Goal: Transaction & Acquisition: Purchase product/service

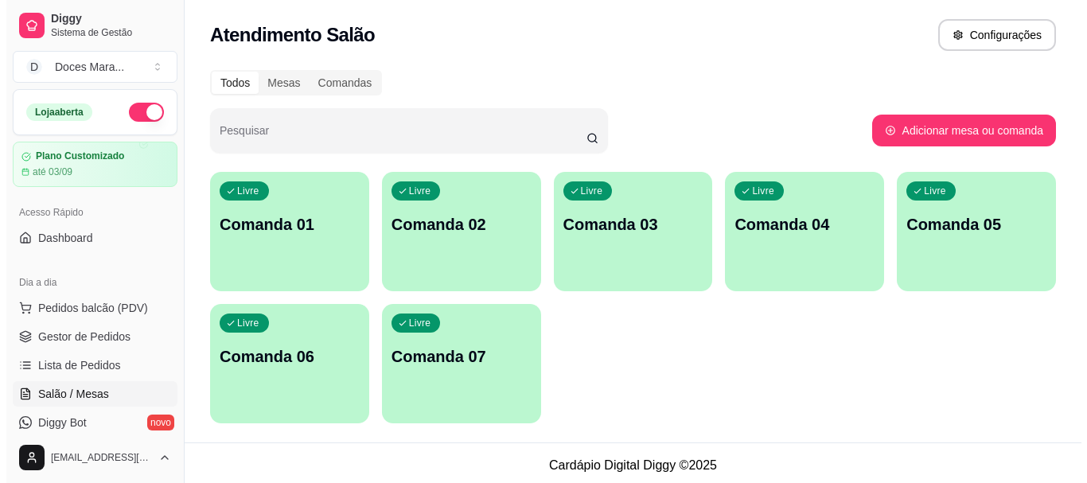
scroll to position [159, 0]
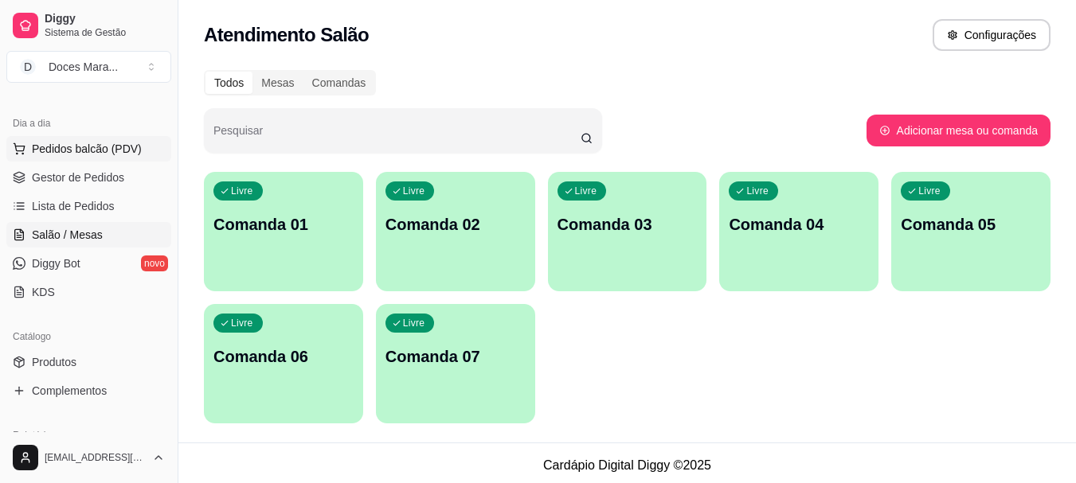
click at [85, 148] on span "Pedidos balcão (PDV)" at bounding box center [87, 149] width 110 height 16
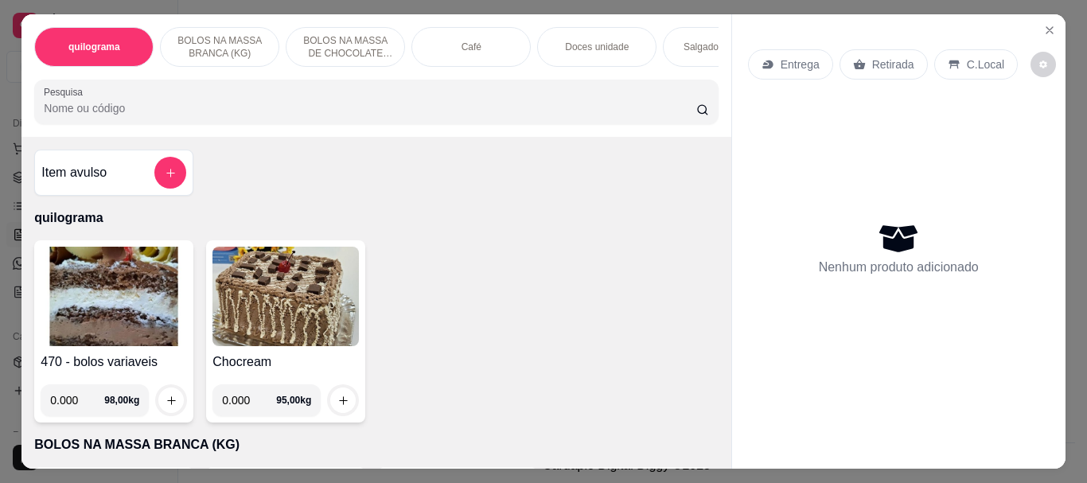
click at [44, 115] on input "Pesquisa" at bounding box center [370, 108] width 653 height 16
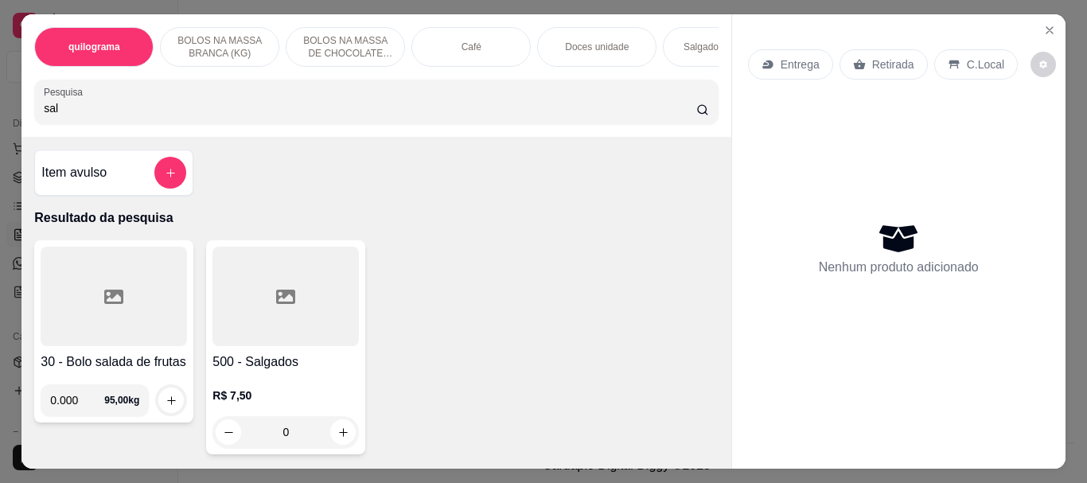
type input "sal"
click at [273, 332] on div at bounding box center [286, 297] width 146 height 100
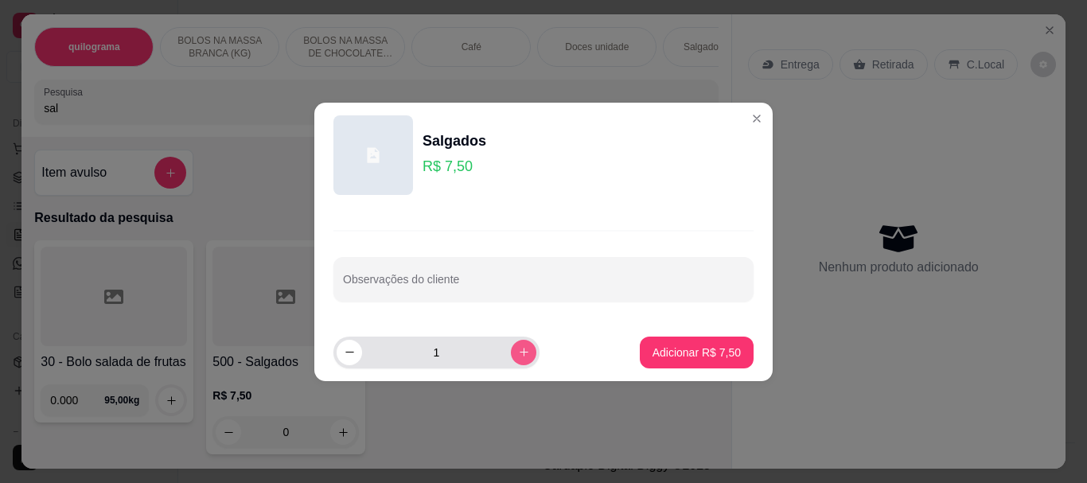
click at [518, 352] on icon "increase-product-quantity" at bounding box center [524, 352] width 12 height 12
type input "2"
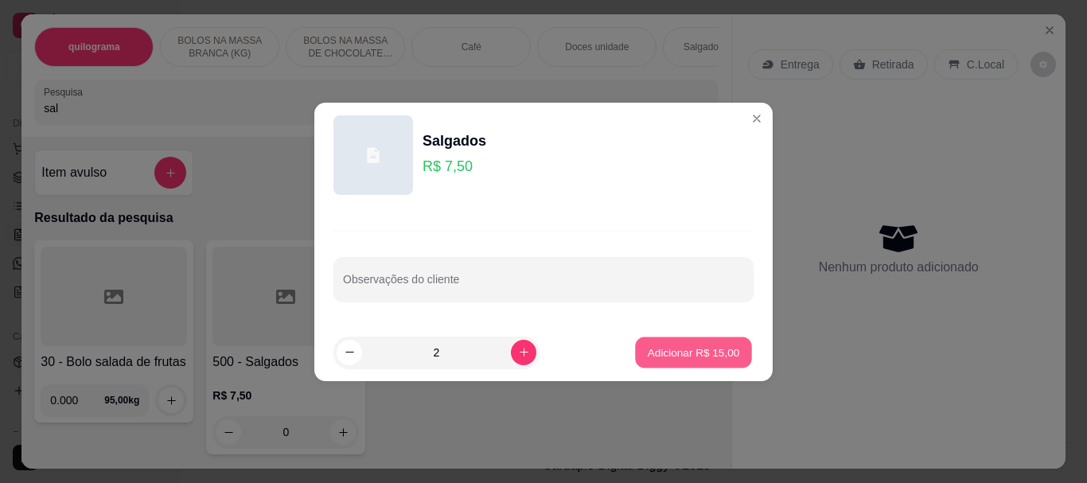
click at [648, 354] on p "Adicionar R$ 15,00" at bounding box center [694, 352] width 92 height 15
type input "2"
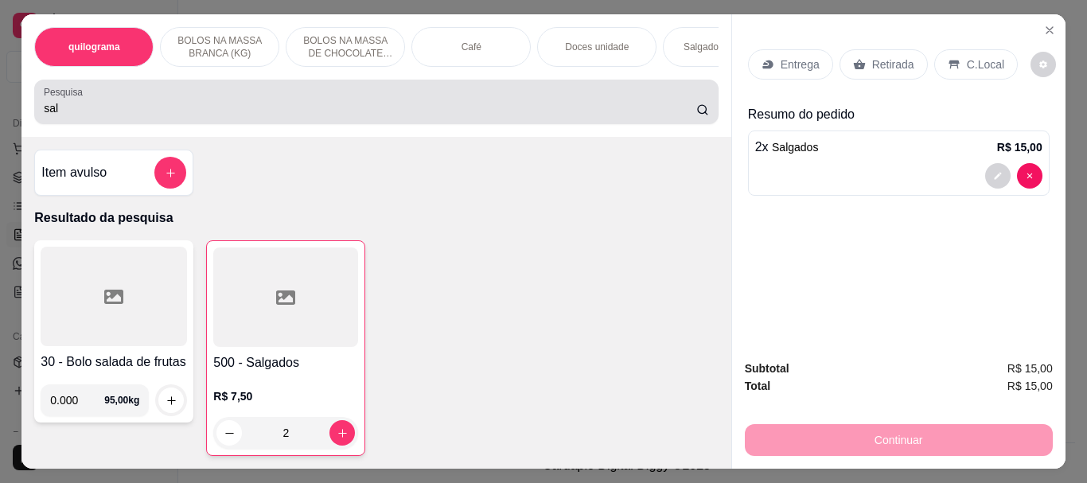
click at [95, 107] on input "sal" at bounding box center [370, 108] width 653 height 16
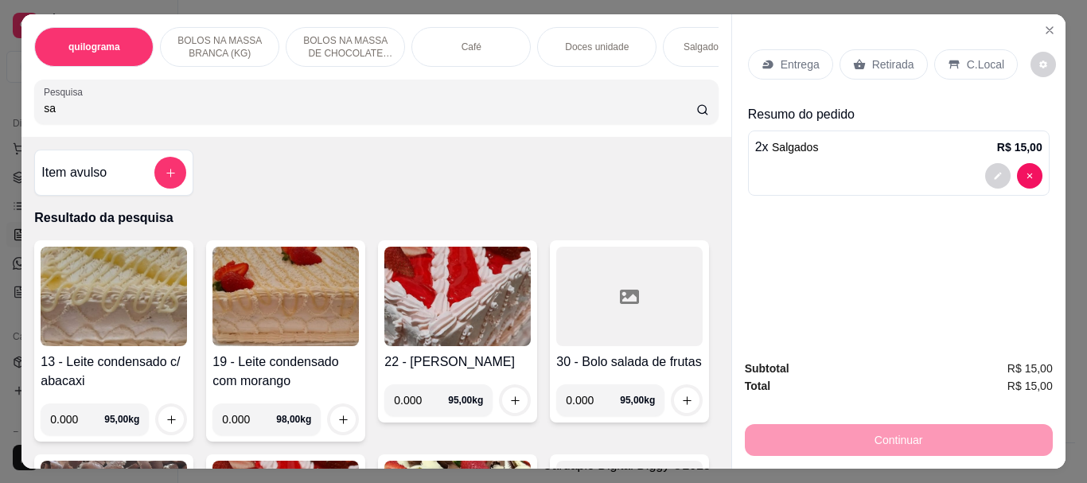
type input "s"
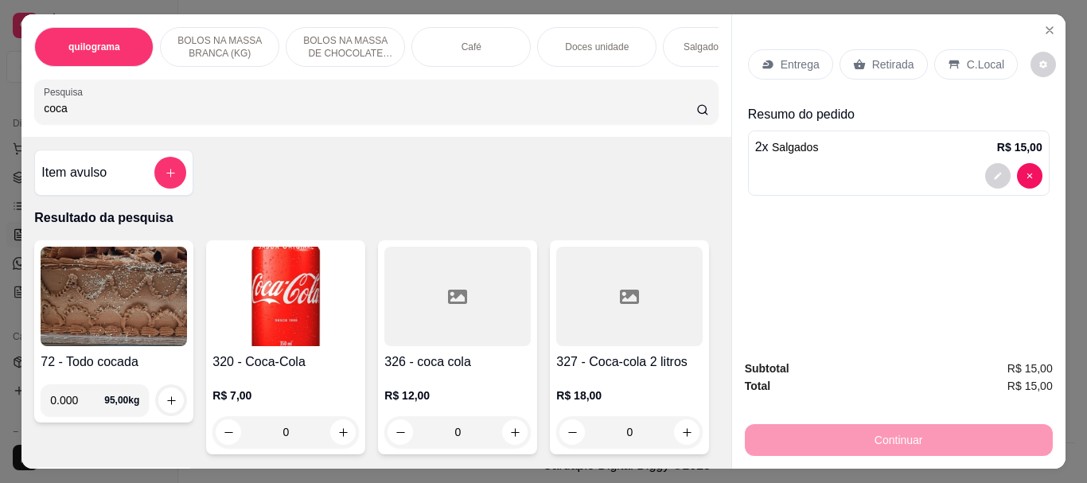
type input "coca"
click at [271, 278] on img at bounding box center [286, 297] width 146 height 100
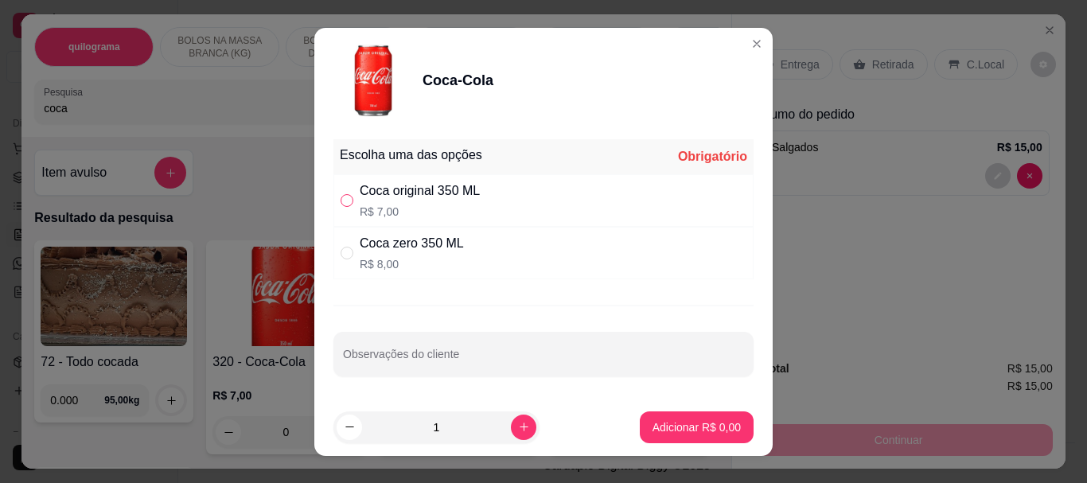
click at [341, 202] on input "" at bounding box center [347, 200] width 13 height 13
radio input "true"
click at [689, 430] on p "Adicionar R$ 7,00" at bounding box center [697, 427] width 86 height 15
type input "1"
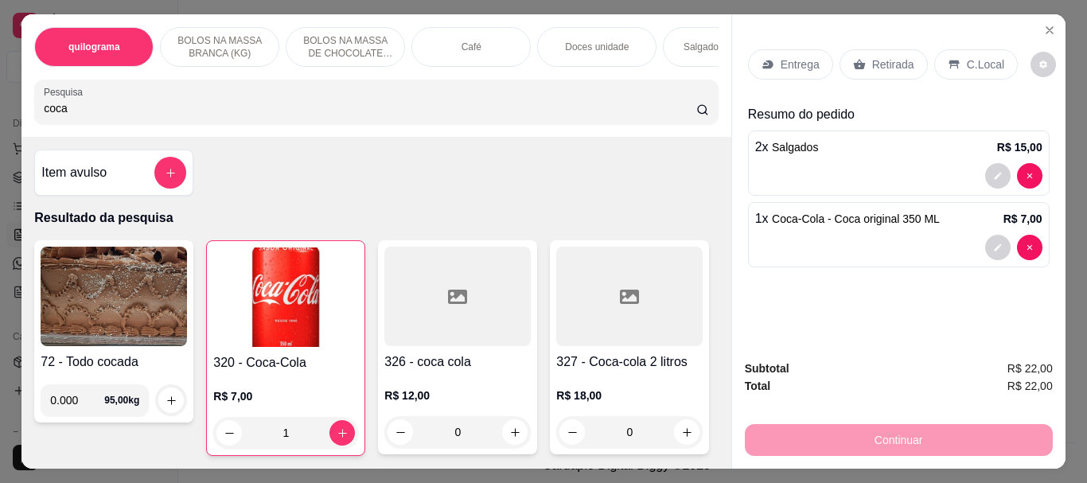
click at [861, 58] on div "Retirada" at bounding box center [884, 64] width 88 height 30
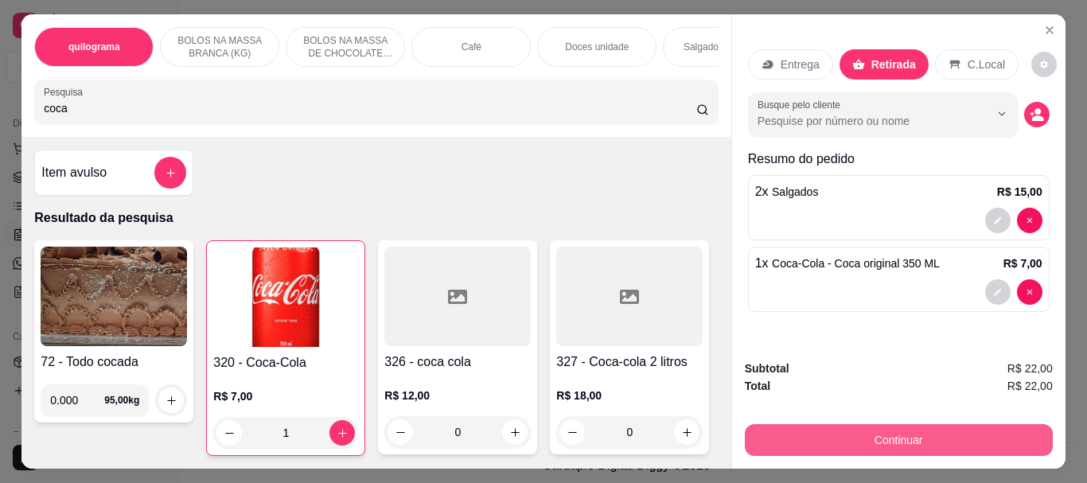
click at [909, 427] on button "Continuar" at bounding box center [899, 440] width 308 height 32
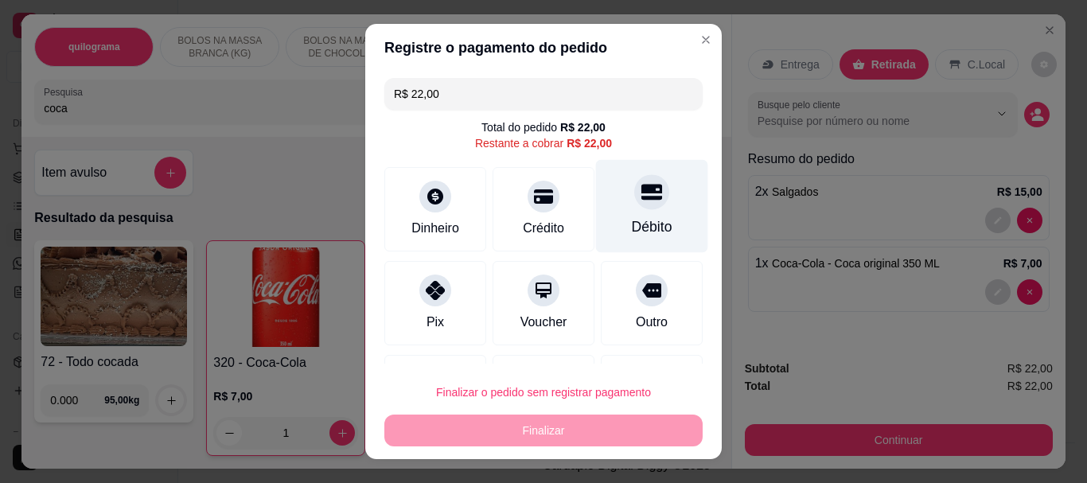
click at [604, 224] on div "Débito" at bounding box center [652, 206] width 112 height 93
type input "R$ 0,00"
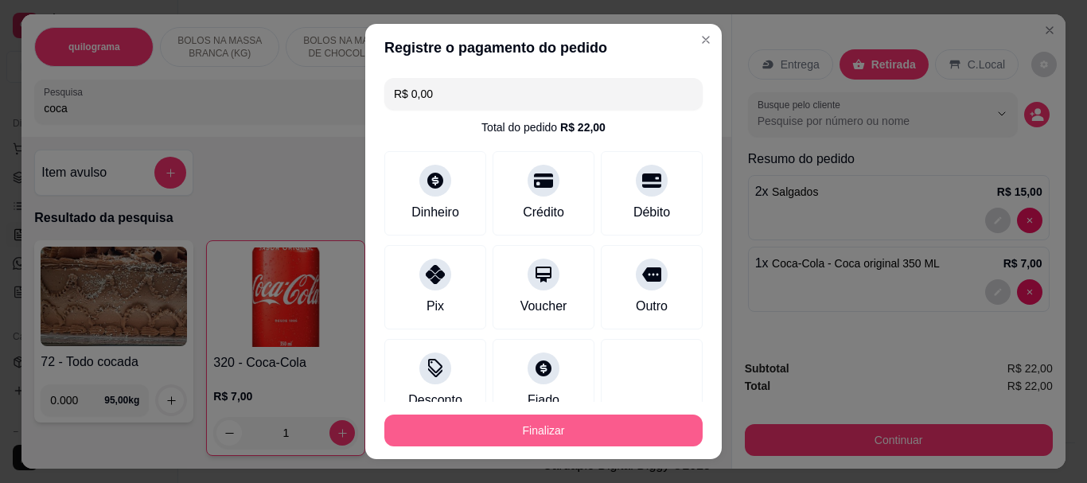
click at [536, 428] on button "Finalizar" at bounding box center [544, 431] width 318 height 32
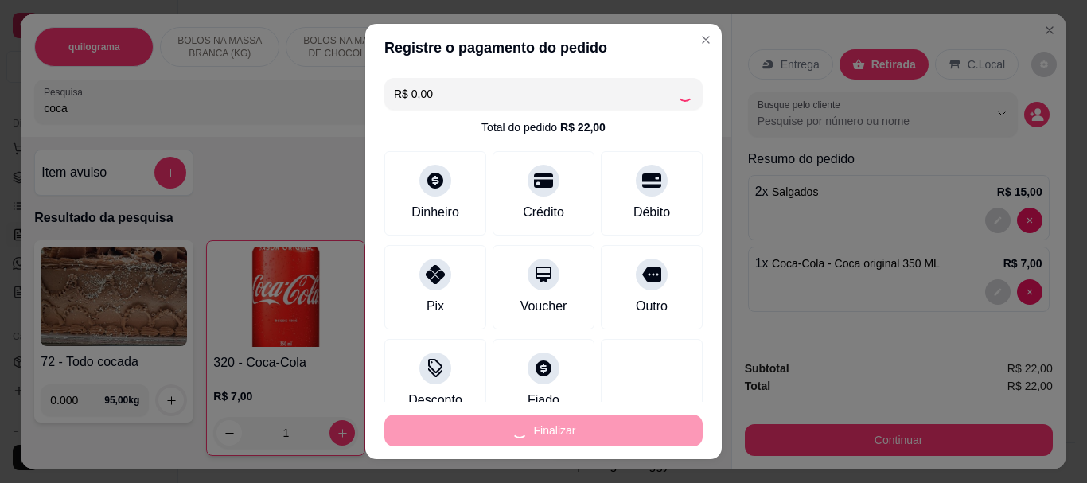
type input "0"
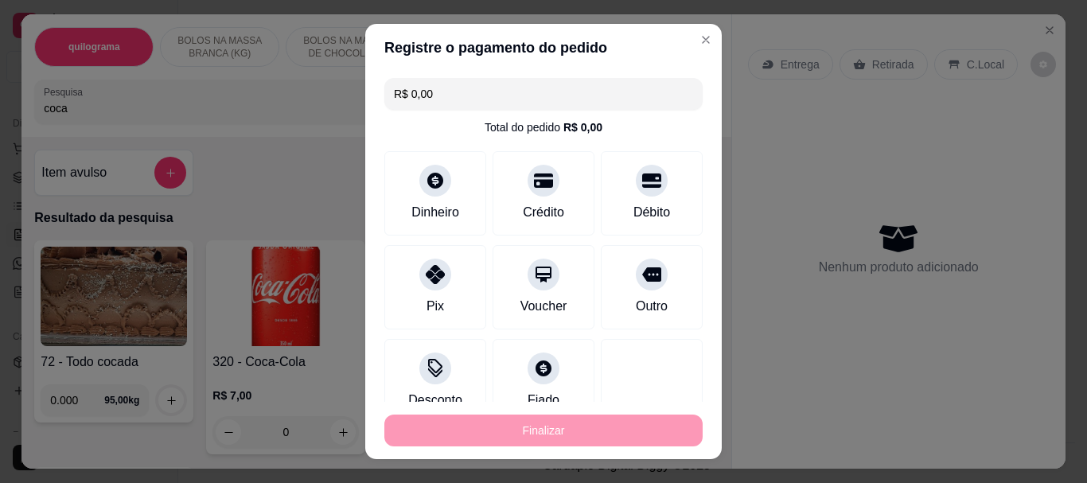
type input "-R$ 22,00"
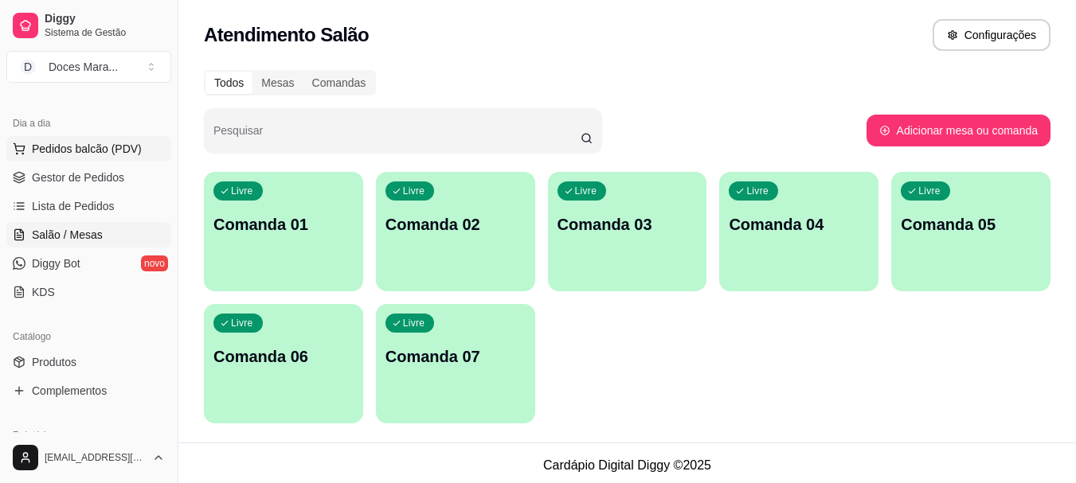
click at [100, 146] on span "Pedidos balcão (PDV)" at bounding box center [87, 149] width 110 height 16
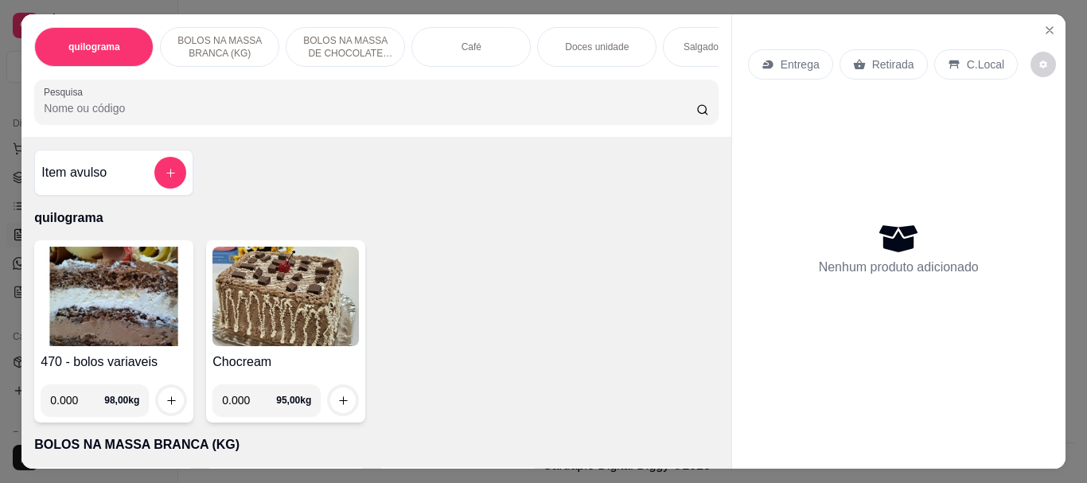
click at [97, 323] on img at bounding box center [114, 297] width 146 height 100
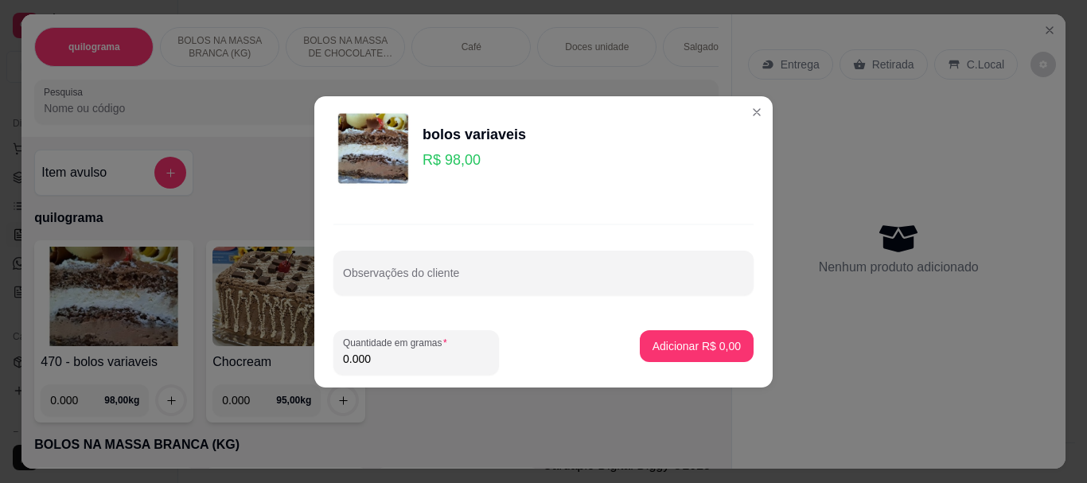
click at [405, 353] on input "0.000" at bounding box center [416, 359] width 146 height 16
type input "0.100"
click at [659, 343] on p "Adicionar R$ 9,80" at bounding box center [697, 346] width 88 height 16
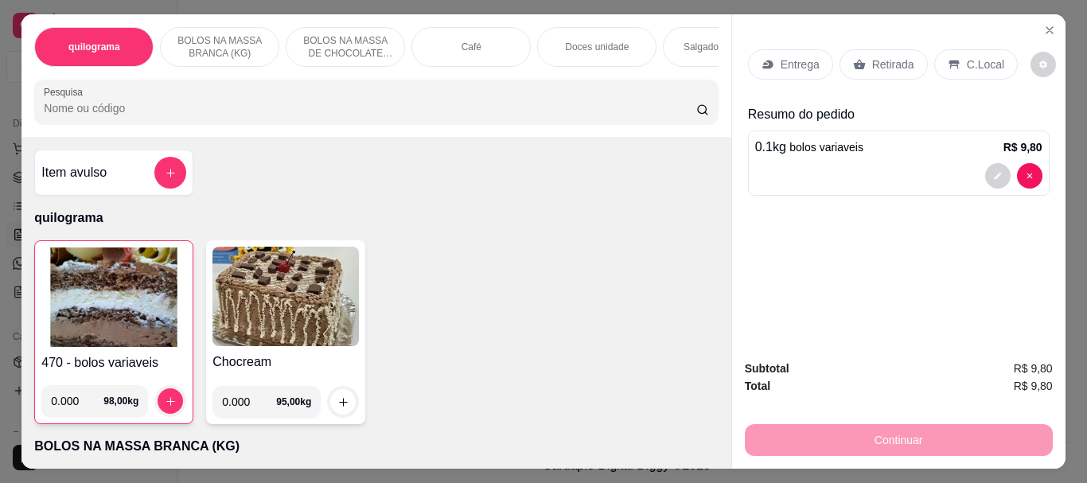
click at [105, 112] on input "Pesquisa" at bounding box center [370, 108] width 653 height 16
click at [467, 41] on p "Café" at bounding box center [472, 47] width 20 height 13
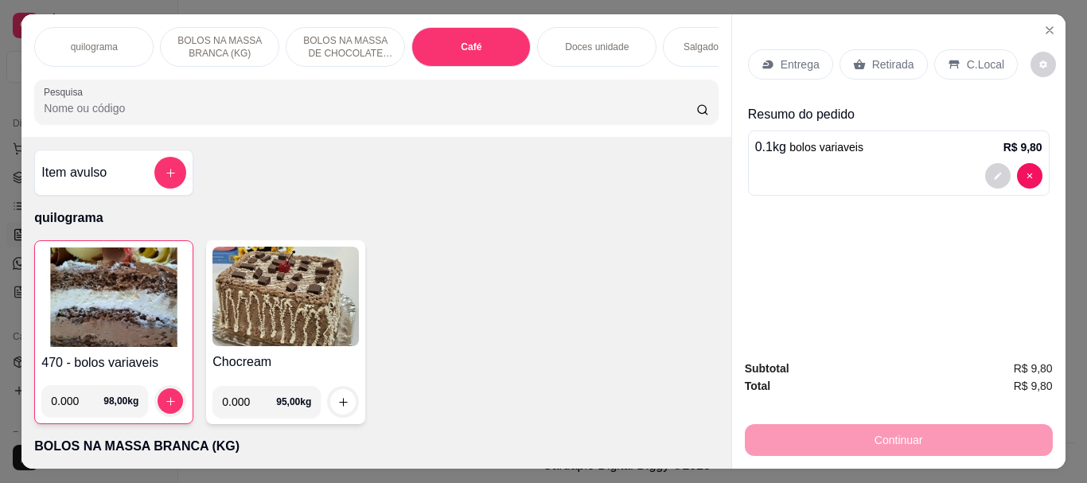
scroll to position [42, 0]
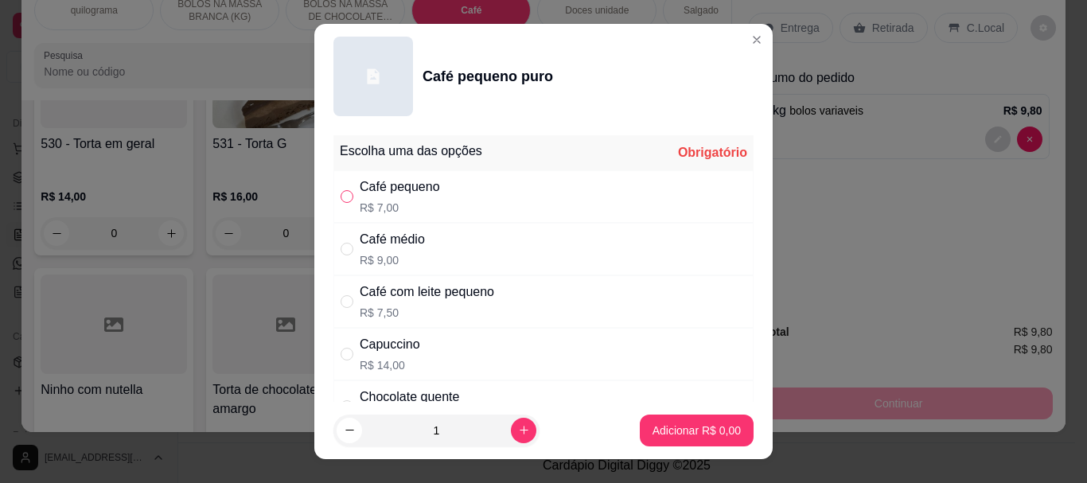
click at [341, 197] on input "" at bounding box center [347, 196] width 13 height 13
radio input "true"
click at [675, 436] on p "Adicionar R$ 7,00" at bounding box center [697, 431] width 88 height 16
type input "1"
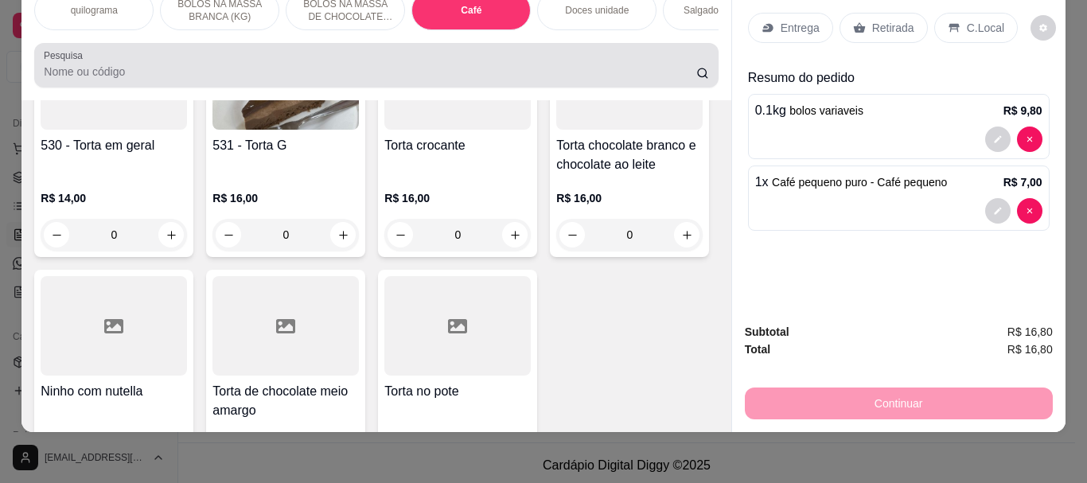
click at [44, 69] on input "Pesquisa" at bounding box center [370, 72] width 653 height 16
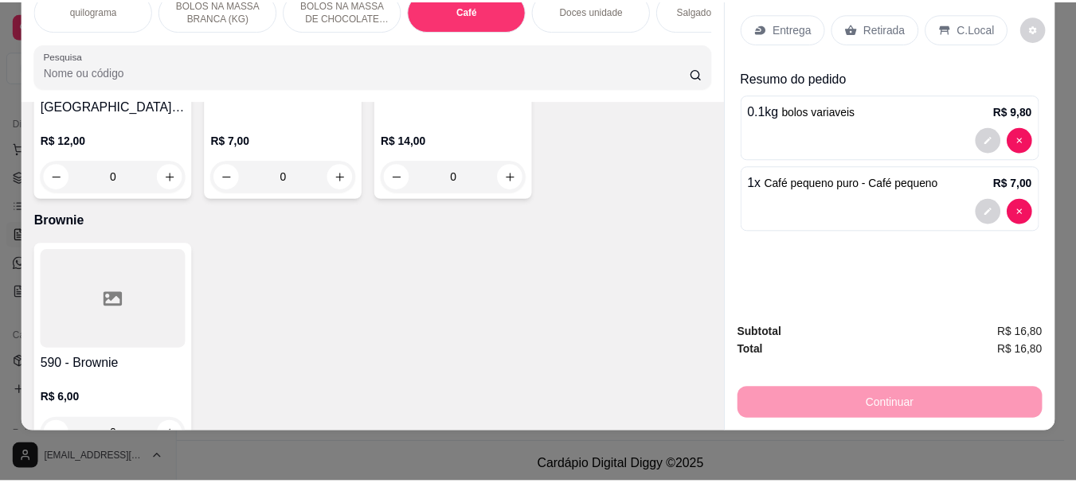
scroll to position [0, 0]
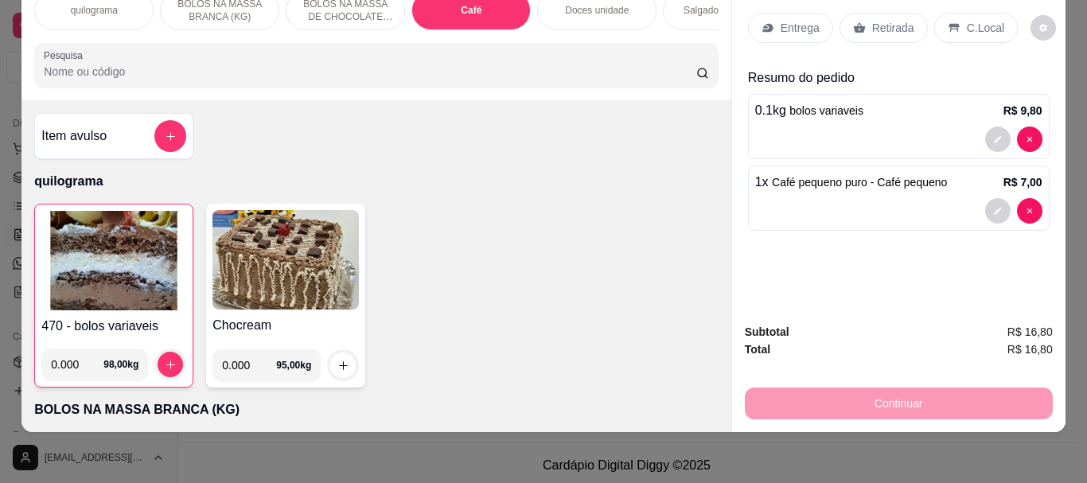
click at [138, 261] on img at bounding box center [113, 261] width 145 height 100
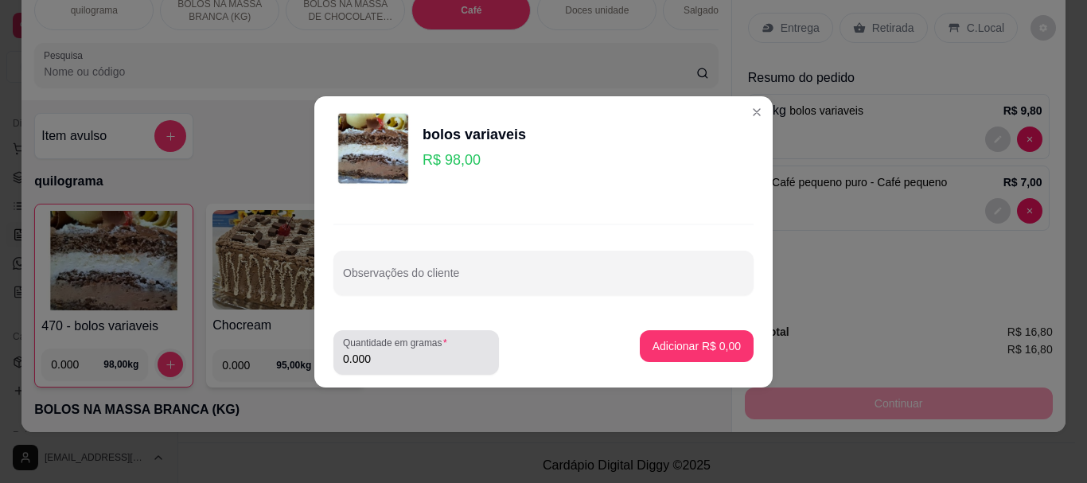
click at [404, 360] on input "0.000" at bounding box center [416, 359] width 146 height 16
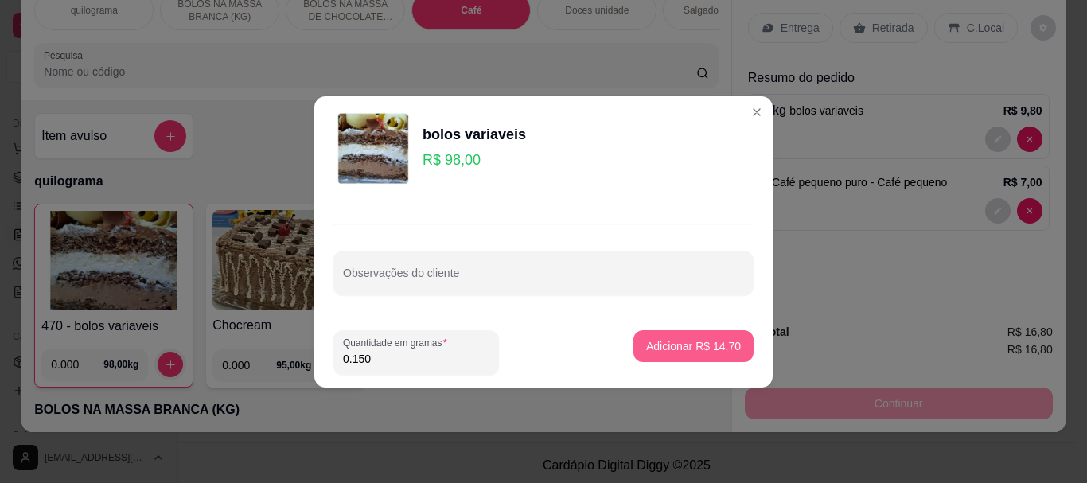
type input "0.150"
click at [685, 338] on p "Adicionar R$ 14,70" at bounding box center [694, 345] width 92 height 15
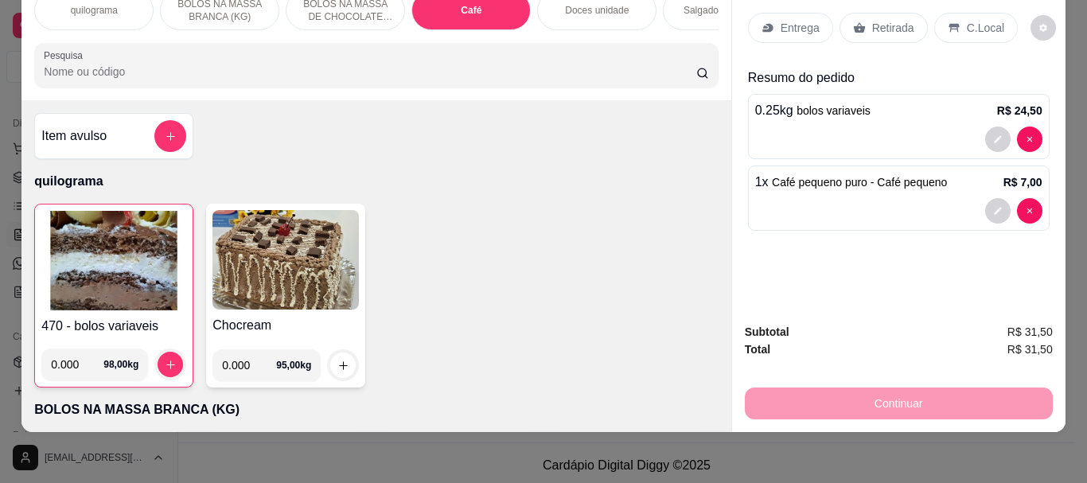
click at [104, 74] on input "Pesquisa" at bounding box center [370, 72] width 653 height 16
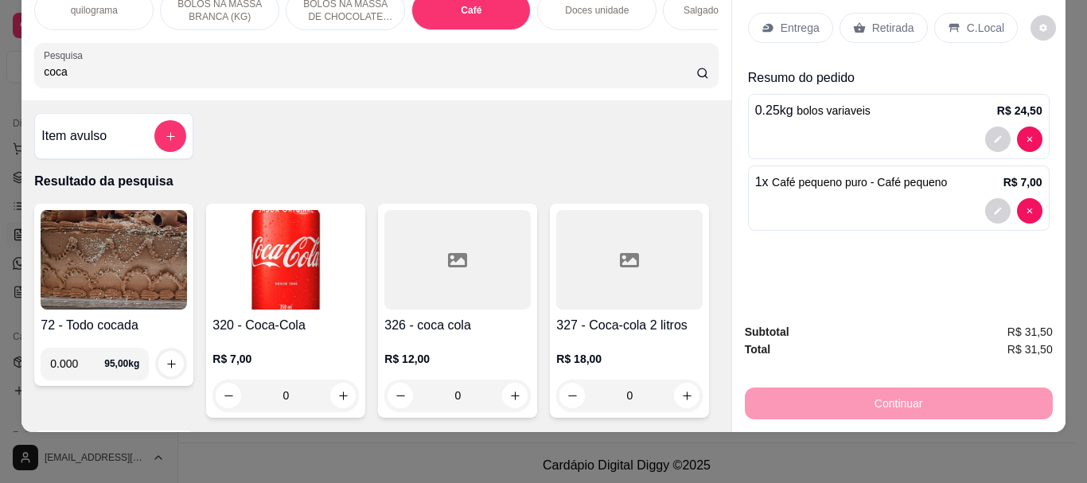
type input "coca"
click at [299, 306] on img at bounding box center [286, 260] width 146 height 100
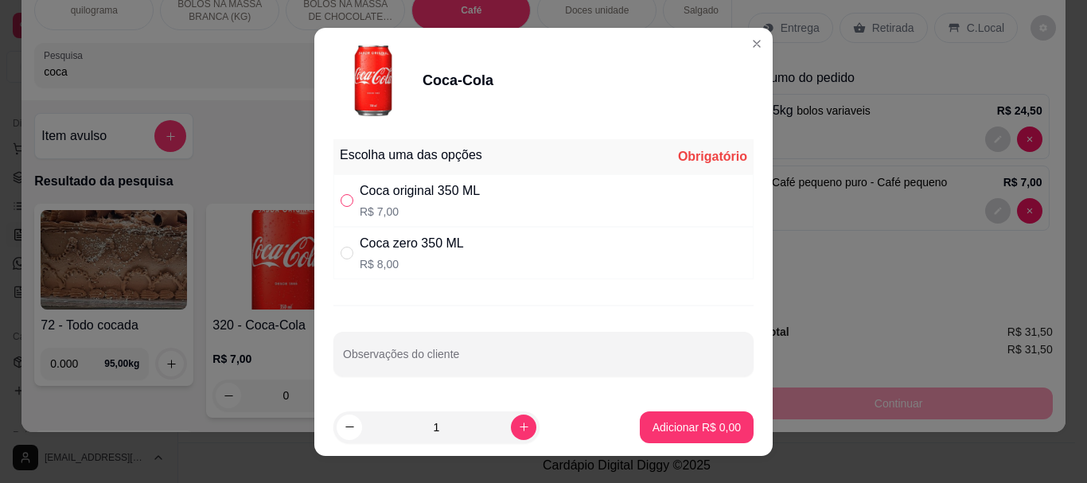
click at [341, 200] on input "" at bounding box center [347, 200] width 13 height 13
radio input "true"
click at [701, 431] on p "Adicionar R$ 7,00" at bounding box center [697, 428] width 88 height 16
type input "1"
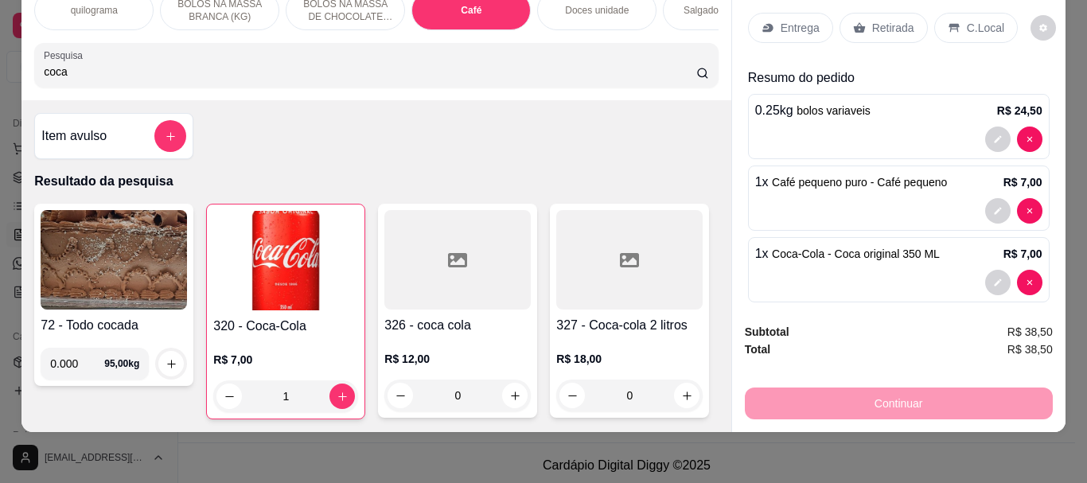
click at [877, 20] on p "Retirada" at bounding box center [894, 28] width 42 height 16
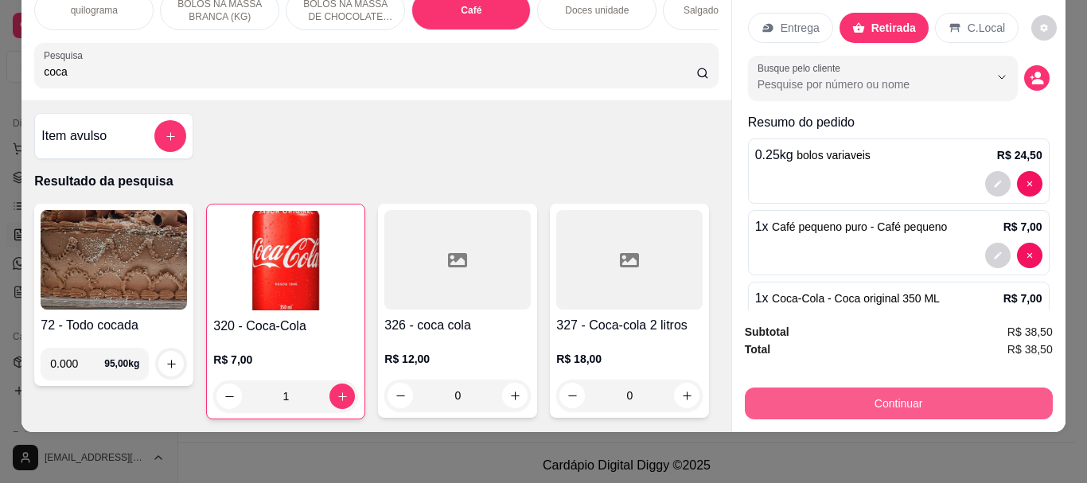
click at [880, 388] on button "Continuar" at bounding box center [899, 404] width 308 height 32
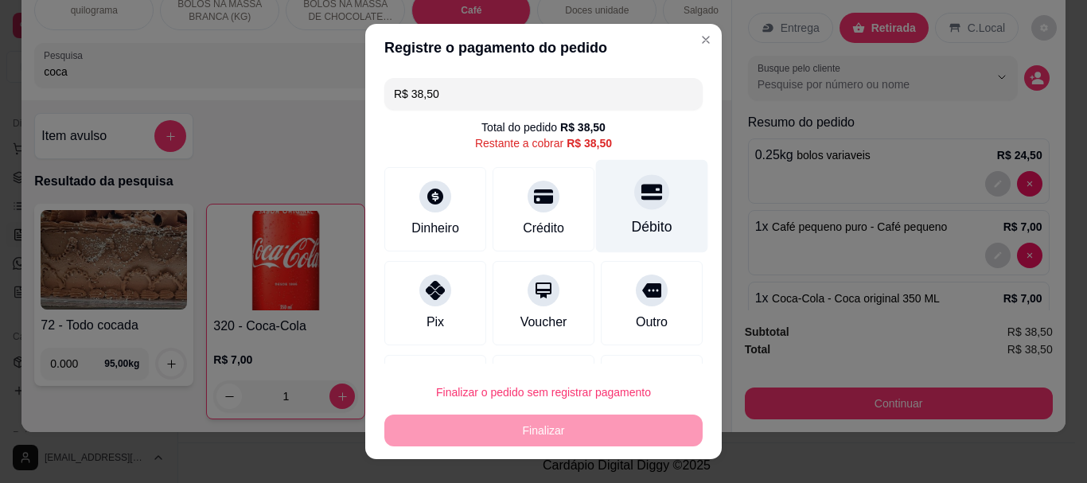
click at [632, 220] on div "Débito" at bounding box center [652, 227] width 41 height 21
type input "R$ 0,00"
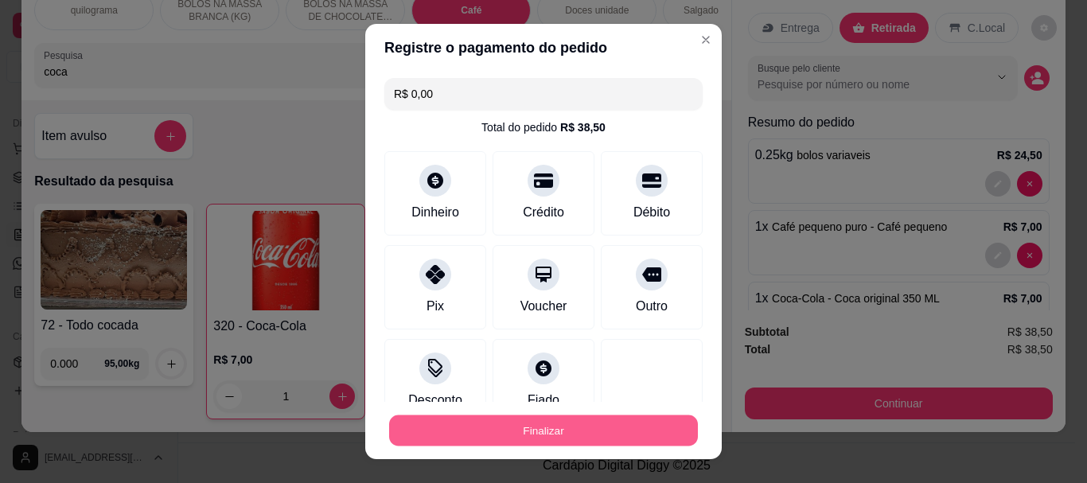
click at [552, 424] on button "Finalizar" at bounding box center [543, 430] width 309 height 31
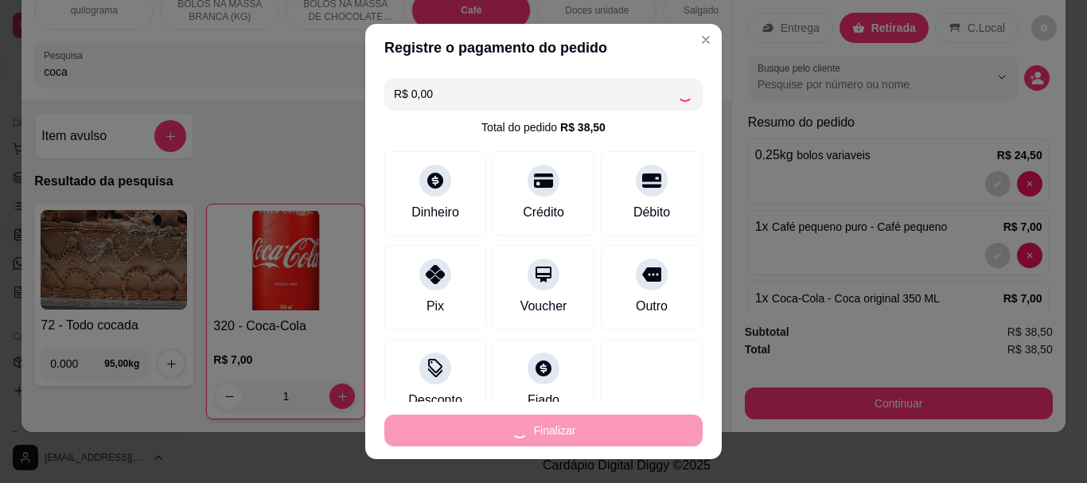
type input "0"
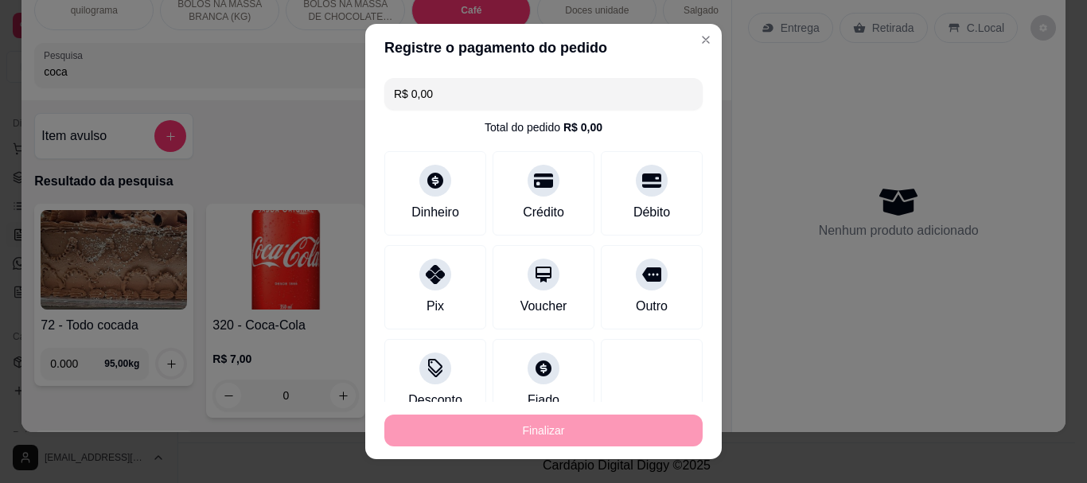
type input "-R$ 38,50"
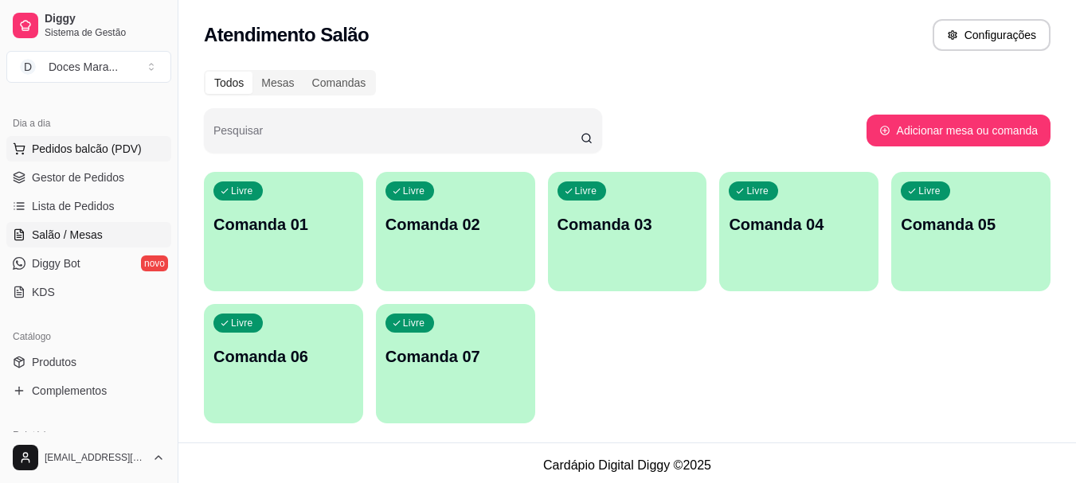
click at [96, 150] on span "Pedidos balcão (PDV)" at bounding box center [87, 149] width 110 height 16
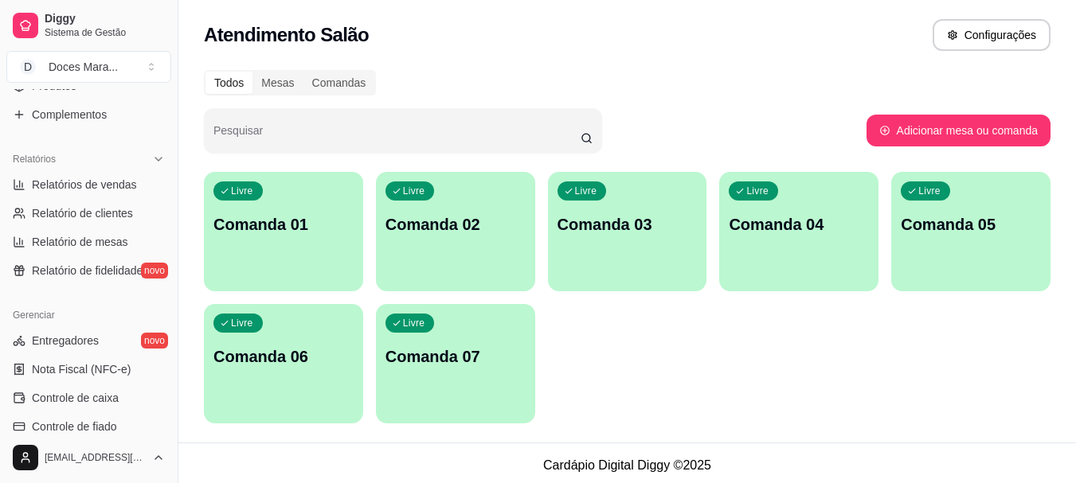
scroll to position [478, 0]
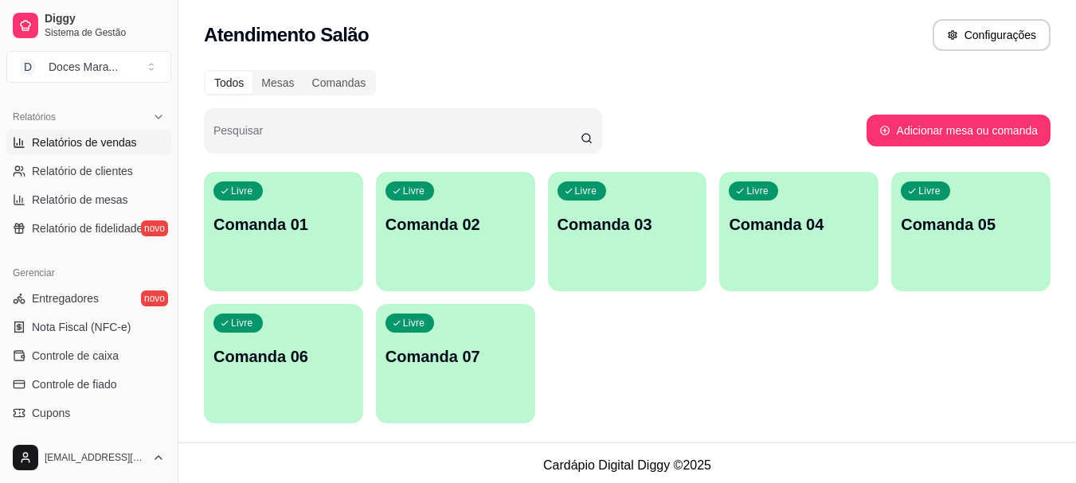
click at [82, 148] on span "Relatórios de vendas" at bounding box center [84, 143] width 105 height 16
select select "ALL"
select select "0"
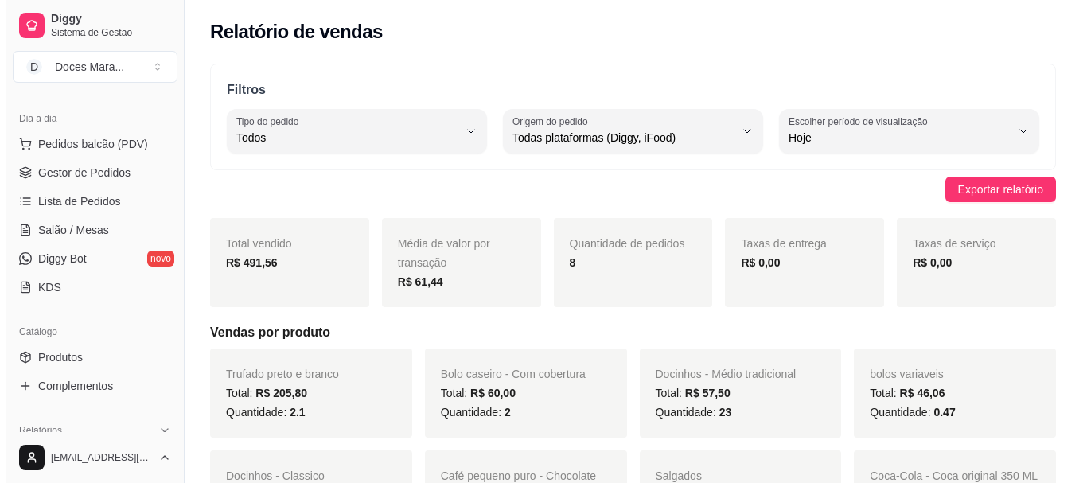
scroll to position [159, 0]
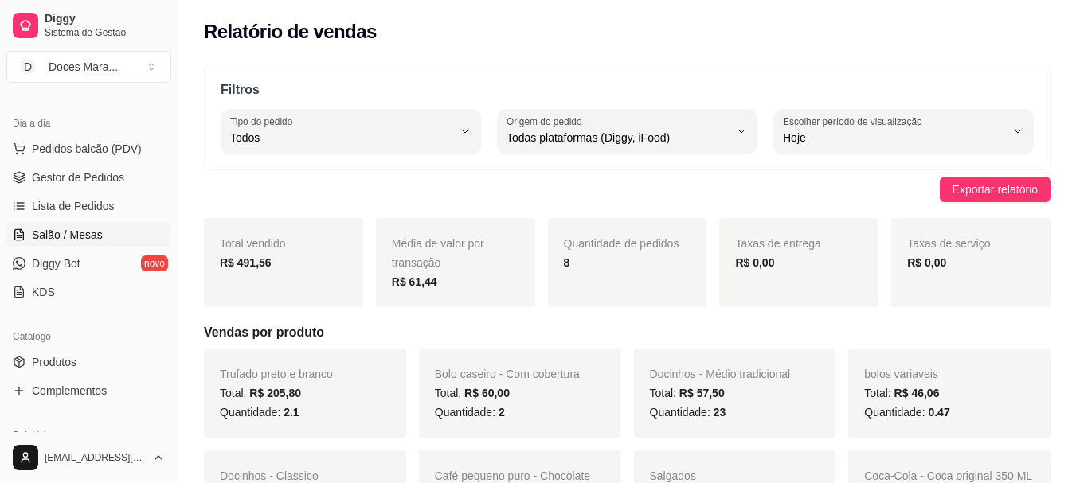
click at [67, 232] on span "Salão / Mesas" at bounding box center [67, 235] width 71 height 16
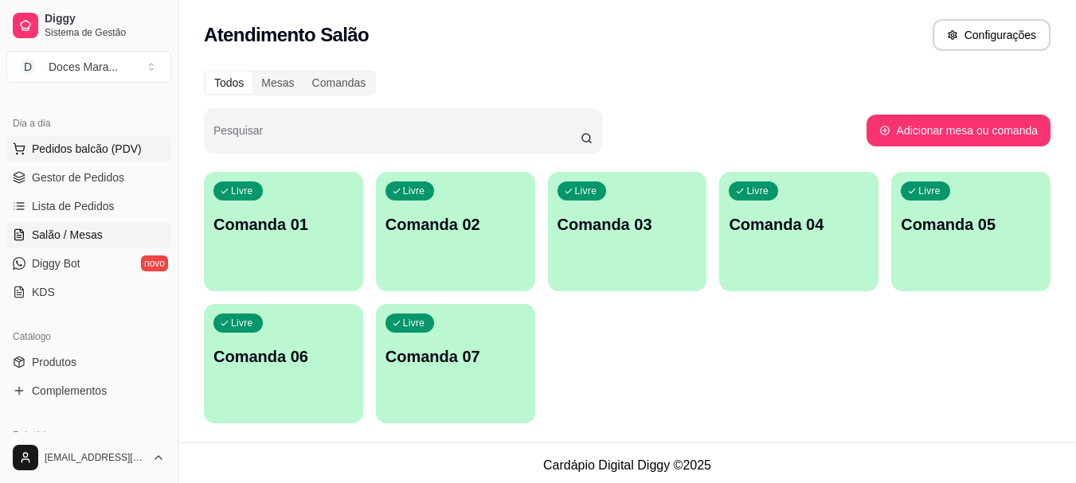
click at [107, 151] on span "Pedidos balcão (PDV)" at bounding box center [87, 149] width 110 height 16
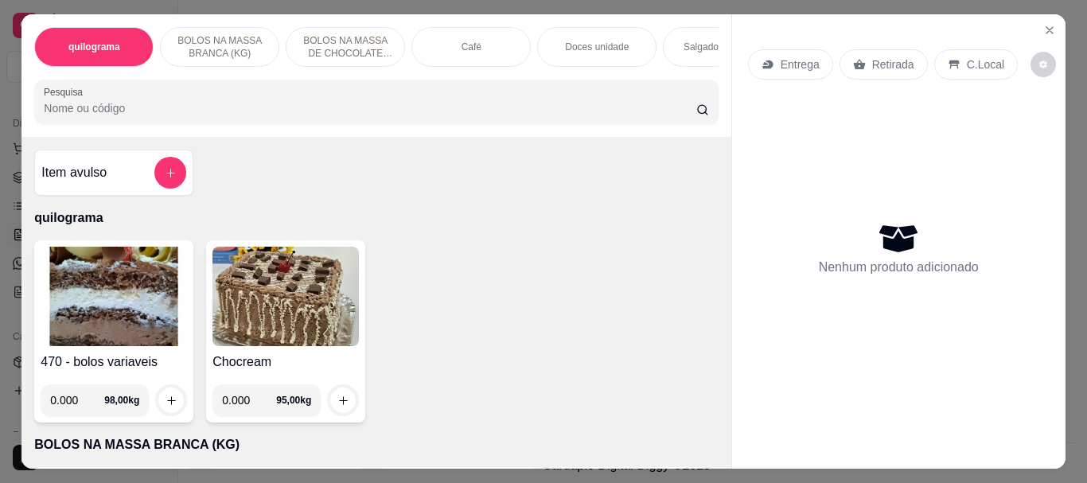
click at [99, 106] on input "Pesquisa" at bounding box center [370, 108] width 653 height 16
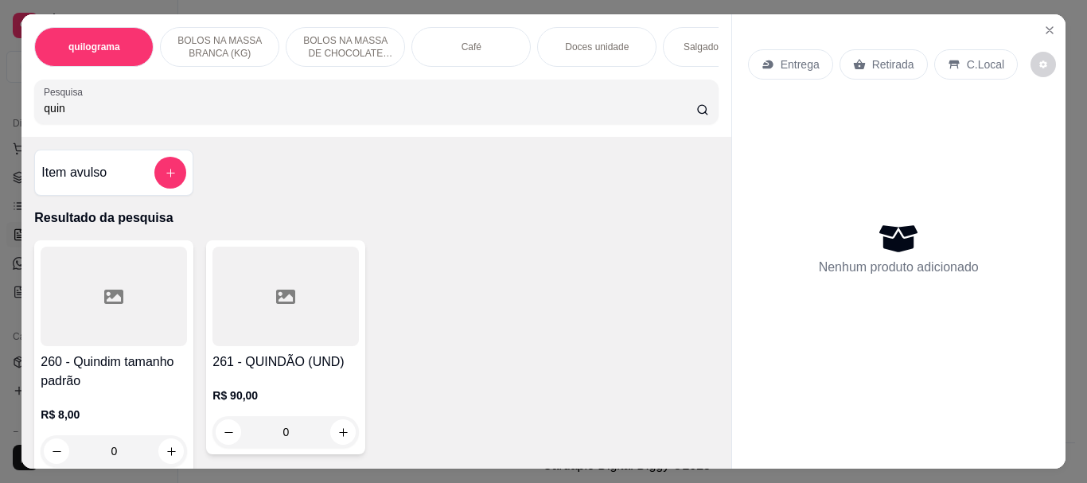
type input "quin"
click at [70, 287] on div at bounding box center [114, 297] width 146 height 100
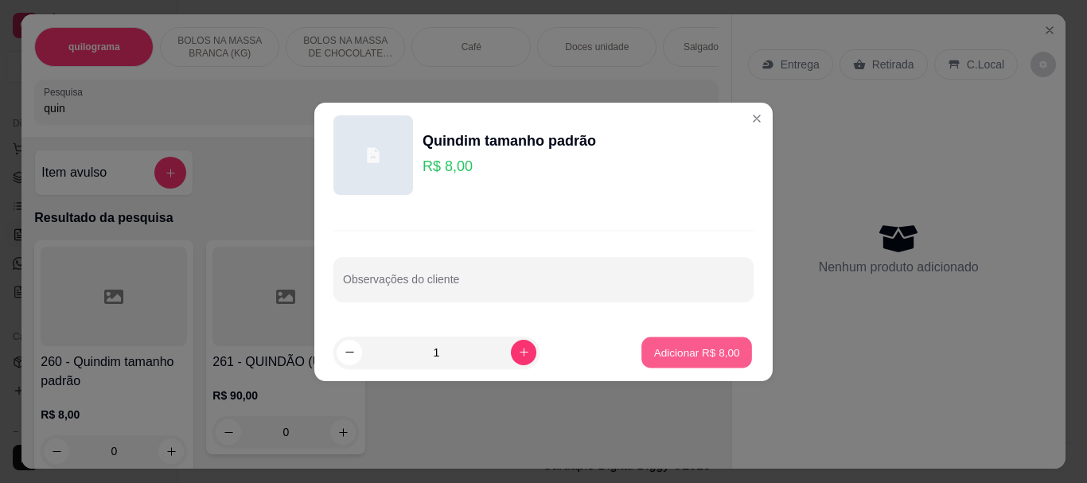
click at [654, 350] on p "Adicionar R$ 8,00" at bounding box center [697, 352] width 86 height 15
type input "1"
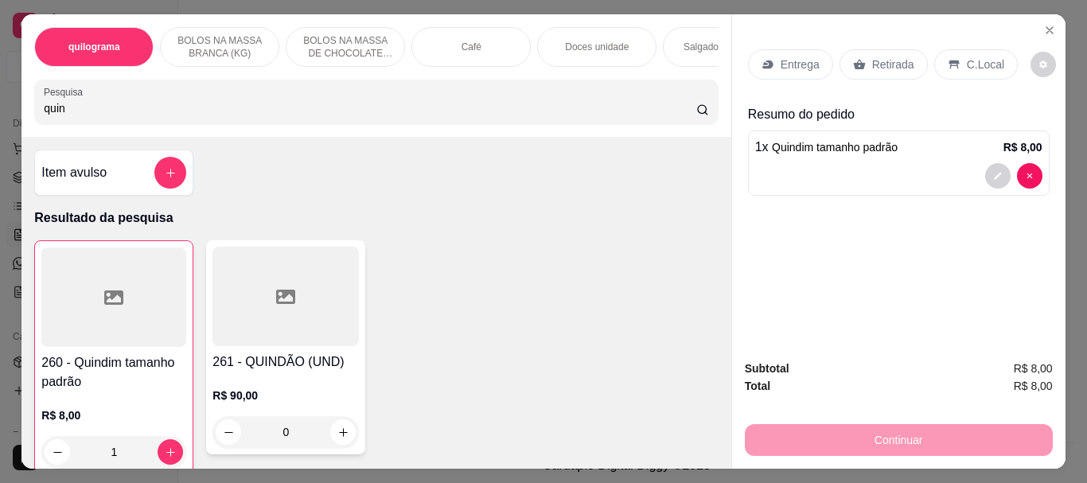
click at [64, 107] on input "quin" at bounding box center [370, 108] width 653 height 16
type input "q"
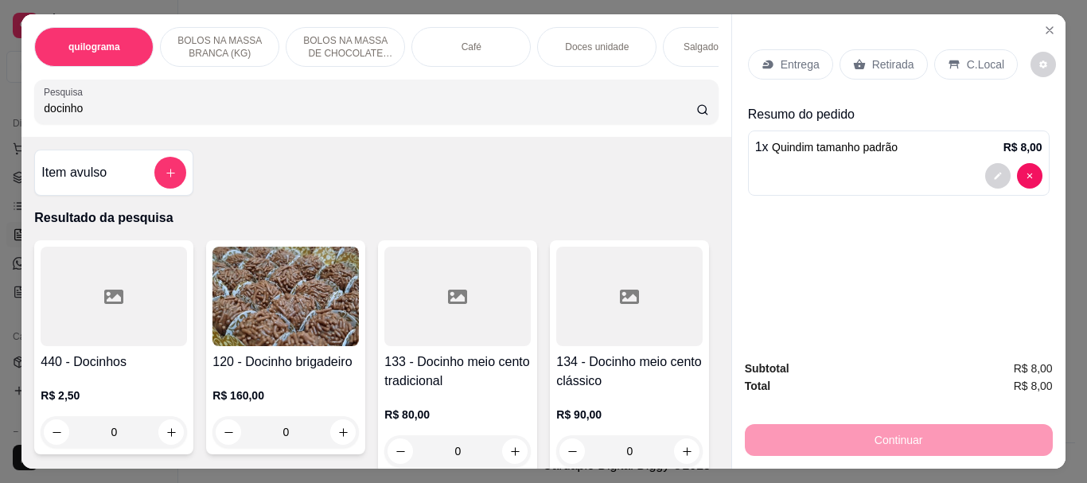
type input "docinho"
click at [104, 297] on icon at bounding box center [113, 296] width 19 height 19
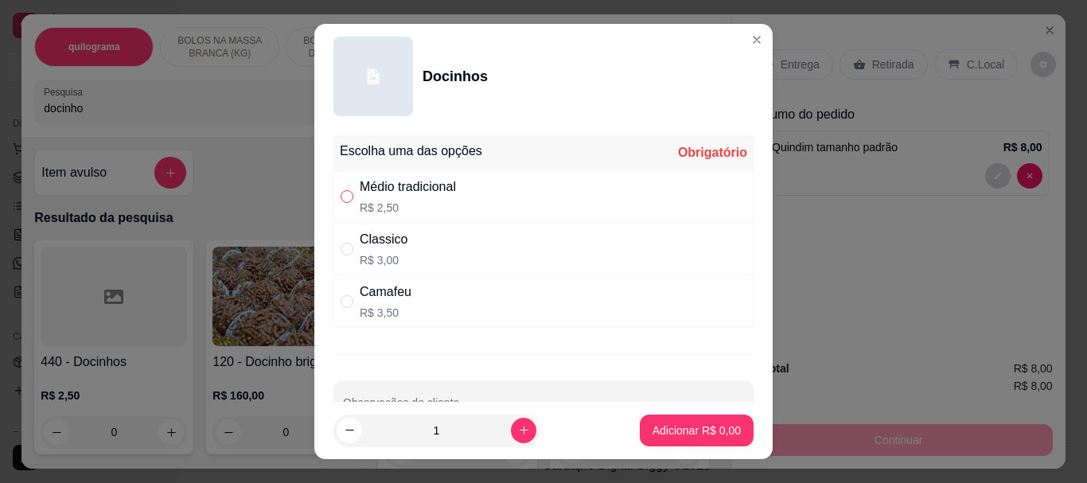
click at [341, 201] on input "" at bounding box center [347, 196] width 13 height 13
radio input "true"
click at [682, 431] on p "Adicionar R$ 2,50" at bounding box center [697, 431] width 88 height 16
type input "1"
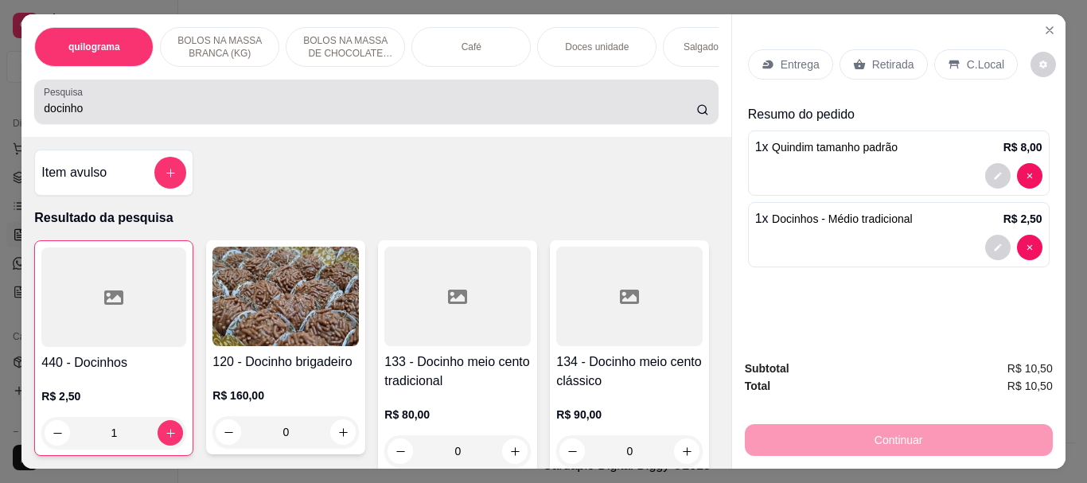
click at [98, 106] on input "docinho" at bounding box center [370, 108] width 653 height 16
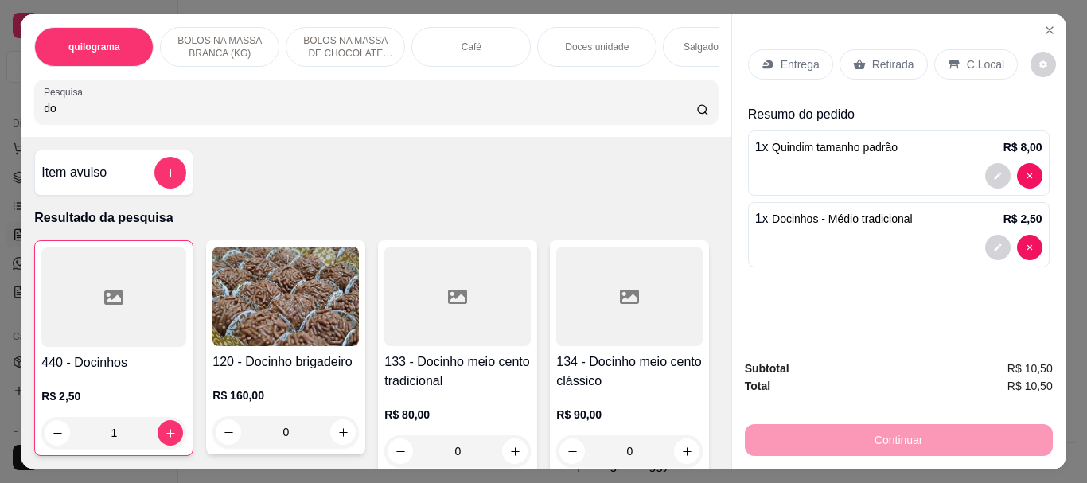
type input "d"
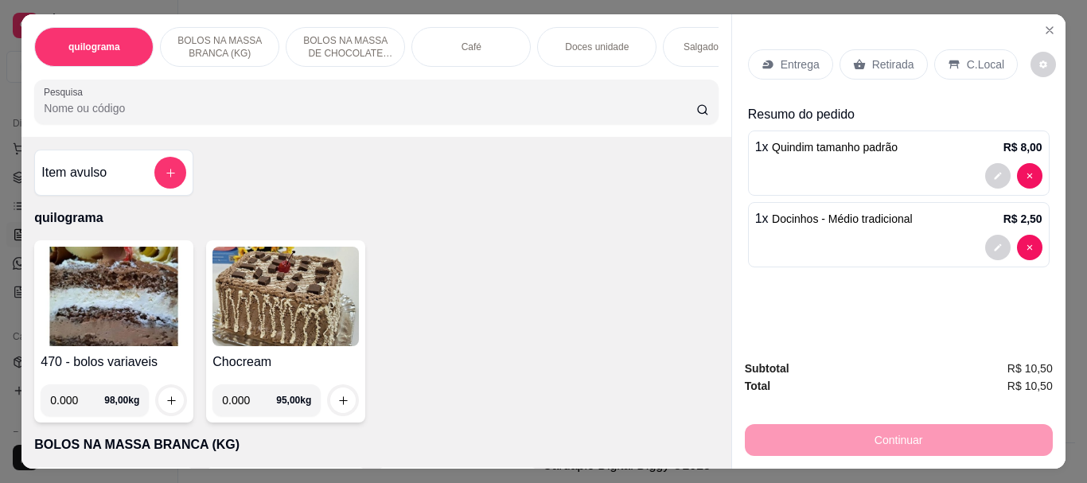
click at [873, 57] on p "Retirada" at bounding box center [894, 65] width 42 height 16
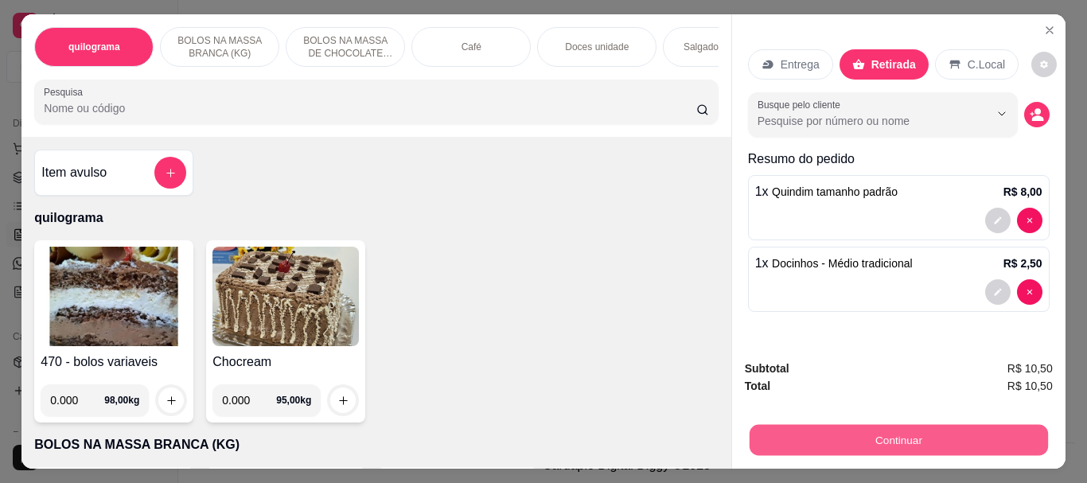
click at [882, 424] on button "Continuar" at bounding box center [898, 439] width 299 height 31
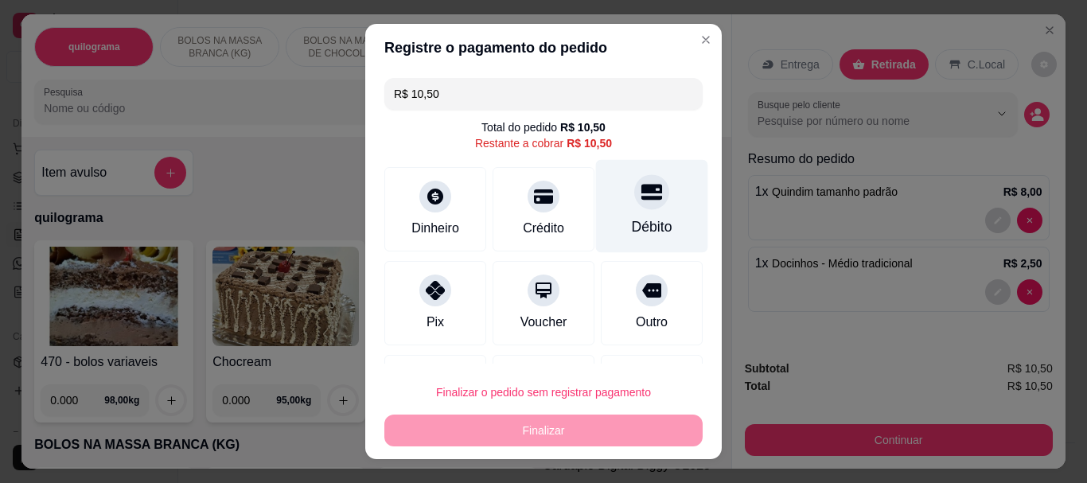
click at [632, 225] on div "Débito" at bounding box center [652, 227] width 41 height 21
type input "R$ 0,00"
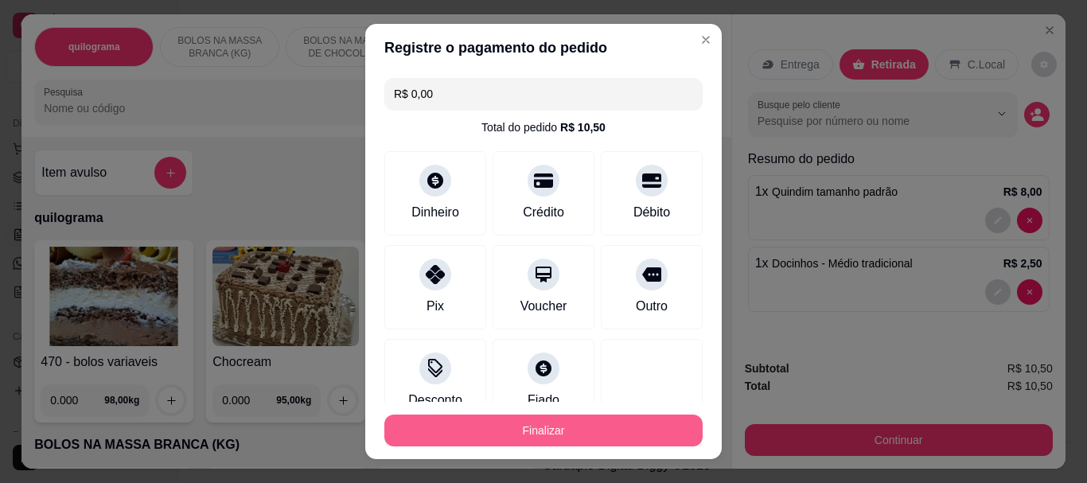
click at [564, 425] on button "Finalizar" at bounding box center [544, 431] width 318 height 32
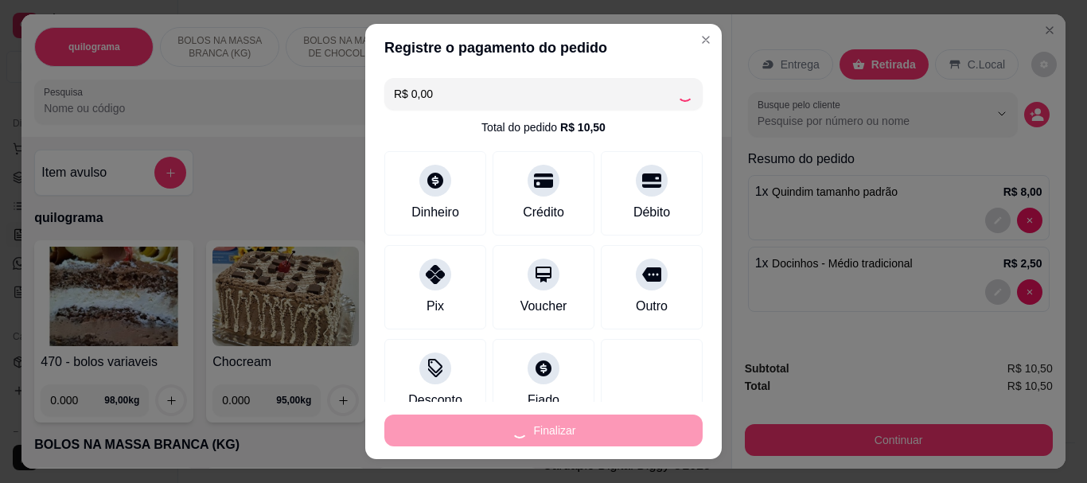
type input "0"
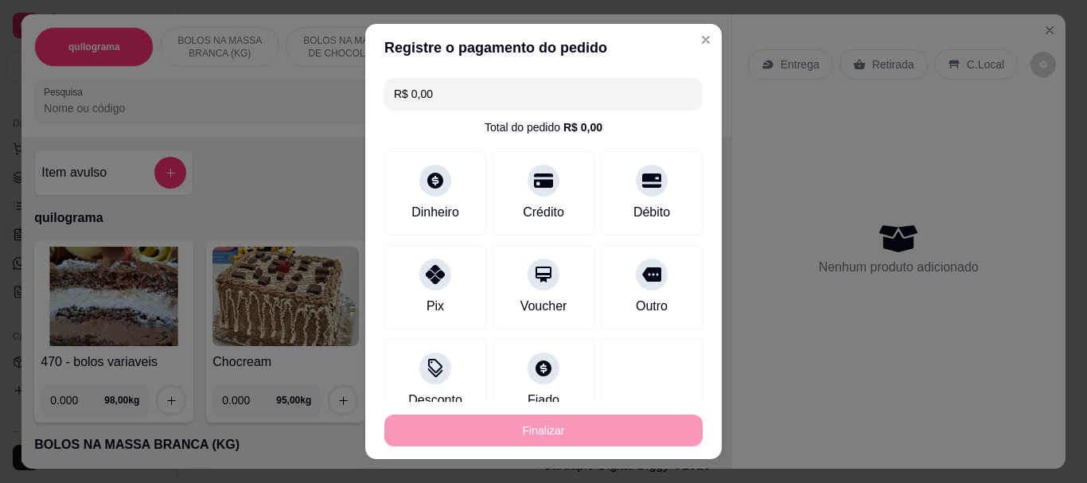
type input "-R$ 10,50"
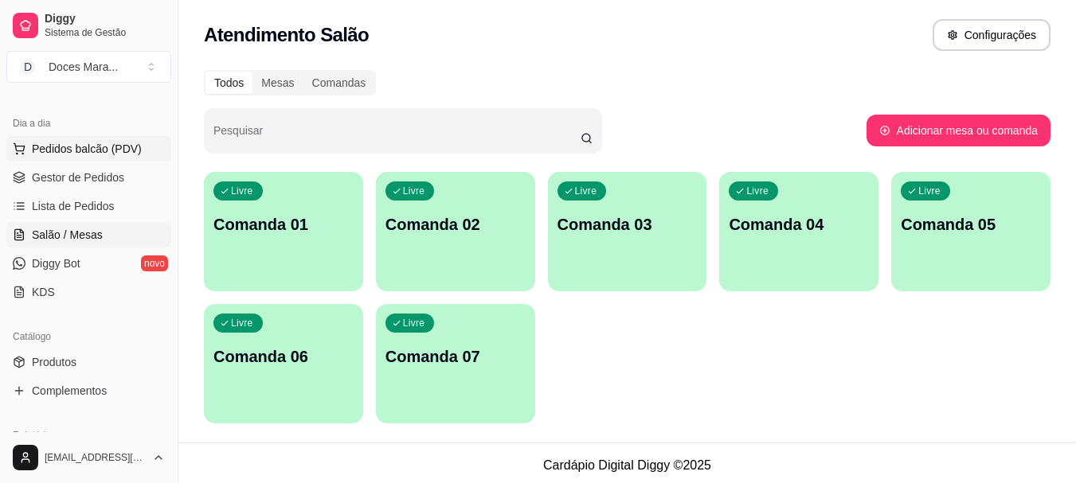
click at [72, 144] on span "Pedidos balcão (PDV)" at bounding box center [87, 149] width 110 height 16
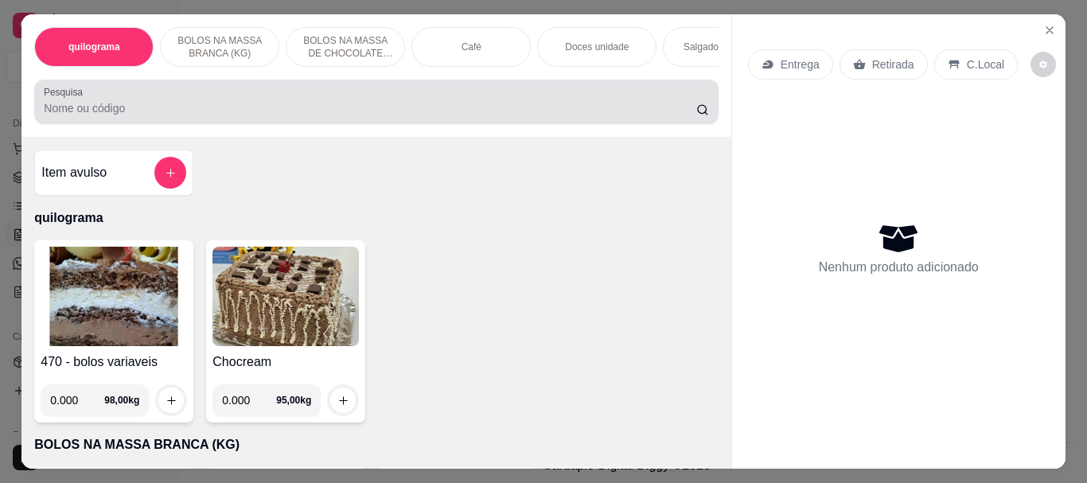
drag, startPoint x: 96, startPoint y: 106, endPoint x: 96, endPoint y: 115, distance: 8.8
click at [96, 111] on input "Pesquisa" at bounding box center [370, 108] width 653 height 16
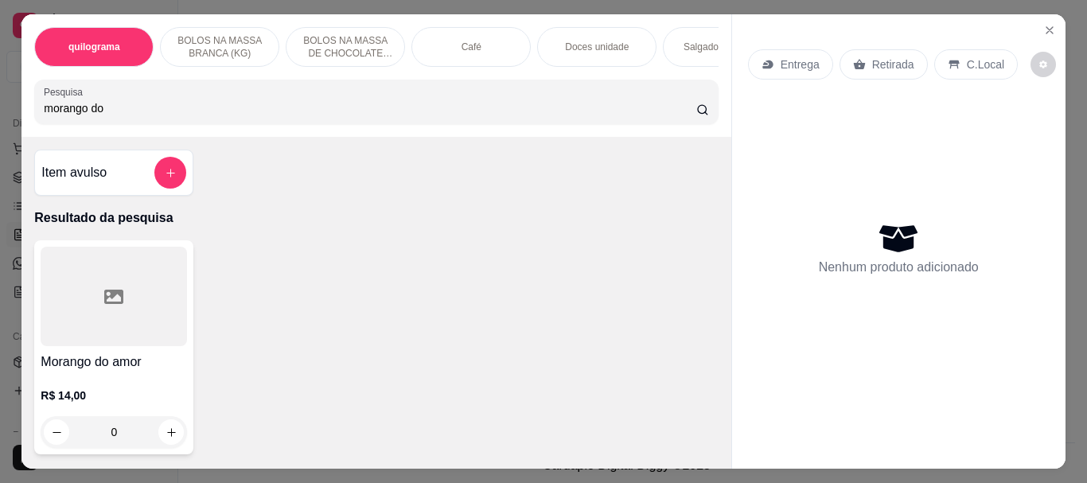
type input "morango do"
drag, startPoint x: 61, startPoint y: 378, endPoint x: 54, endPoint y: 338, distance: 40.3
click at [54, 338] on div "Morango do amor R$ 14,00 0" at bounding box center [113, 347] width 159 height 214
click at [57, 275] on div at bounding box center [114, 297] width 146 height 100
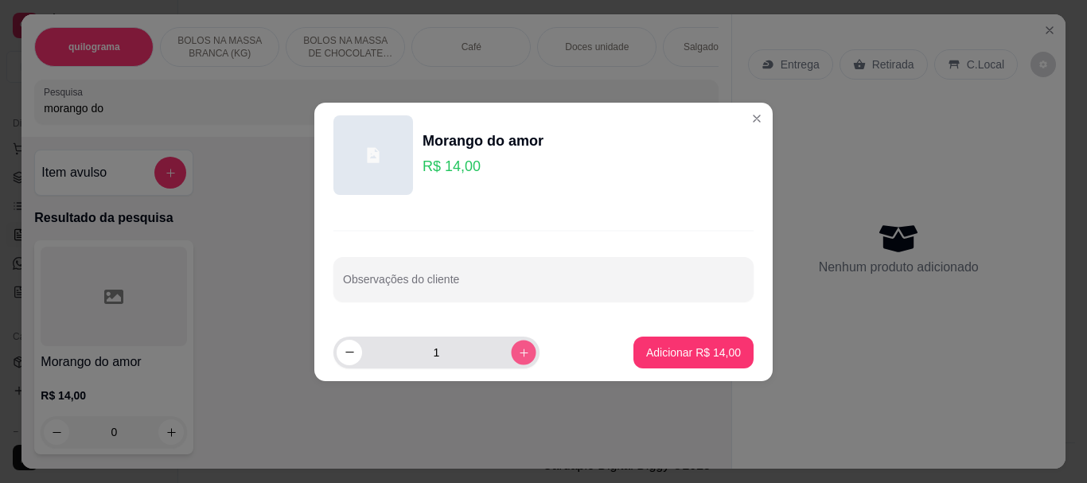
click at [518, 346] on icon "increase-product-quantity" at bounding box center [524, 352] width 12 height 12
type input "2"
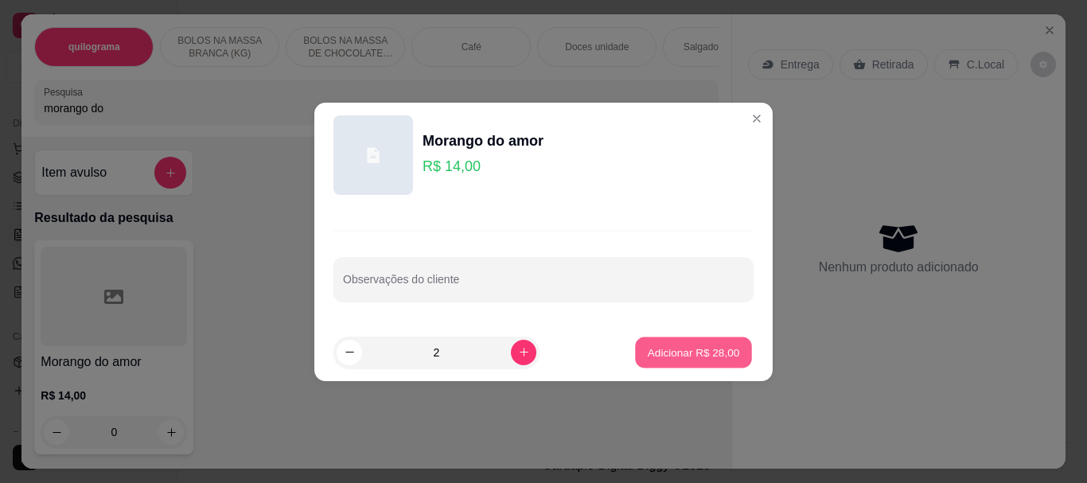
click at [696, 354] on p "Adicionar R$ 28,00" at bounding box center [694, 352] width 92 height 15
type input "2"
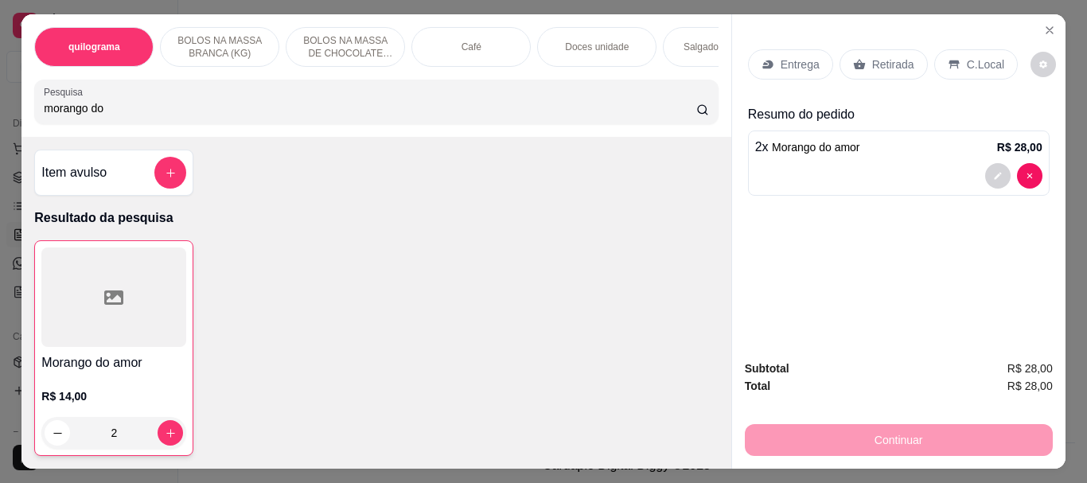
click at [118, 116] on input "morango do" at bounding box center [370, 108] width 653 height 16
type input "m"
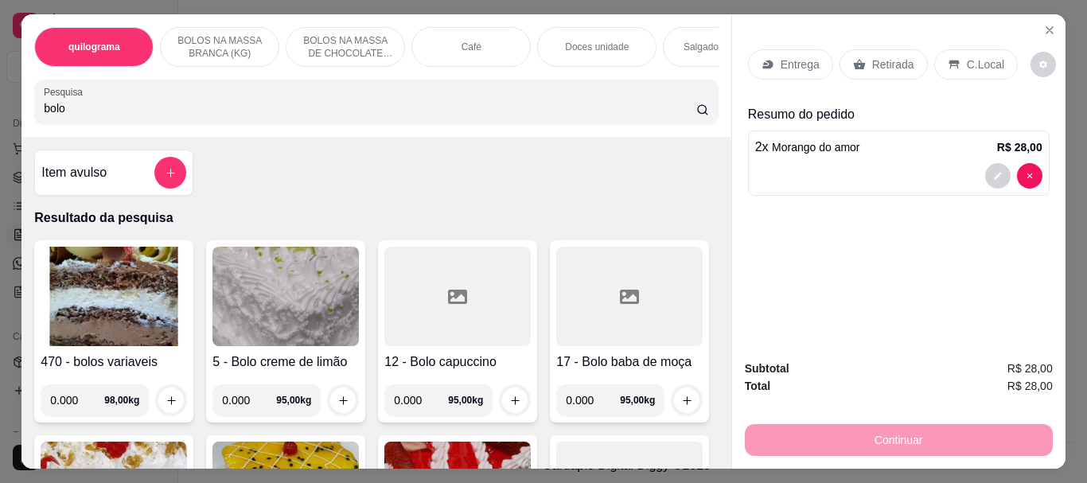
type input "bolo"
click at [141, 310] on img at bounding box center [114, 297] width 146 height 100
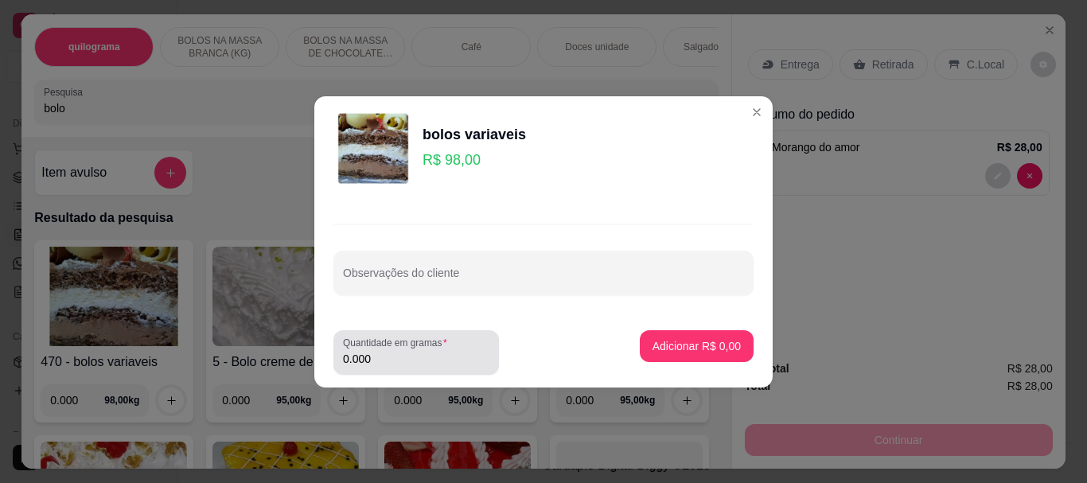
click at [439, 358] on input "0.000" at bounding box center [416, 359] width 146 height 16
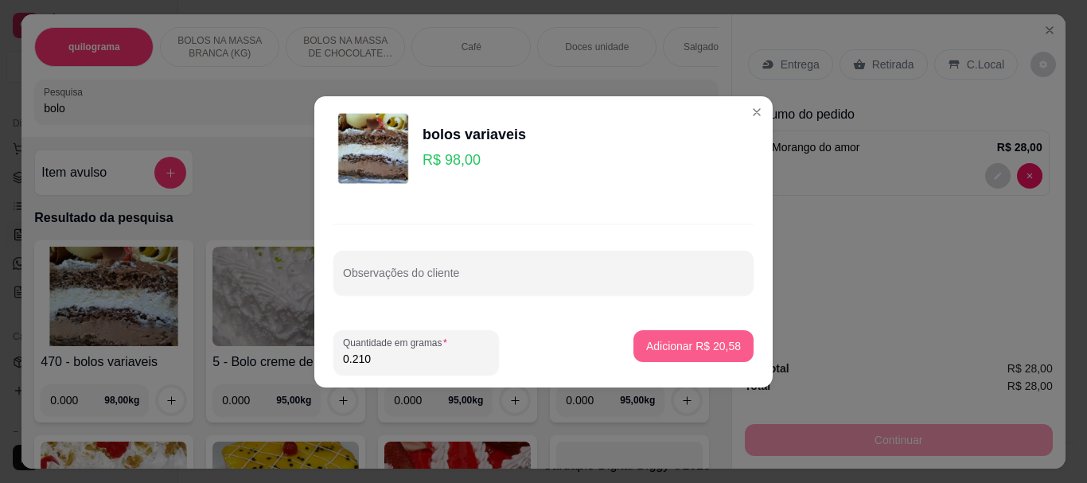
type input "0.210"
click at [718, 352] on p "Adicionar R$ 20,58" at bounding box center [694, 345] width 92 height 15
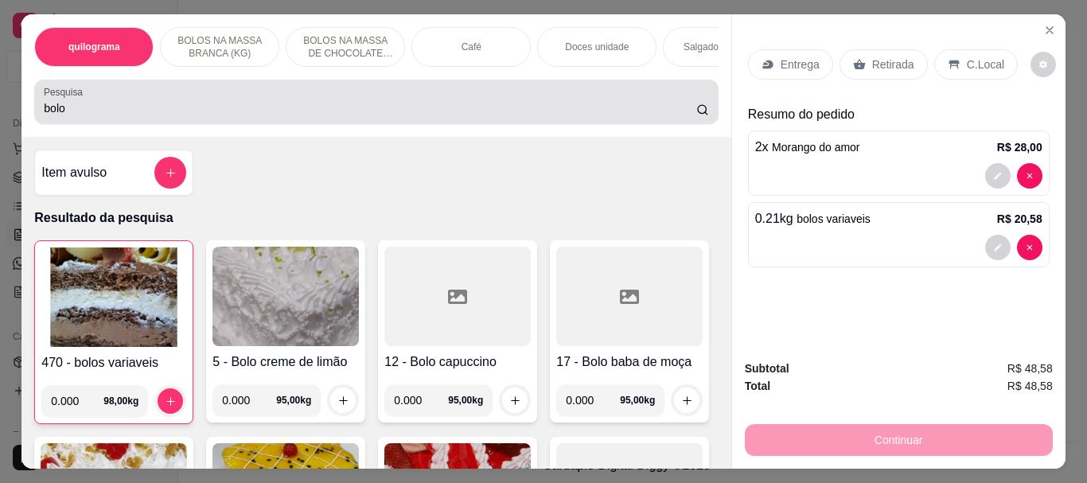
click at [81, 116] on input "bolo" at bounding box center [370, 108] width 653 height 16
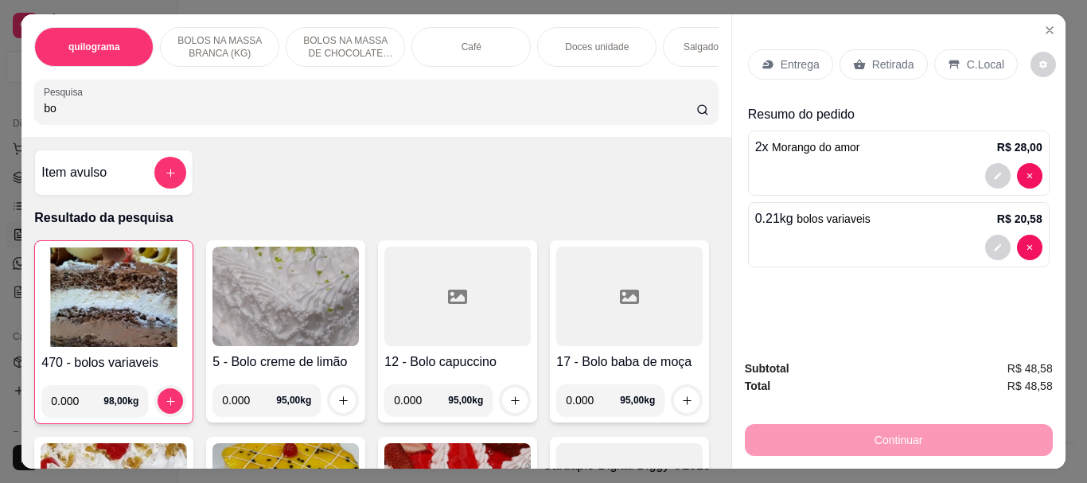
type input "b"
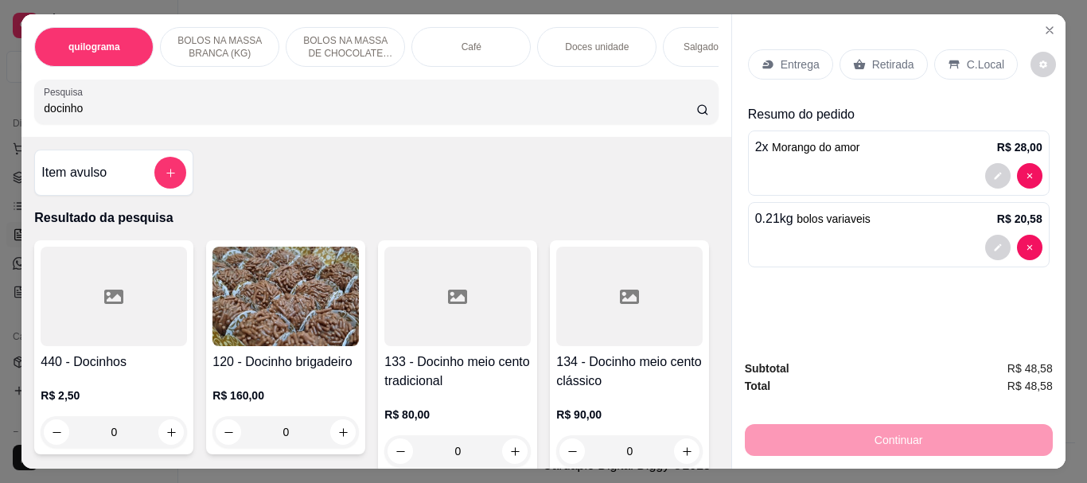
type input "docinho"
click at [117, 353] on div "440 - Docinhos R$ 2,50 0" at bounding box center [113, 347] width 159 height 214
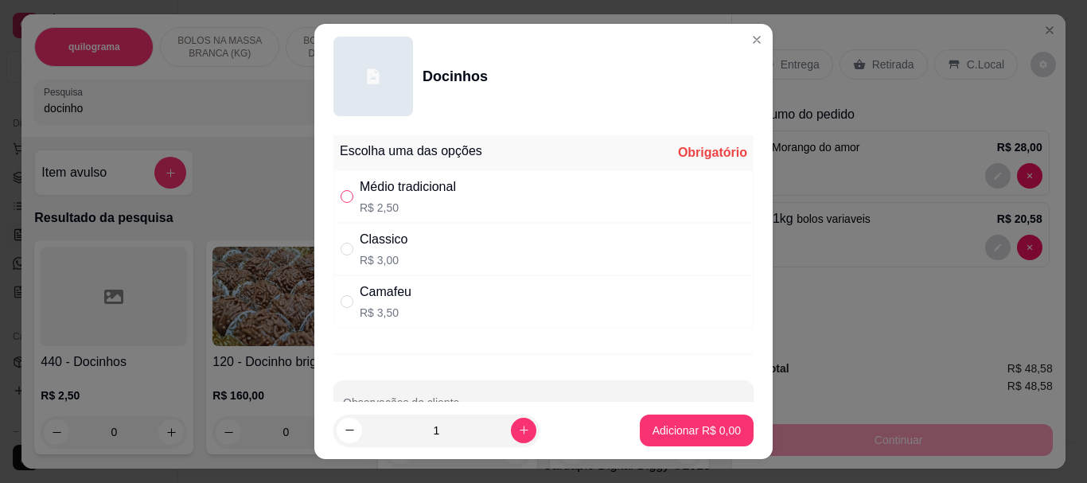
click at [345, 198] on input "" at bounding box center [347, 196] width 13 height 13
radio input "true"
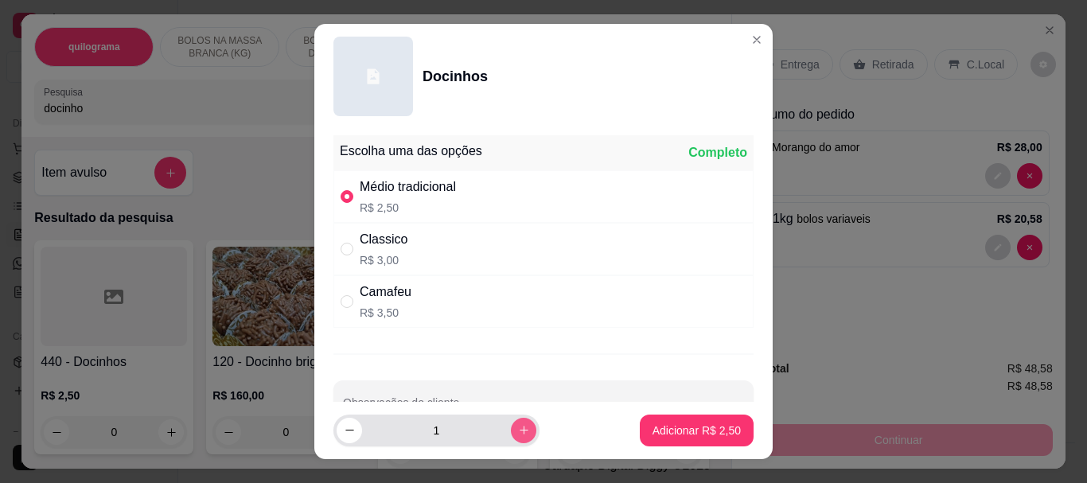
click at [511, 425] on button "increase-product-quantity" at bounding box center [523, 430] width 25 height 25
type input "2"
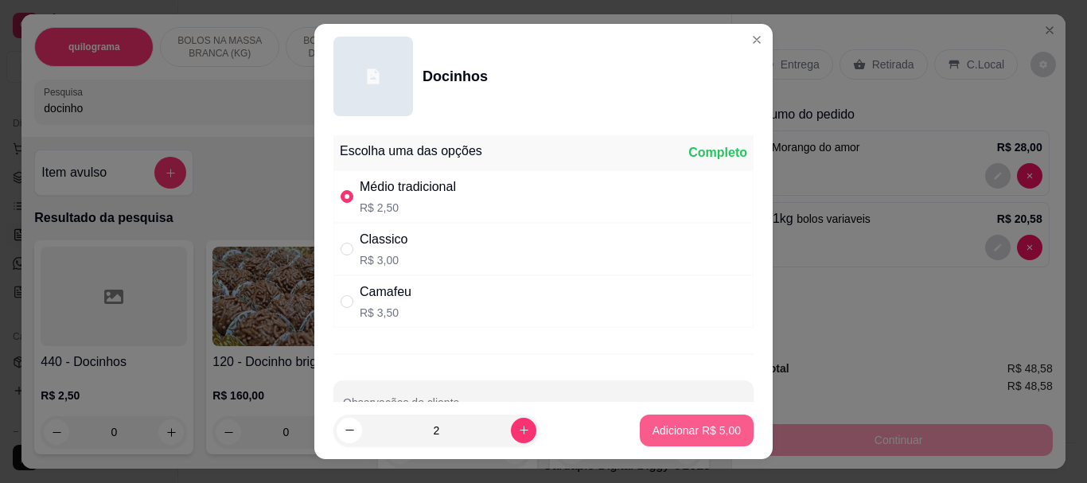
click at [662, 420] on button "Adicionar R$ 5,00" at bounding box center [697, 431] width 114 height 32
type input "2"
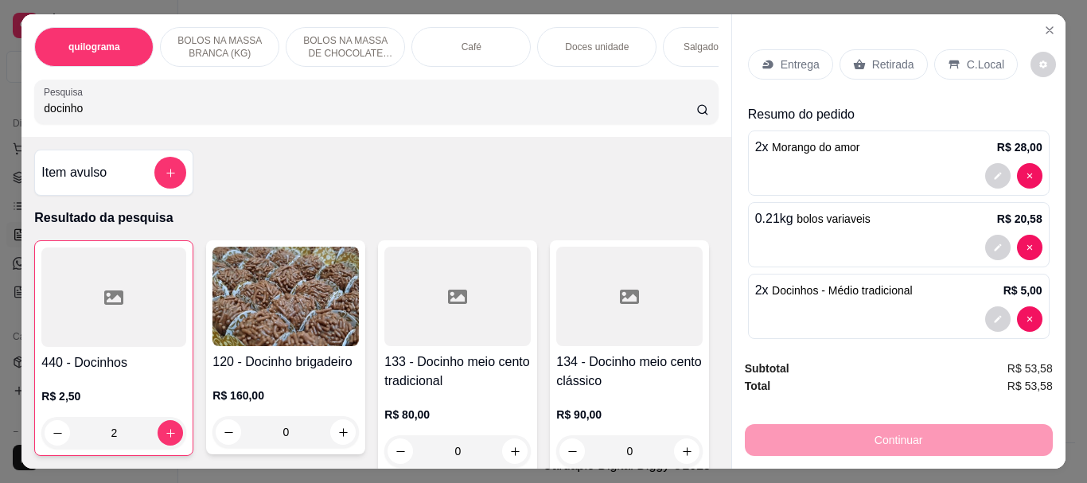
click at [884, 63] on p "Retirada" at bounding box center [894, 65] width 42 height 16
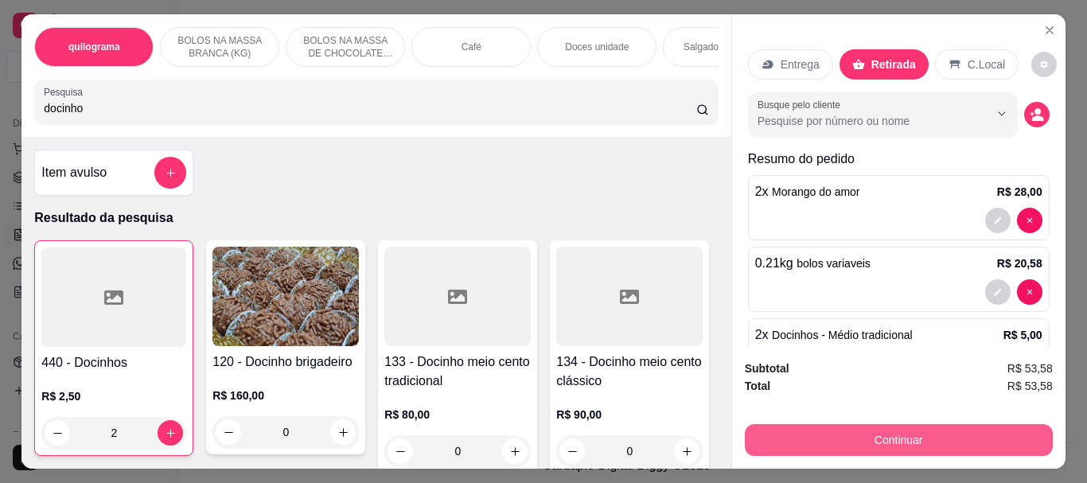
click at [895, 427] on button "Continuar" at bounding box center [899, 440] width 308 height 32
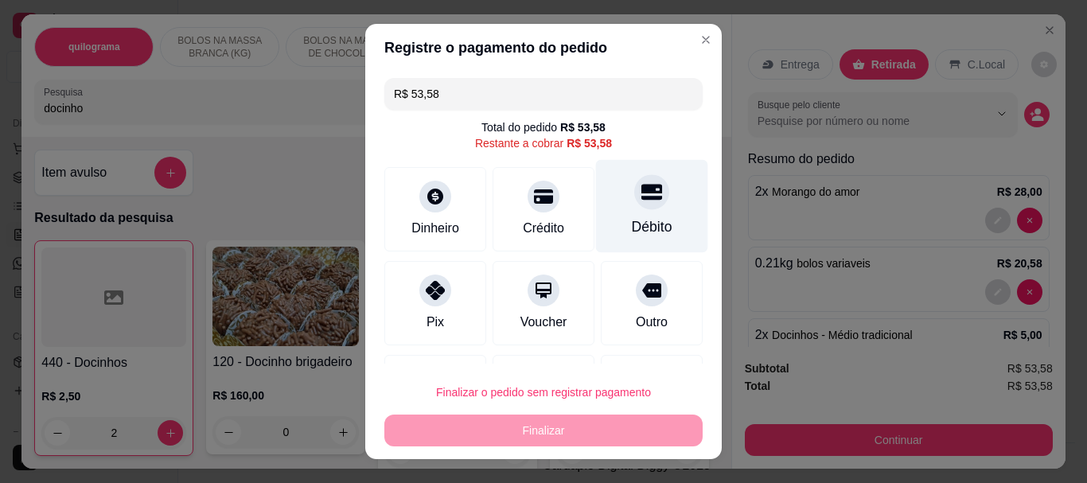
click at [606, 205] on div "Débito" at bounding box center [652, 206] width 112 height 93
type input "R$ 0,00"
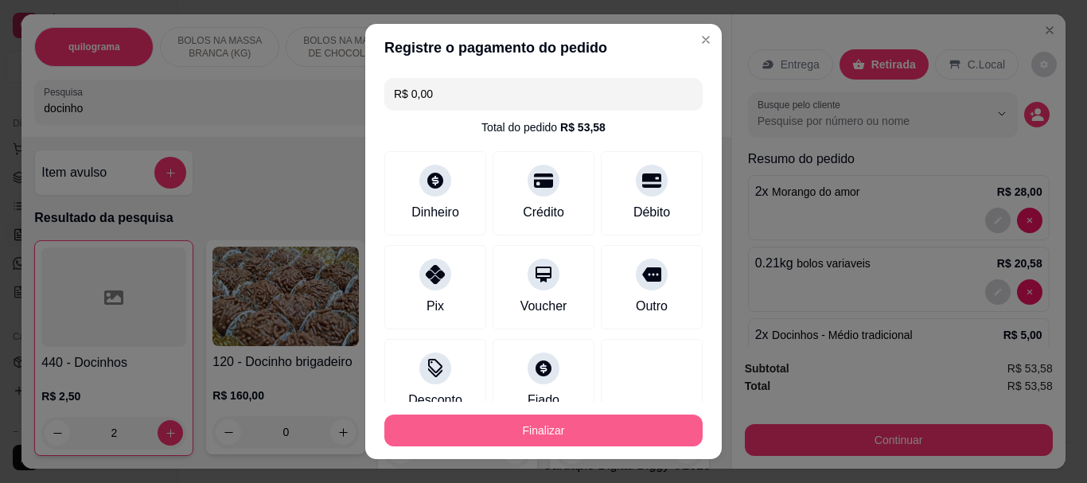
click at [533, 434] on button "Finalizar" at bounding box center [544, 431] width 318 height 32
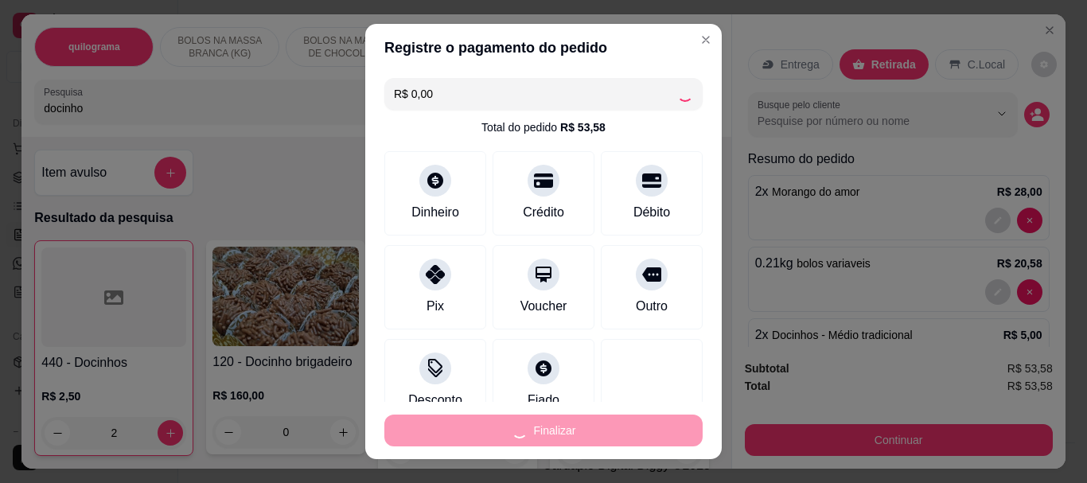
type input "0"
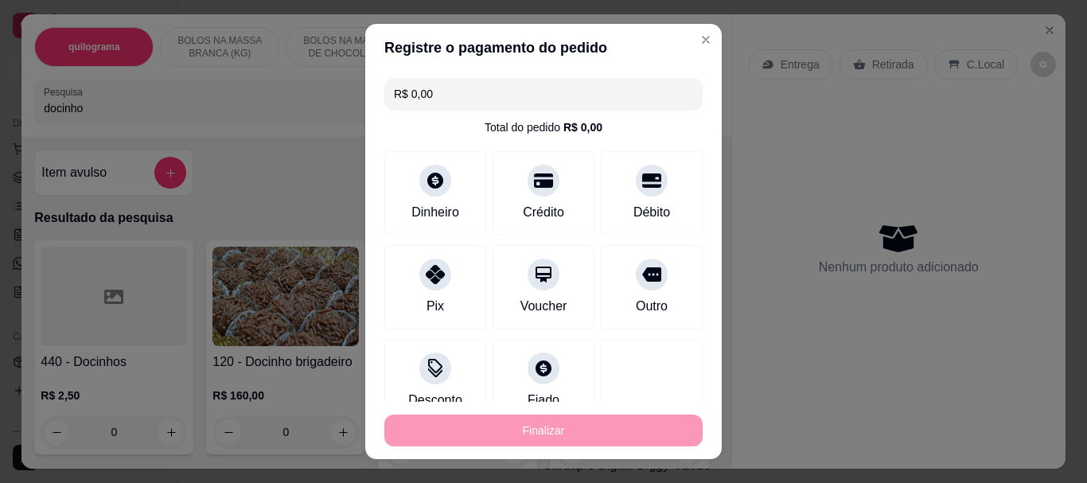
type input "-R$ 53,58"
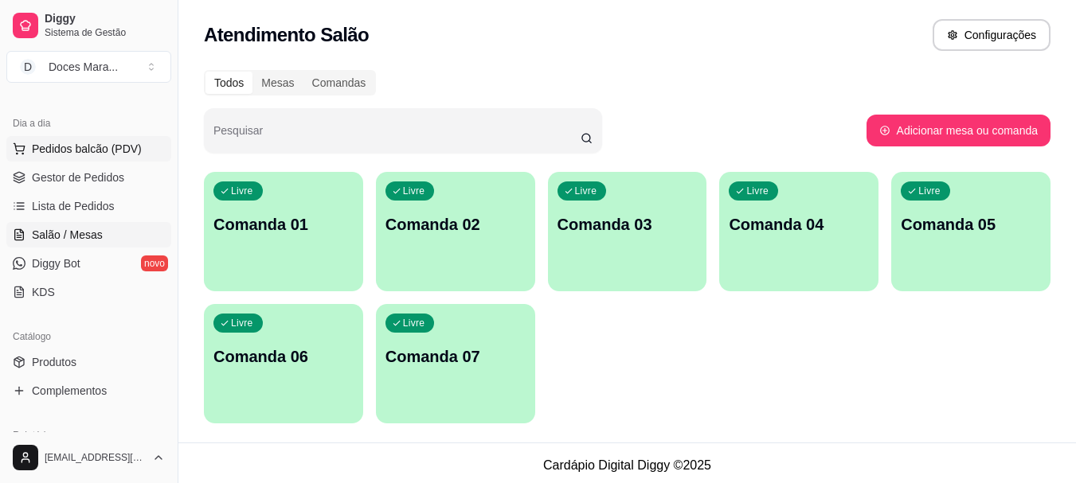
click at [57, 146] on span "Pedidos balcão (PDV)" at bounding box center [87, 149] width 110 height 16
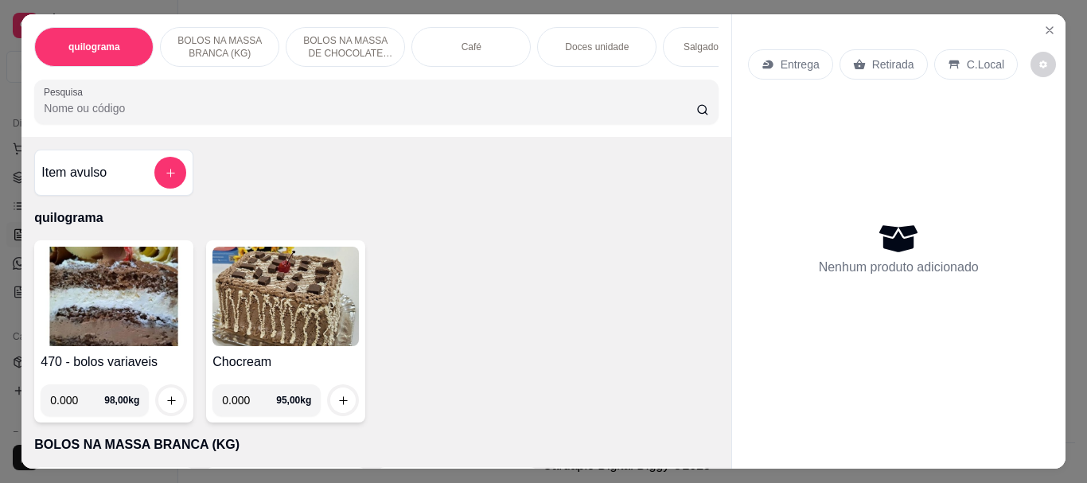
select select "ALL"
select select "0"
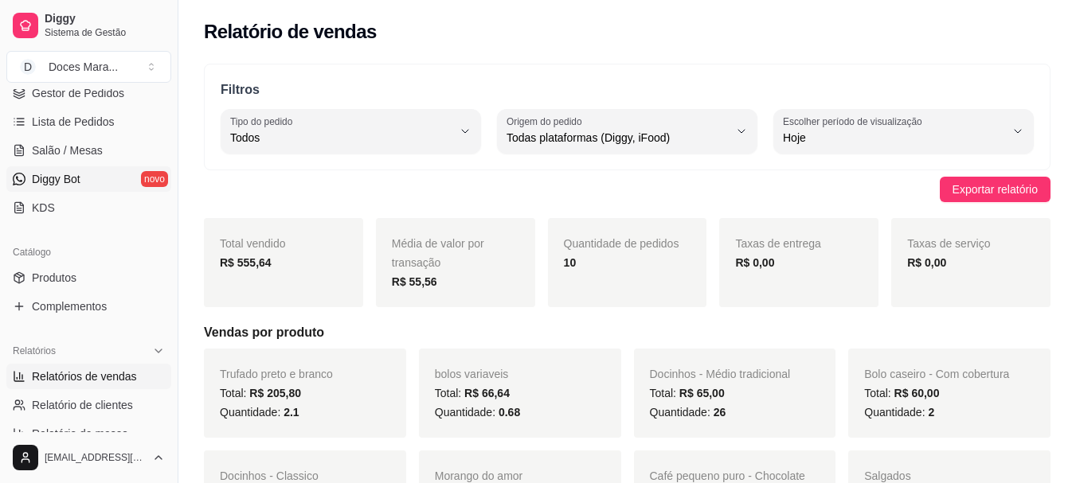
scroll to position [239, 0]
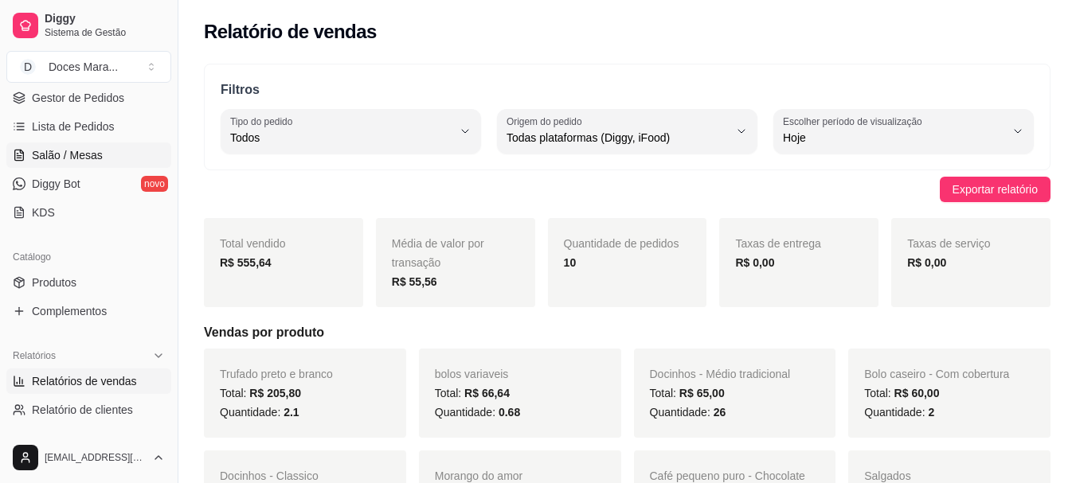
click at [70, 151] on span "Salão / Mesas" at bounding box center [67, 155] width 71 height 16
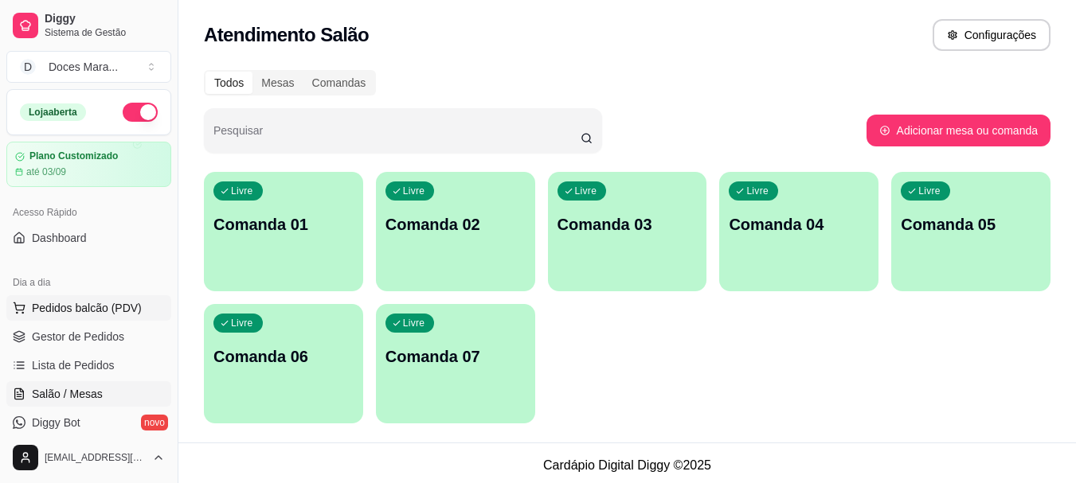
click at [74, 311] on span "Pedidos balcão (PDV)" at bounding box center [87, 308] width 110 height 16
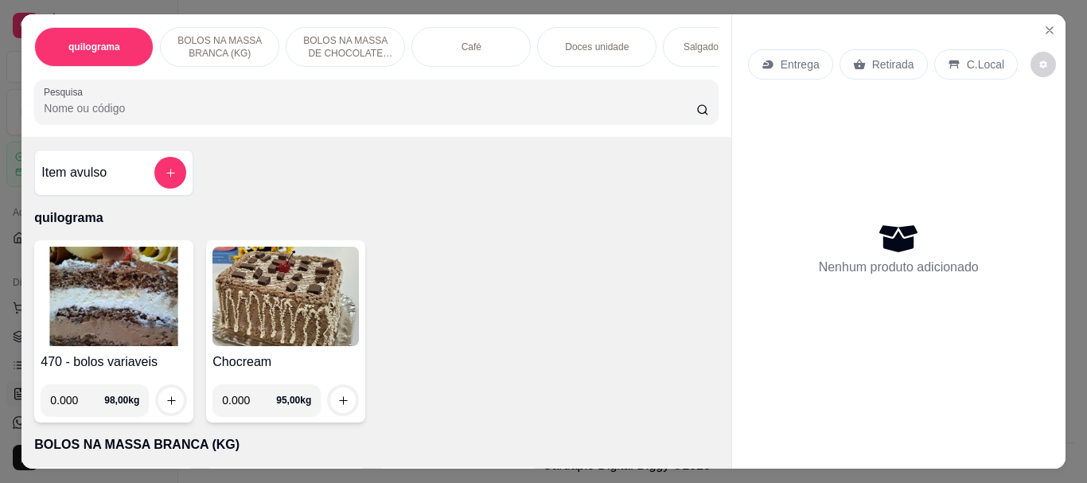
click at [89, 312] on img at bounding box center [114, 297] width 146 height 100
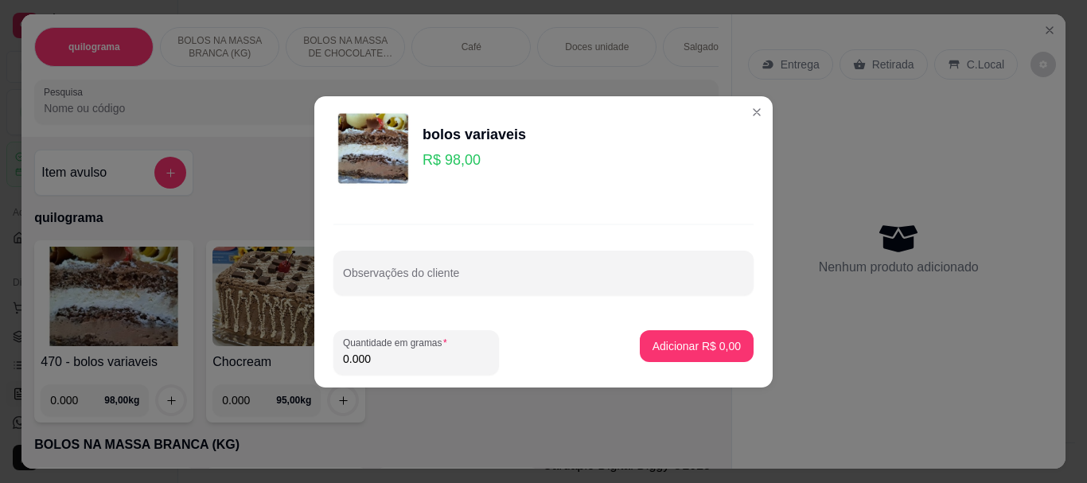
click at [396, 365] on input "0.000" at bounding box center [416, 359] width 146 height 16
type input "0.140"
click at [724, 345] on p "Adicionar R$ 13,72" at bounding box center [693, 346] width 95 height 16
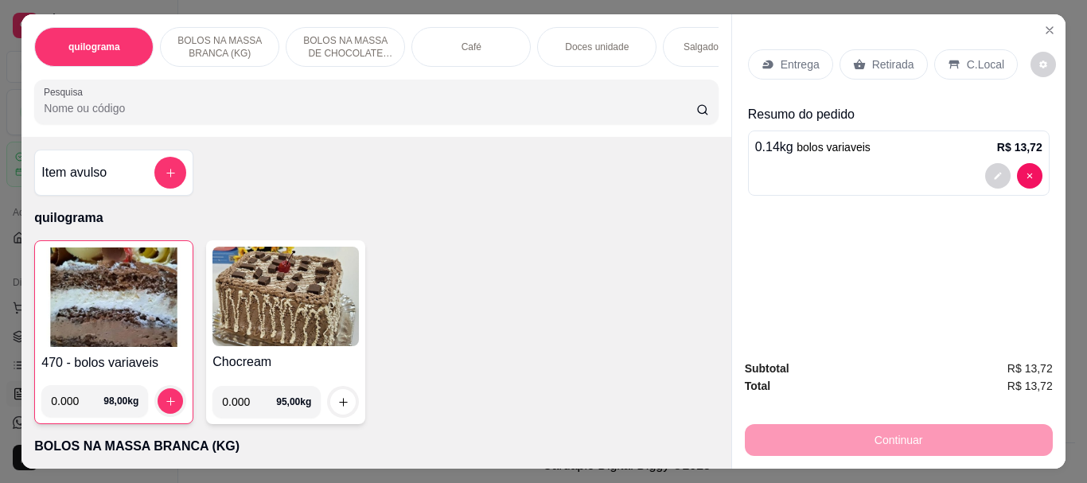
click at [484, 41] on div "Café" at bounding box center [471, 47] width 119 height 40
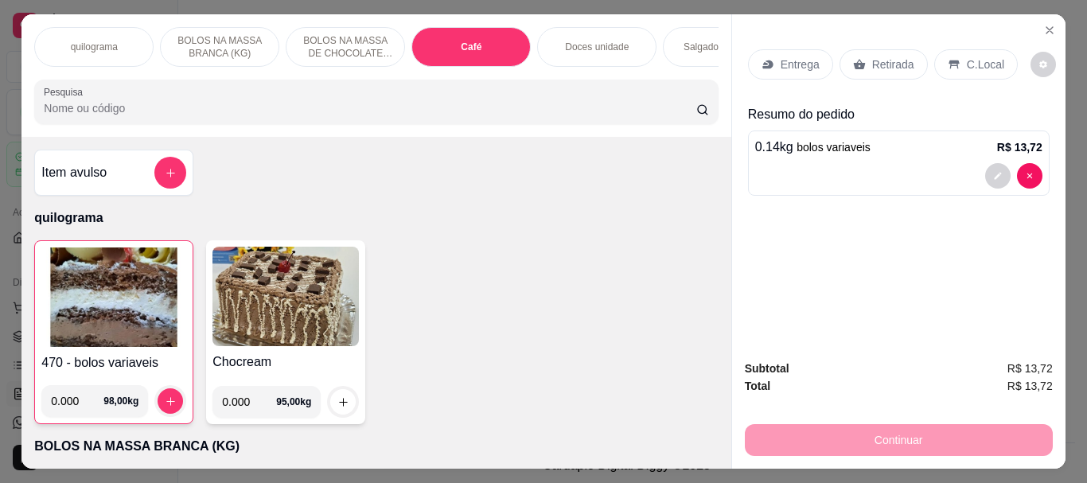
scroll to position [42, 0]
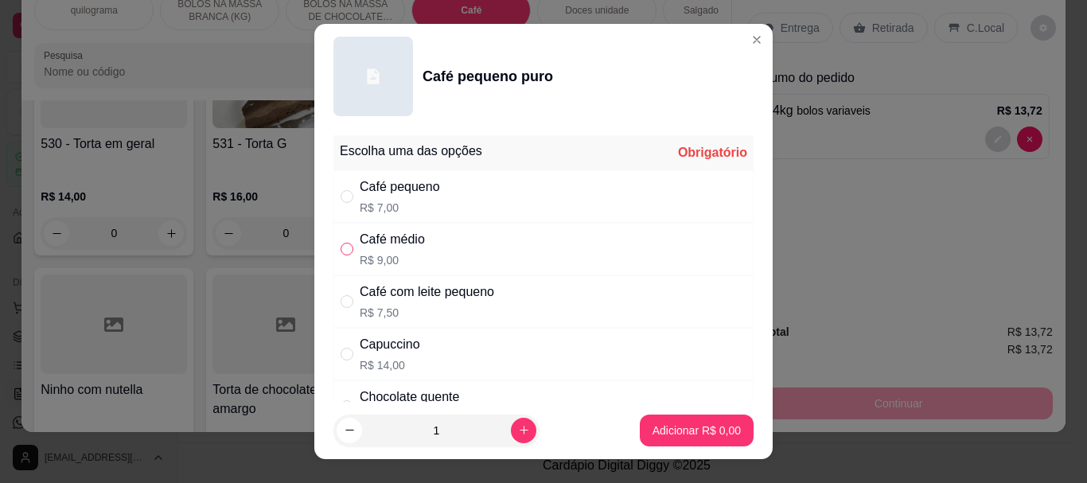
click at [346, 252] on input "" at bounding box center [347, 249] width 13 height 13
radio input "true"
click at [659, 429] on p "Adicionar R$ 9,00" at bounding box center [697, 430] width 86 height 15
type input "1"
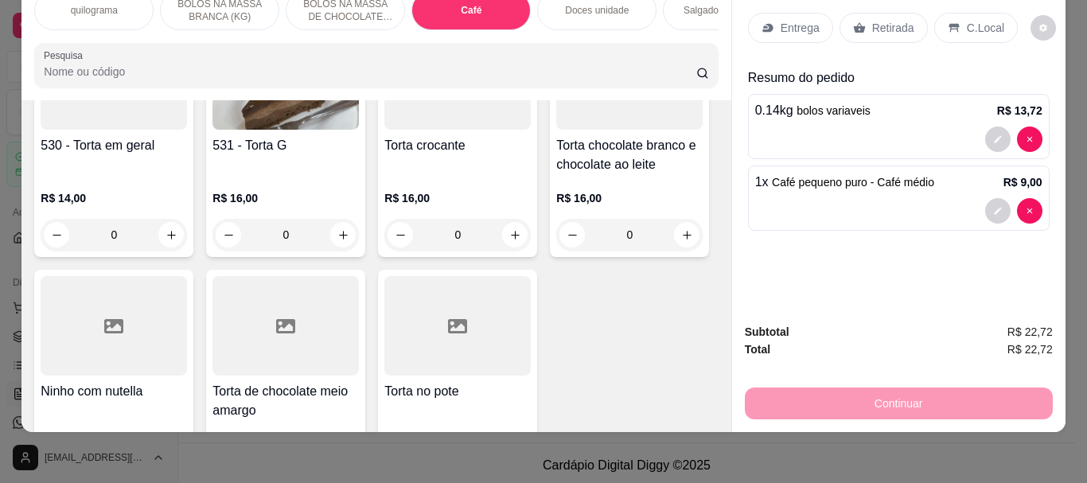
click at [99, 65] on input "Pesquisa" at bounding box center [370, 72] width 653 height 16
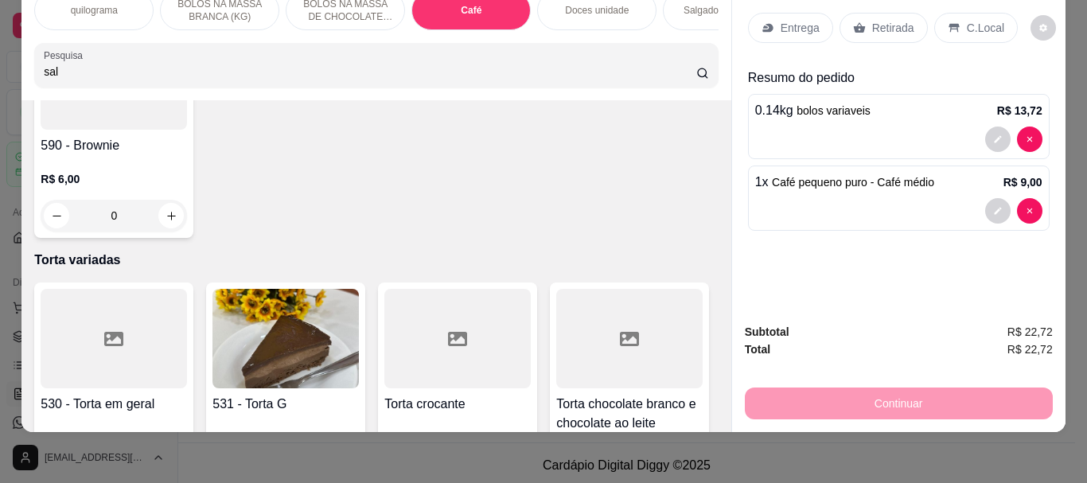
scroll to position [5900, 0]
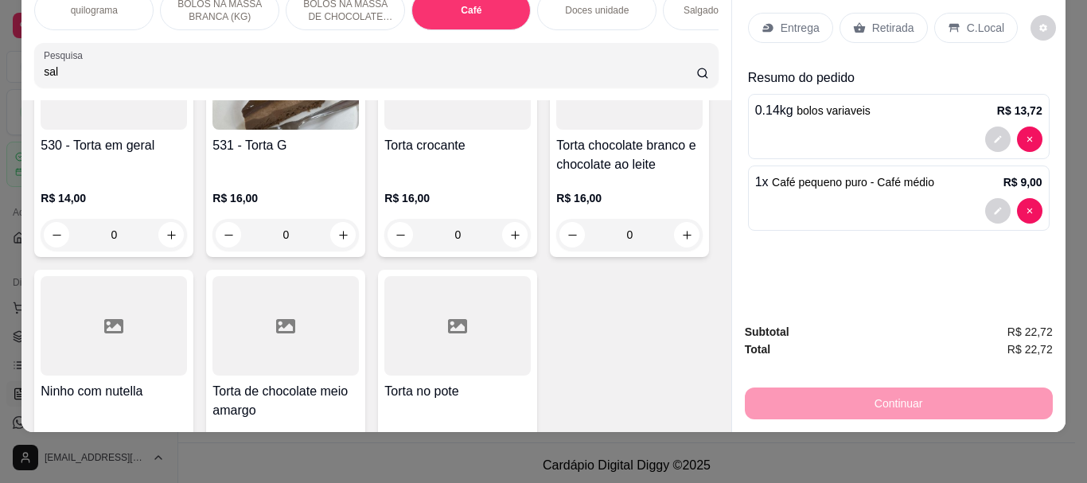
type input "sal"
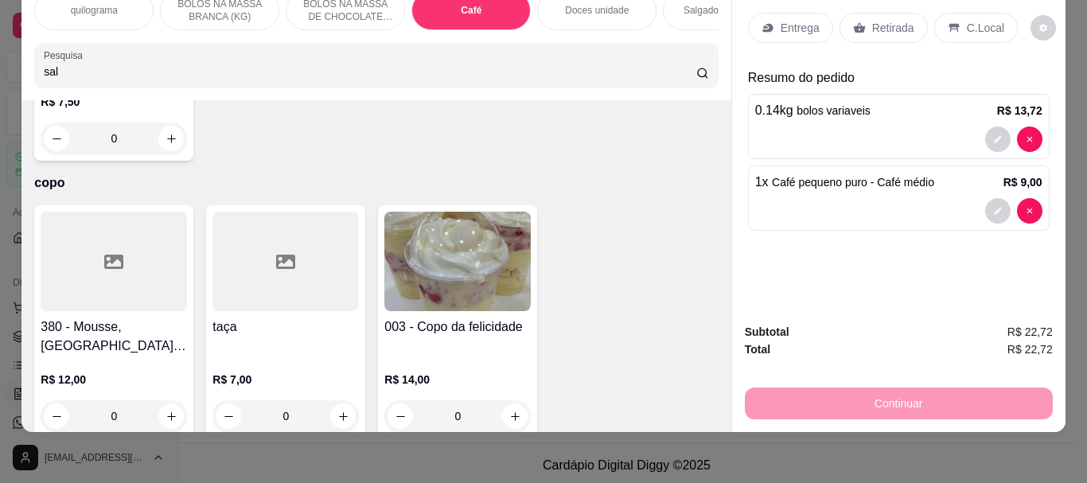
scroll to position [0, 0]
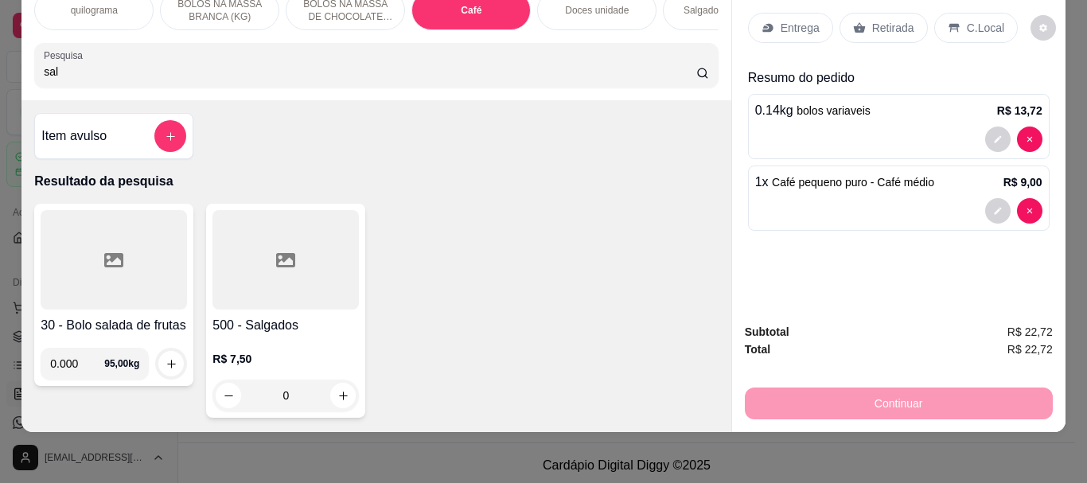
click at [226, 278] on div at bounding box center [286, 260] width 146 height 100
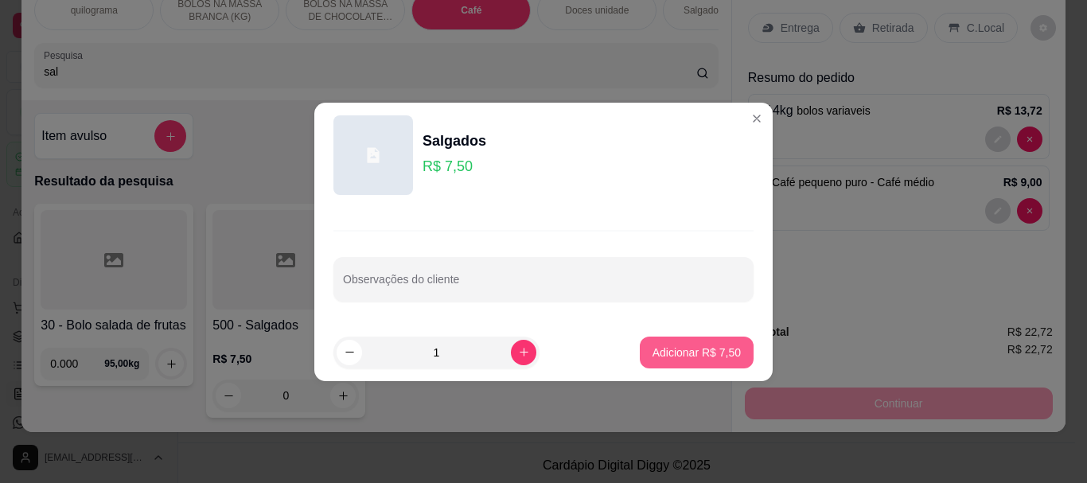
click at [702, 347] on p "Adicionar R$ 7,50" at bounding box center [697, 353] width 88 height 16
type input "1"
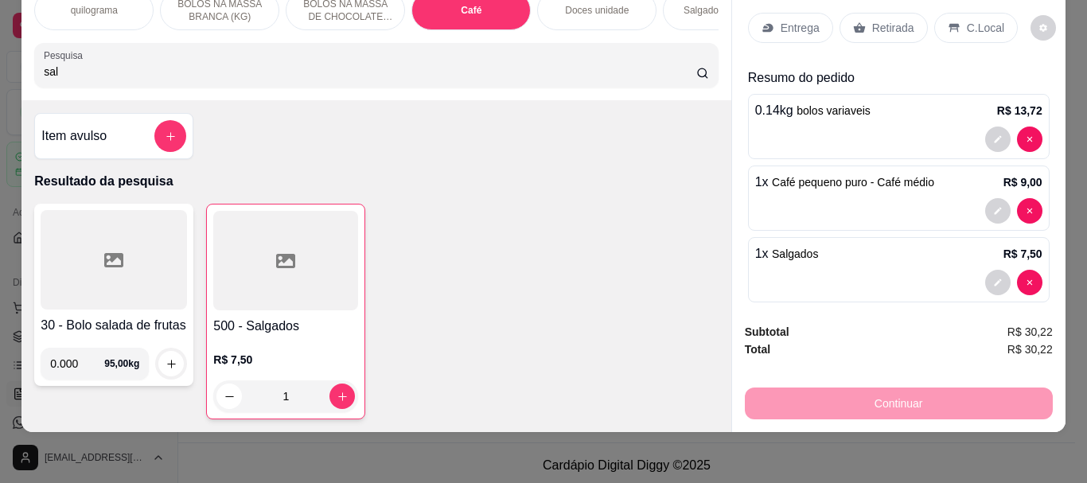
click at [443, 14] on div "Café" at bounding box center [471, 10] width 119 height 40
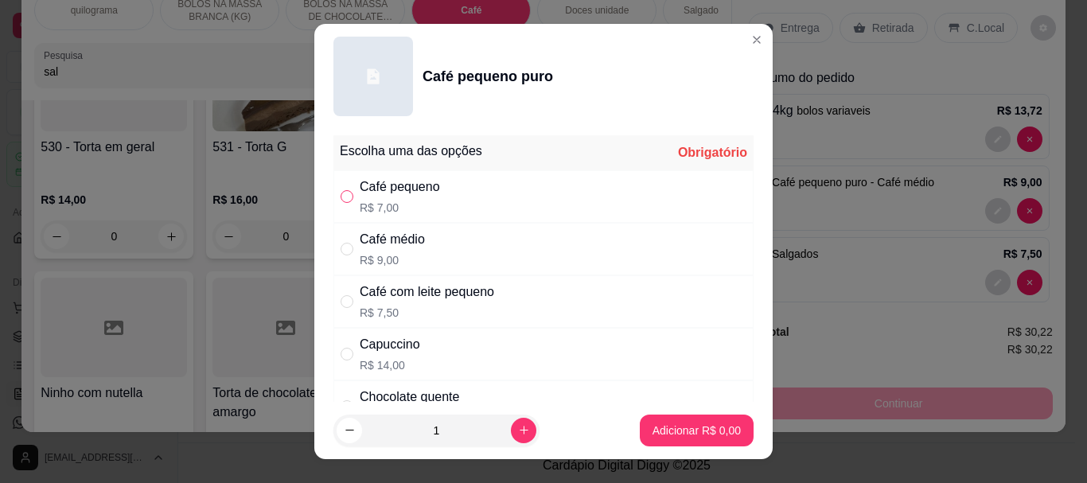
click at [343, 197] on input "" at bounding box center [347, 196] width 13 height 13
radio input "true"
click at [654, 432] on p "Adicionar R$ 7,00" at bounding box center [697, 430] width 86 height 15
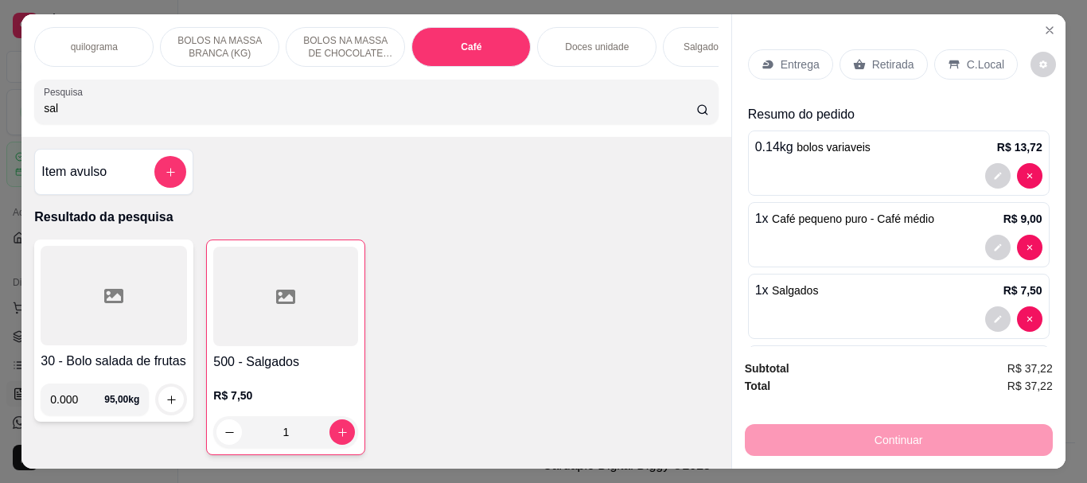
scroll to position [0, 0]
click at [467, 50] on div "Café" at bounding box center [471, 47] width 119 height 40
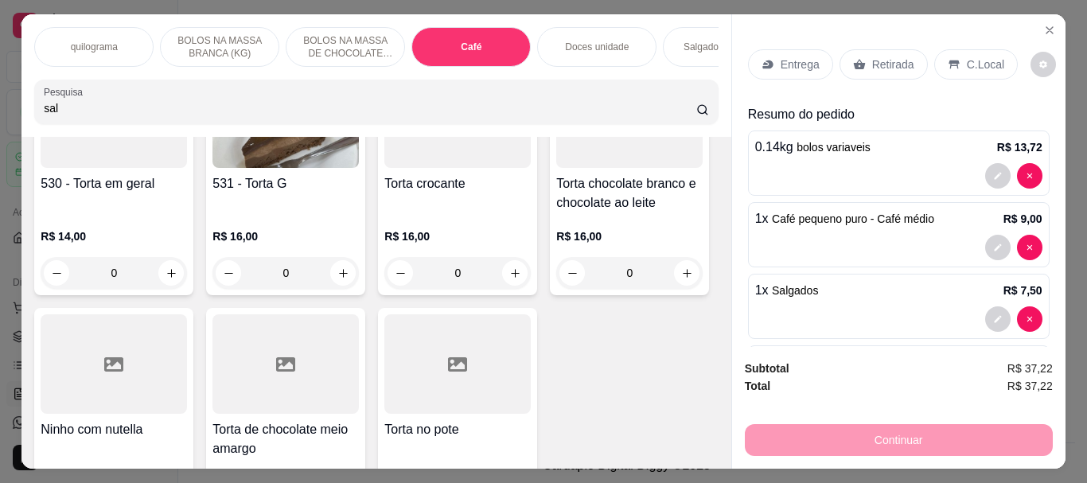
scroll to position [42, 0]
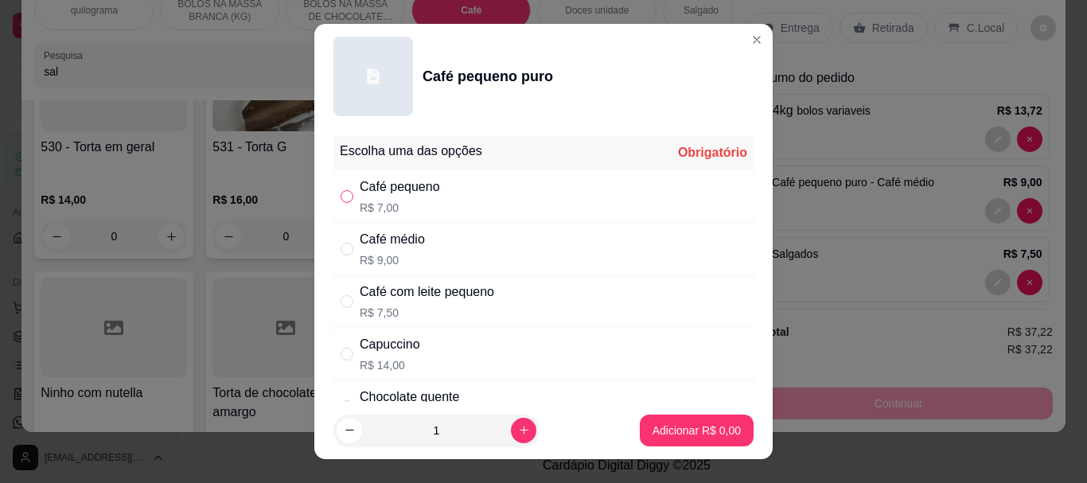
click at [345, 194] on input "" at bounding box center [347, 196] width 13 height 13
radio input "true"
click at [675, 430] on p "Adicionar R$ 7,00" at bounding box center [697, 431] width 88 height 16
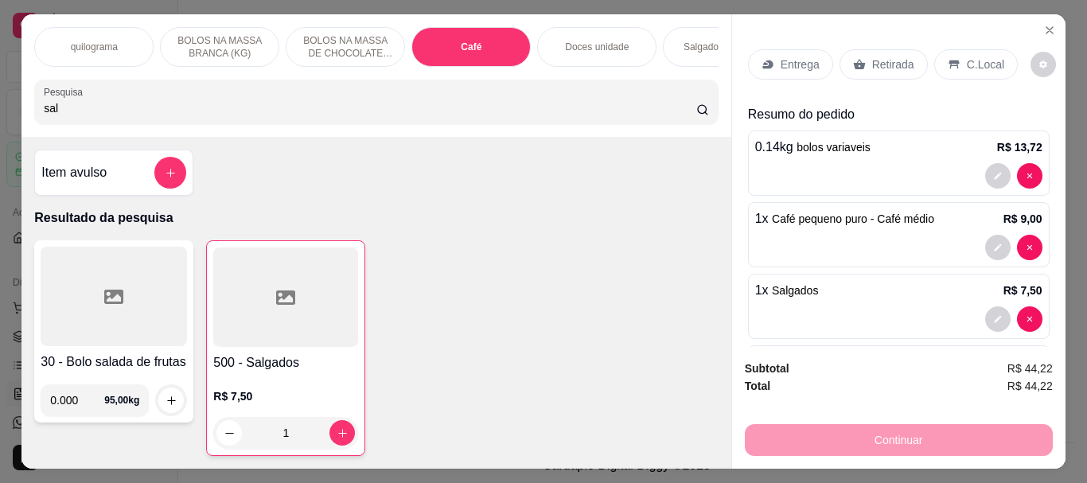
scroll to position [80, 0]
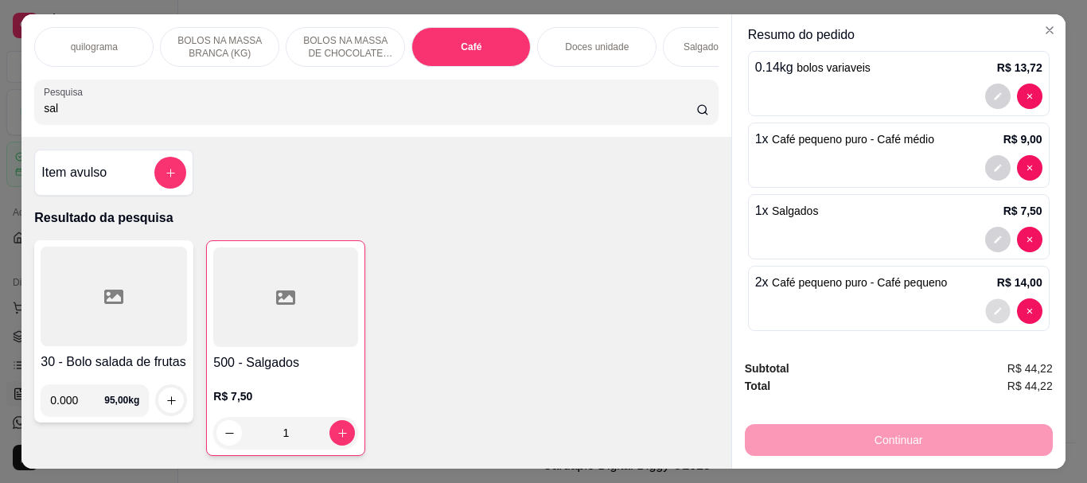
click at [994, 306] on icon "decrease-product-quantity" at bounding box center [999, 311] width 10 height 10
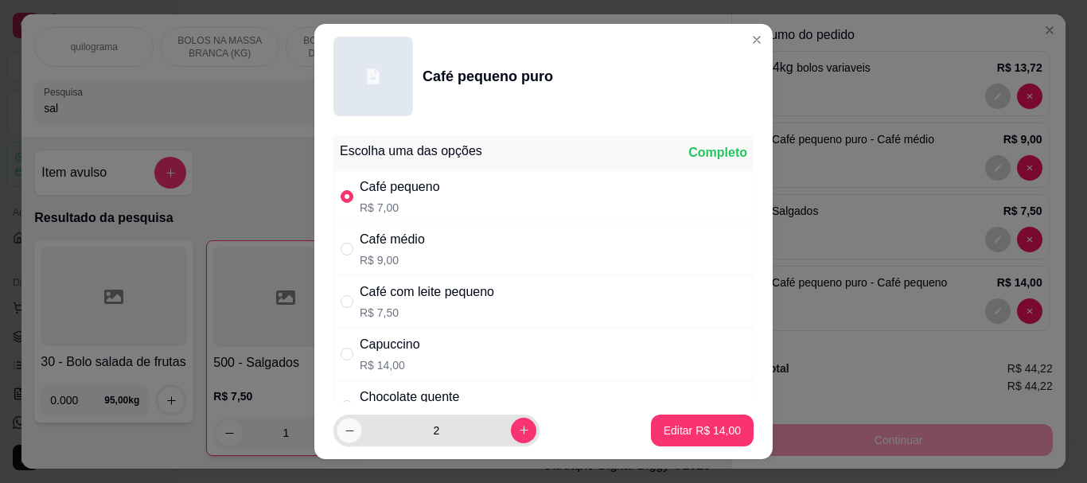
click at [350, 430] on button "decrease-product-quantity" at bounding box center [349, 430] width 25 height 25
type input "1"
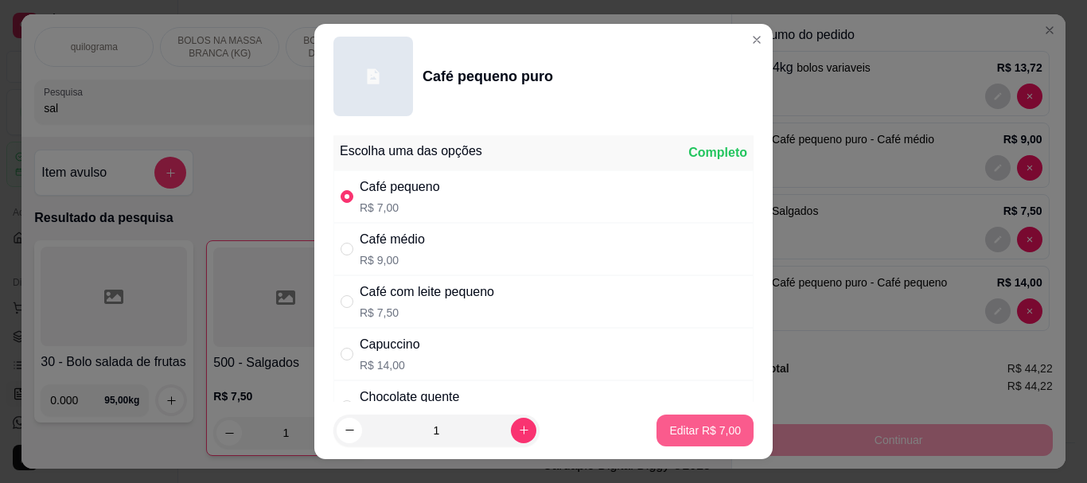
click at [683, 432] on p "Editar R$ 7,00" at bounding box center [706, 431] width 72 height 16
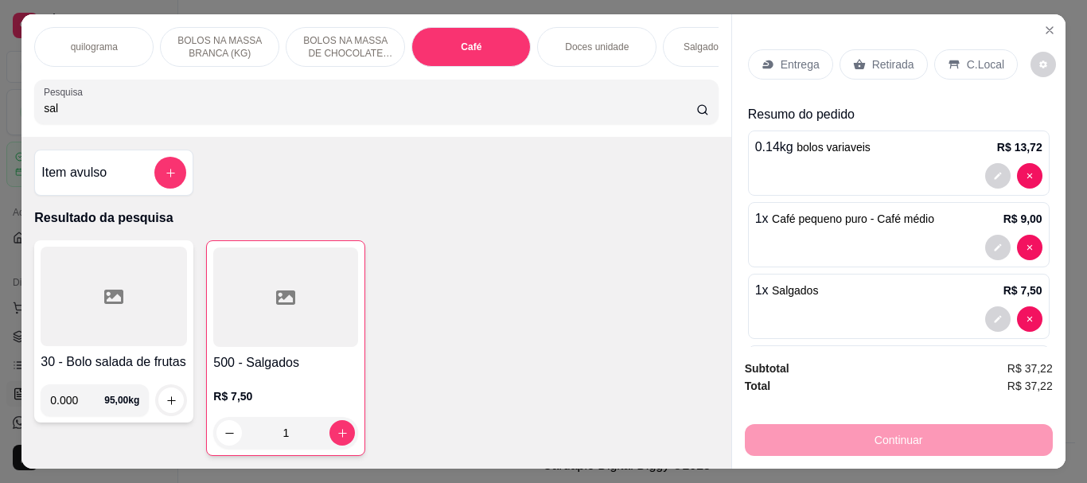
scroll to position [86, 0]
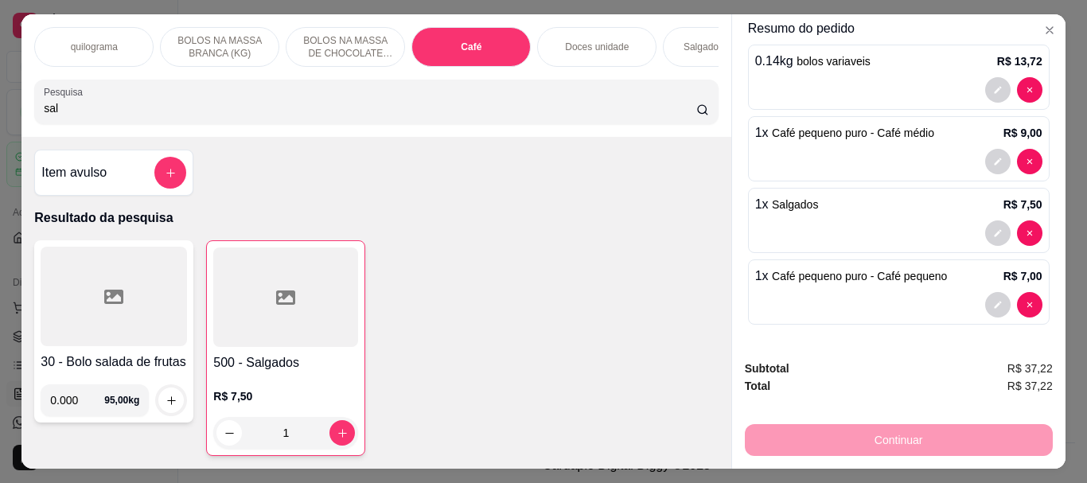
click at [236, 334] on div at bounding box center [285, 298] width 145 height 100
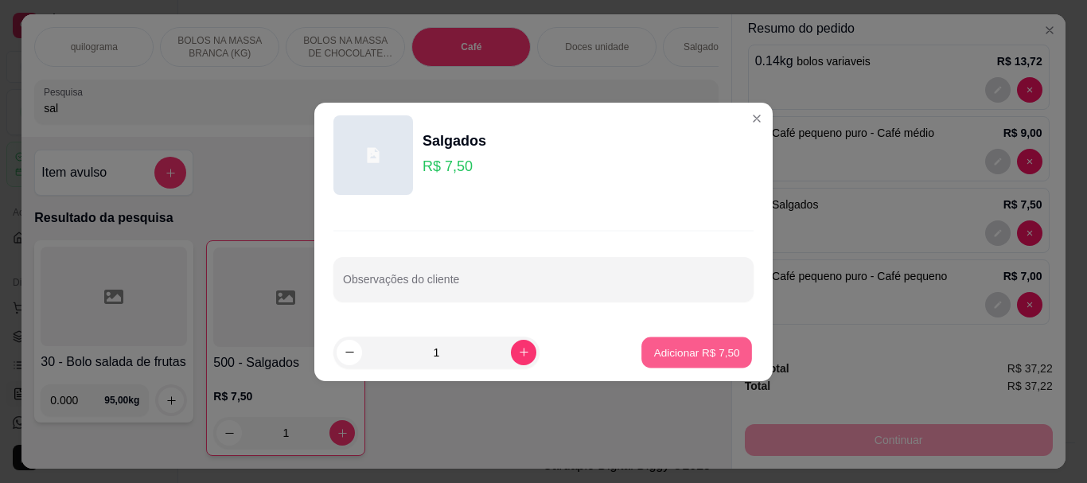
click at [712, 347] on p "Adicionar R$ 7,50" at bounding box center [697, 352] width 86 height 15
type input "2"
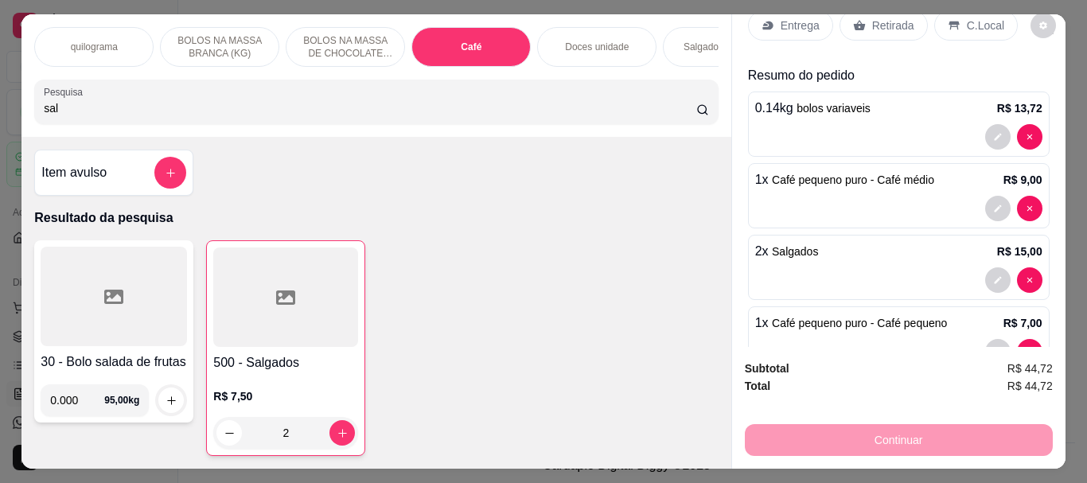
scroll to position [0, 0]
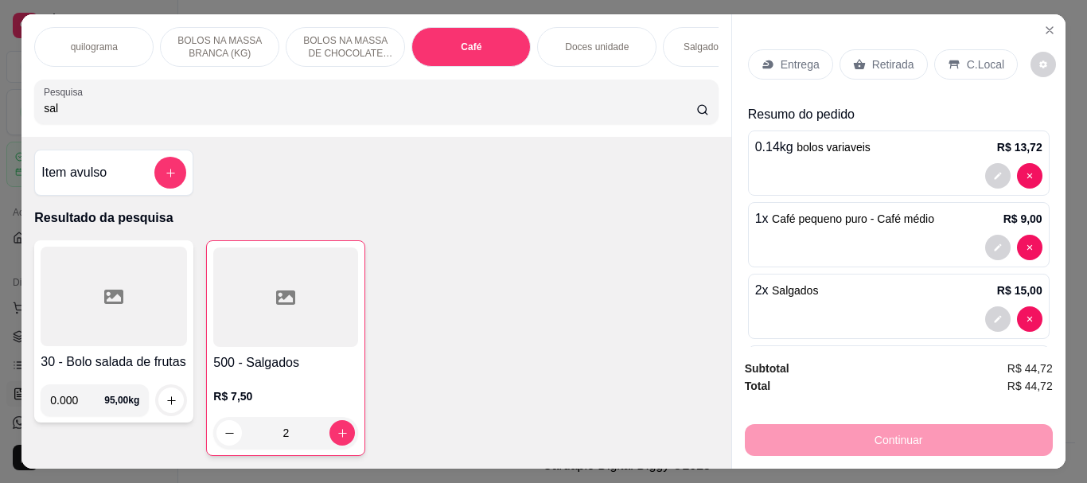
click at [880, 61] on p "Retirada" at bounding box center [894, 65] width 42 height 16
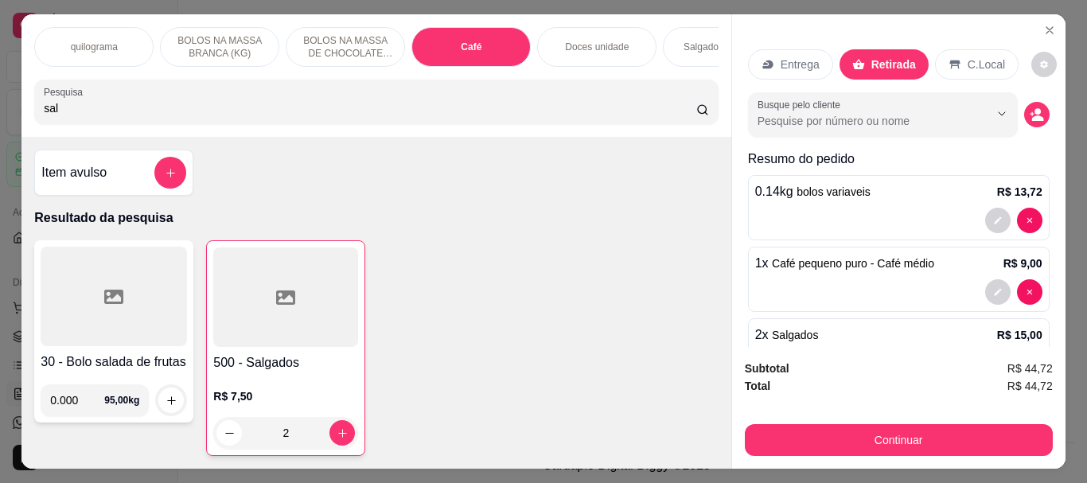
click at [968, 61] on p "C.Local" at bounding box center [986, 65] width 37 height 16
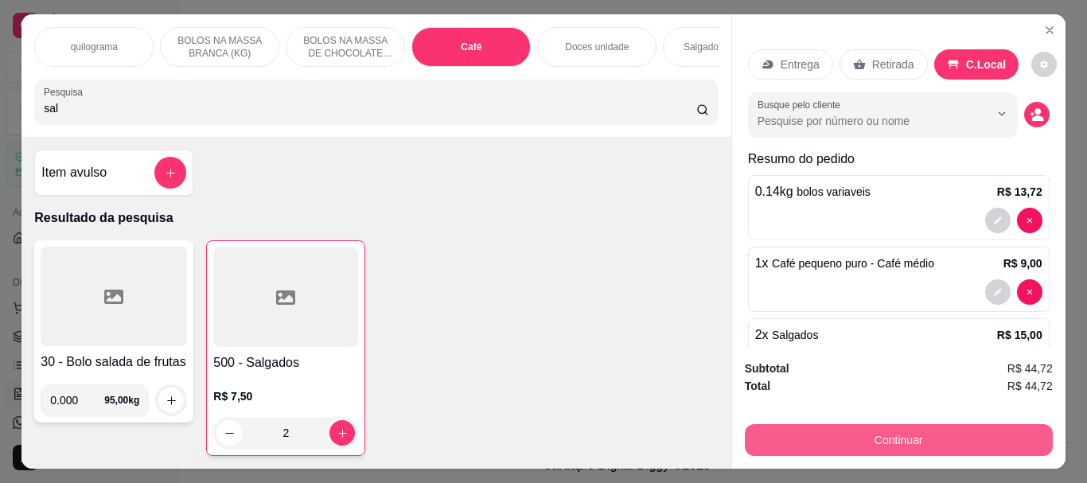
click at [915, 424] on button "Continuar" at bounding box center [899, 440] width 308 height 32
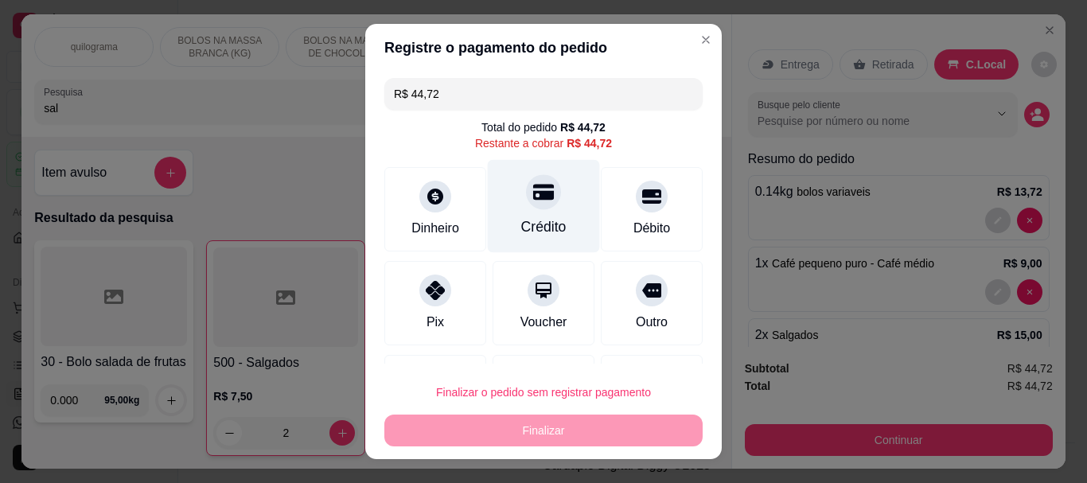
click at [524, 217] on div "Crédito" at bounding box center [543, 227] width 45 height 21
type input "R$ 0,00"
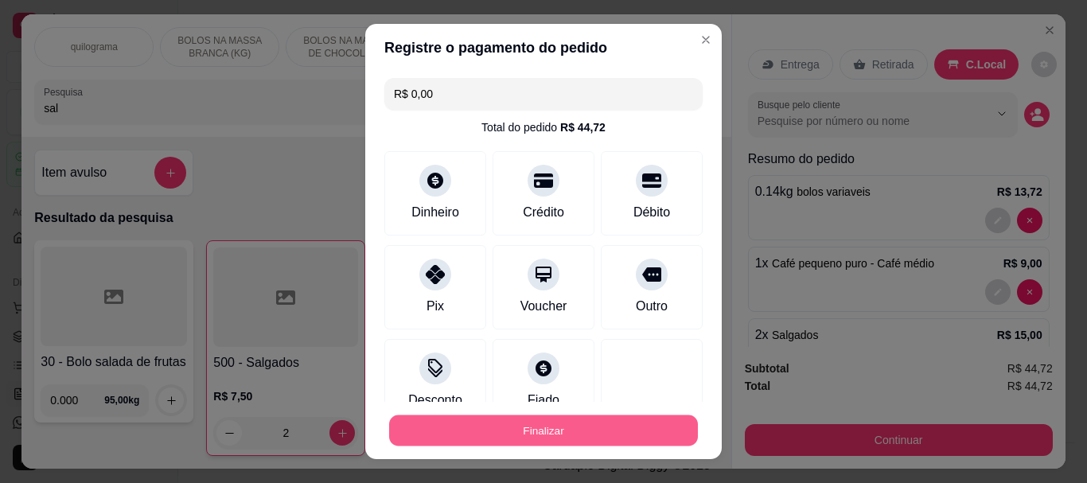
click at [537, 424] on button "Finalizar" at bounding box center [543, 430] width 309 height 31
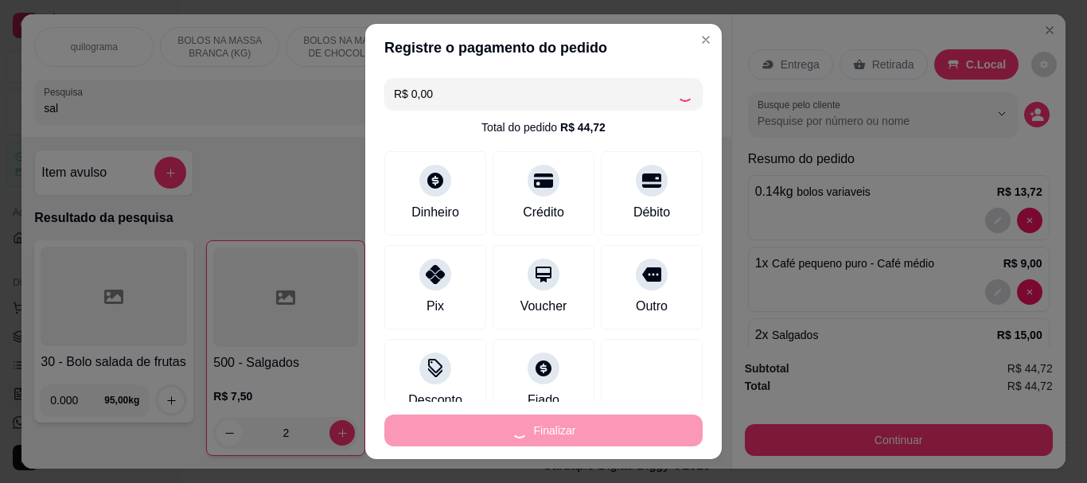
type input "0"
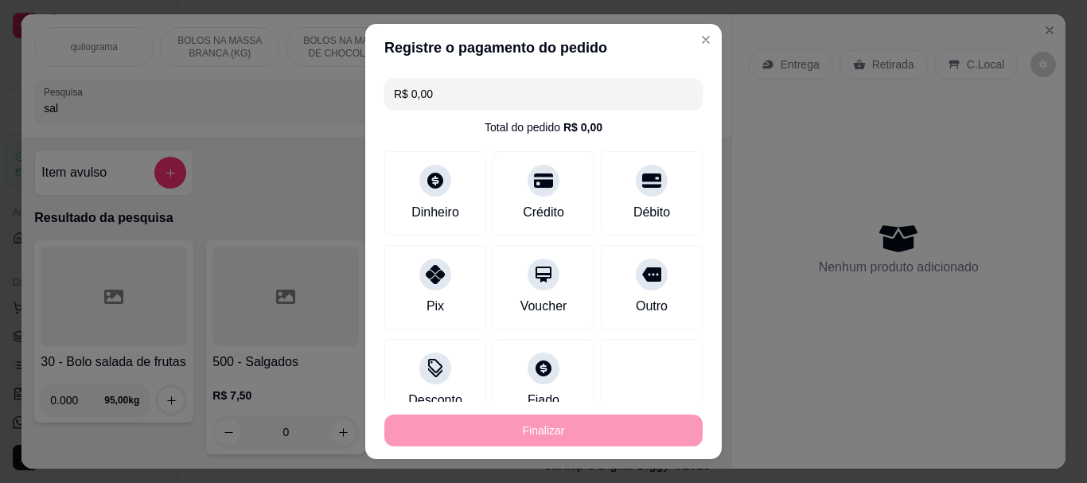
type input "-R$ 44,72"
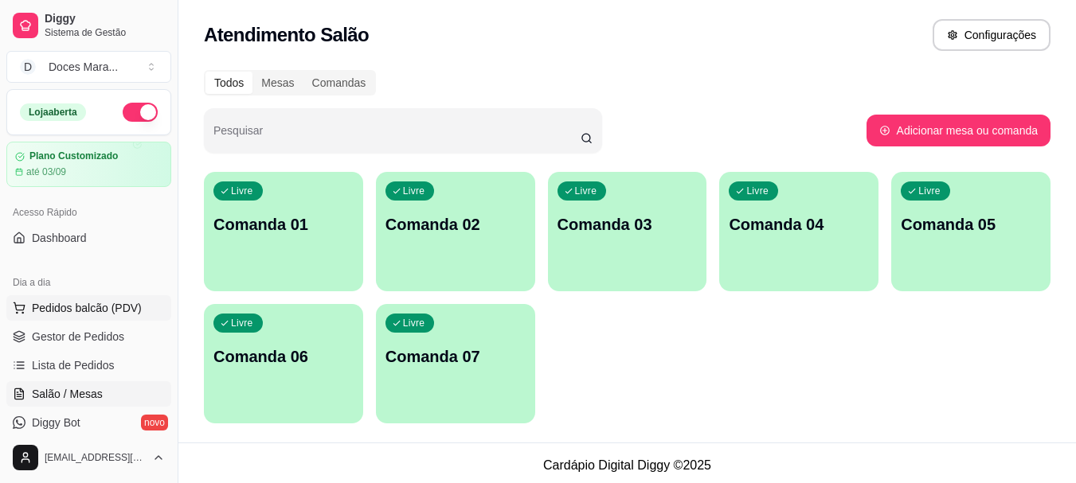
click at [98, 309] on span "Pedidos balcão (PDV)" at bounding box center [87, 308] width 110 height 16
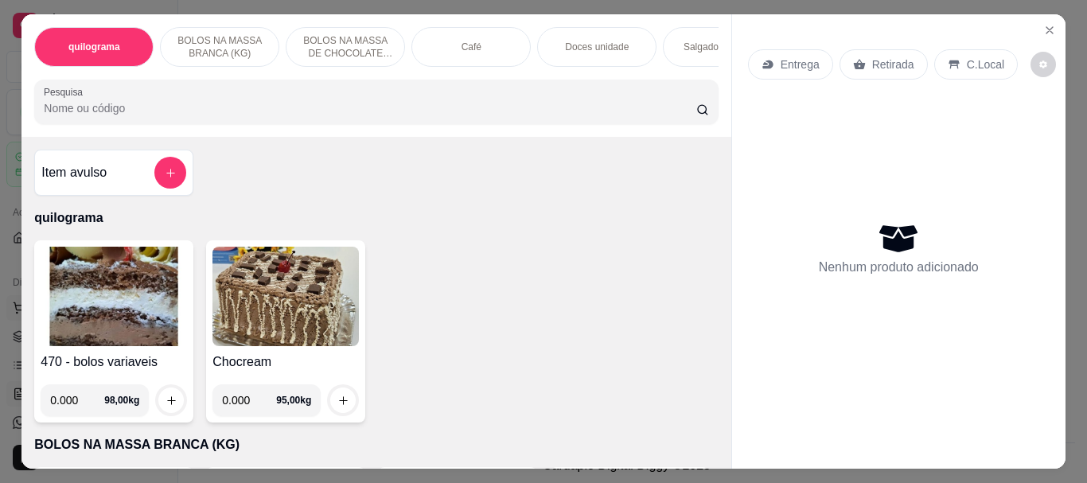
click at [98, 309] on img at bounding box center [114, 297] width 146 height 100
click at [79, 108] on input "Pesquisa" at bounding box center [370, 108] width 653 height 16
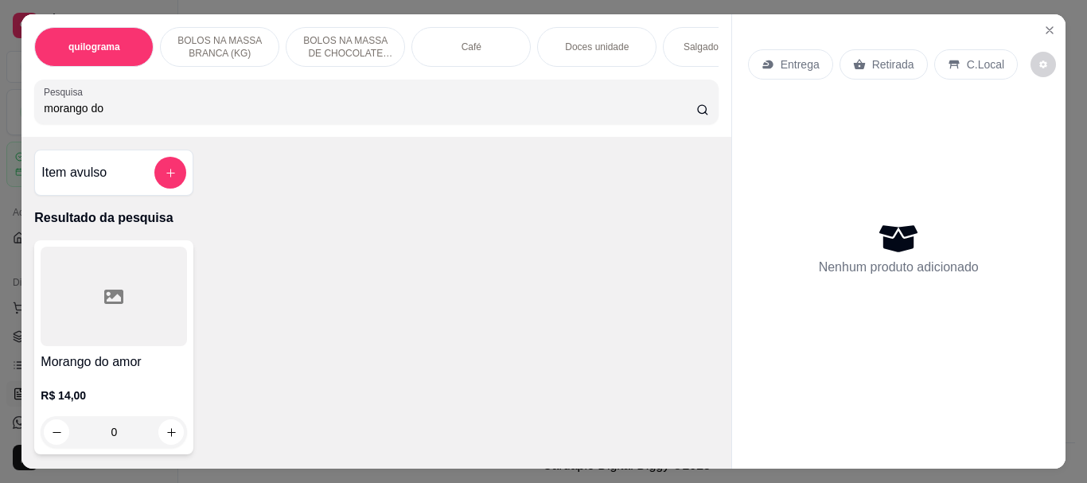
type input "morango do"
click at [126, 308] on div at bounding box center [114, 297] width 146 height 100
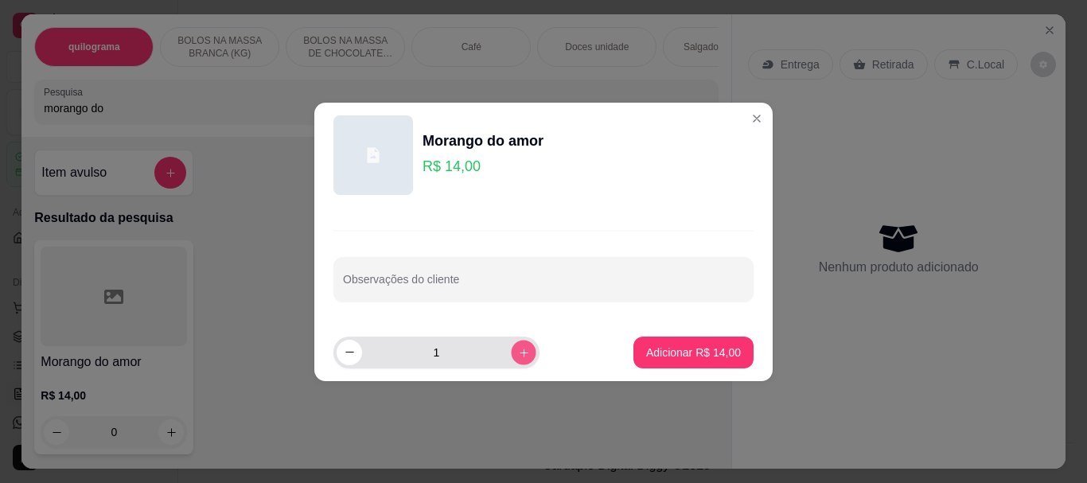
click at [518, 352] on icon "increase-product-quantity" at bounding box center [524, 352] width 12 height 12
type input "2"
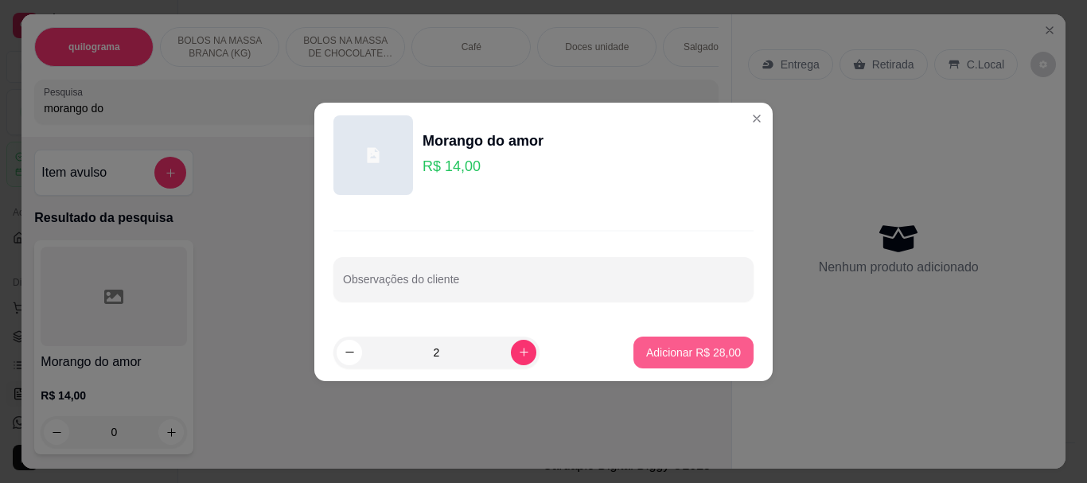
click at [646, 349] on p "Adicionar R$ 28,00" at bounding box center [693, 353] width 95 height 16
type input "2"
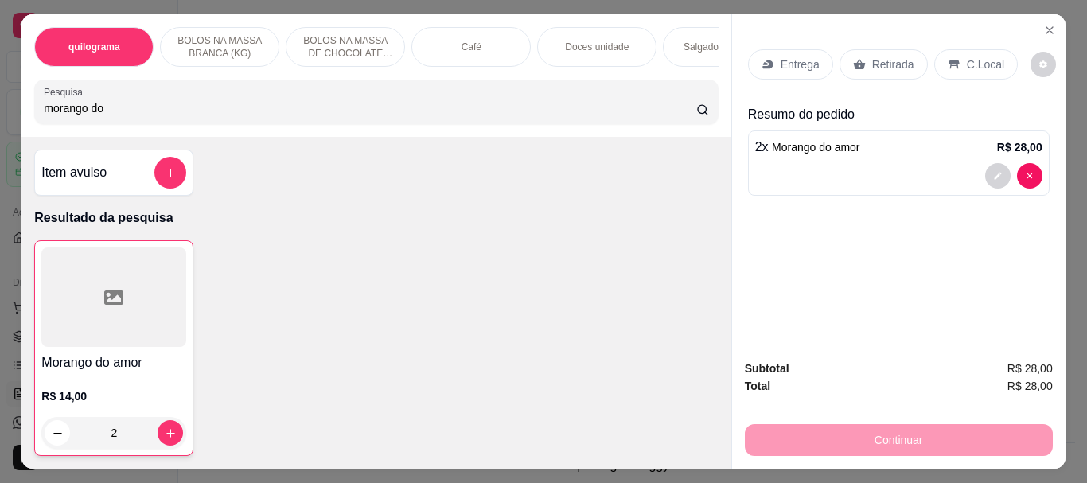
click at [121, 108] on input "morango do" at bounding box center [370, 108] width 653 height 16
type input "m"
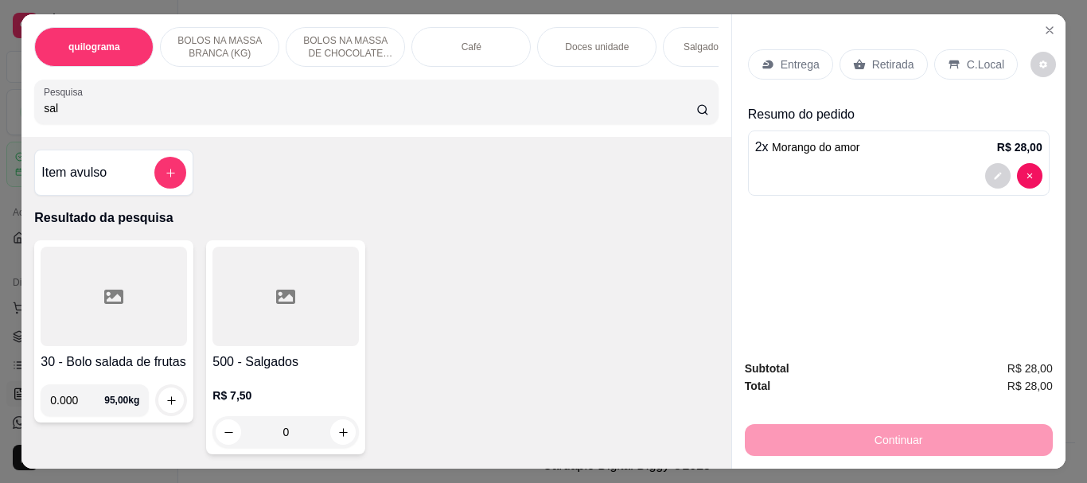
type input "sal"
click at [251, 310] on div at bounding box center [286, 297] width 146 height 100
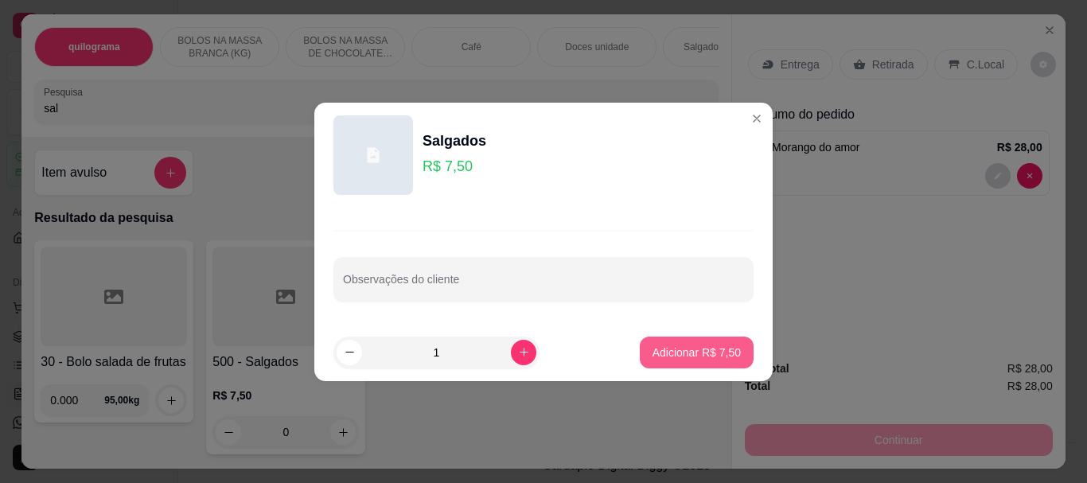
click at [653, 351] on p "Adicionar R$ 7,50" at bounding box center [697, 353] width 88 height 16
type input "1"
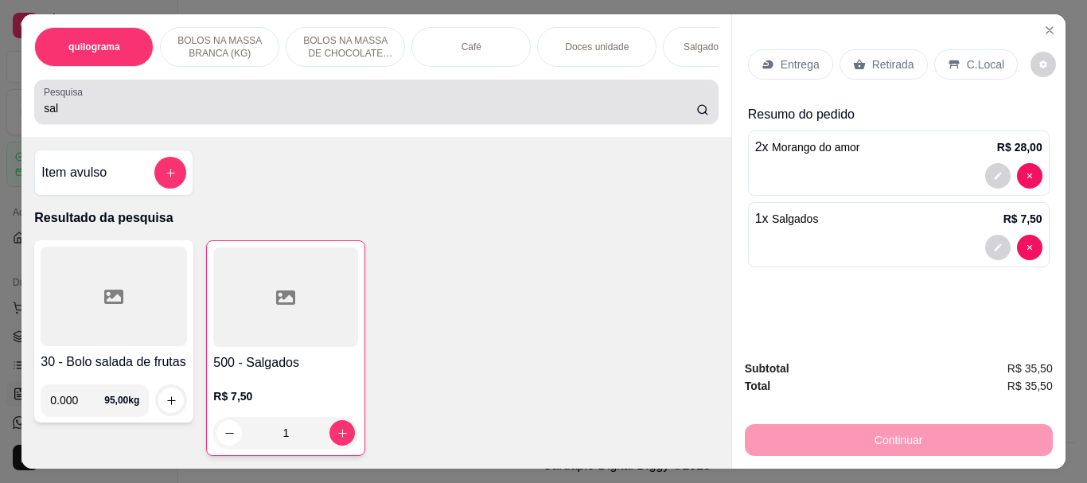
click at [131, 118] on div "sal" at bounding box center [376, 102] width 665 height 32
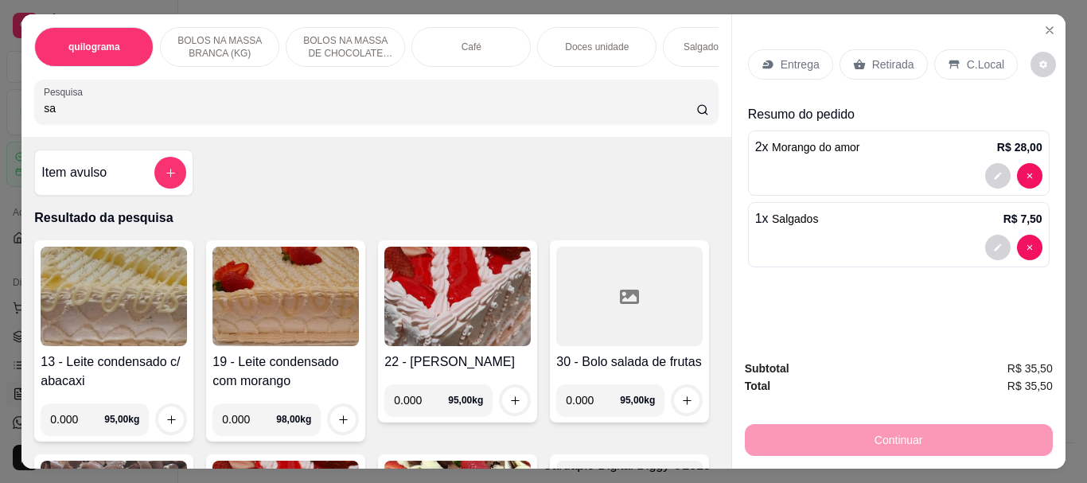
type input "s"
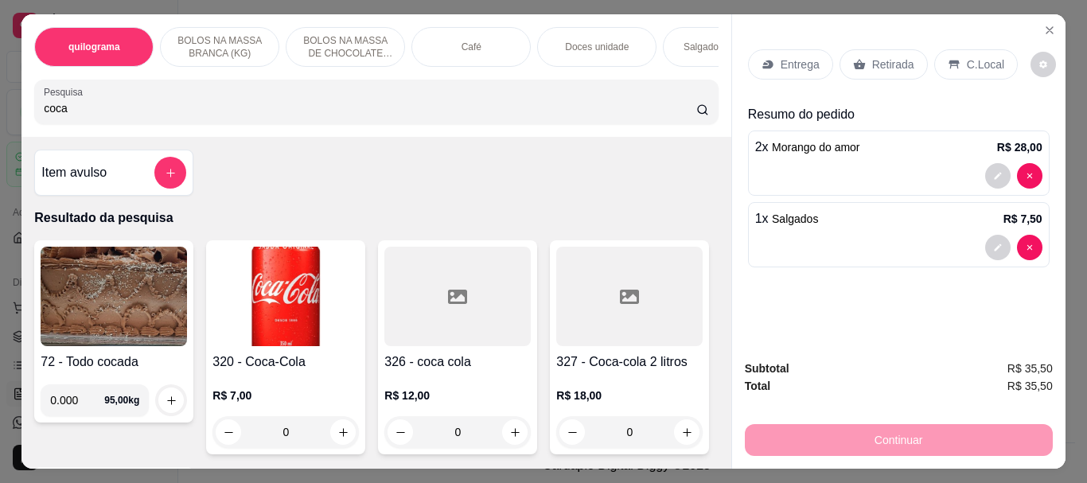
type input "coca"
click at [265, 271] on img at bounding box center [286, 297] width 146 height 100
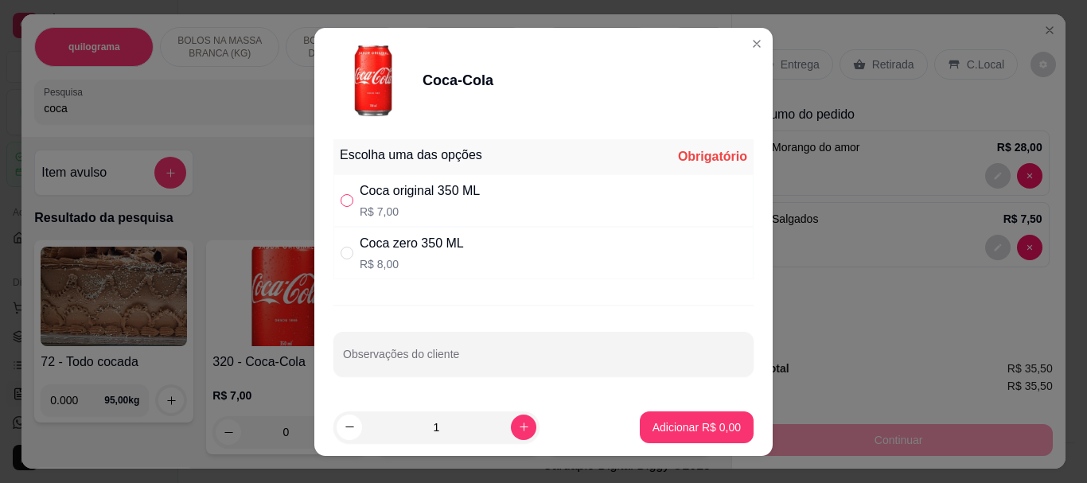
click at [342, 199] on input "" at bounding box center [347, 200] width 13 height 13
radio input "true"
click at [346, 252] on input "" at bounding box center [347, 253] width 13 height 13
radio input "true"
radio input "false"
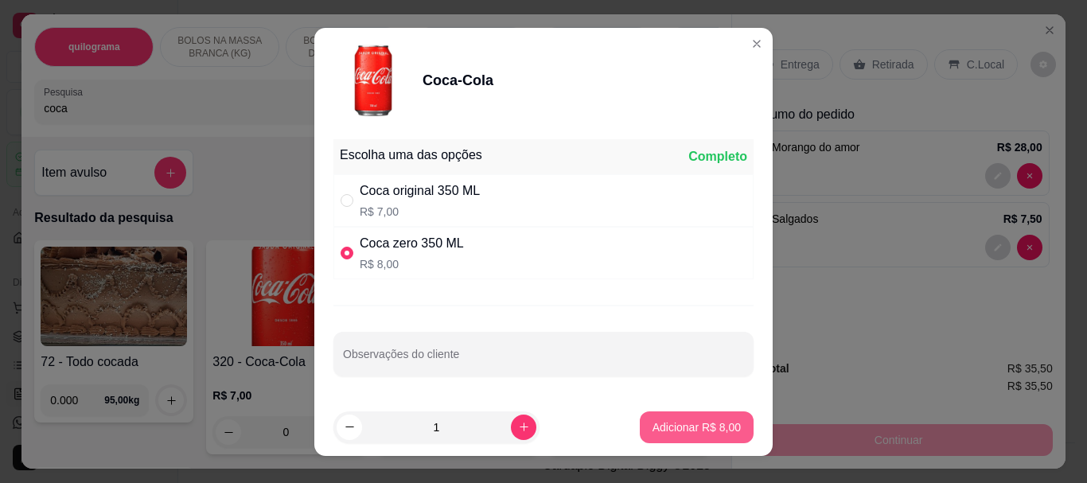
click at [717, 424] on p "Adicionar R$ 8,00" at bounding box center [697, 428] width 88 height 16
type input "1"
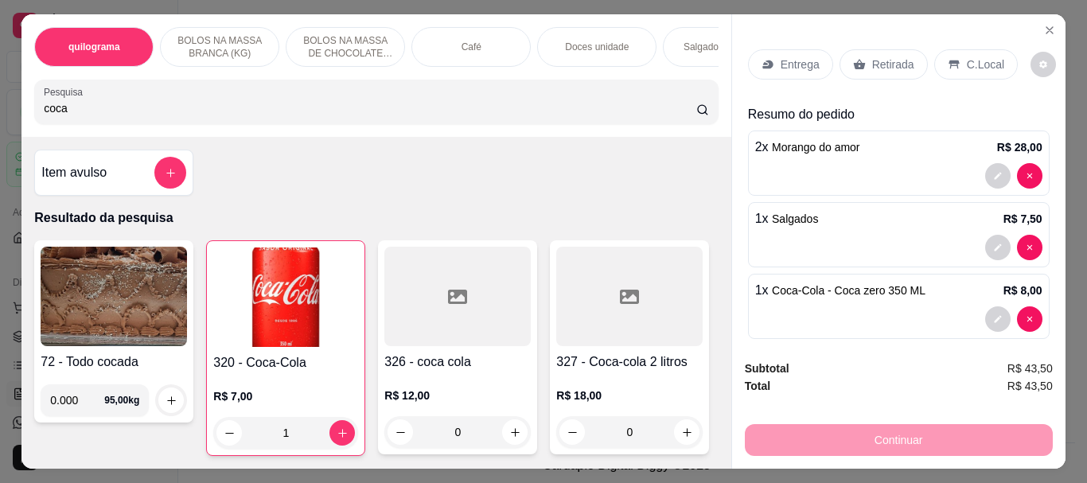
click at [873, 57] on p "Retirada" at bounding box center [894, 65] width 42 height 16
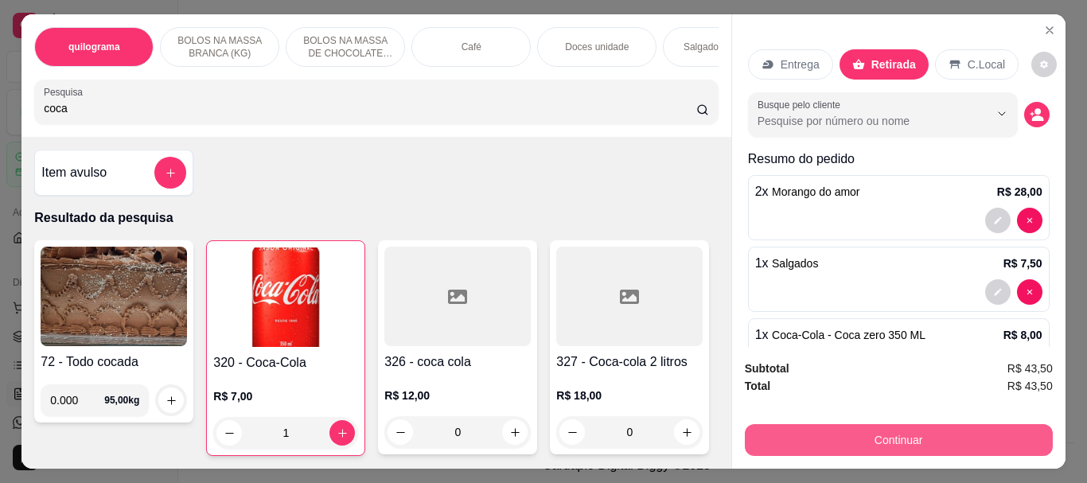
click at [903, 431] on button "Continuar" at bounding box center [899, 440] width 308 height 32
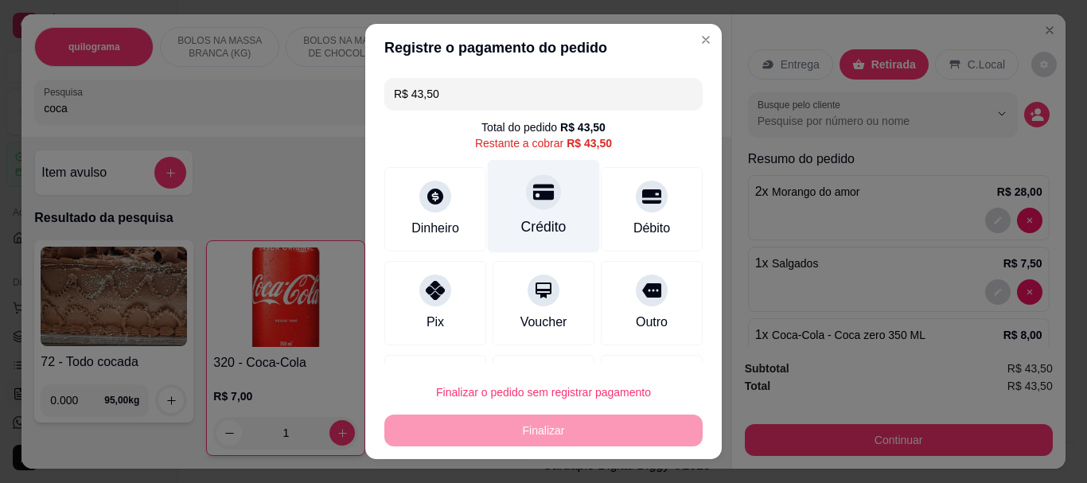
click at [523, 212] on div "Crédito" at bounding box center [544, 206] width 112 height 93
type input "R$ 0,00"
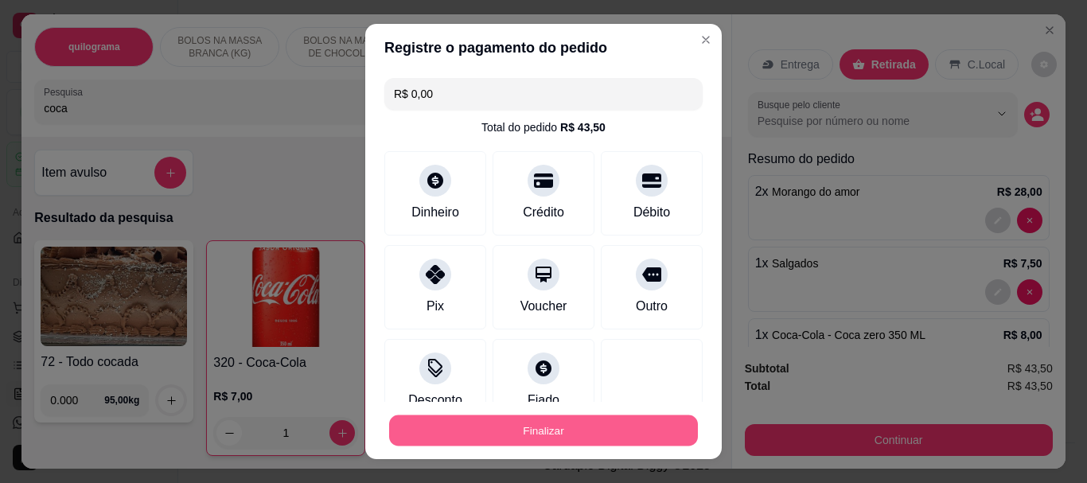
click at [518, 424] on button "Finalizar" at bounding box center [543, 430] width 309 height 31
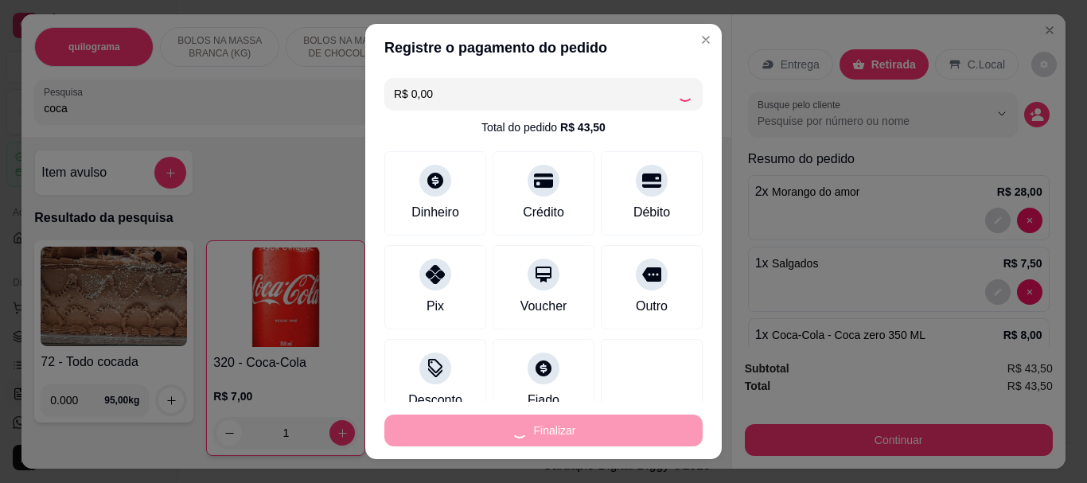
type input "0"
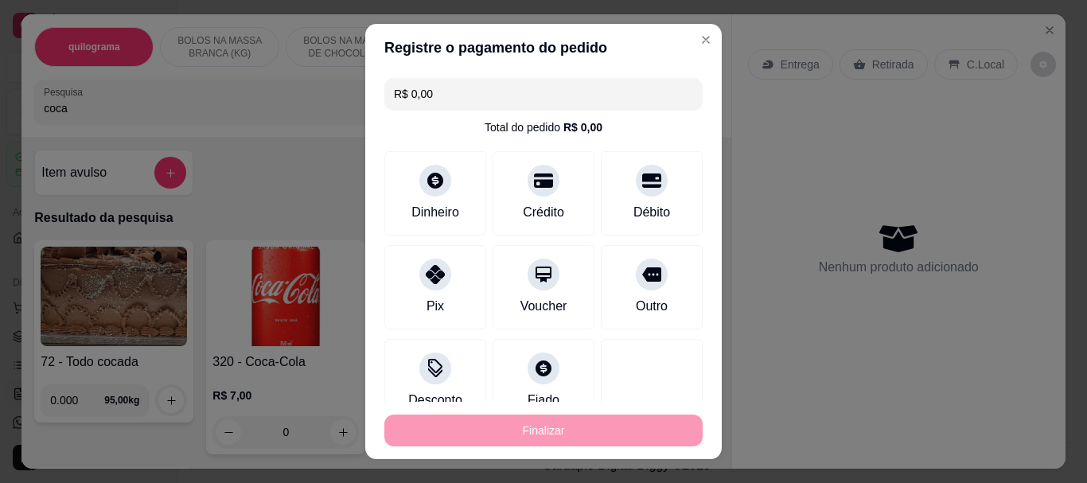
type input "-R$ 43,50"
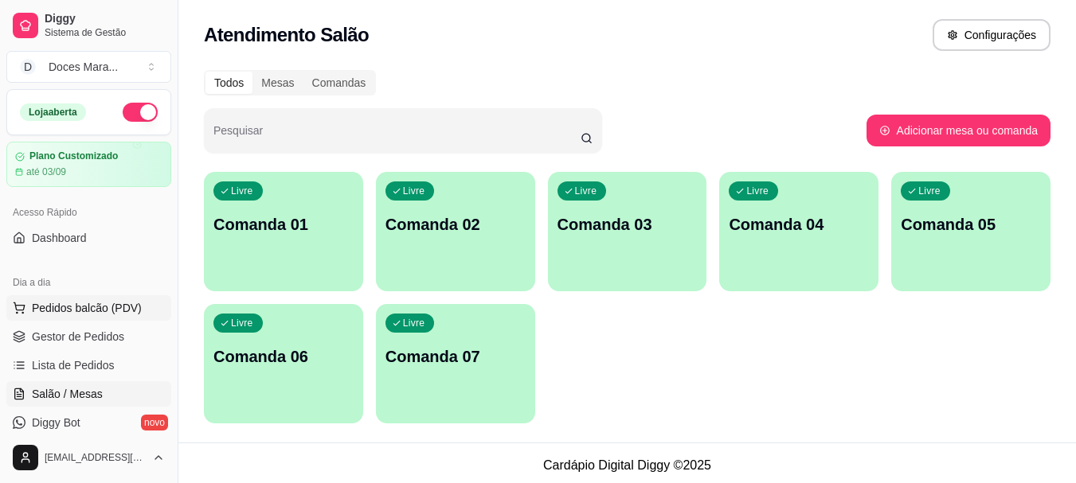
click at [76, 306] on span "Pedidos balcão (PDV)" at bounding box center [87, 308] width 110 height 16
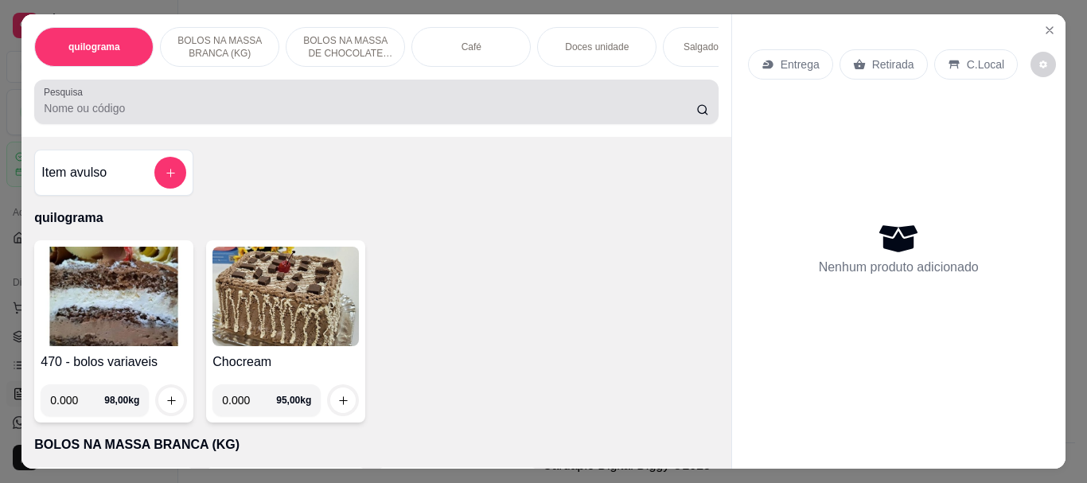
click at [55, 115] on input "Pesquisa" at bounding box center [370, 108] width 653 height 16
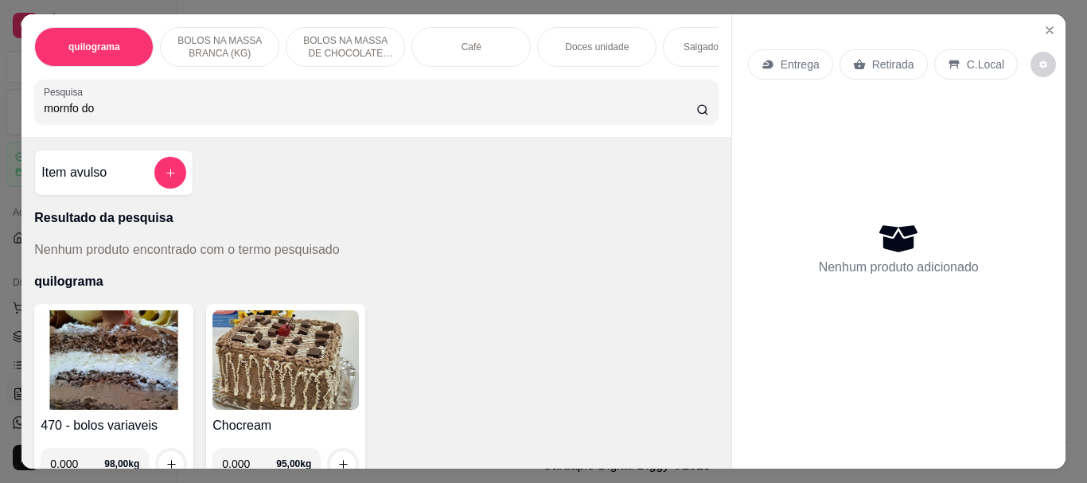
click at [58, 115] on input "mornfo do" at bounding box center [370, 108] width 653 height 16
click at [75, 112] on input "moranfo do" at bounding box center [370, 108] width 653 height 16
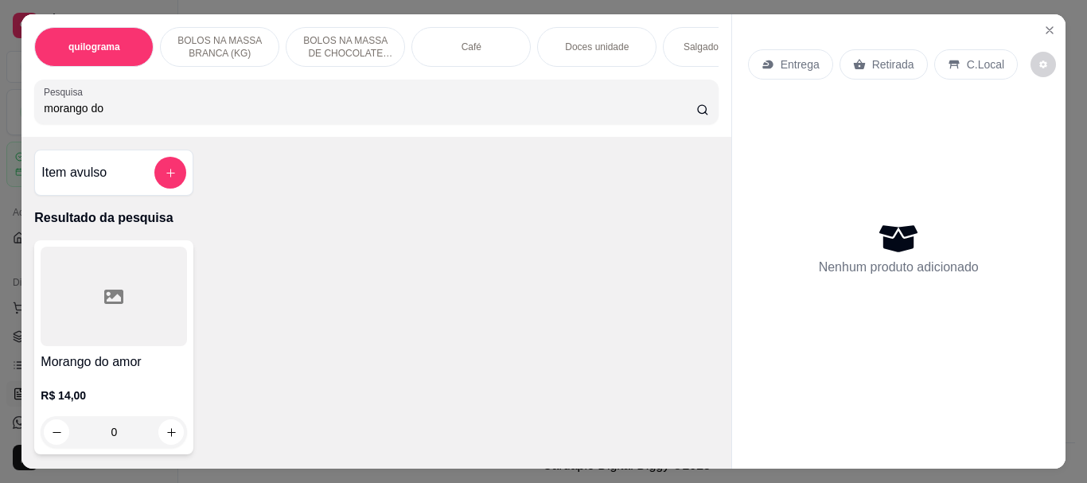
click at [141, 116] on input "morango do" at bounding box center [370, 108] width 653 height 16
type input "morango do"
click at [129, 263] on div at bounding box center [114, 297] width 146 height 100
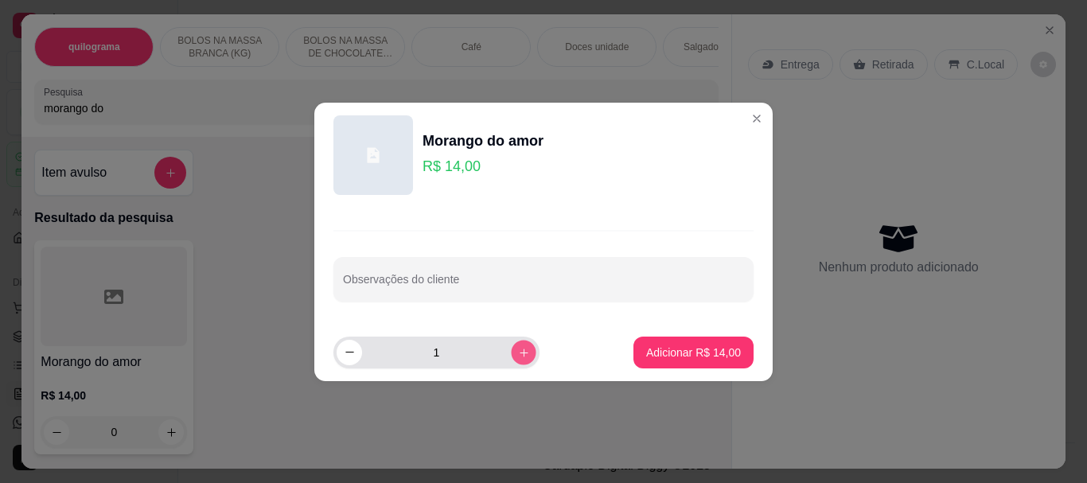
click at [511, 349] on button "increase-product-quantity" at bounding box center [523, 352] width 25 height 25
type input "2"
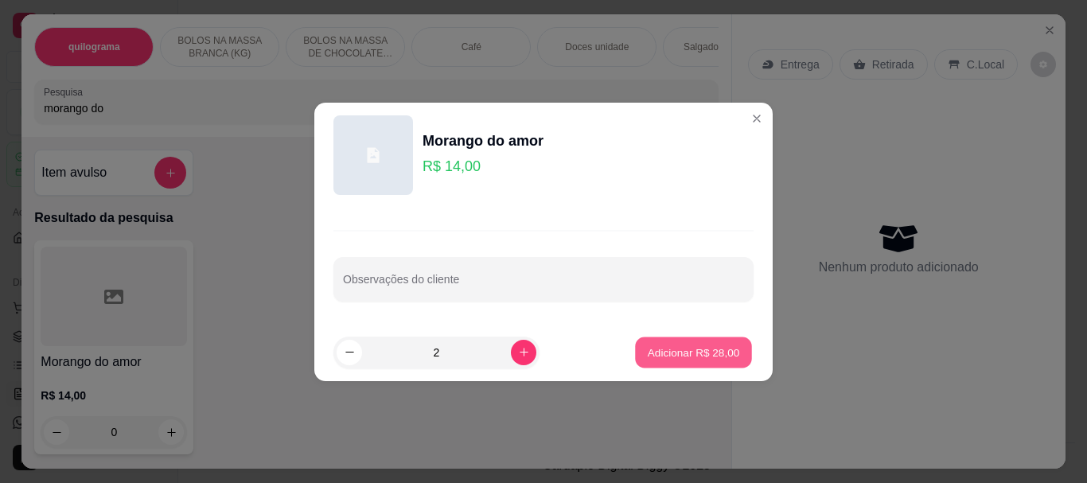
click at [697, 353] on p "Adicionar R$ 28,00" at bounding box center [694, 352] width 92 height 15
type input "2"
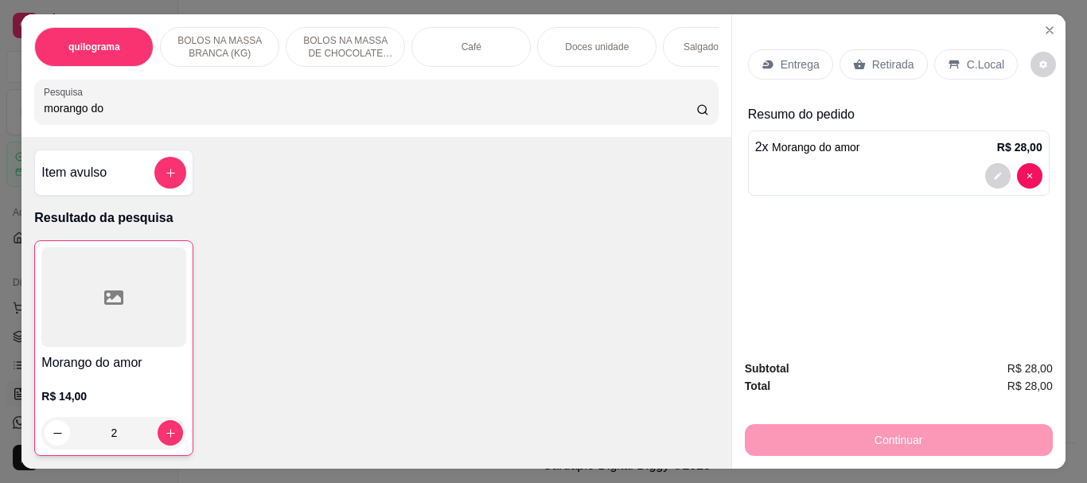
click at [446, 37] on div "Café" at bounding box center [471, 47] width 119 height 40
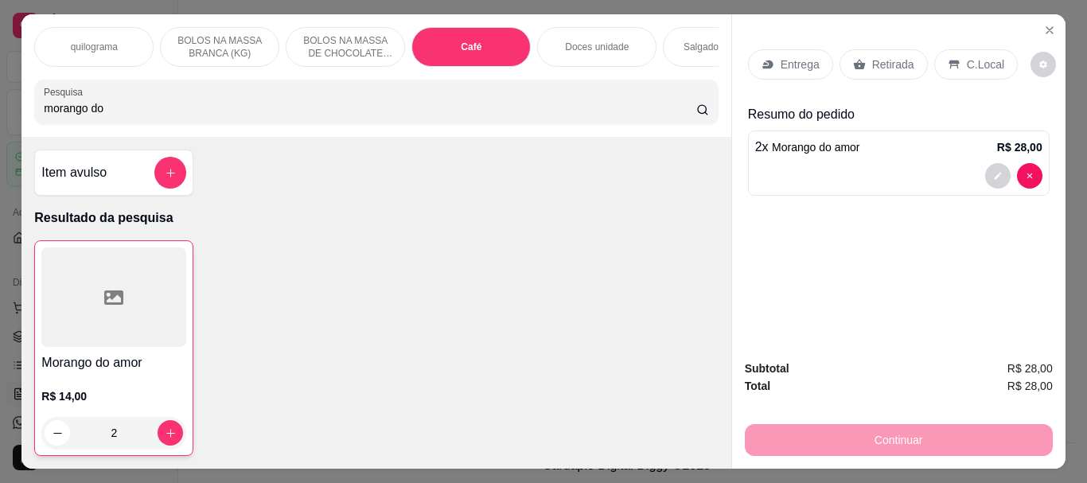
scroll to position [42, 0]
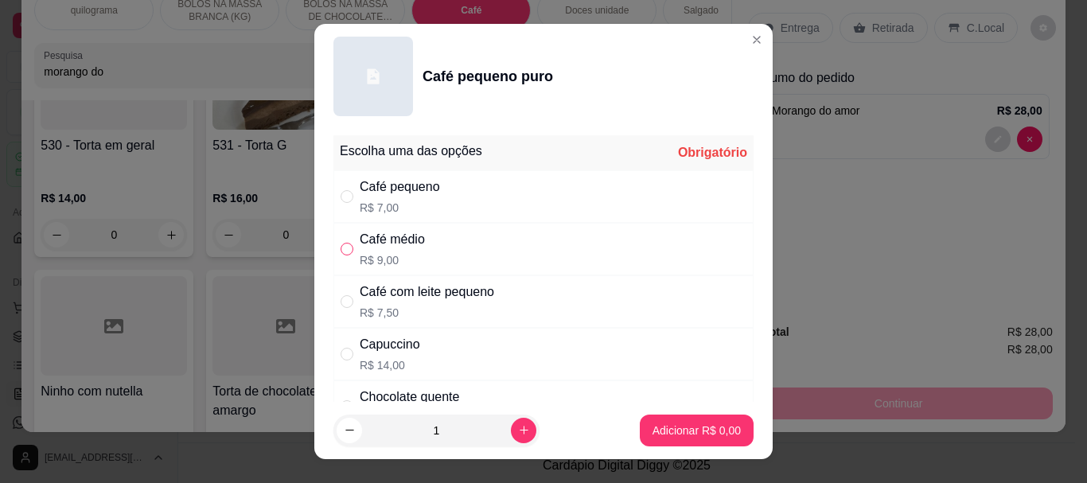
click at [342, 251] on input "" at bounding box center [347, 249] width 13 height 13
radio input "true"
click at [666, 438] on p "Adicionar R$ 9,00" at bounding box center [697, 430] width 86 height 15
type input "1"
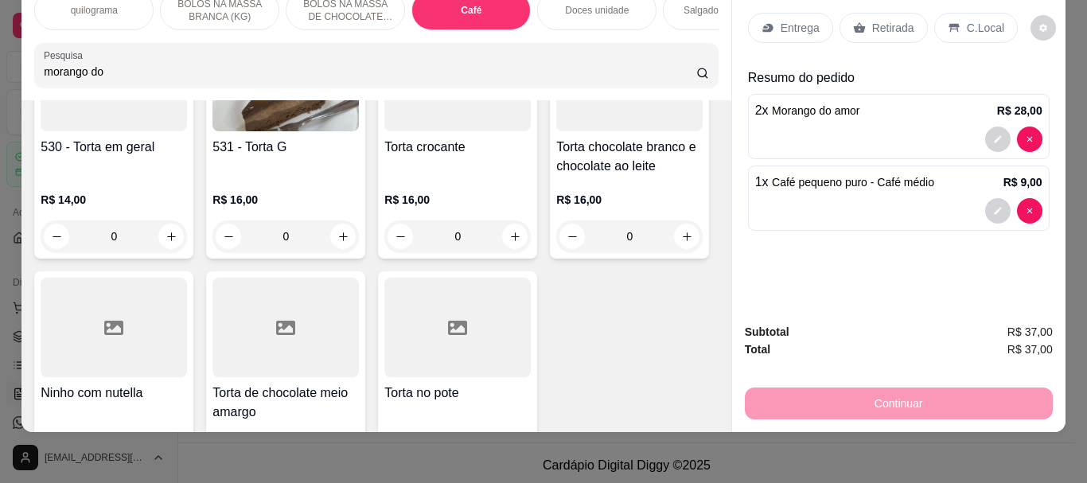
click at [893, 20] on p "Retirada" at bounding box center [894, 28] width 42 height 16
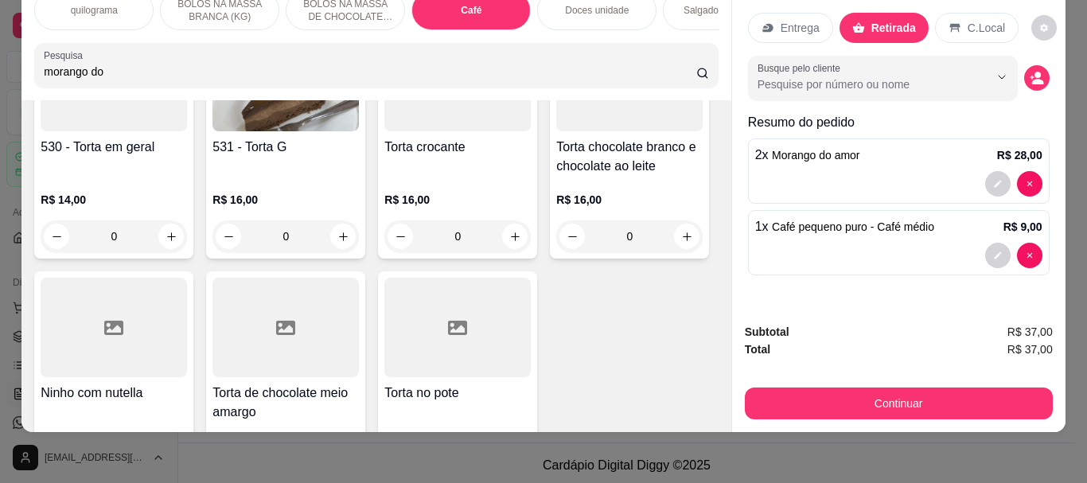
click at [979, 20] on p "C.Local" at bounding box center [986, 28] width 37 height 16
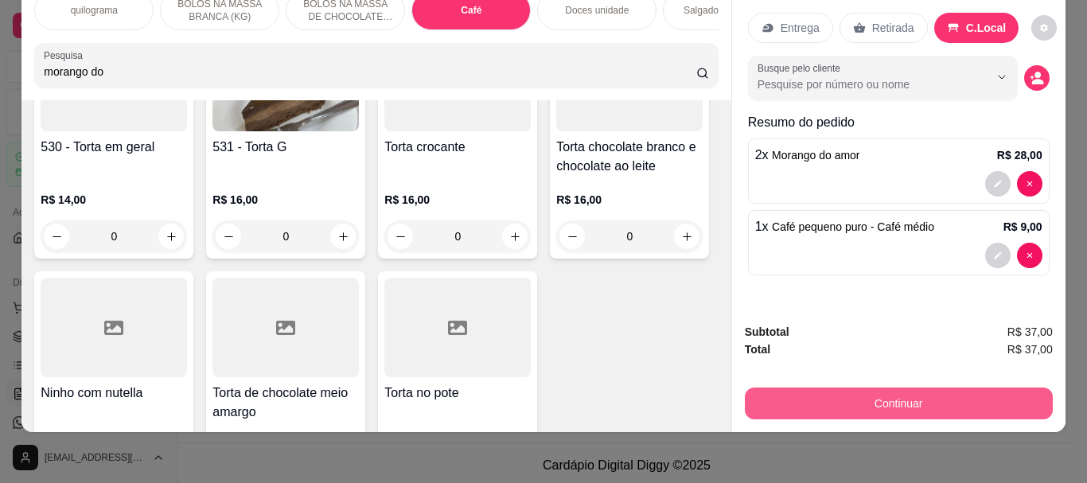
click at [922, 392] on button "Continuar" at bounding box center [899, 404] width 308 height 32
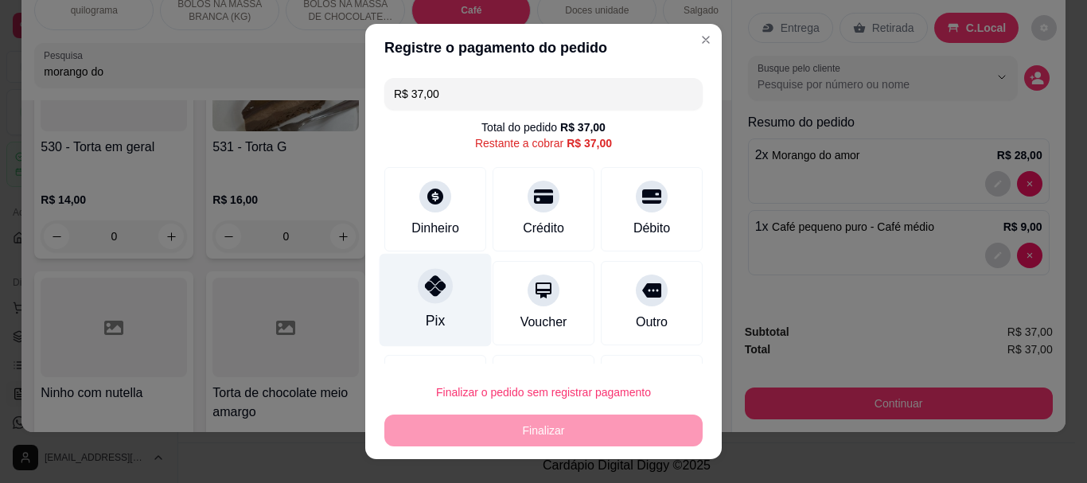
click at [425, 287] on icon at bounding box center [435, 286] width 21 height 21
type input "R$ 0,00"
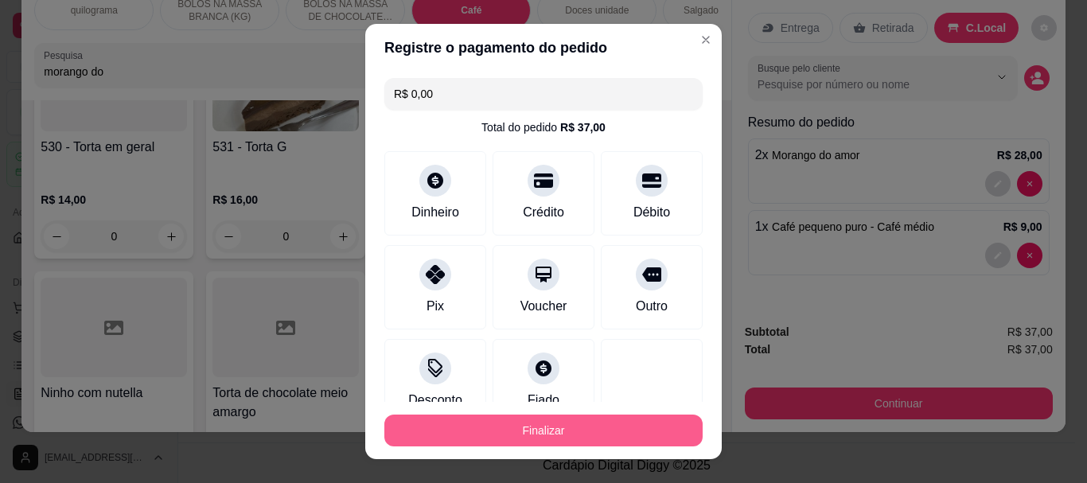
click at [496, 424] on button "Finalizar" at bounding box center [544, 431] width 318 height 32
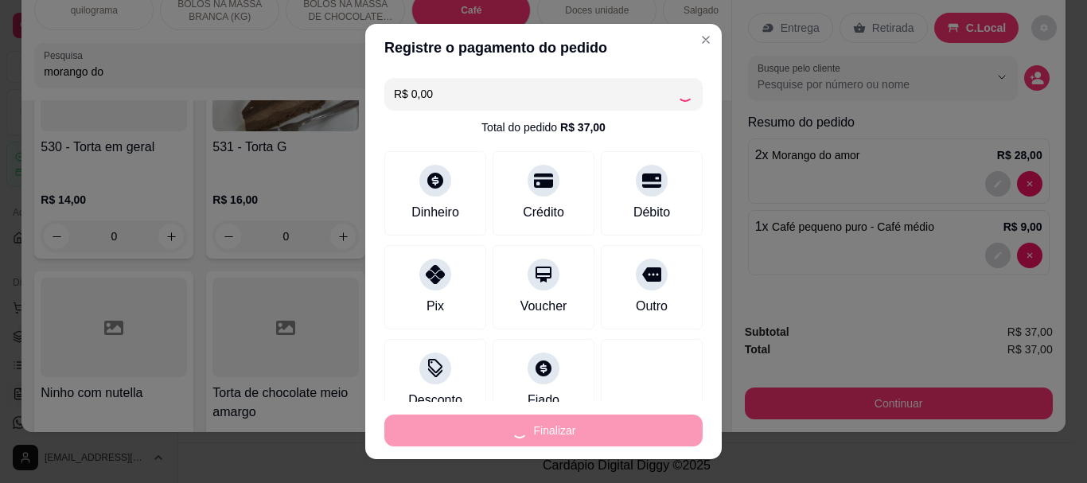
type input "0"
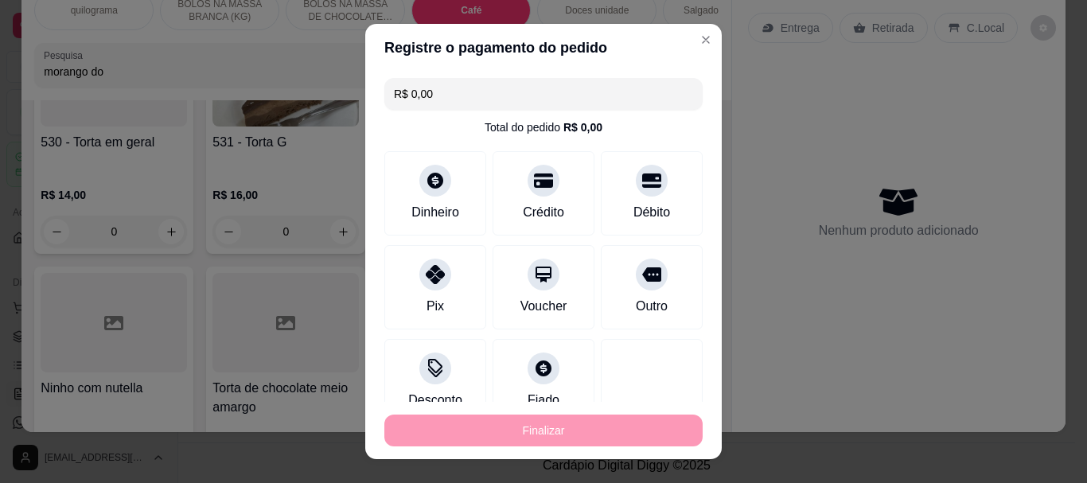
type input "-R$ 37,00"
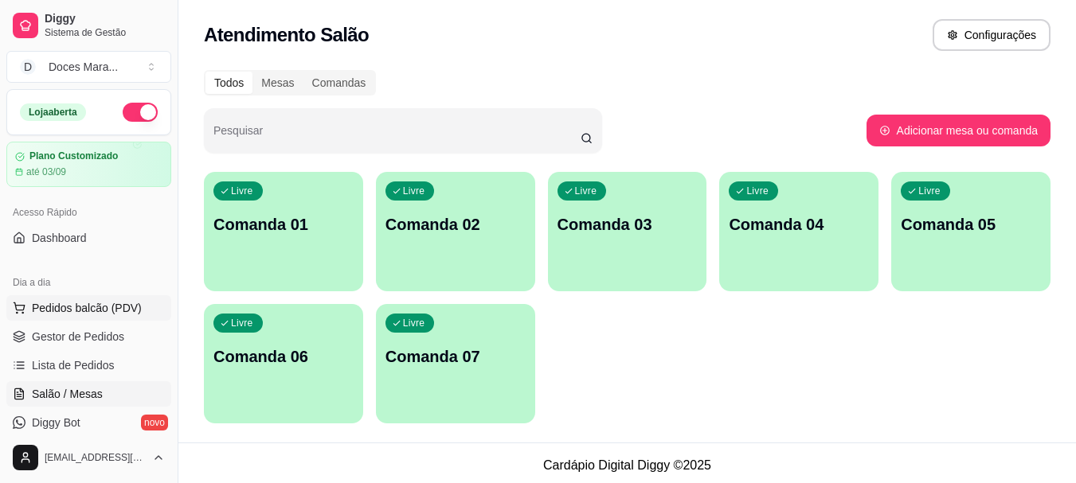
click at [96, 308] on span "Pedidos balcão (PDV)" at bounding box center [87, 308] width 110 height 16
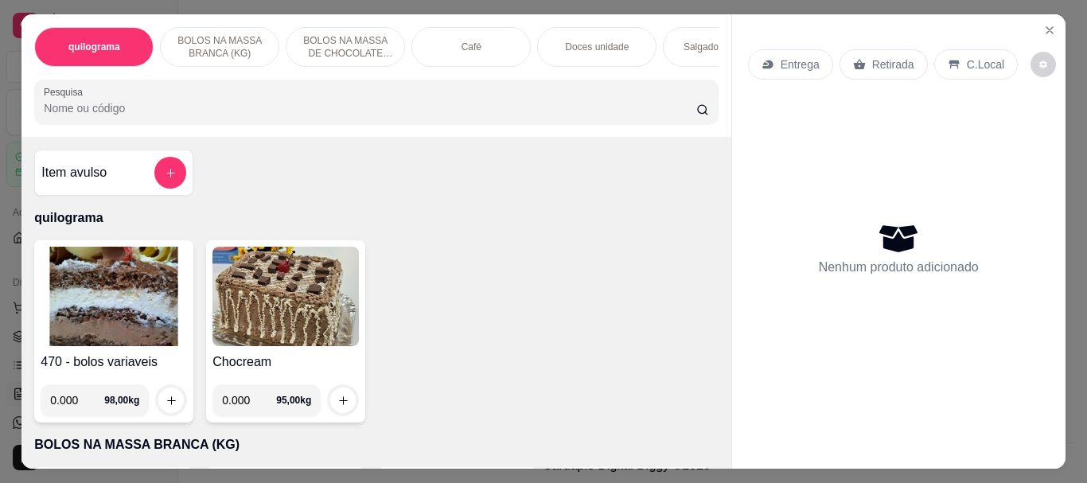
click at [462, 41] on p "Café" at bounding box center [472, 47] width 20 height 13
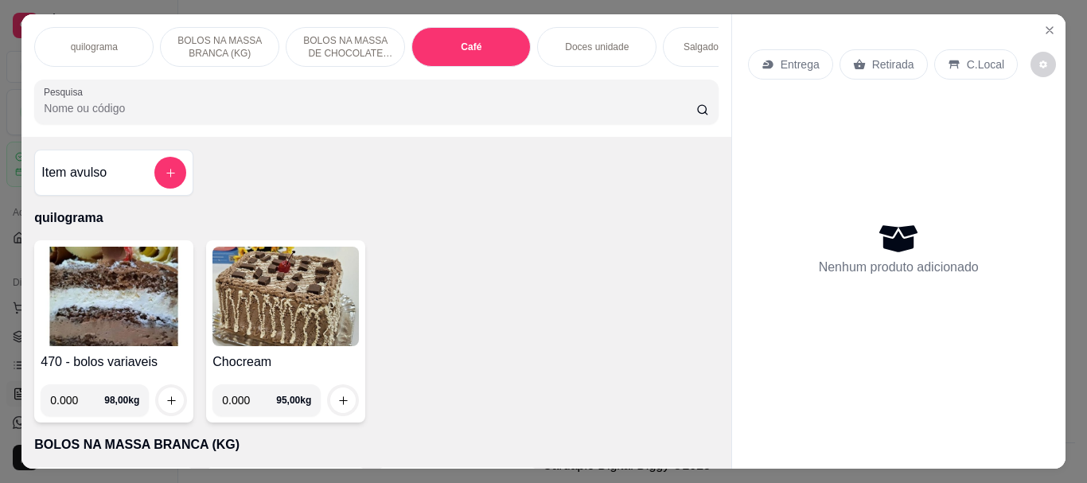
scroll to position [42, 0]
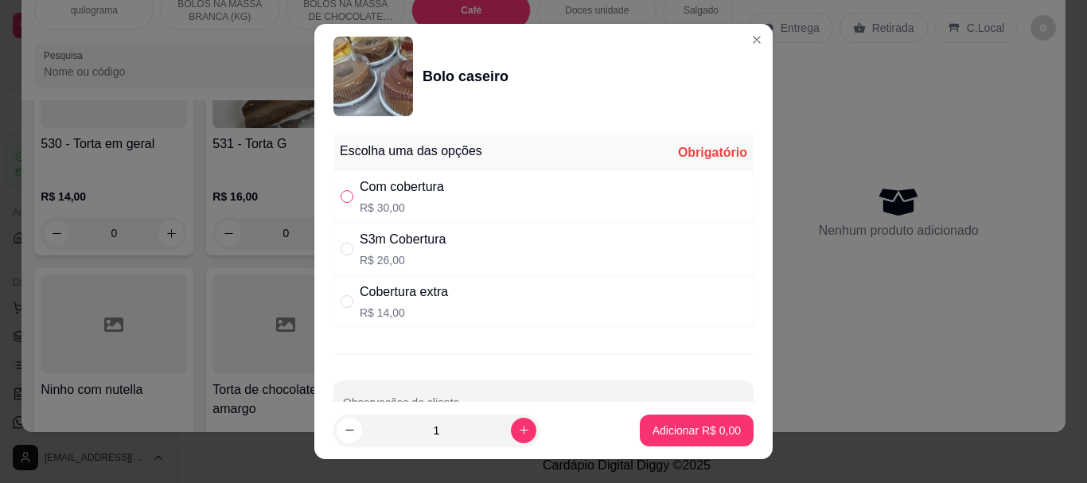
click at [341, 196] on input "" at bounding box center [347, 196] width 13 height 13
radio input "true"
click at [658, 426] on p "Adicionar R$ 30,00" at bounding box center [693, 431] width 95 height 16
type input "1"
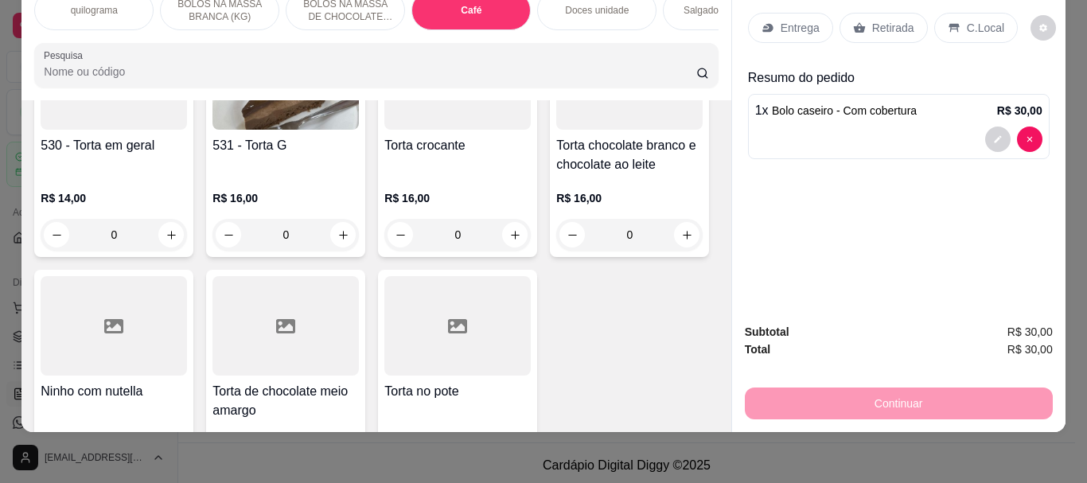
scroll to position [0, 0]
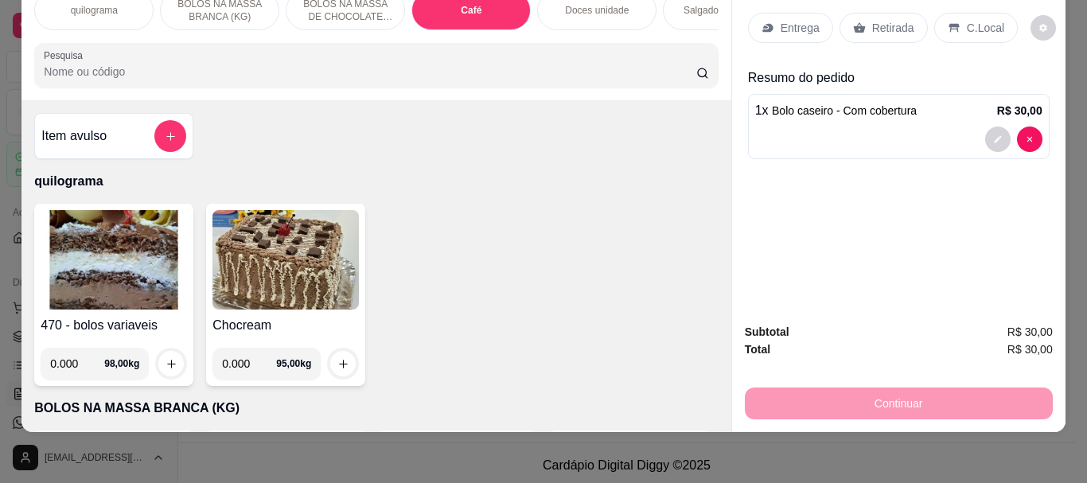
click at [126, 265] on img at bounding box center [114, 260] width 146 height 100
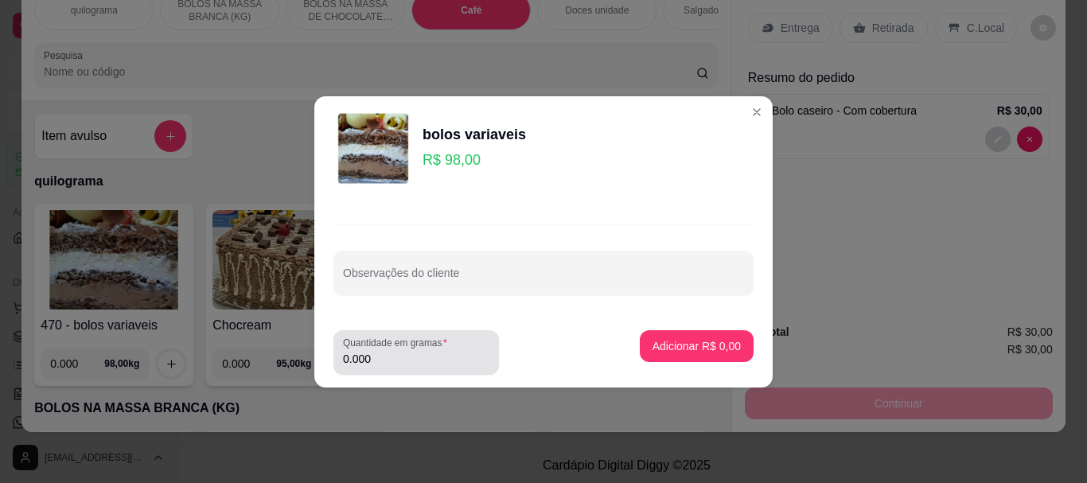
click at [391, 347] on label "Quantidade em gramas" at bounding box center [398, 343] width 110 height 14
click at [391, 351] on input "0.000" at bounding box center [416, 359] width 146 height 16
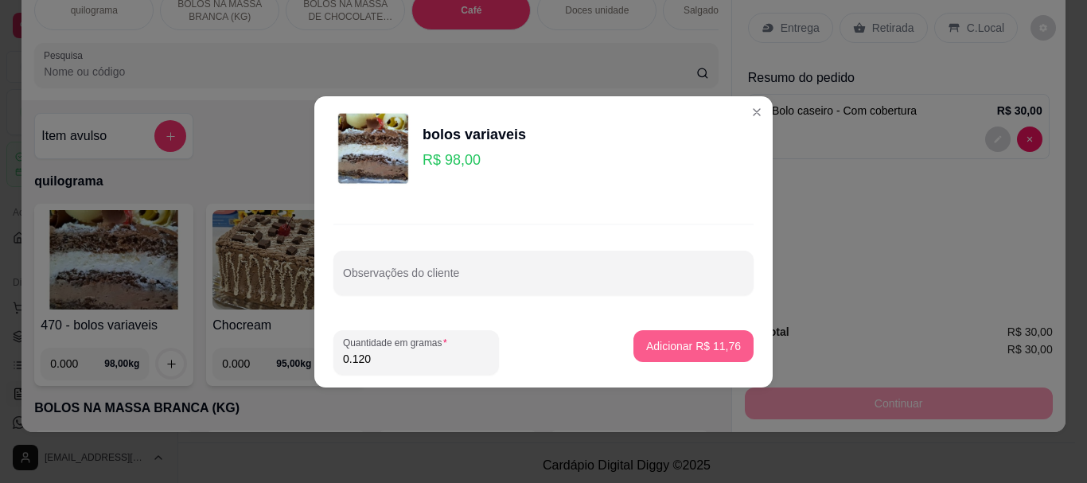
type input "0.120"
click at [646, 342] on p "Adicionar R$ 11,76" at bounding box center [693, 346] width 95 height 16
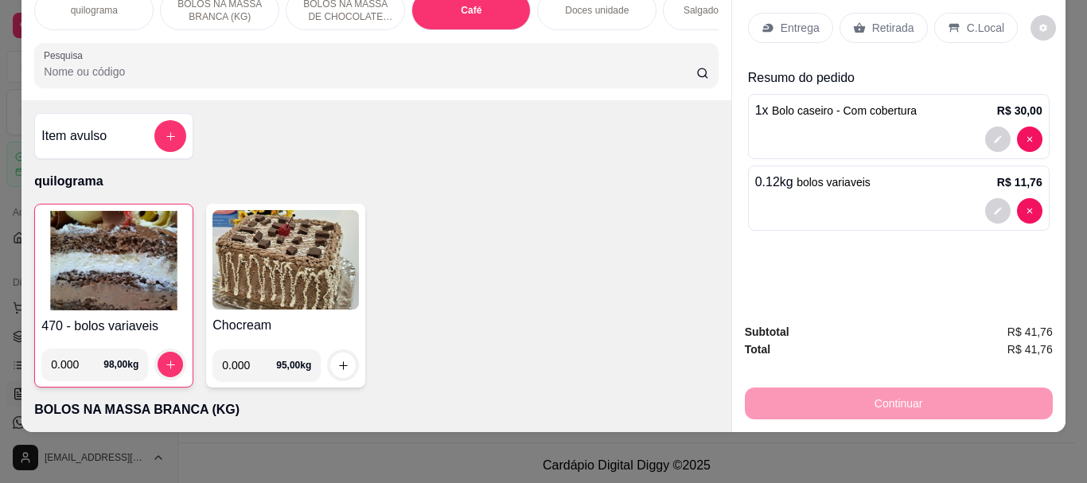
click at [100, 244] on img at bounding box center [113, 261] width 145 height 100
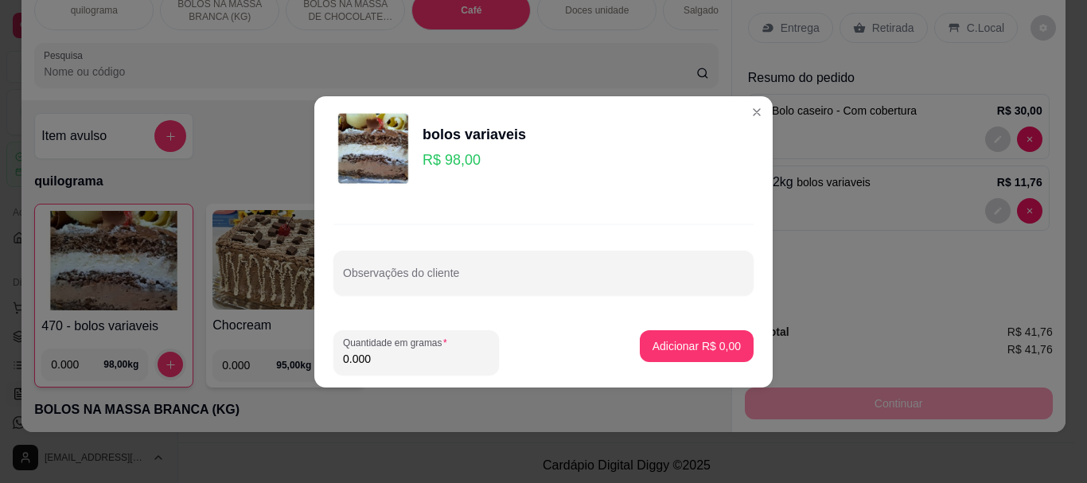
click at [396, 357] on input "0.000" at bounding box center [416, 359] width 146 height 16
type input "0.050"
click at [654, 338] on button "Adicionar R$ 4,90" at bounding box center [697, 345] width 111 height 31
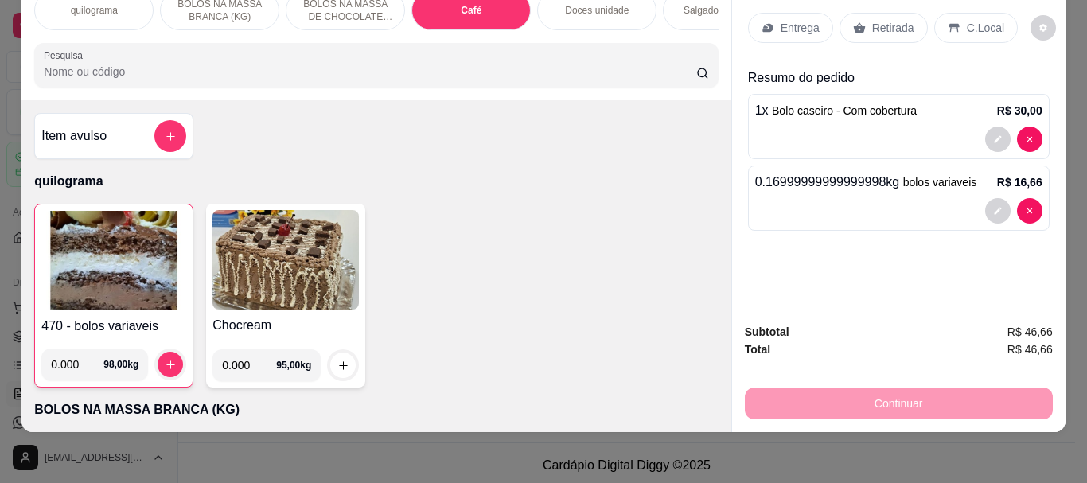
click at [471, 4] on p "Café" at bounding box center [471, 10] width 21 height 13
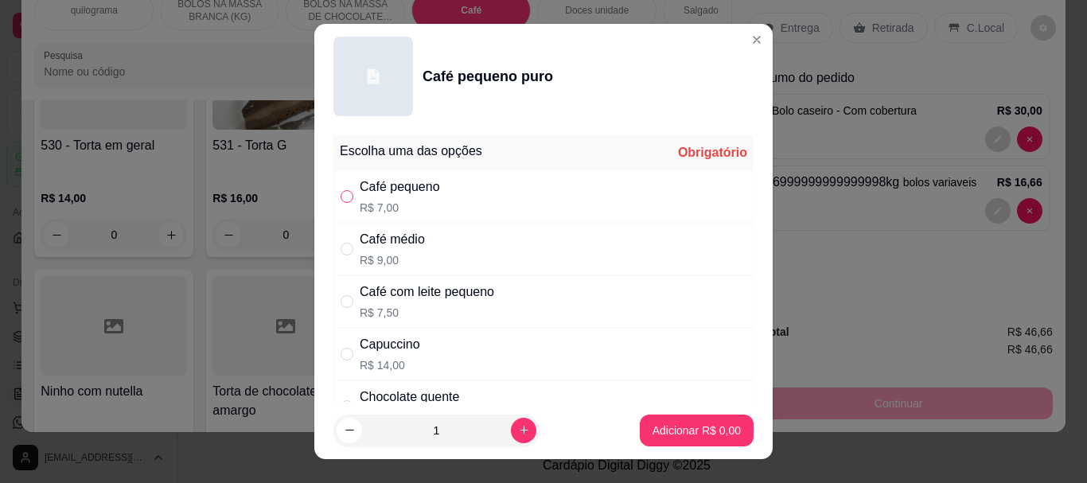
click at [346, 201] on input "" at bounding box center [347, 196] width 13 height 13
radio input "true"
click at [653, 427] on p "Adicionar R$ 7,00" at bounding box center [697, 431] width 88 height 16
type input "1"
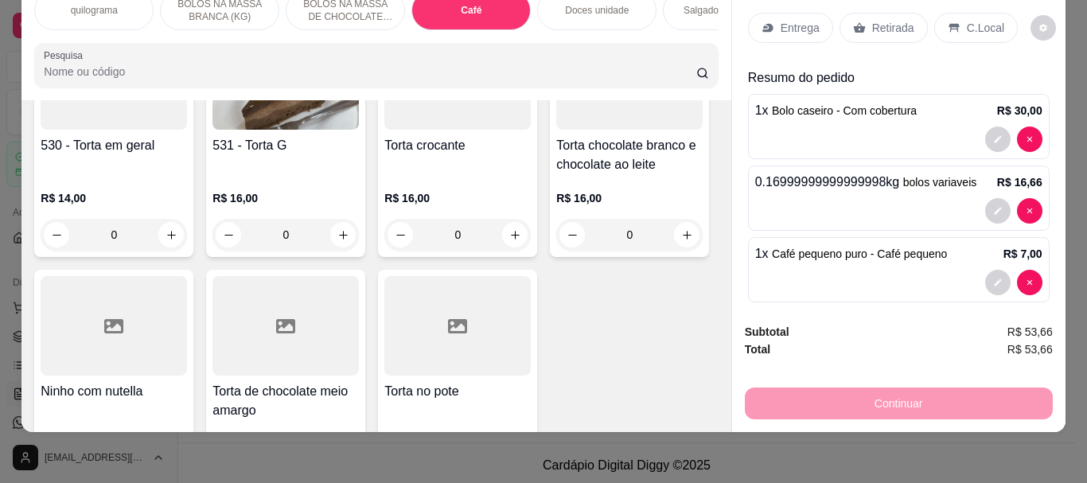
click at [873, 20] on p "Retirada" at bounding box center [894, 28] width 42 height 16
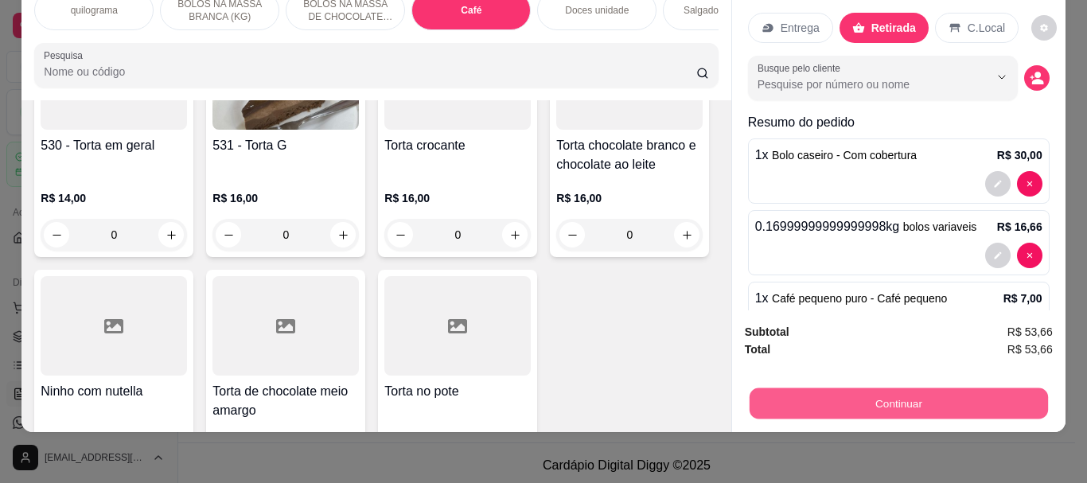
click at [882, 392] on button "Continuar" at bounding box center [898, 403] width 299 height 31
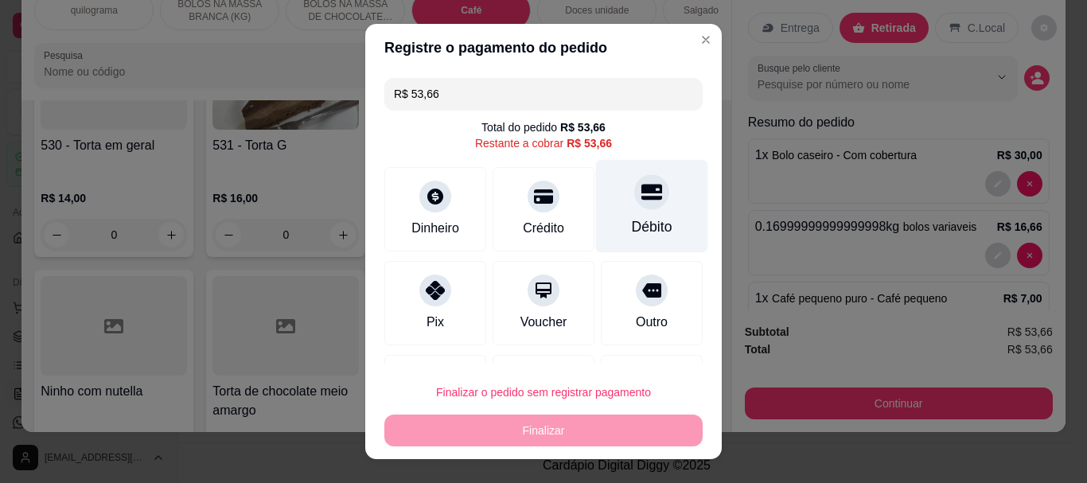
click at [632, 232] on div "Débito" at bounding box center [652, 227] width 41 height 21
type input "R$ 0,00"
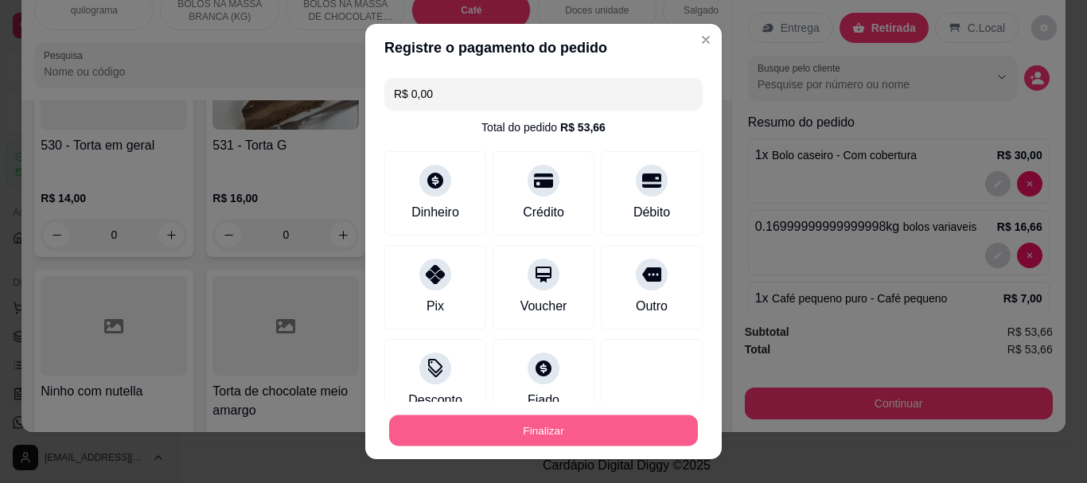
click at [559, 435] on button "Finalizar" at bounding box center [543, 430] width 309 height 31
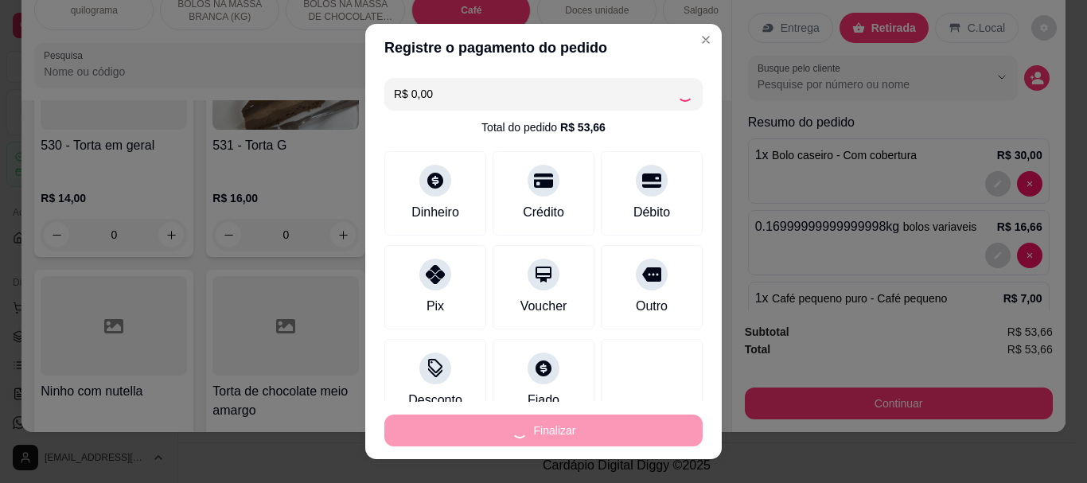
type input "0"
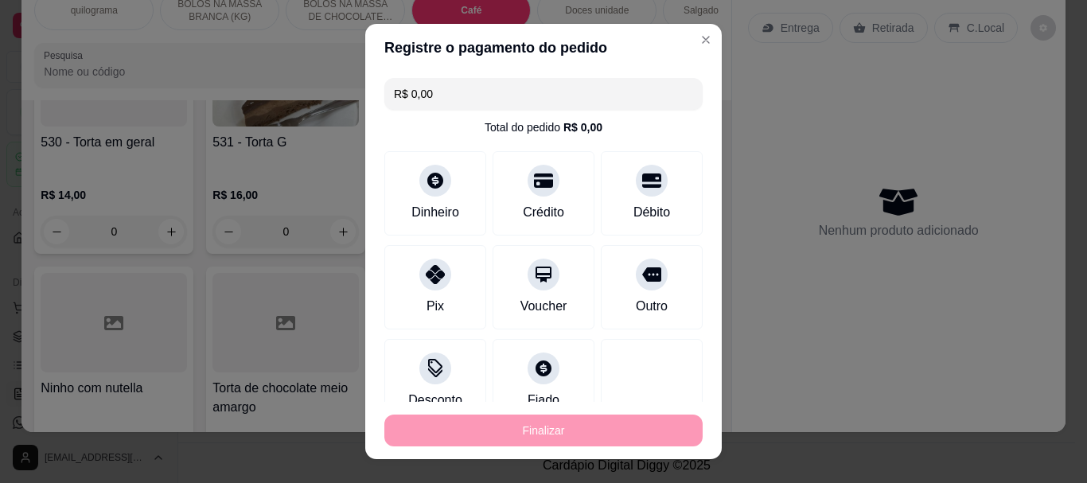
type input "-R$ 53,66"
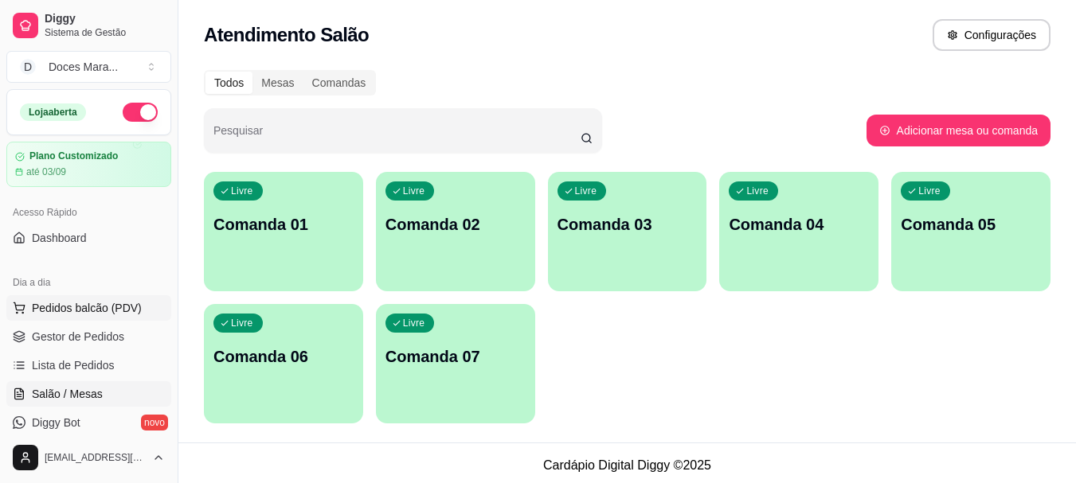
click at [69, 313] on span "Pedidos balcão (PDV)" at bounding box center [87, 308] width 110 height 16
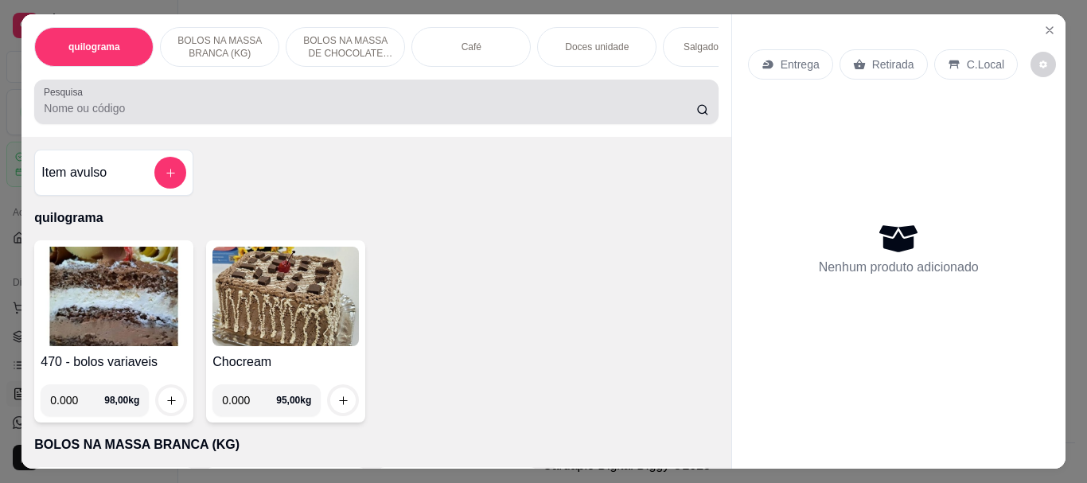
drag, startPoint x: 153, startPoint y: 113, endPoint x: 103, endPoint y: 129, distance: 51.9
click at [119, 116] on input "Pesquisa" at bounding box center [370, 108] width 653 height 16
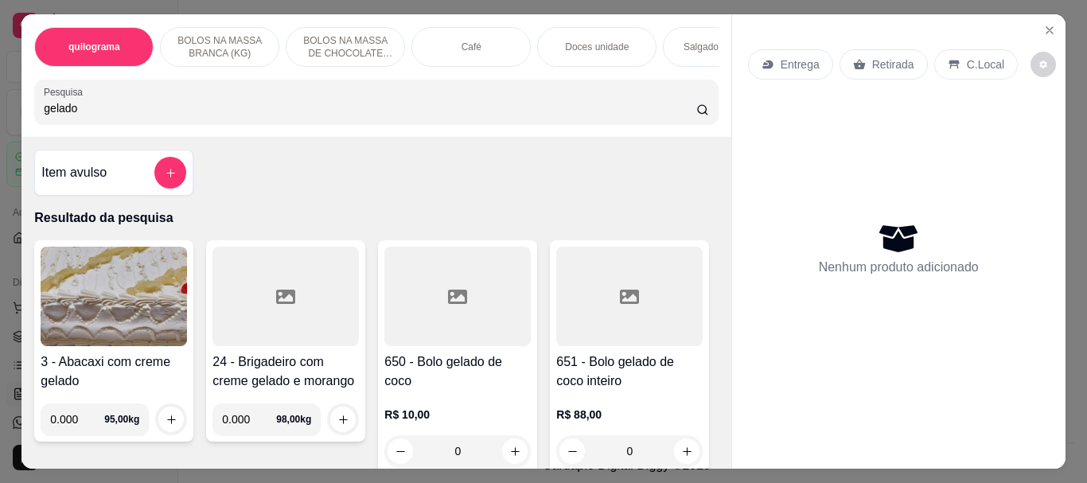
type input "gelado"
click at [408, 339] on div at bounding box center [458, 297] width 146 height 100
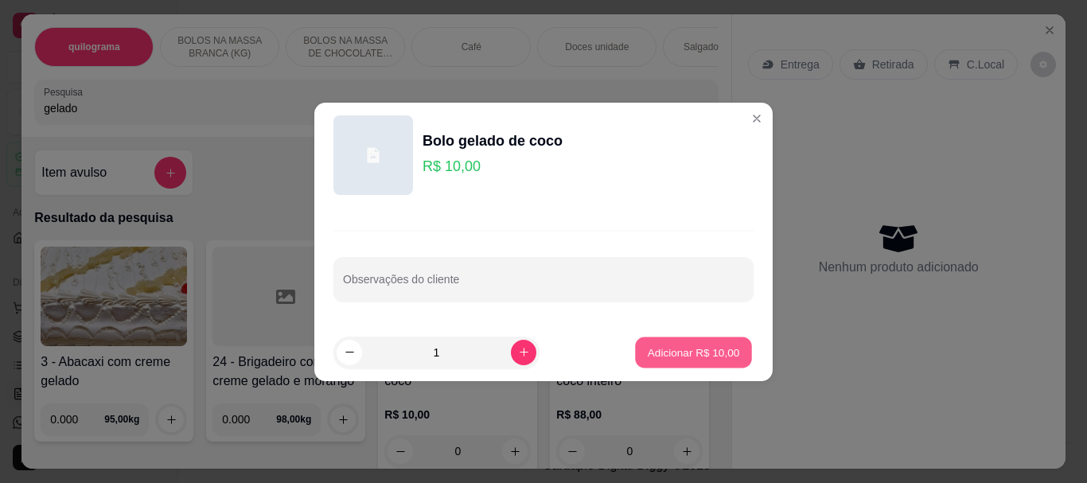
click at [673, 353] on p "Adicionar R$ 10,00" at bounding box center [694, 352] width 92 height 15
type input "1"
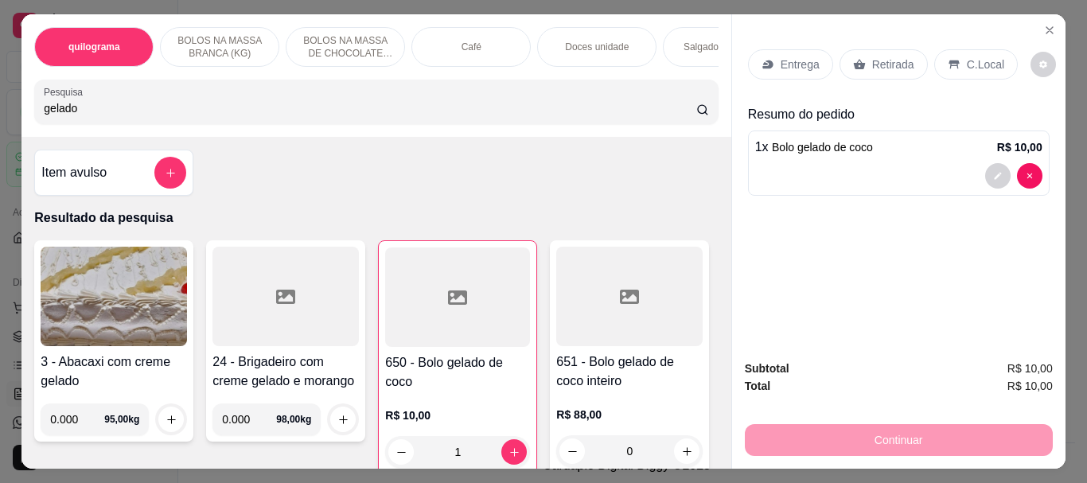
click at [93, 111] on input "gelado" at bounding box center [370, 108] width 653 height 16
type input "g"
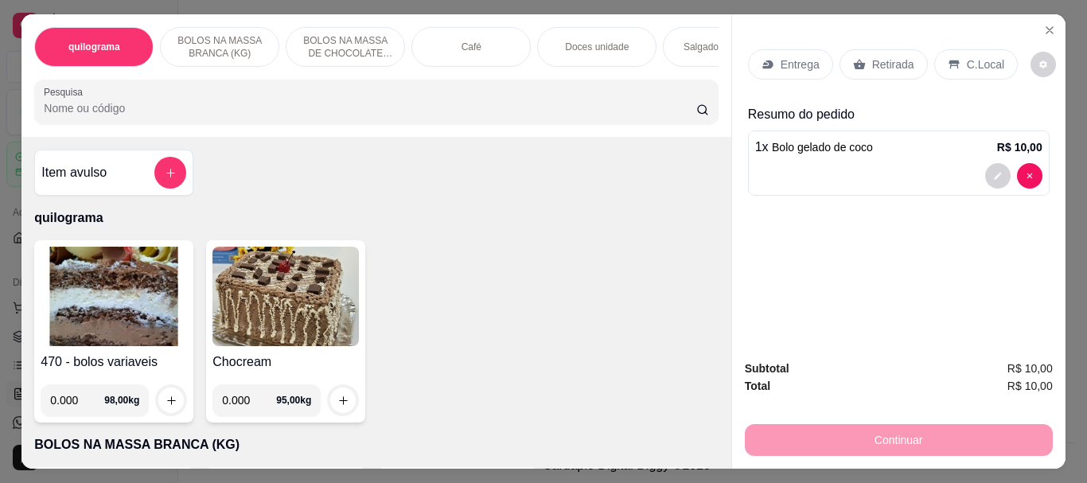
click at [68, 112] on input "Pesquisa" at bounding box center [370, 108] width 653 height 16
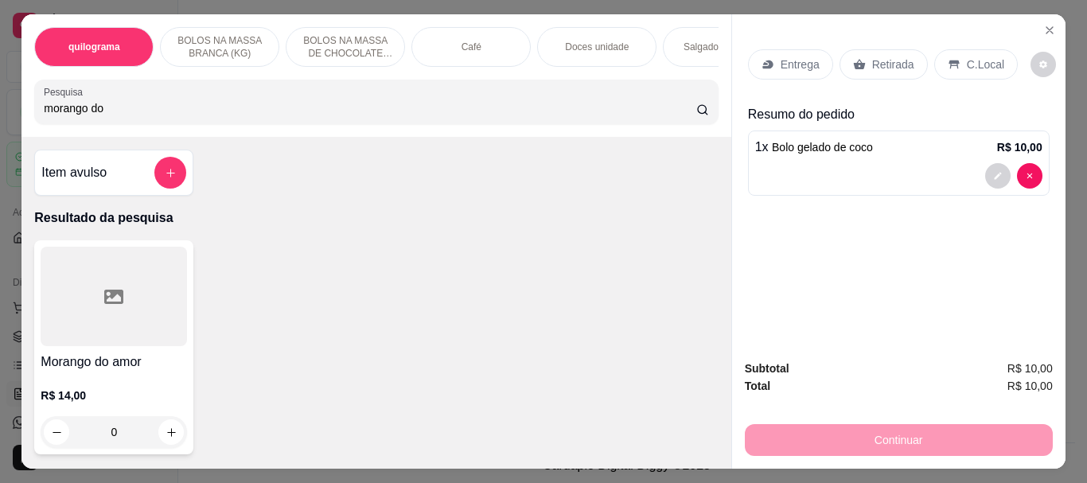
type input "morango do"
click at [78, 302] on div at bounding box center [114, 297] width 146 height 100
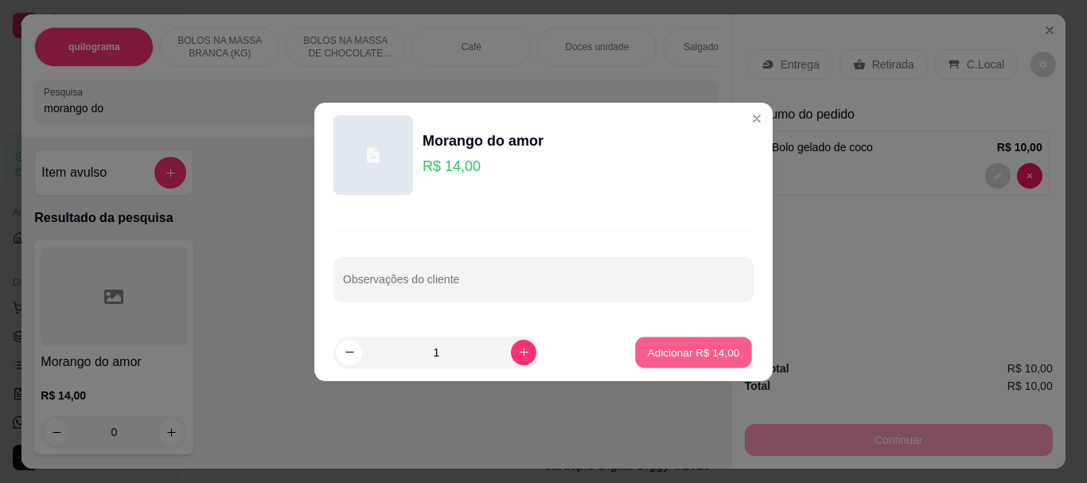
click at [677, 349] on p "Adicionar R$ 14,00" at bounding box center [694, 352] width 92 height 15
type input "1"
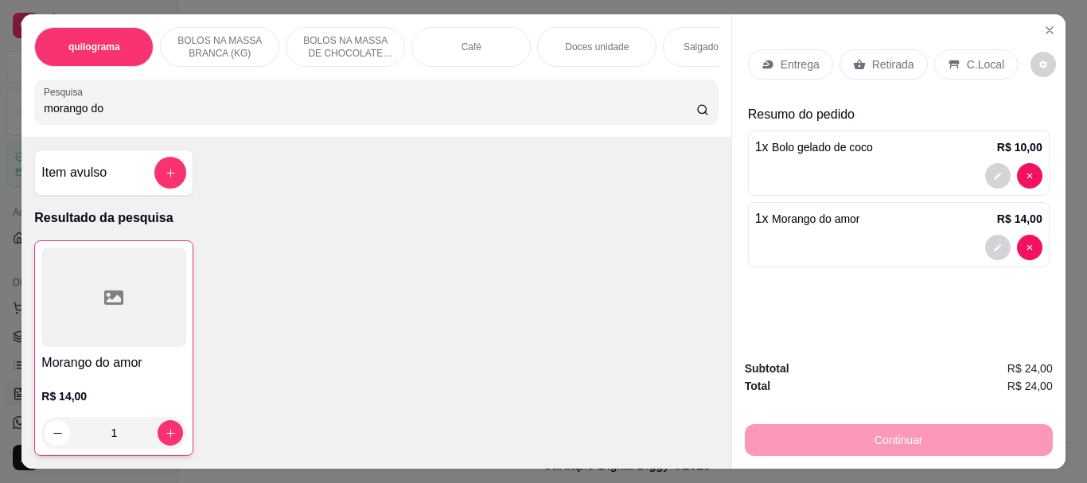
click at [890, 57] on p "Retirada" at bounding box center [894, 65] width 42 height 16
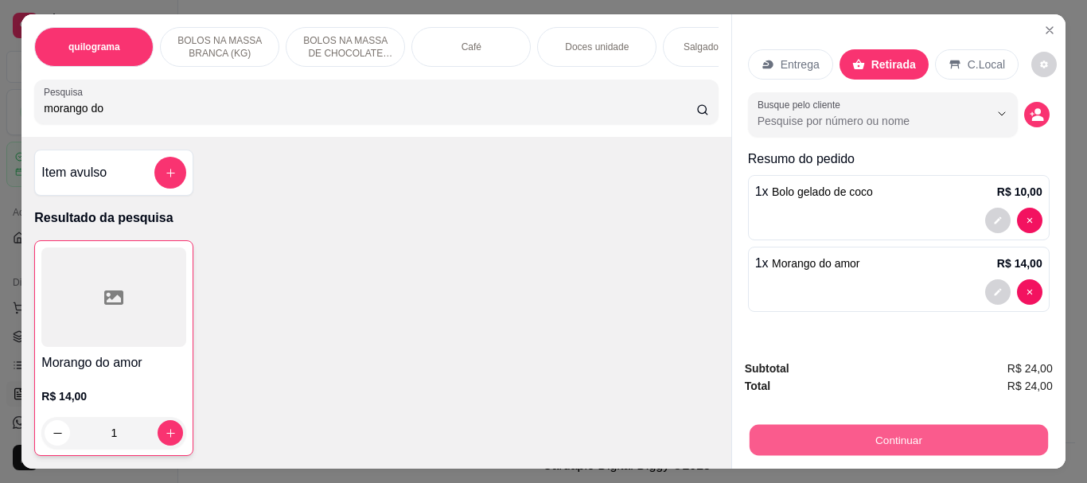
click at [880, 433] on button "Continuar" at bounding box center [898, 439] width 299 height 31
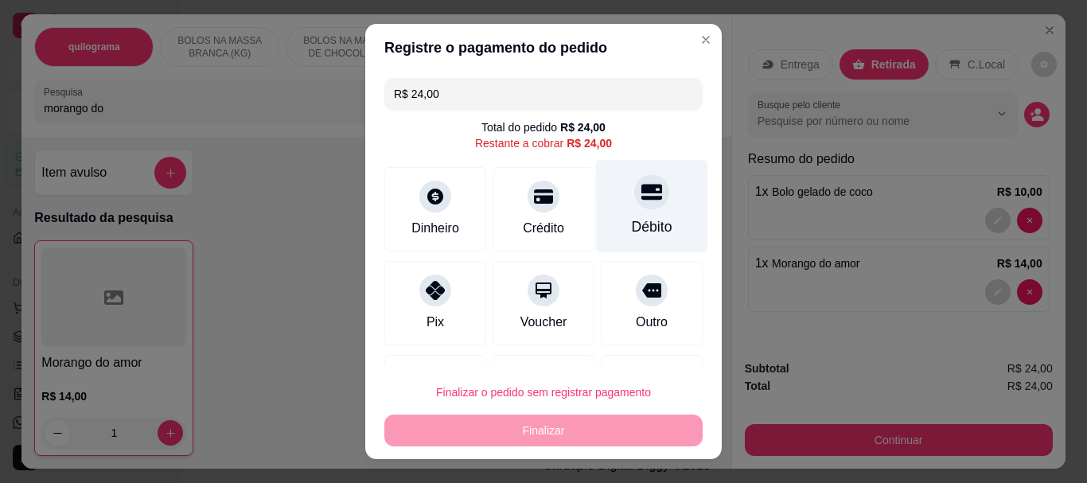
click at [642, 197] on icon at bounding box center [652, 193] width 21 height 16
type input "R$ 0,00"
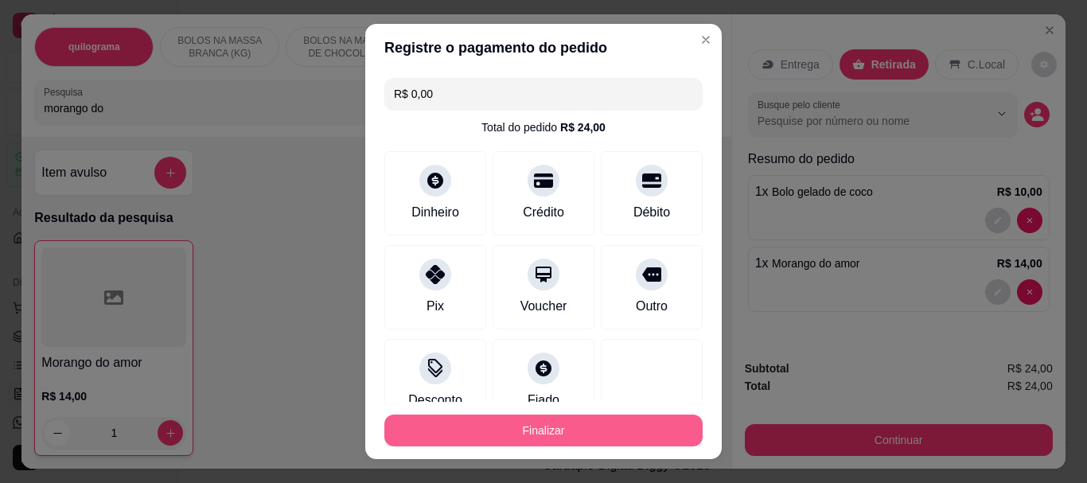
click at [585, 424] on button "Finalizar" at bounding box center [544, 431] width 318 height 32
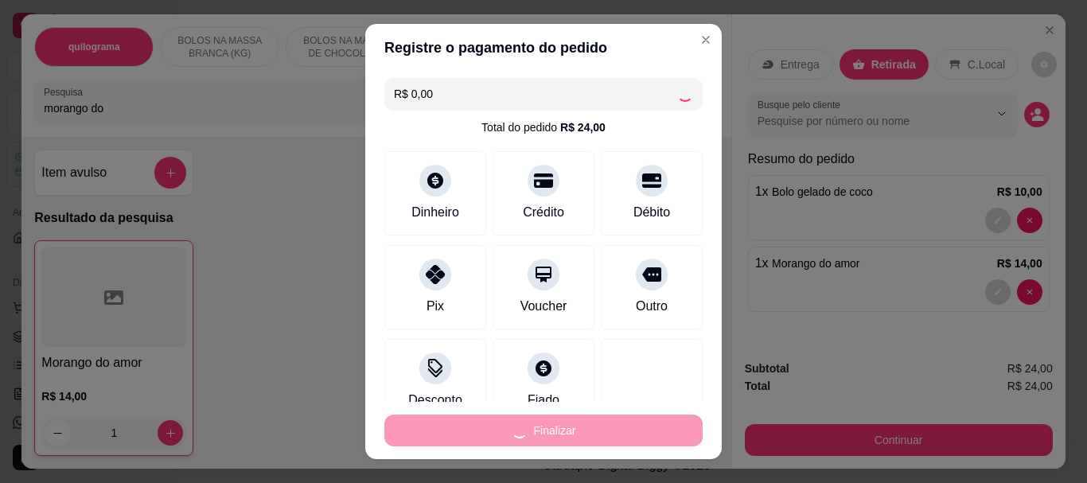
type input "0"
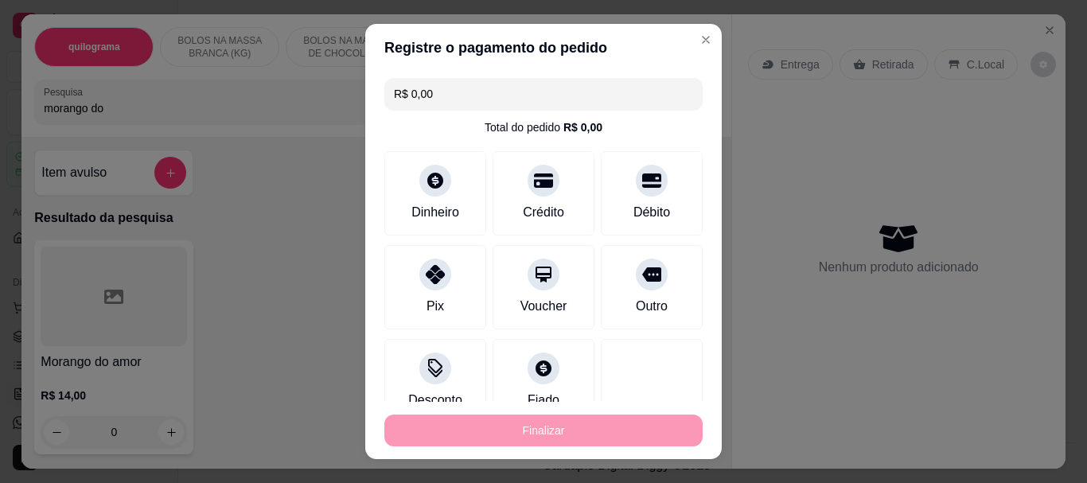
type input "-R$ 24,00"
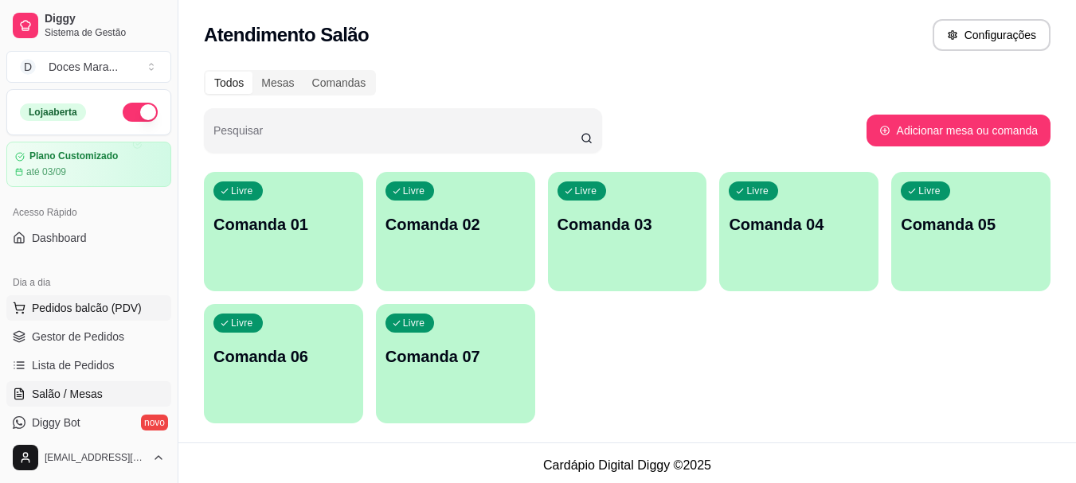
click at [71, 299] on button "Pedidos balcão (PDV)" at bounding box center [88, 307] width 165 height 25
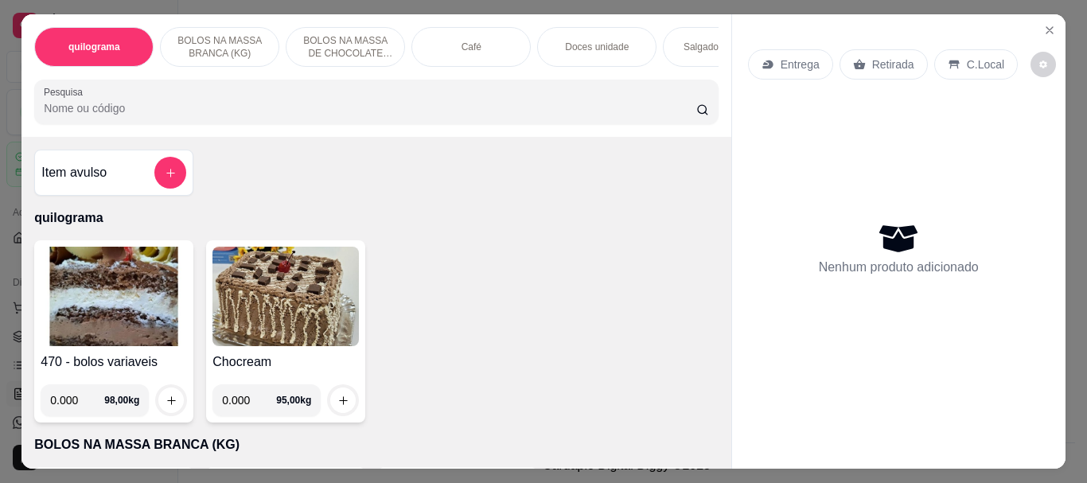
click at [104, 268] on img at bounding box center [114, 297] width 146 height 100
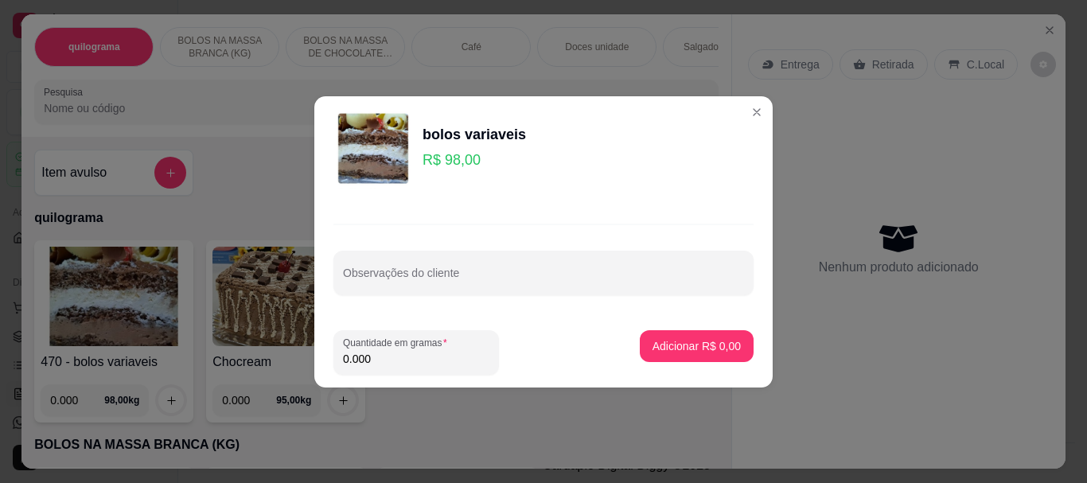
click at [379, 361] on input "0.000" at bounding box center [416, 359] width 146 height 16
type input "0.130"
click at [652, 339] on p "Adicionar R$ 12,74" at bounding box center [694, 345] width 92 height 15
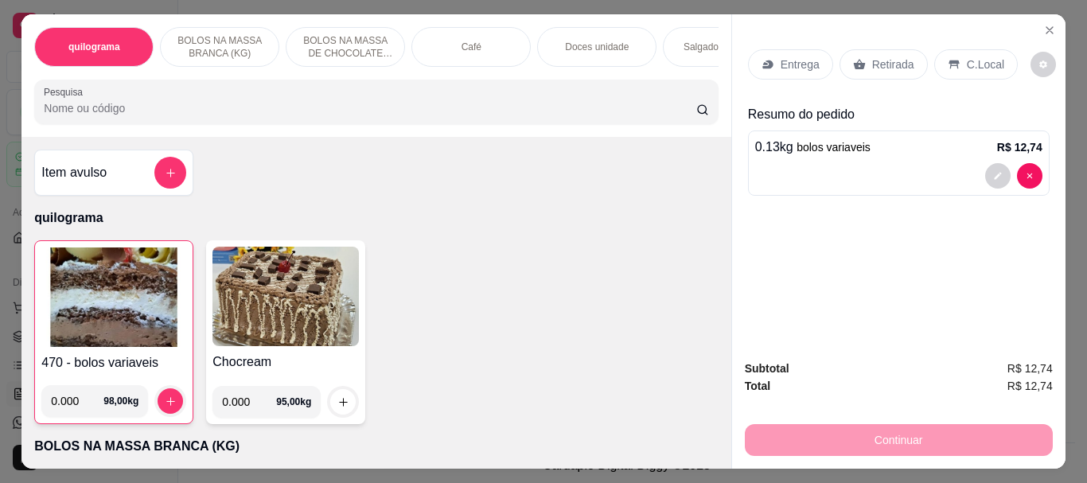
click at [476, 51] on div "Café" at bounding box center [471, 47] width 119 height 40
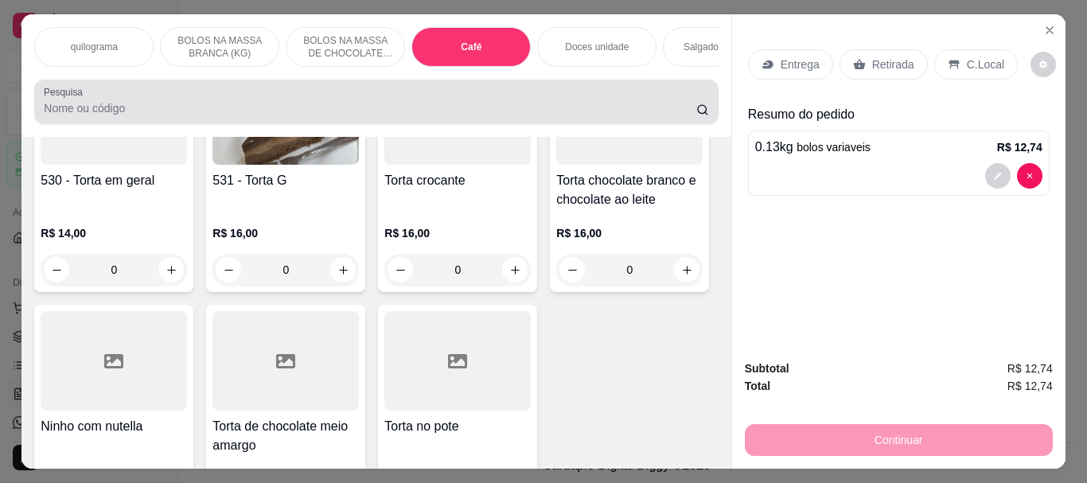
scroll to position [42, 0]
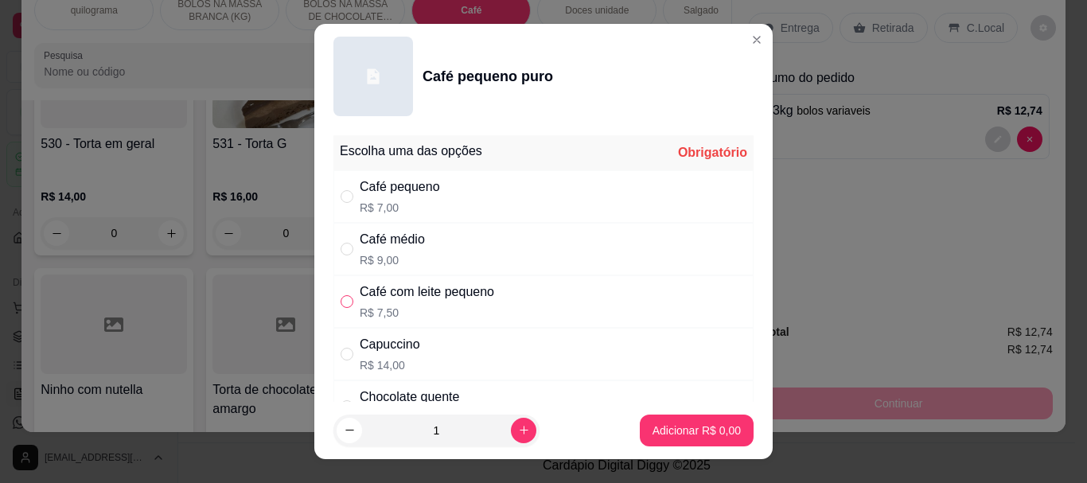
click at [345, 306] on input "" at bounding box center [347, 301] width 13 height 13
radio input "true"
click at [661, 423] on p "Adicionar R$ 7,50" at bounding box center [697, 431] width 88 height 16
type input "1"
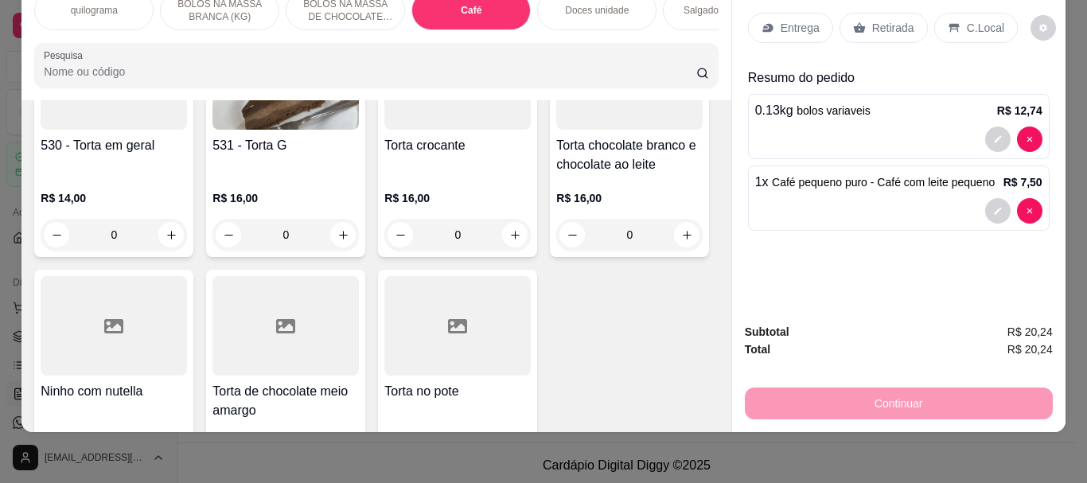
click at [982, 20] on p "C.Local" at bounding box center [985, 28] width 37 height 16
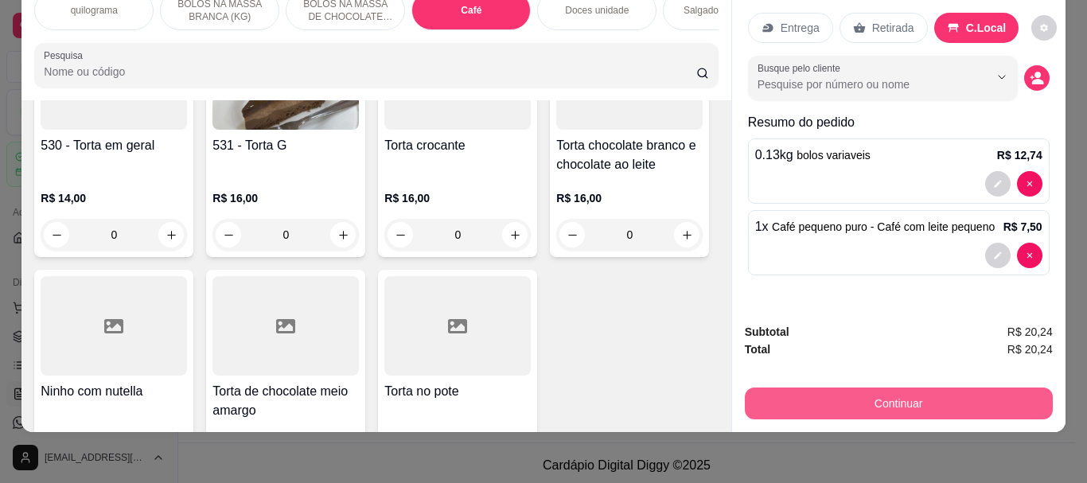
click at [881, 393] on button "Continuar" at bounding box center [899, 404] width 308 height 32
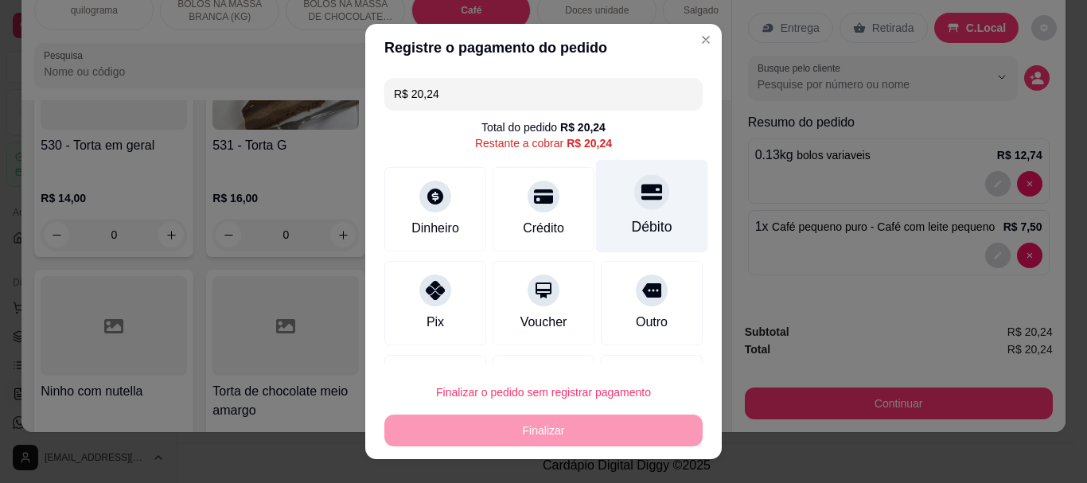
click at [632, 224] on div "Débito" at bounding box center [652, 227] width 41 height 21
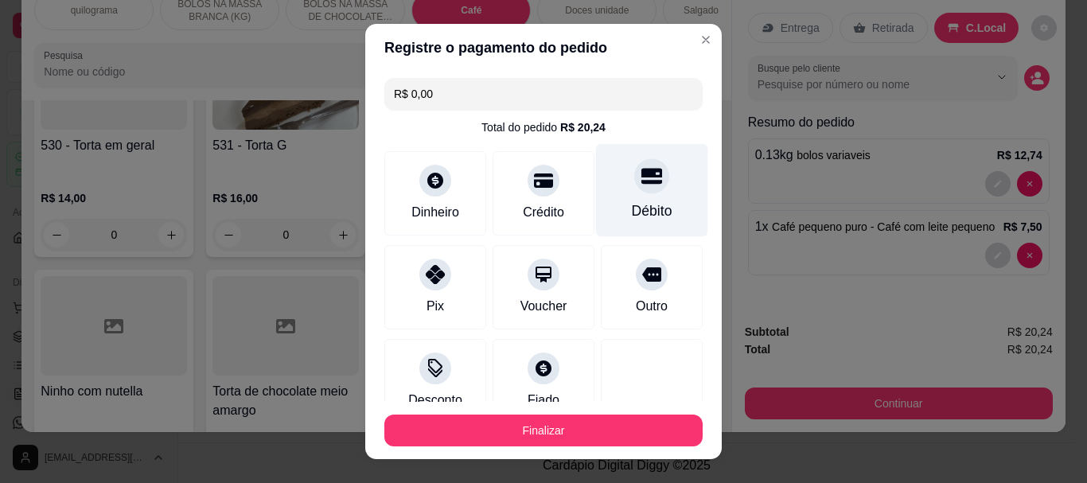
type input "R$ 0,00"
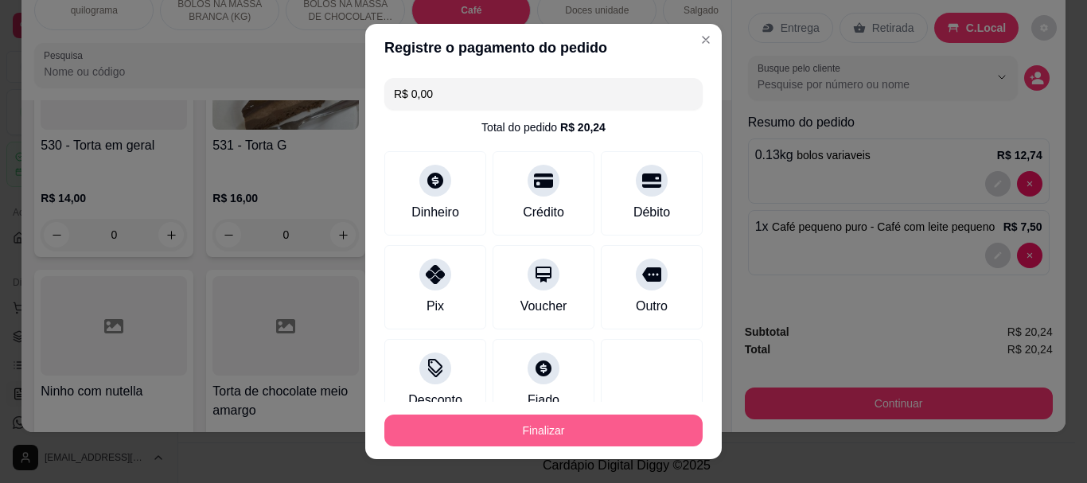
click at [533, 422] on button "Finalizar" at bounding box center [544, 431] width 318 height 32
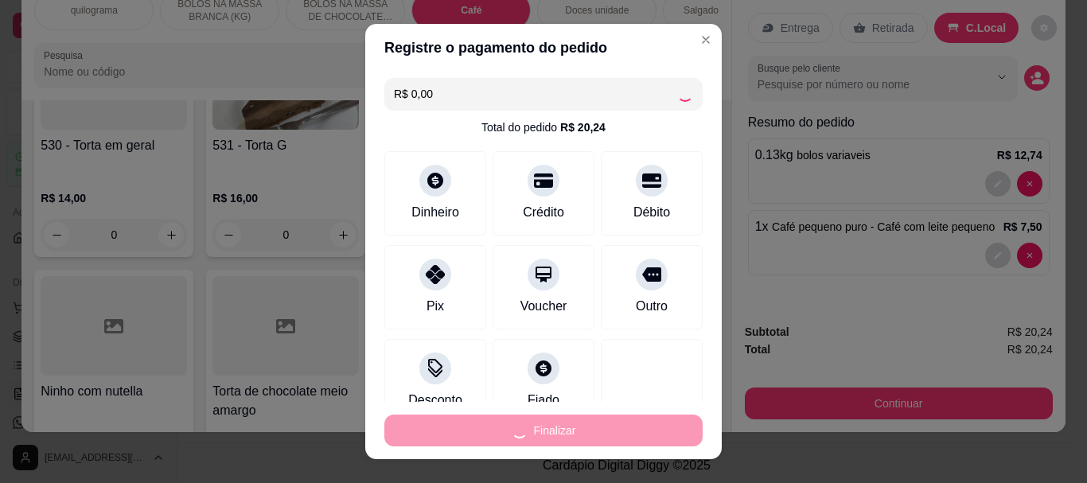
type input "0"
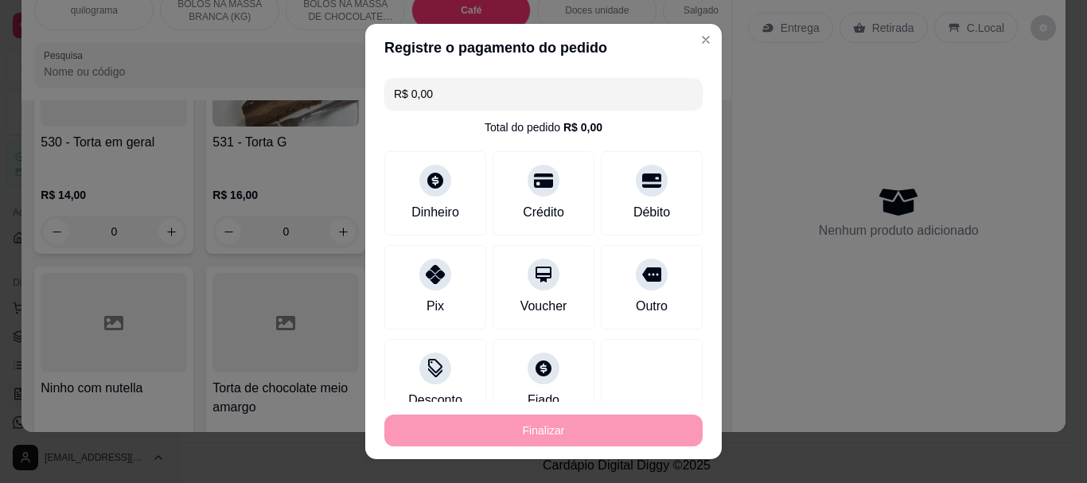
type input "-R$ 20,24"
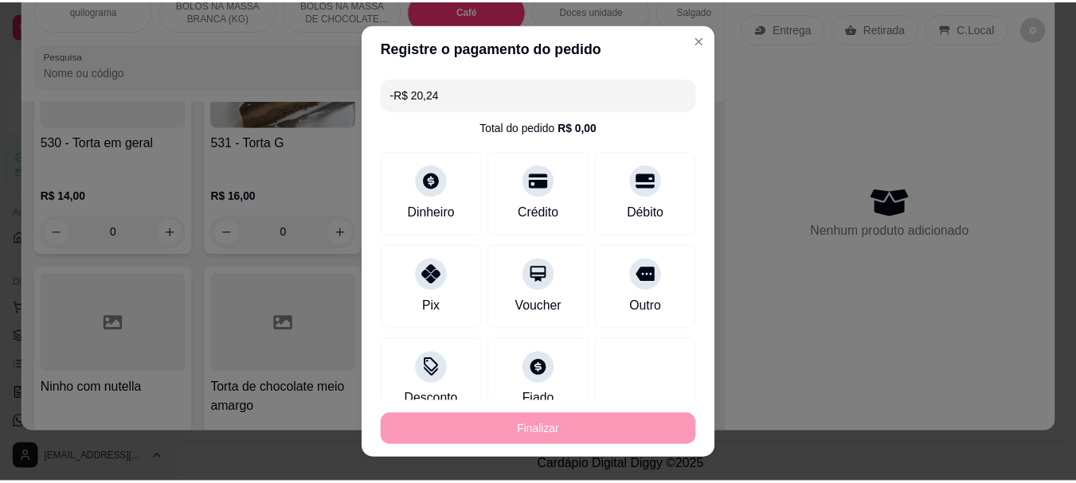
scroll to position [5639, 0]
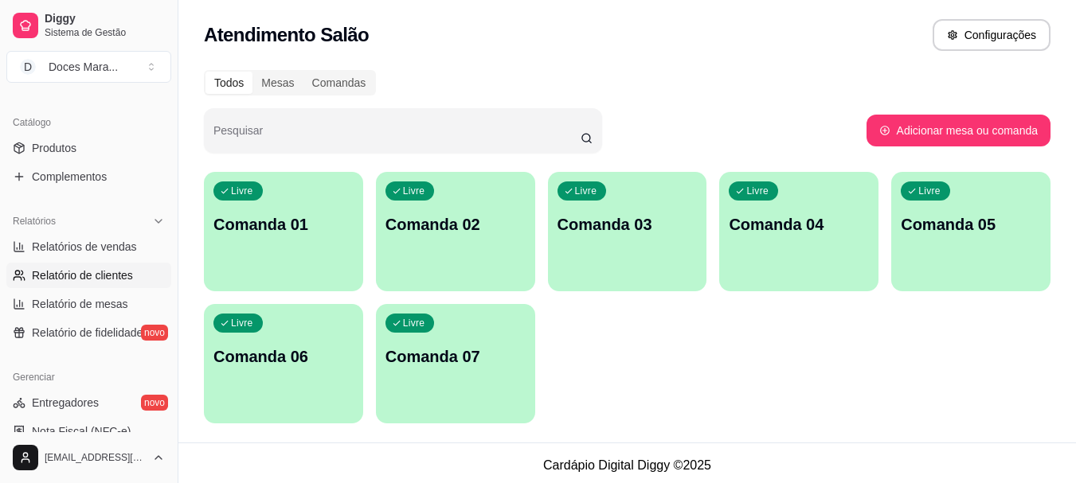
scroll to position [398, 0]
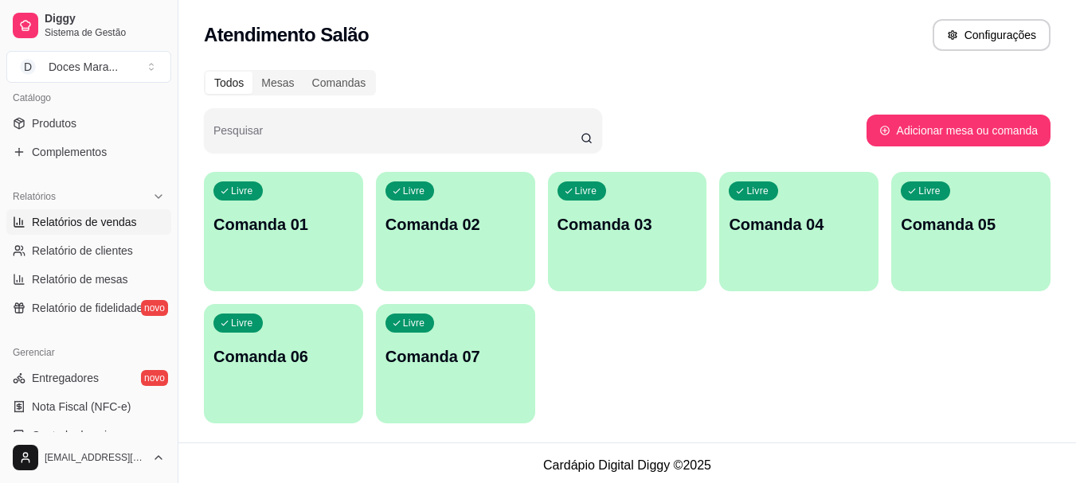
click at [73, 220] on span "Relatórios de vendas" at bounding box center [84, 222] width 105 height 16
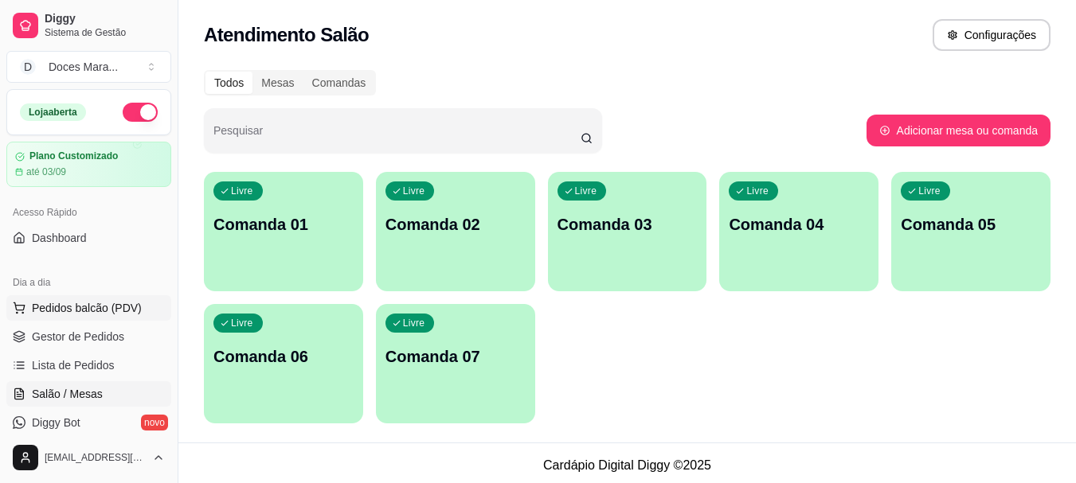
click at [91, 309] on span "Pedidos balcão (PDV)" at bounding box center [87, 308] width 110 height 16
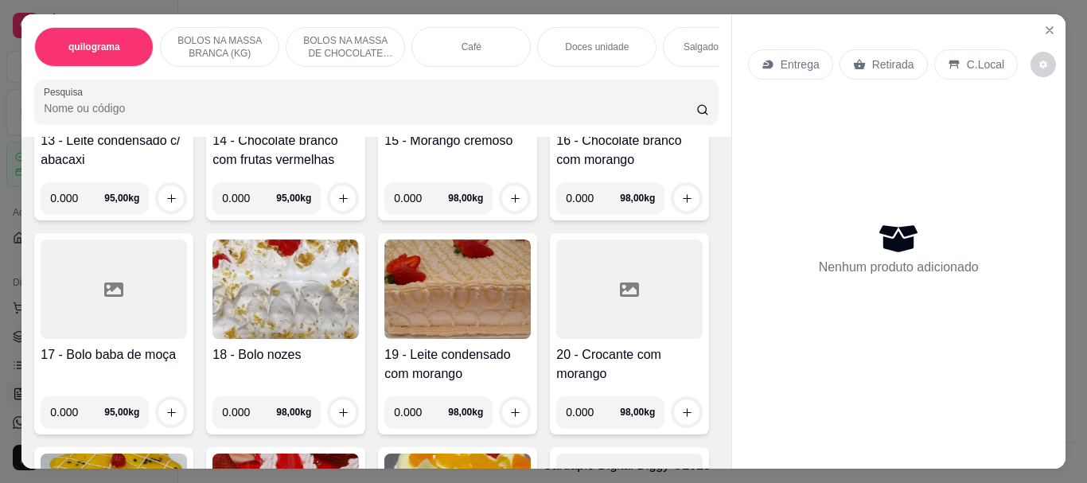
scroll to position [1194, 0]
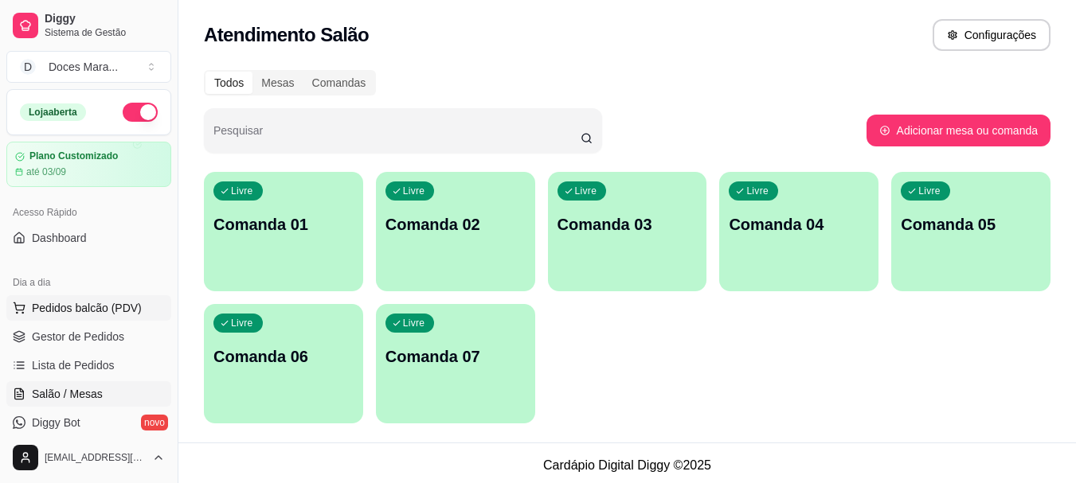
click at [75, 306] on span "Pedidos balcão (PDV)" at bounding box center [87, 308] width 110 height 16
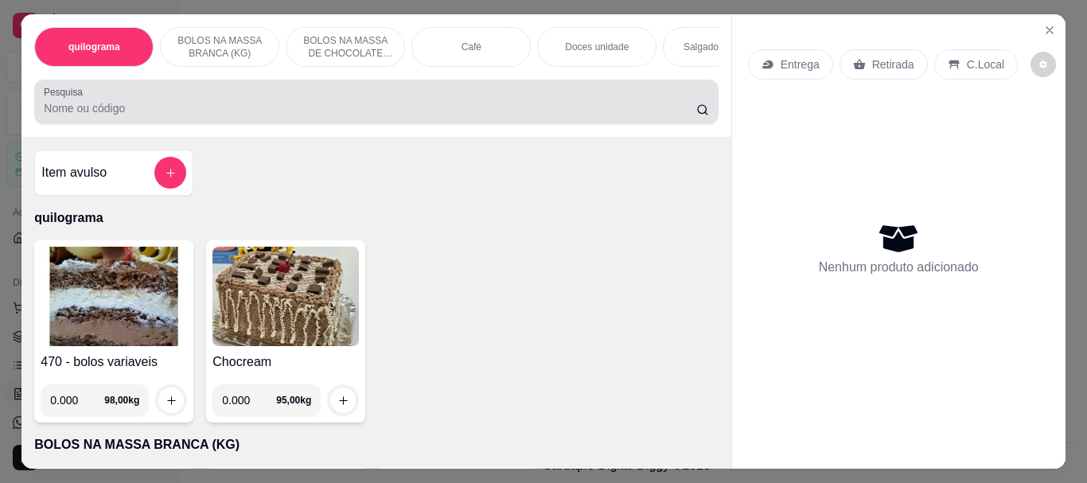
click at [34, 109] on div "Pesquisa" at bounding box center [376, 102] width 684 height 45
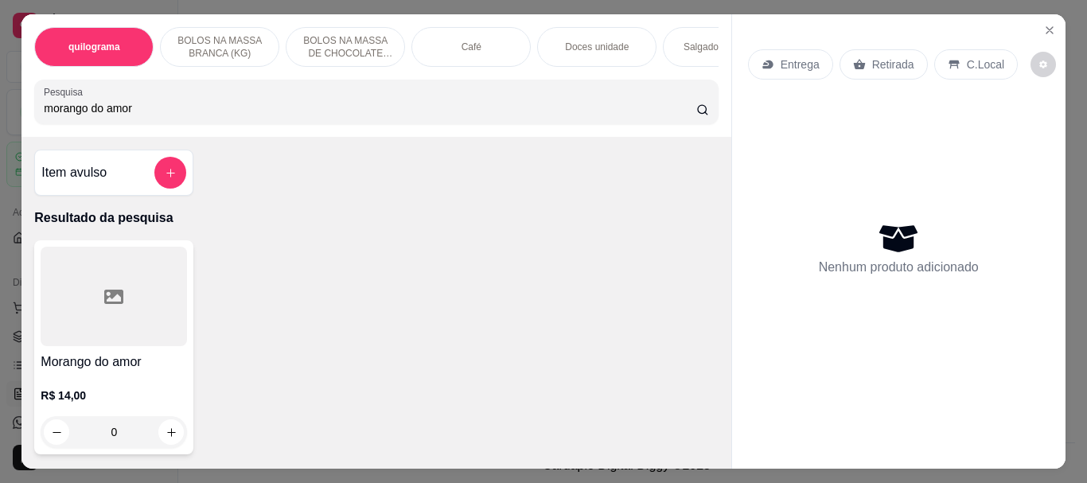
type input "morango do amor"
click at [139, 275] on div at bounding box center [114, 297] width 146 height 100
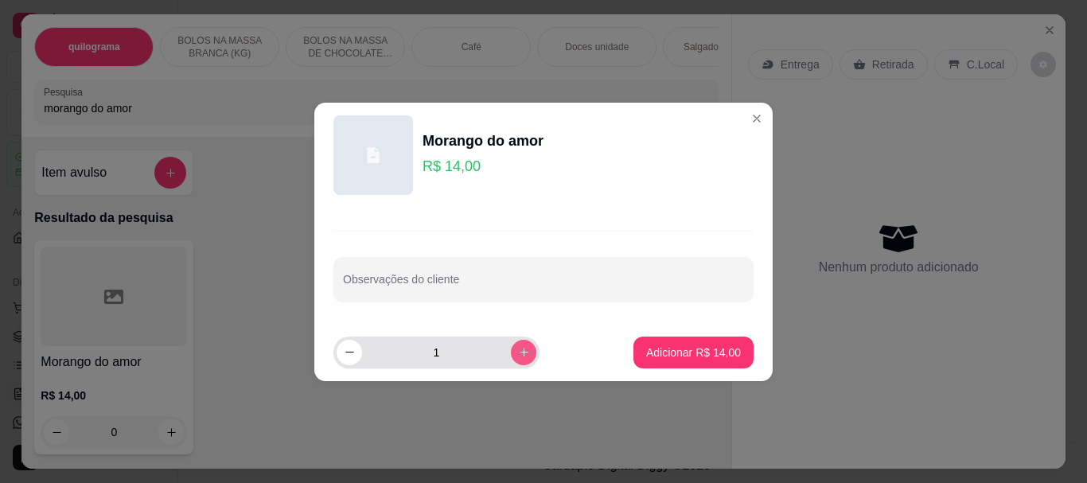
click at [518, 352] on icon "increase-product-quantity" at bounding box center [524, 352] width 12 height 12
type input "2"
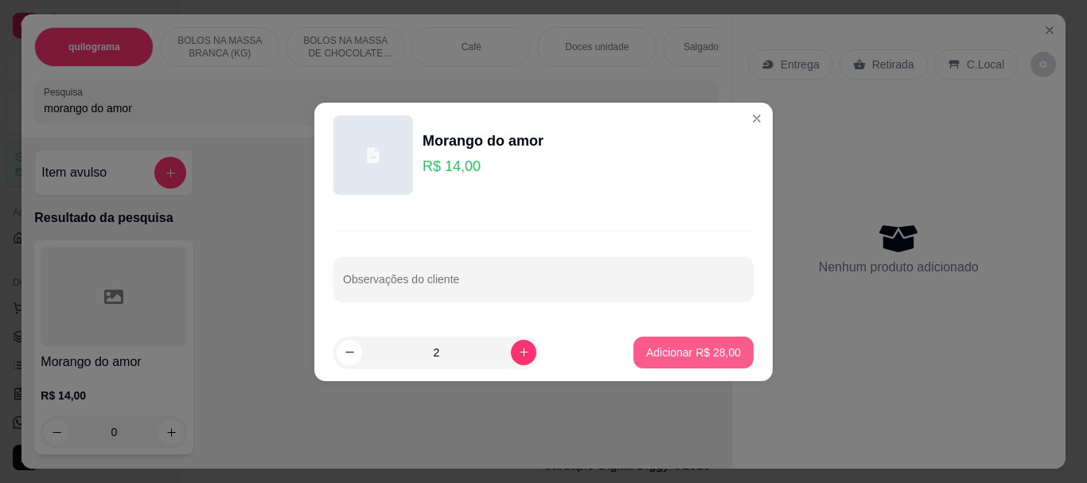
click at [668, 355] on p "Adicionar R$ 28,00" at bounding box center [693, 353] width 95 height 16
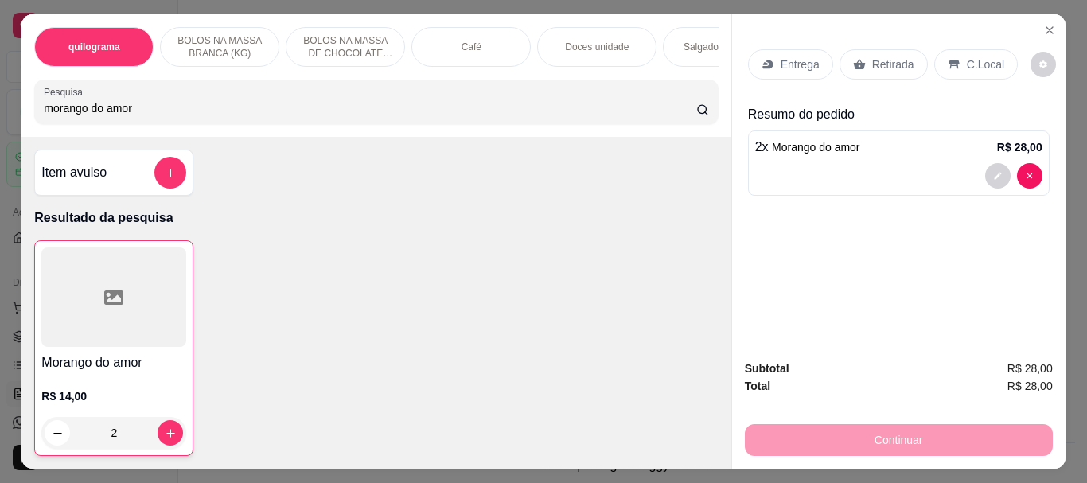
type input "2"
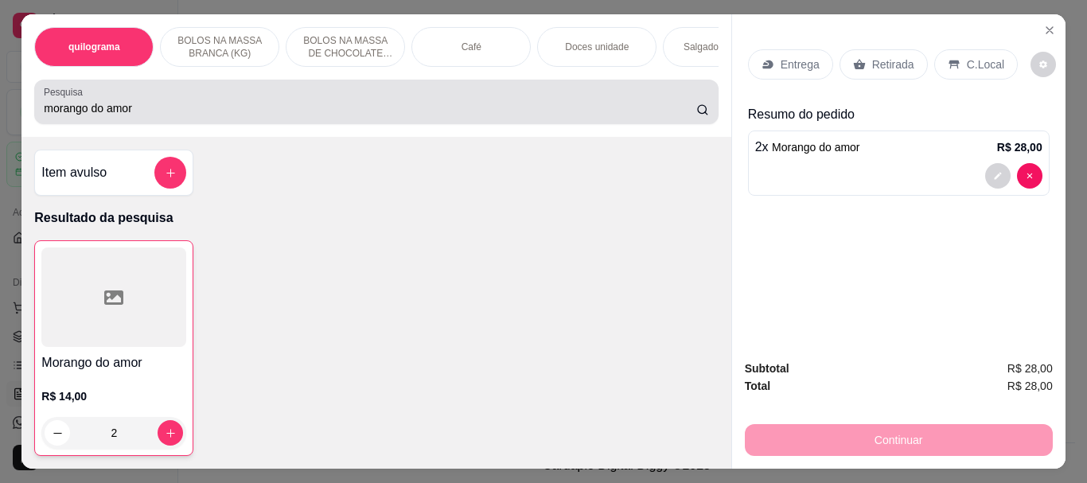
click at [170, 116] on input "morango do amor" at bounding box center [370, 108] width 653 height 16
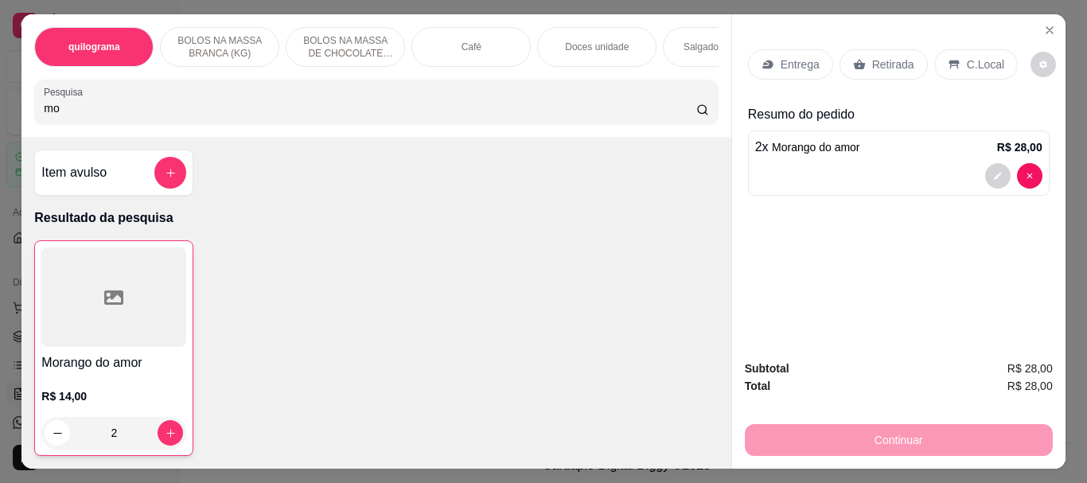
type input "m"
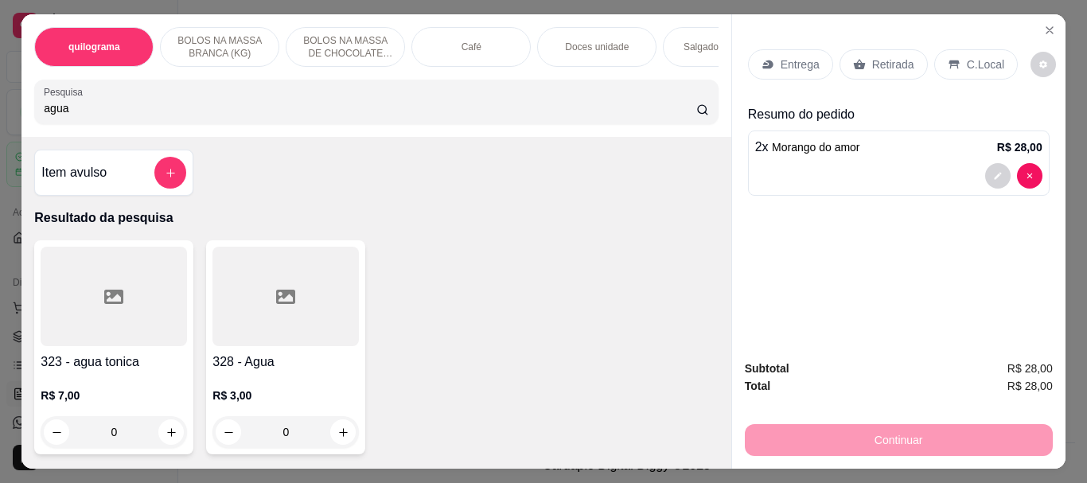
type input "agua"
click at [217, 326] on div at bounding box center [286, 297] width 146 height 100
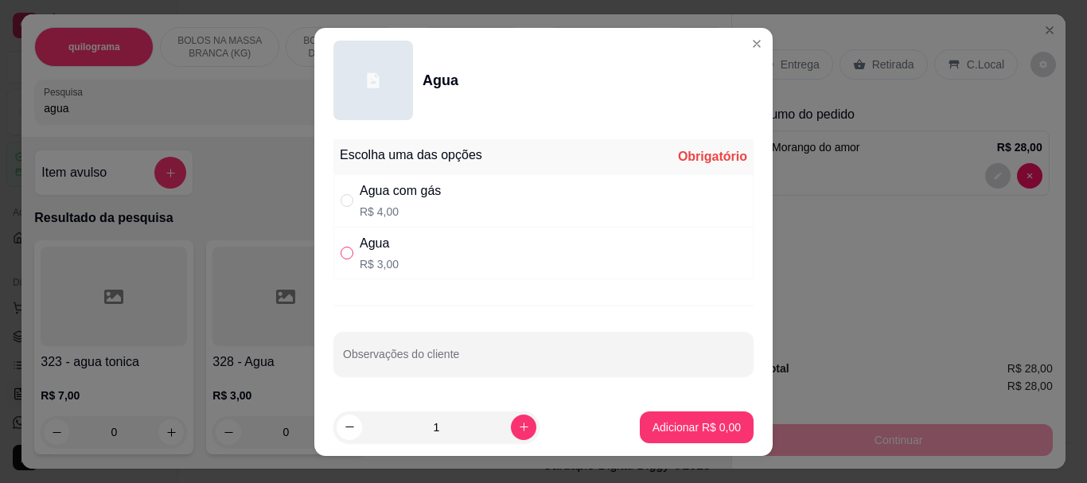
click at [341, 253] on input "" at bounding box center [347, 253] width 13 height 13
radio input "true"
click at [683, 433] on p "Adicionar R$ 3,00" at bounding box center [697, 427] width 86 height 15
type input "1"
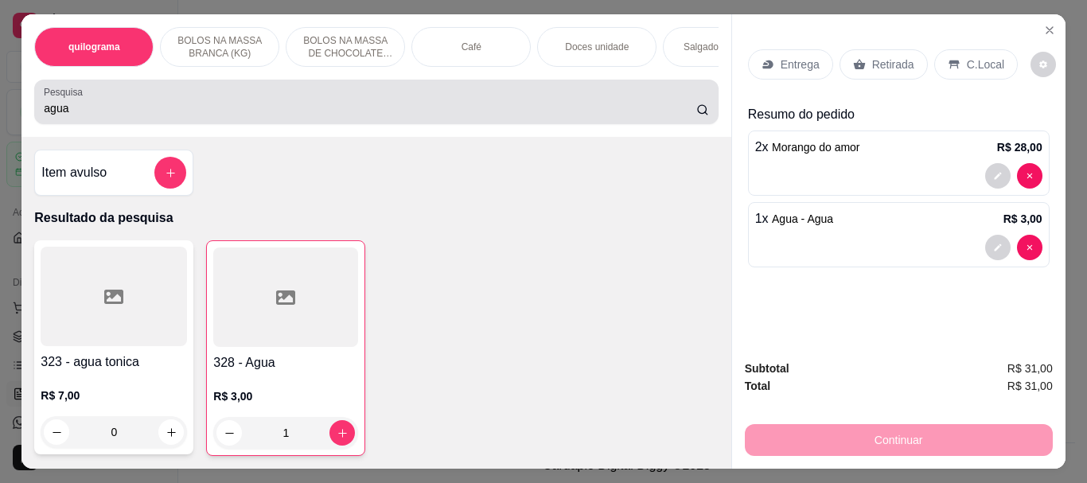
click at [82, 115] on input "agua" at bounding box center [370, 108] width 653 height 16
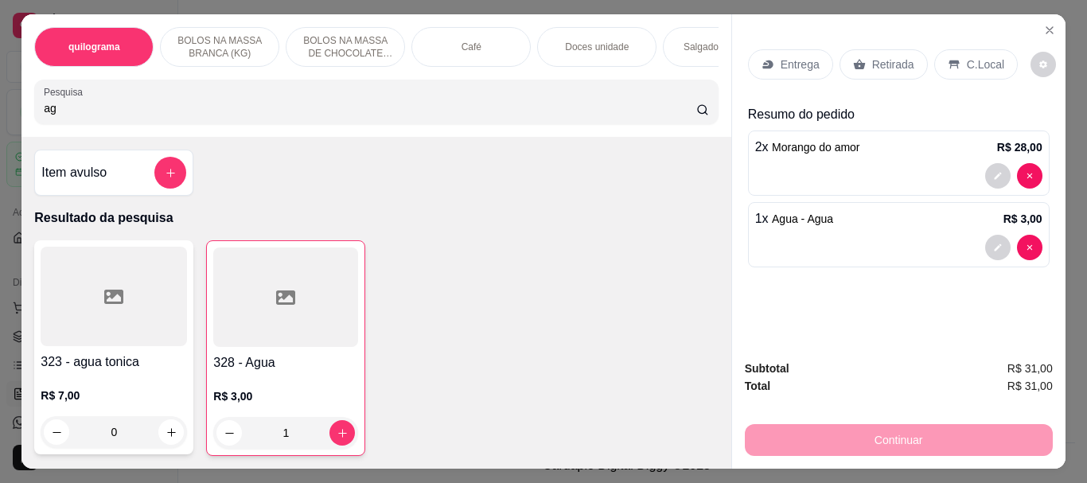
type input "a"
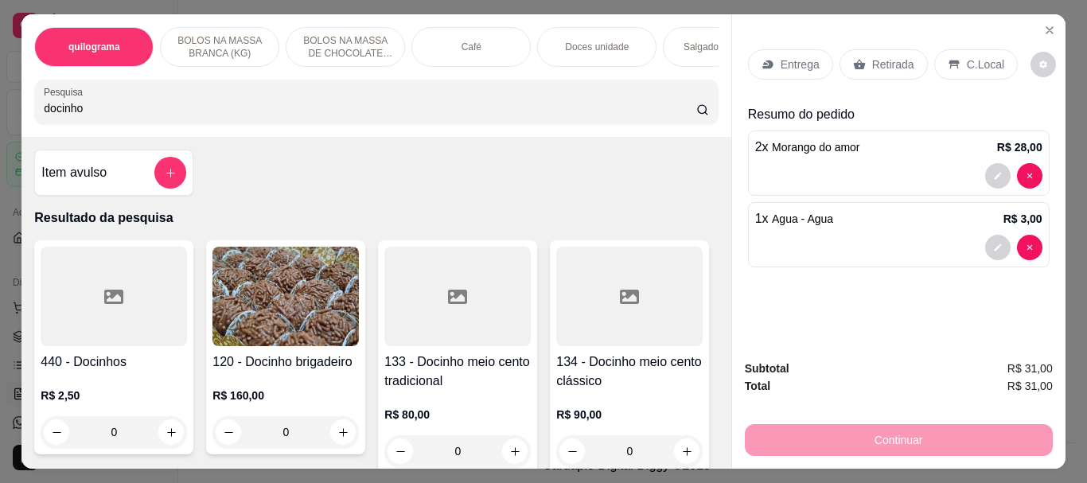
type input "docinho"
click at [67, 254] on div at bounding box center [114, 297] width 146 height 100
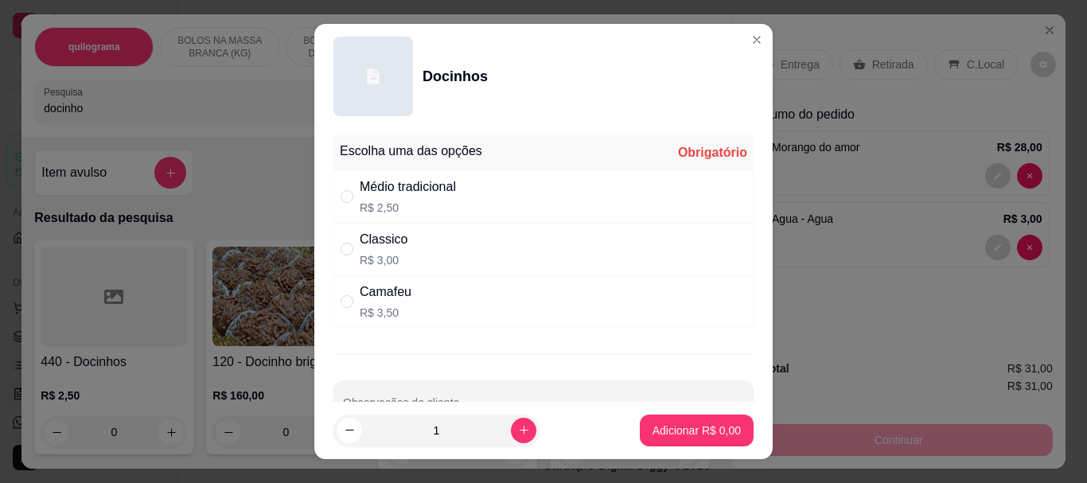
drag, startPoint x: 339, startPoint y: 197, endPoint x: 357, endPoint y: 217, distance: 27.1
click at [341, 197] on input "" at bounding box center [347, 196] width 13 height 13
radio input "true"
click at [658, 439] on button "Adicionar R$ 2,50" at bounding box center [697, 431] width 114 height 32
type input "1"
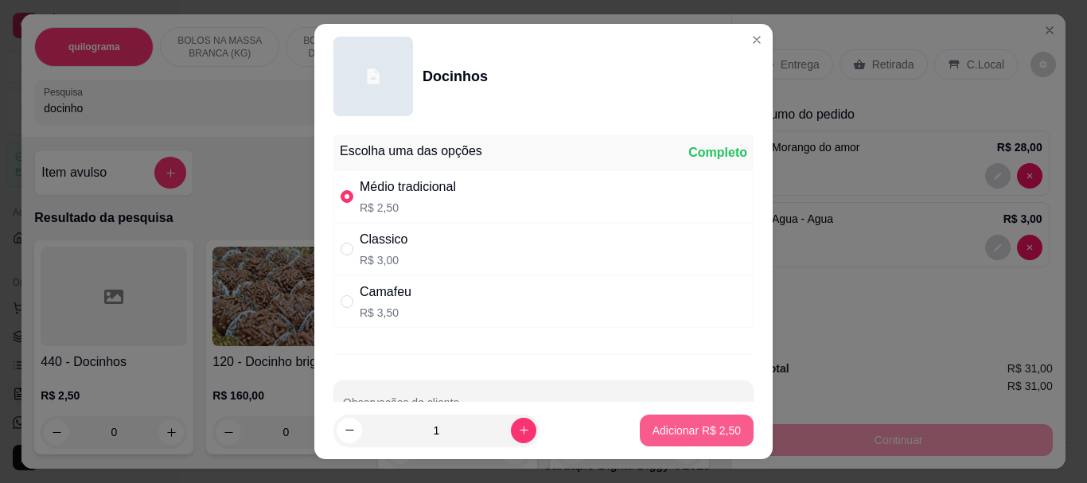
type input "1"
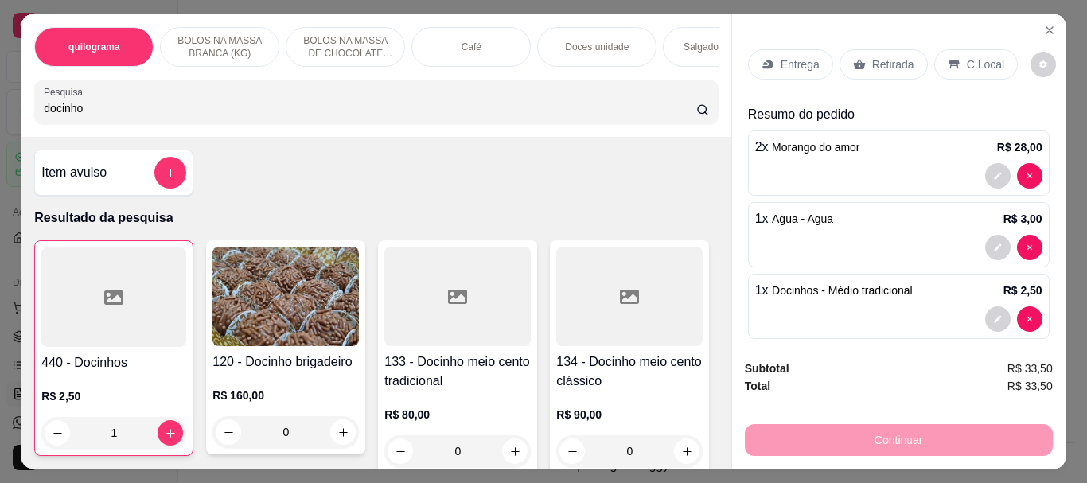
click at [112, 268] on div at bounding box center [113, 298] width 145 height 100
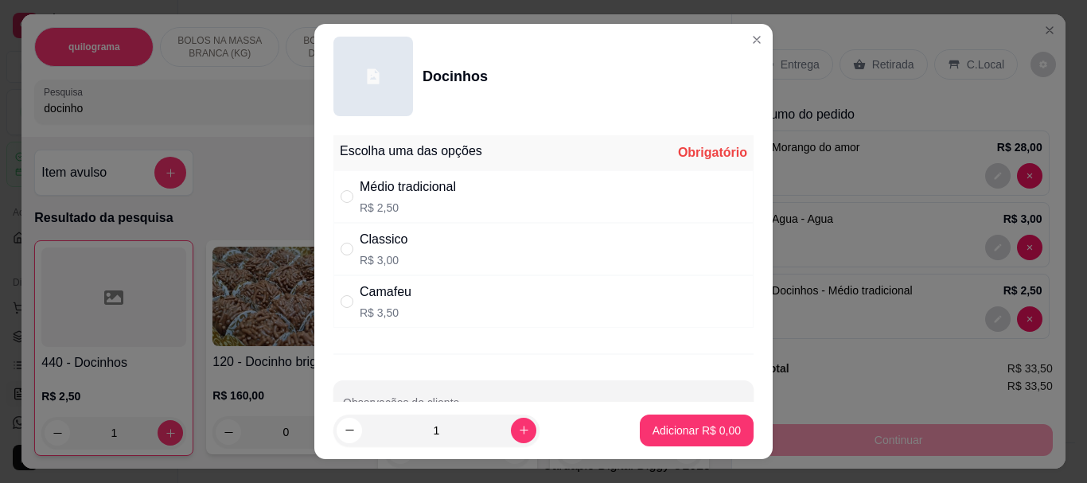
drag, startPoint x: 344, startPoint y: 244, endPoint x: 384, endPoint y: 268, distance: 46.4
click at [346, 247] on input "" at bounding box center [347, 249] width 13 height 13
radio input "true"
click at [655, 424] on p "Adicionar R$ 3,00" at bounding box center [697, 430] width 86 height 15
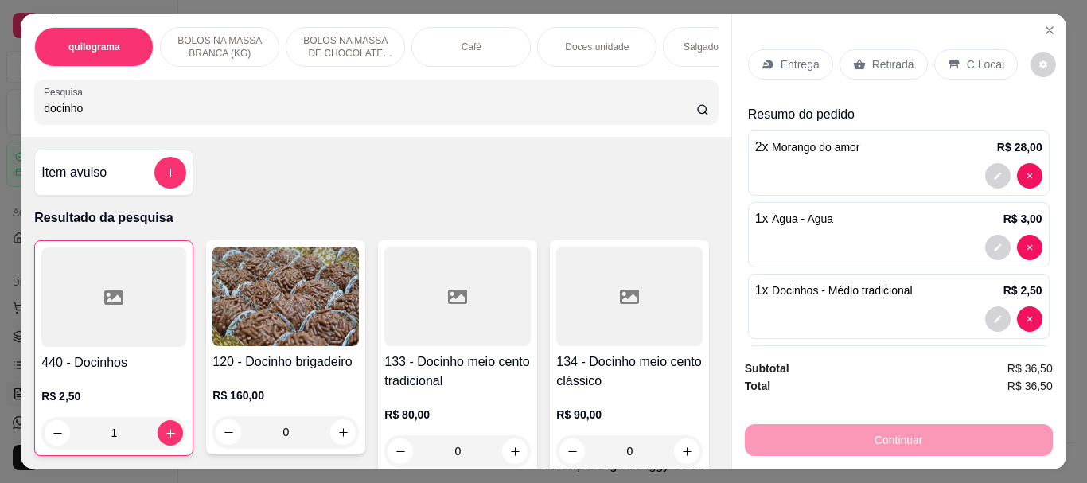
click at [878, 59] on p "Retirada" at bounding box center [894, 65] width 42 height 16
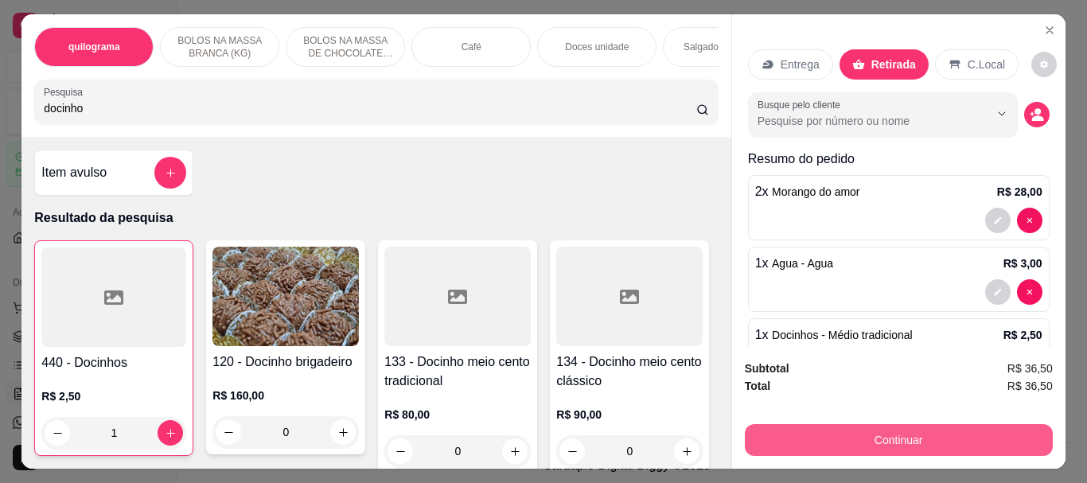
click at [900, 420] on div "Continuar" at bounding box center [899, 438] width 308 height 36
click at [845, 424] on button "Continuar" at bounding box center [899, 440] width 308 height 32
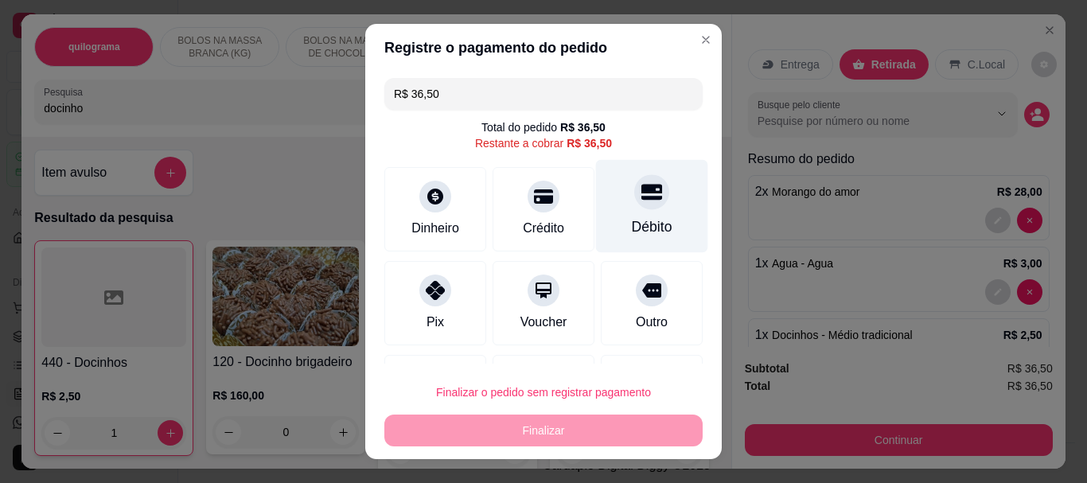
click at [644, 226] on div "Débito" at bounding box center [652, 227] width 41 height 21
type input "R$ 0,00"
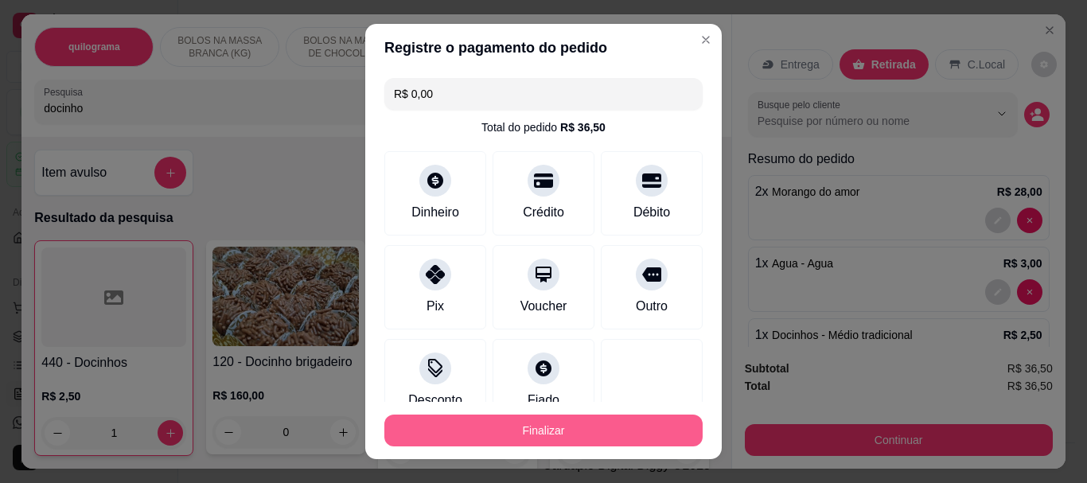
click at [552, 431] on button "Finalizar" at bounding box center [544, 431] width 318 height 32
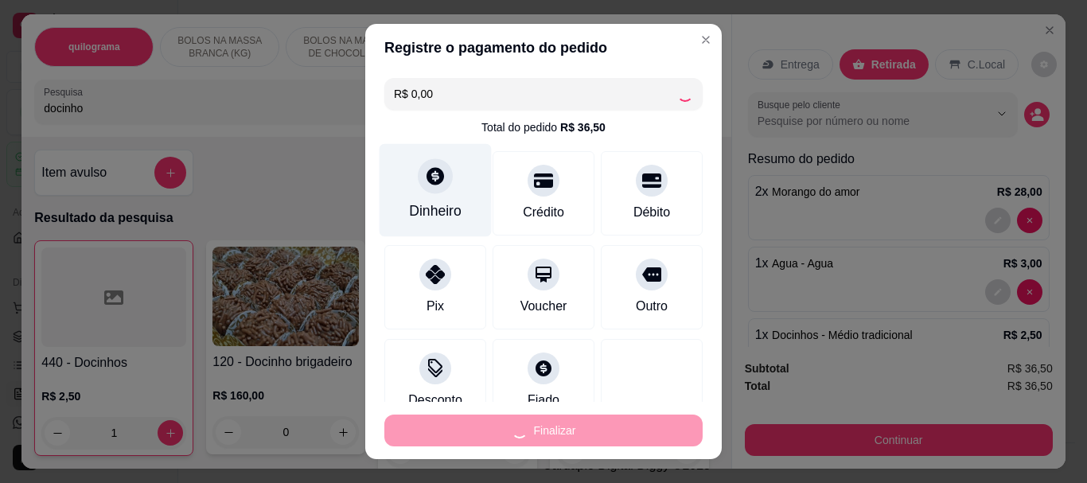
type input "0"
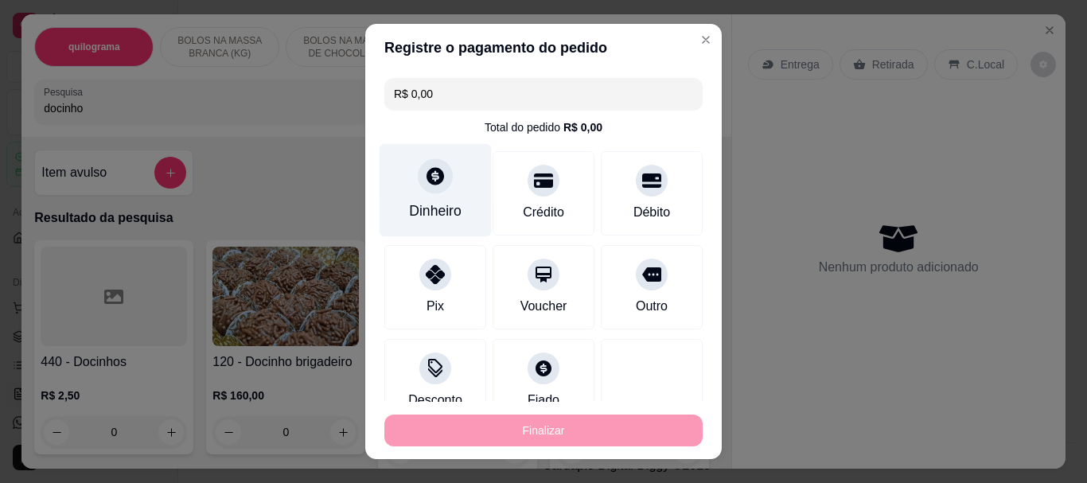
type input "-R$ 36,50"
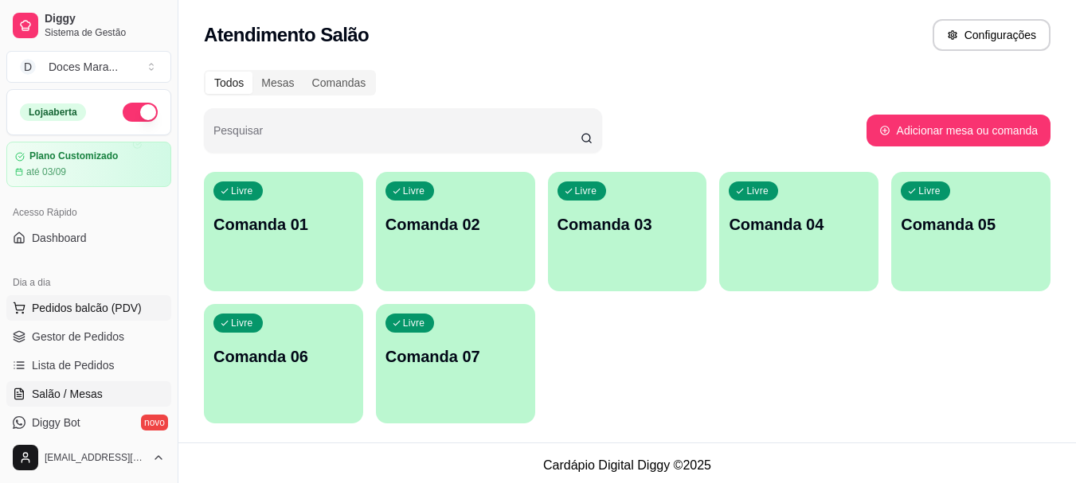
click at [90, 310] on span "Pedidos balcão (PDV)" at bounding box center [87, 308] width 110 height 16
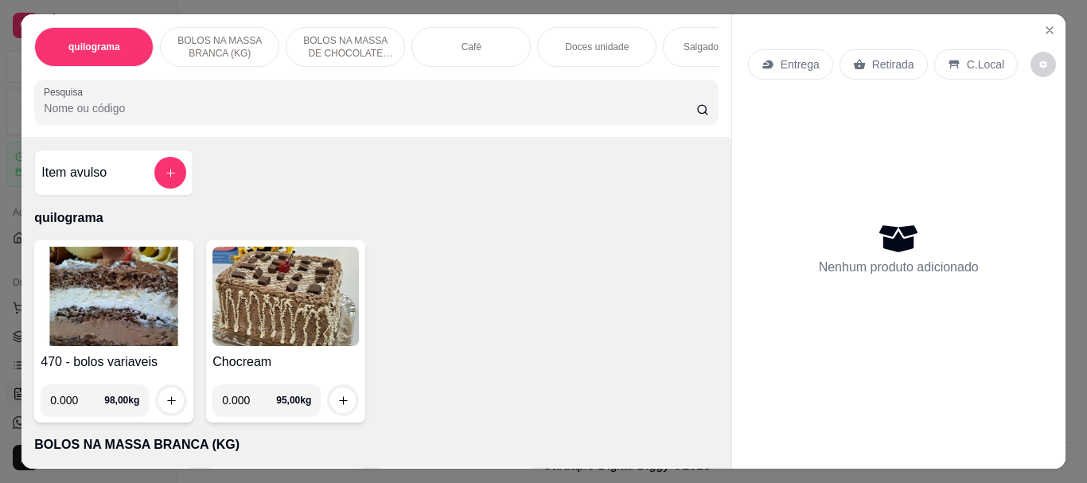
click at [450, 53] on div "Café" at bounding box center [471, 47] width 119 height 40
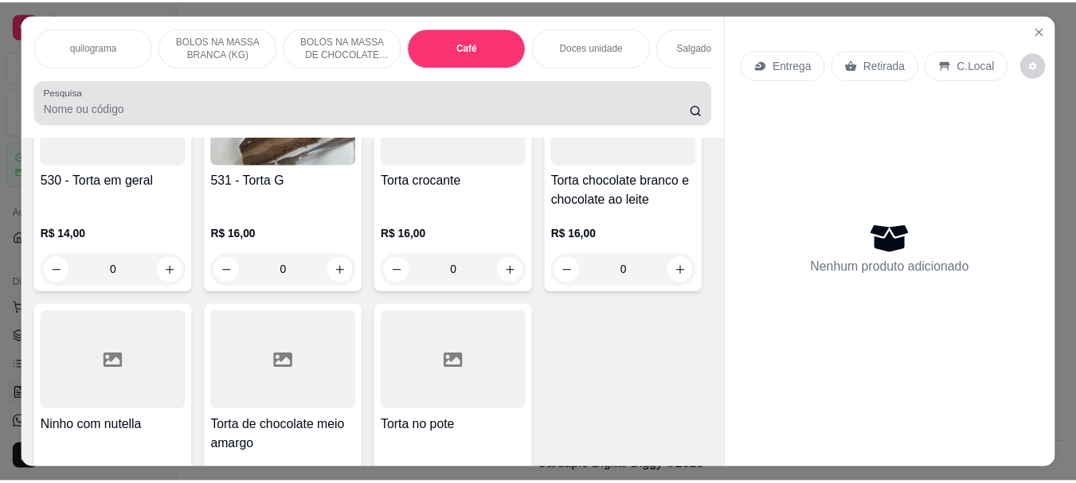
scroll to position [42, 0]
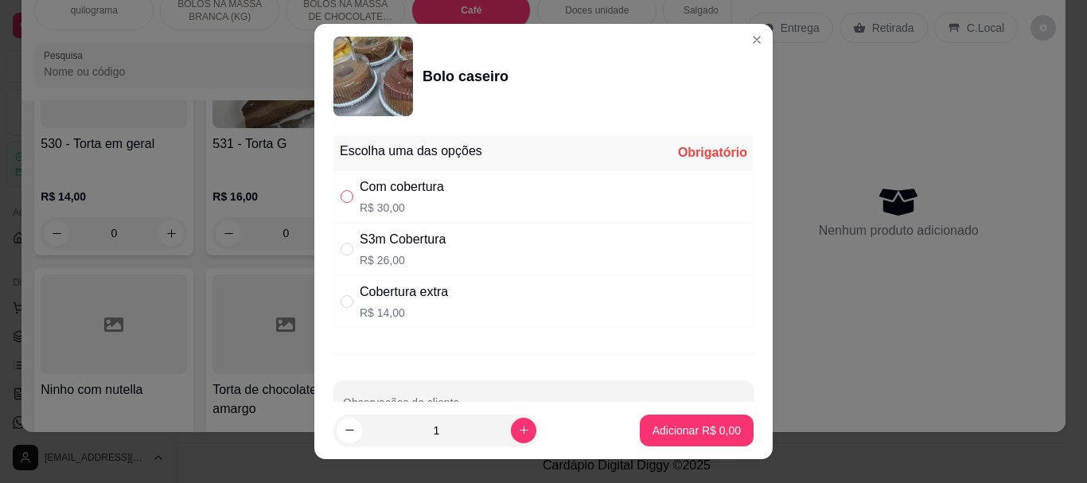
click at [342, 195] on input "" at bounding box center [347, 196] width 13 height 13
radio input "true"
click at [689, 433] on p "Adicionar R$ 30,00" at bounding box center [693, 431] width 95 height 16
type input "1"
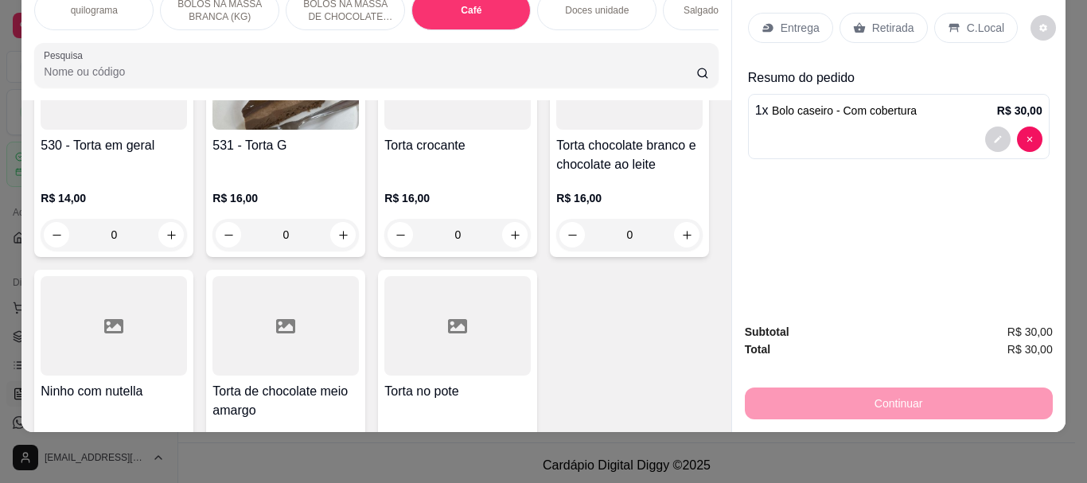
click at [873, 23] on p "Retirada" at bounding box center [894, 28] width 42 height 16
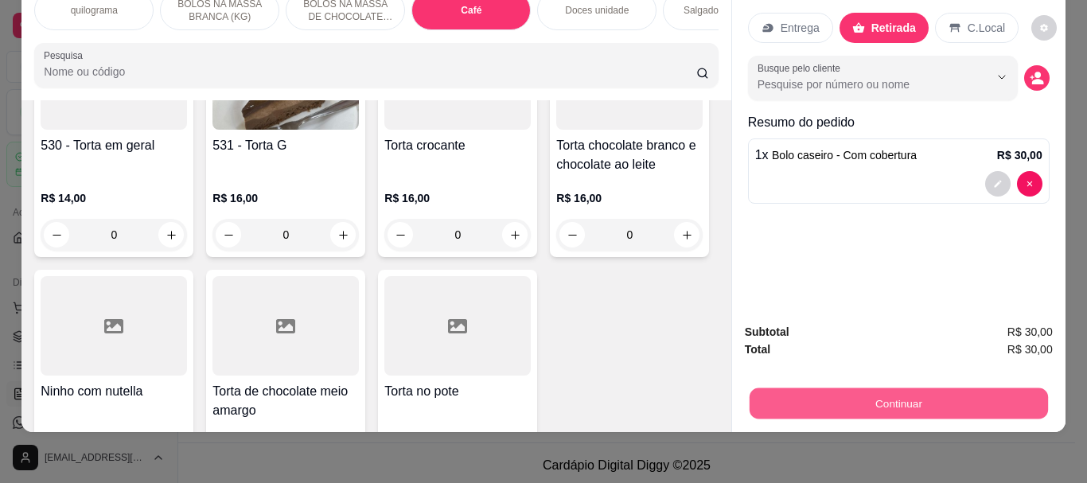
click at [879, 388] on button "Continuar" at bounding box center [898, 403] width 299 height 31
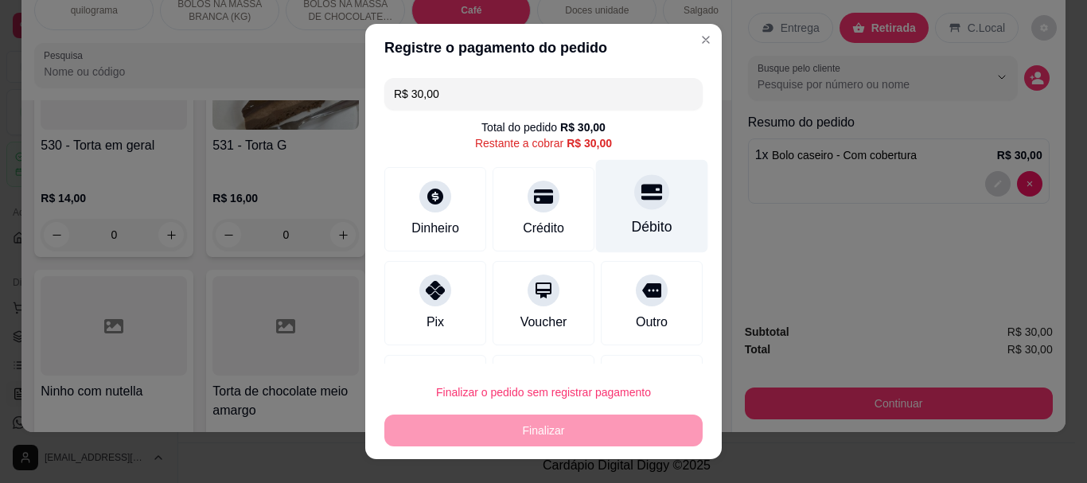
click at [632, 221] on div "Débito" at bounding box center [652, 227] width 41 height 21
type input "R$ 0,00"
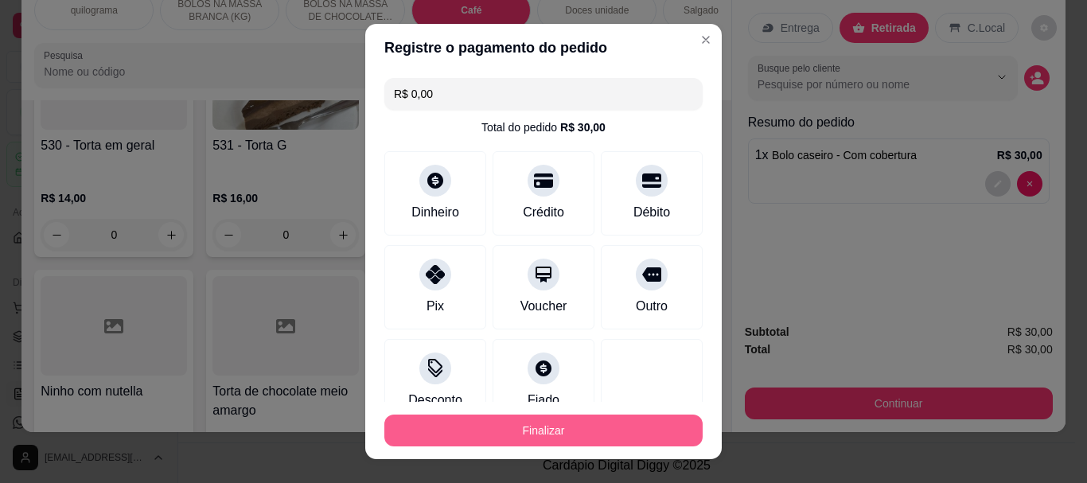
click at [540, 424] on button "Finalizar" at bounding box center [544, 431] width 318 height 32
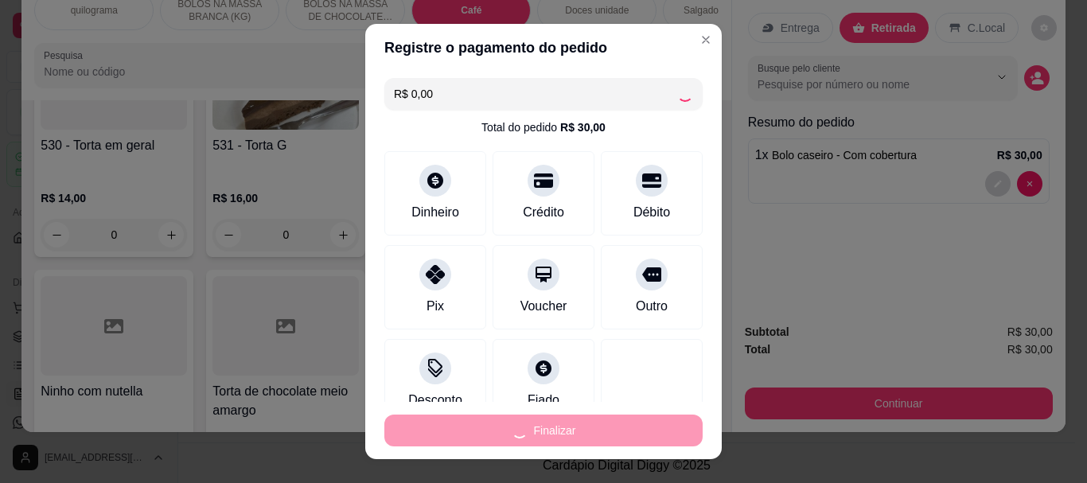
type input "0"
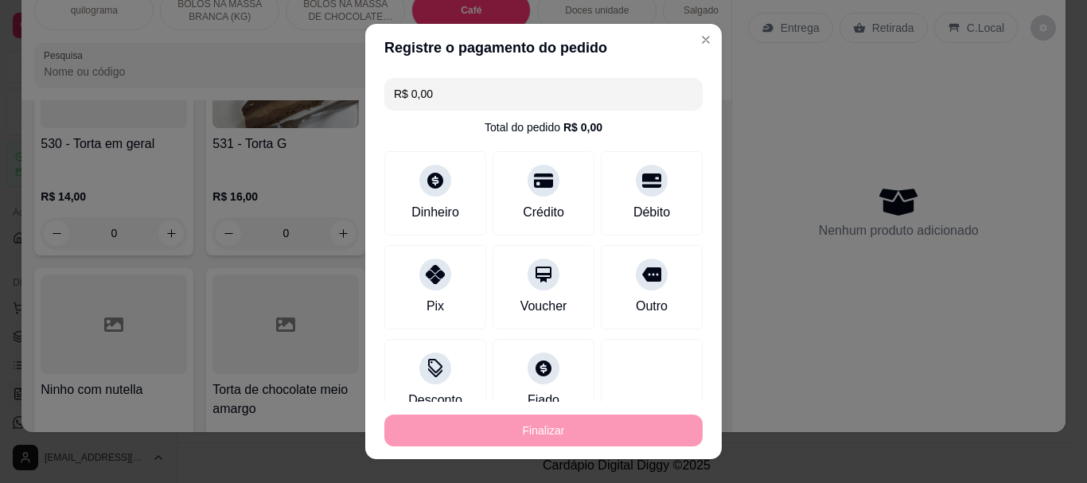
type input "-R$ 30,00"
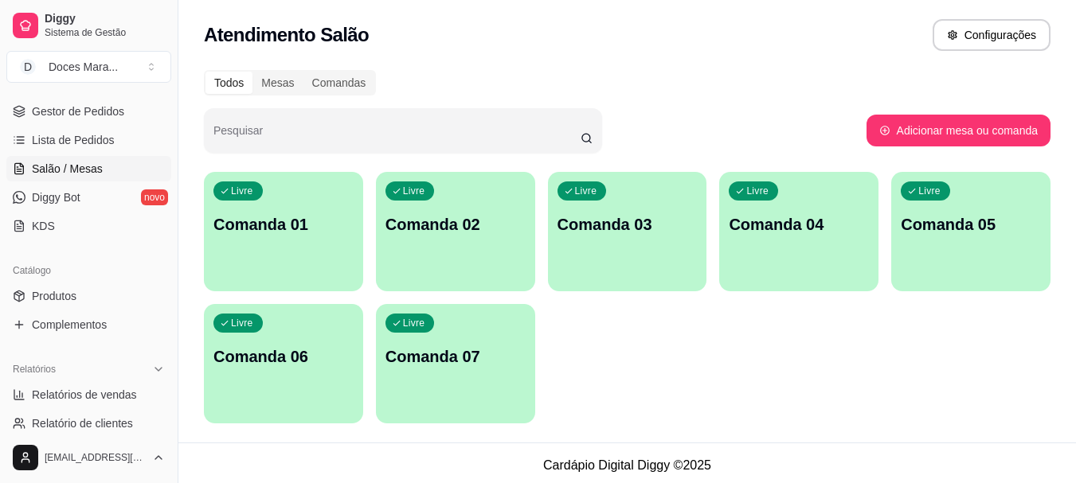
scroll to position [318, 0]
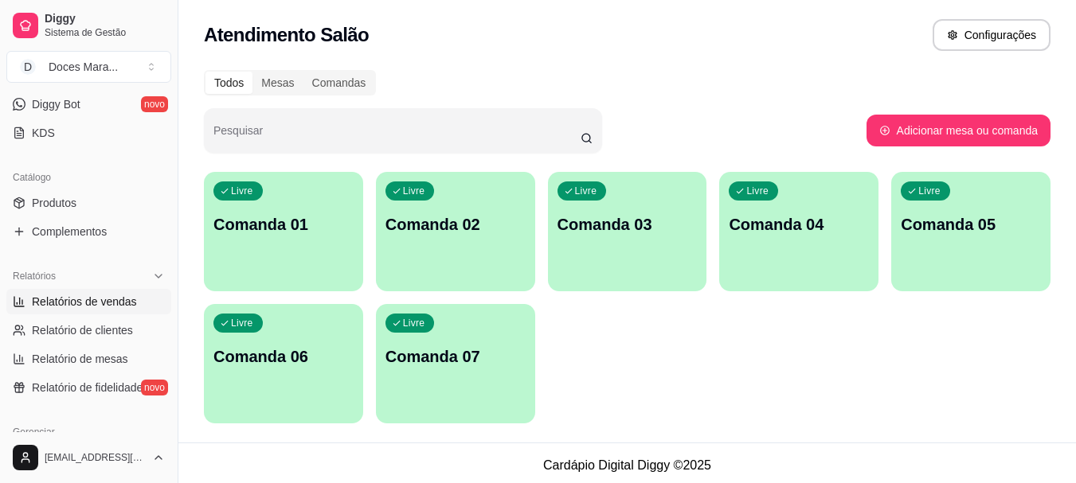
click at [102, 306] on span "Relatórios de vendas" at bounding box center [84, 302] width 105 height 16
select select "ALL"
select select "0"
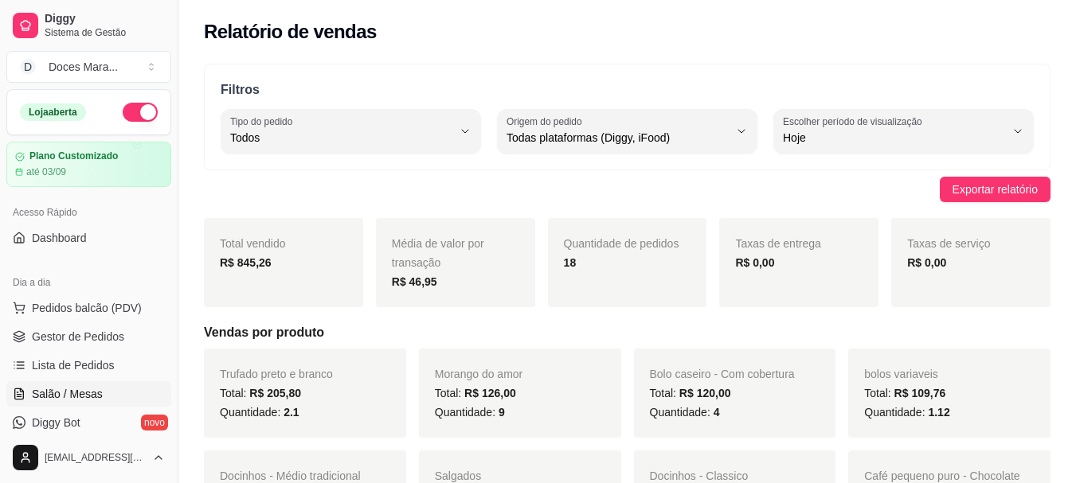
click at [80, 388] on span "Salão / Mesas" at bounding box center [67, 394] width 71 height 16
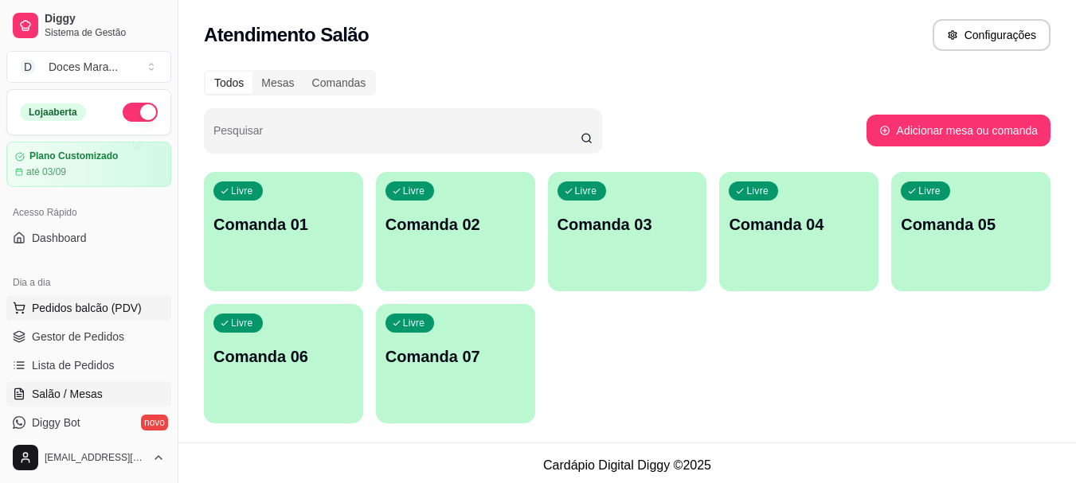
click at [68, 312] on span "Pedidos balcão (PDV)" at bounding box center [87, 308] width 110 height 16
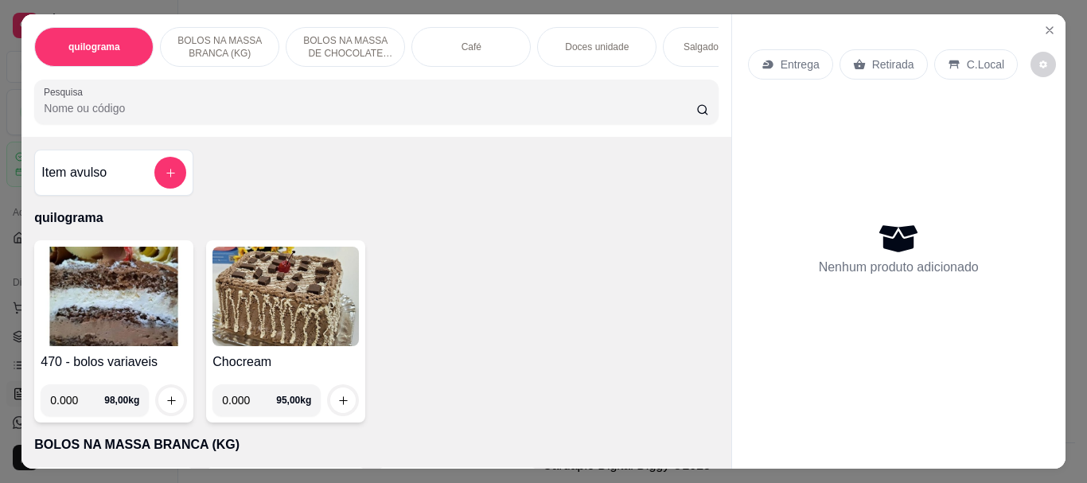
select select "ALL"
select select "0"
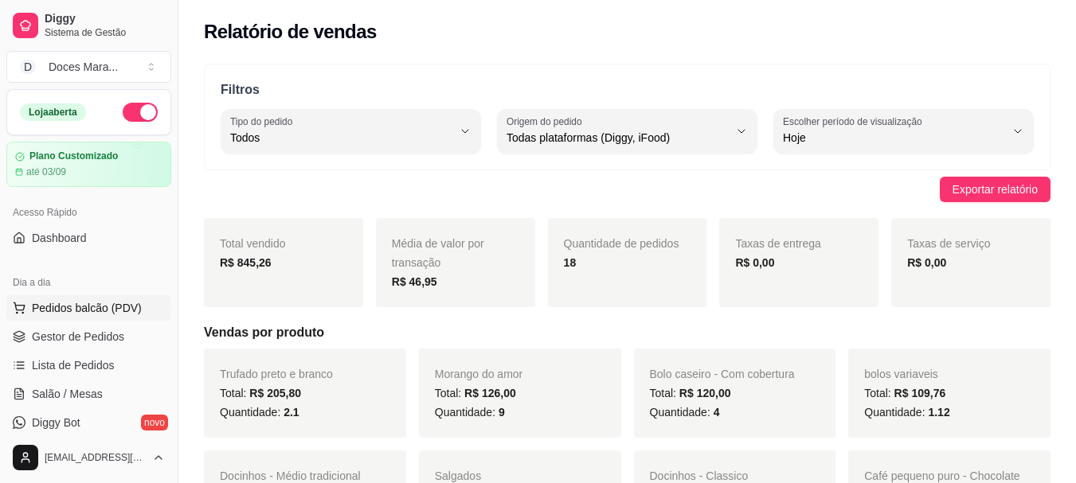
click at [70, 304] on span "Pedidos balcão (PDV)" at bounding box center [87, 308] width 110 height 16
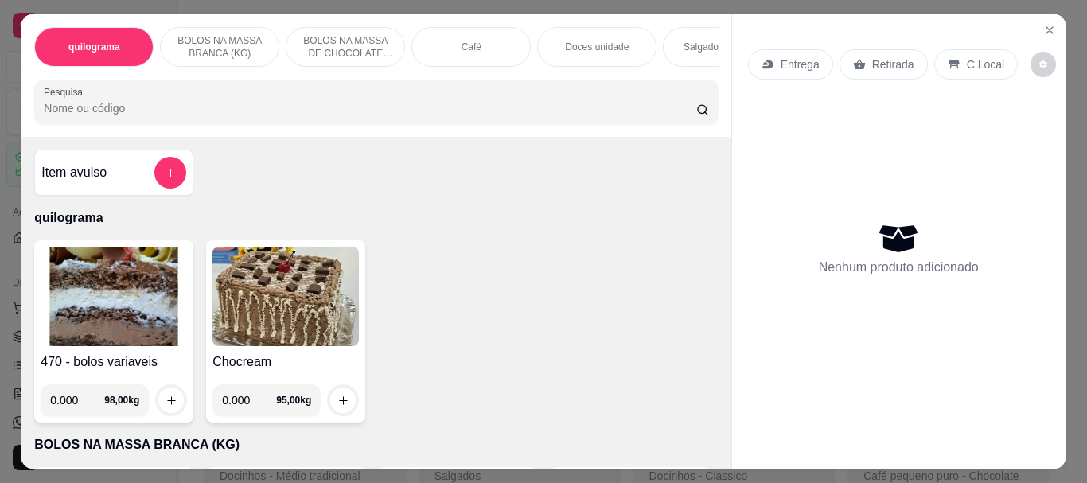
click at [152, 293] on img at bounding box center [114, 297] width 146 height 100
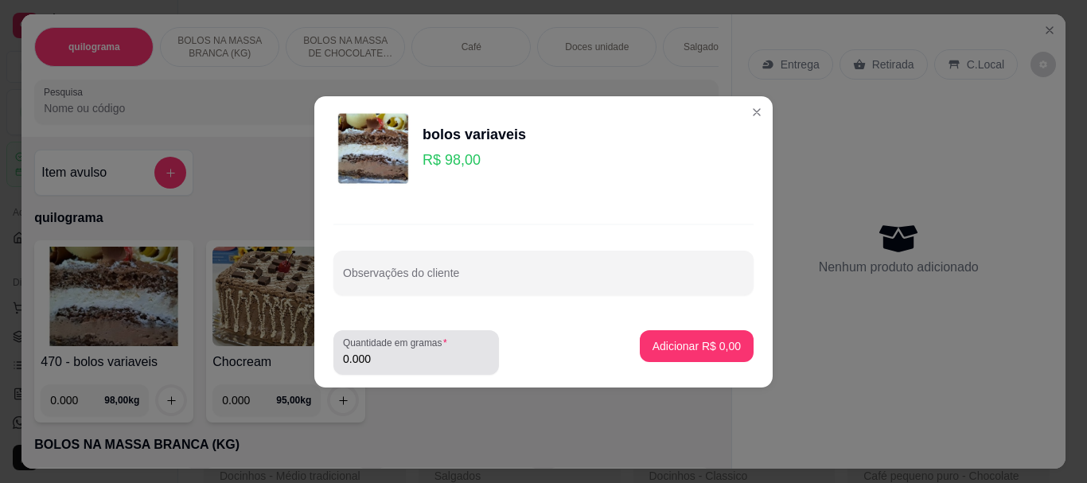
click at [449, 363] on input "0.000" at bounding box center [416, 359] width 146 height 16
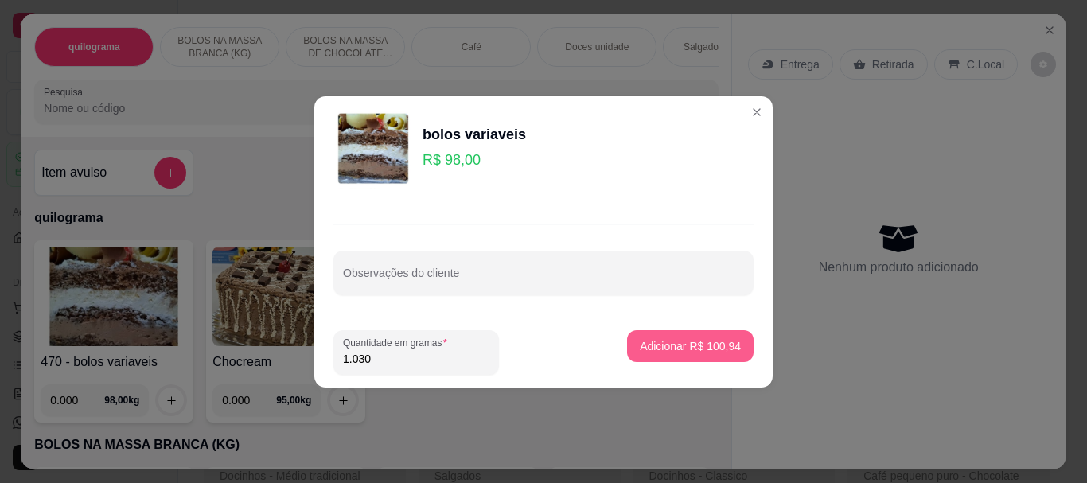
type input "1.030"
click at [646, 341] on p "Adicionar R$ 100,94" at bounding box center [690, 346] width 101 height 16
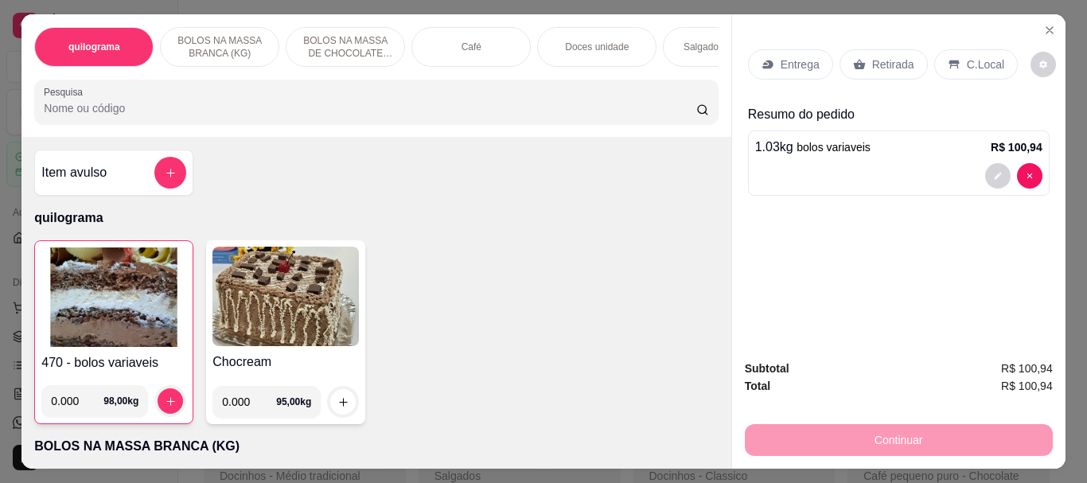
click at [859, 49] on div "Retirada" at bounding box center [884, 64] width 88 height 30
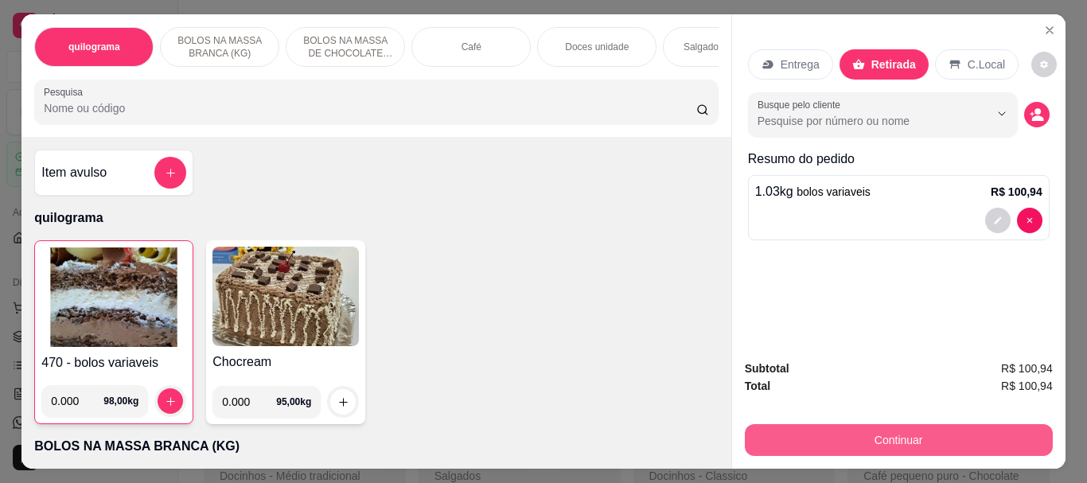
click at [860, 424] on button "Continuar" at bounding box center [899, 440] width 308 height 32
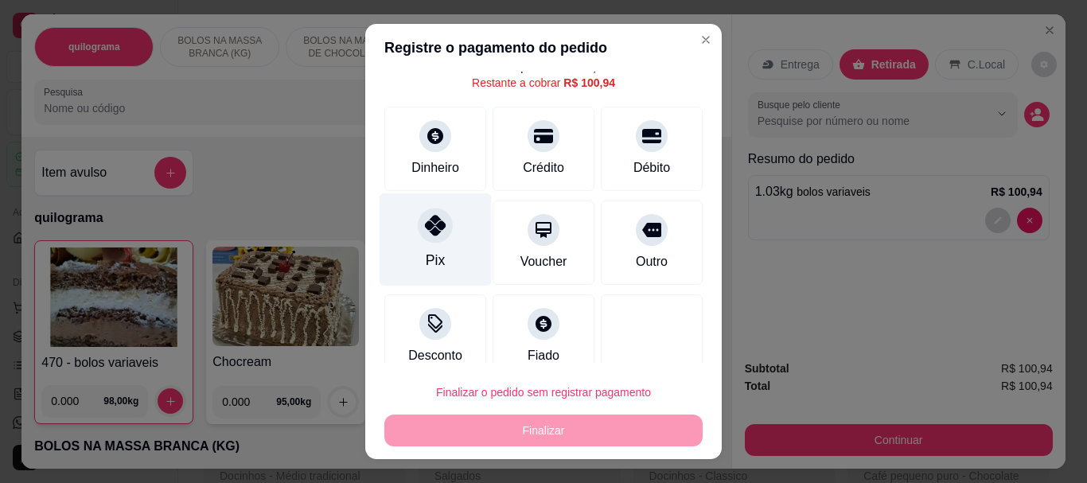
scroll to position [82, 0]
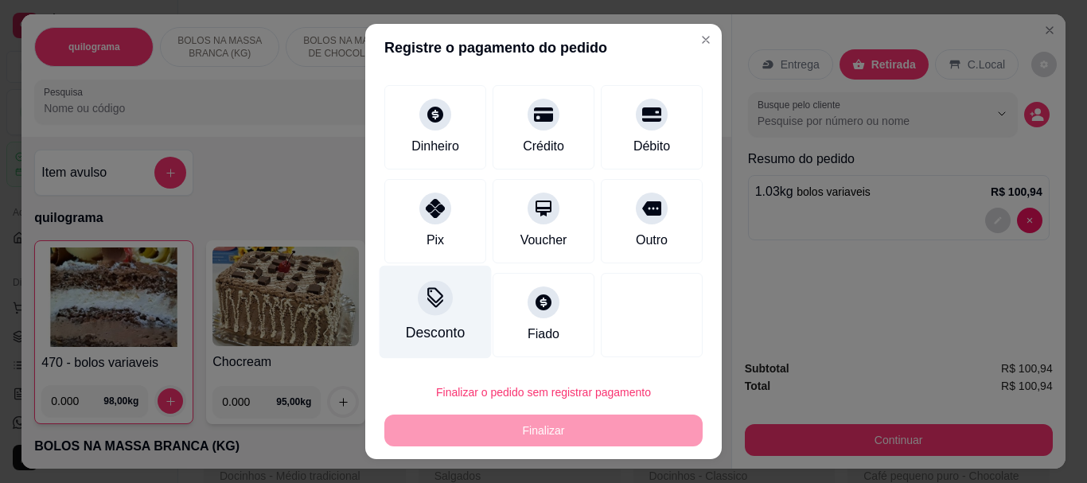
click at [446, 323] on div "Desconto" at bounding box center [435, 333] width 59 height 21
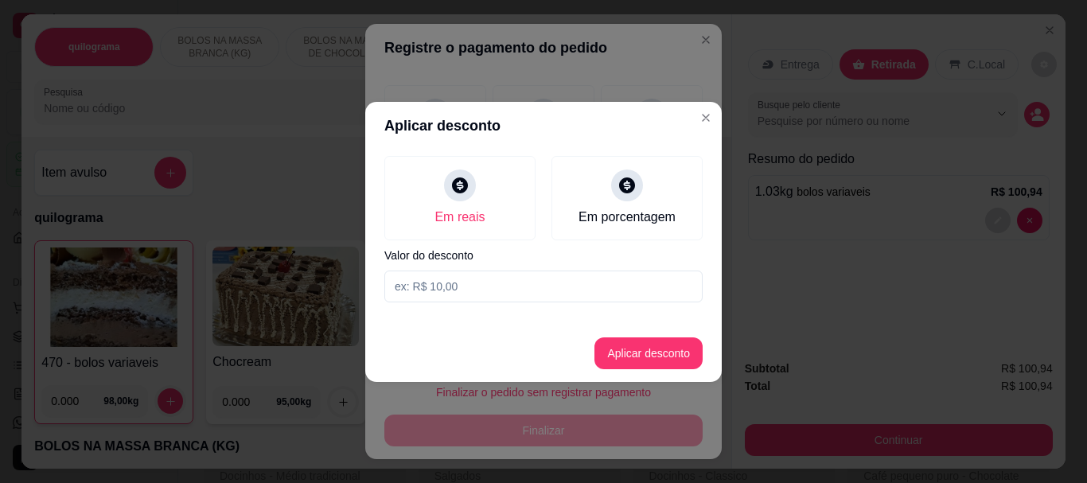
click at [426, 284] on input at bounding box center [544, 287] width 318 height 32
type input "0,94"
click at [653, 357] on button "Aplicar desconto" at bounding box center [649, 354] width 108 height 32
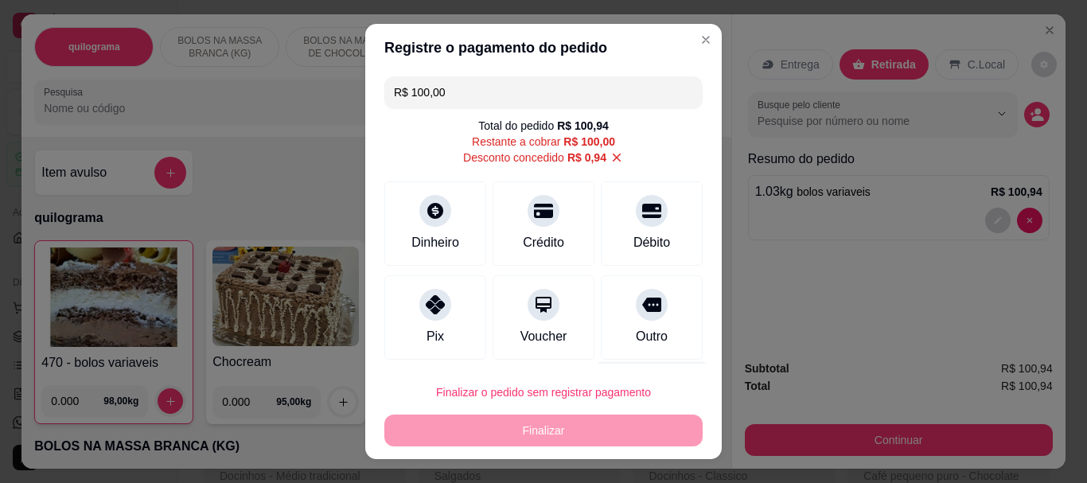
scroll to position [0, 0]
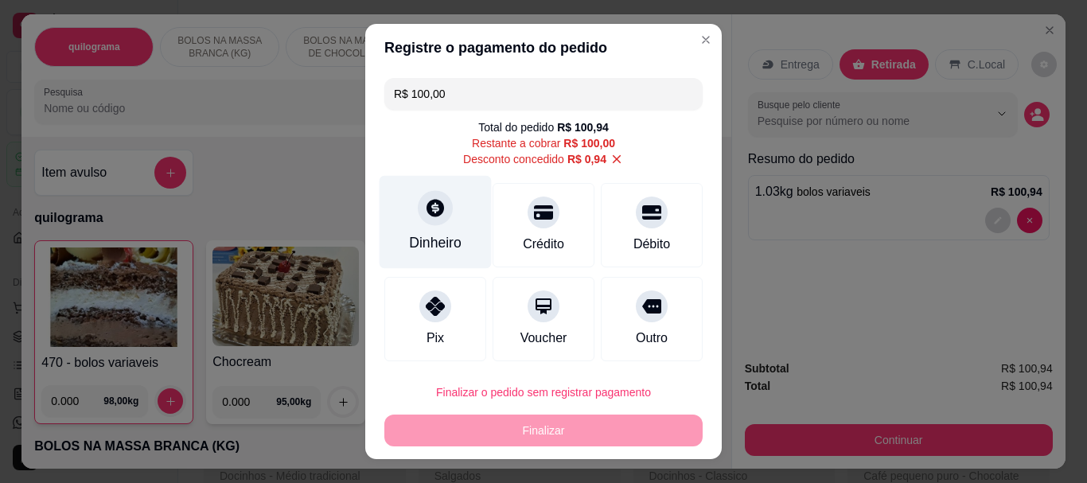
click at [431, 232] on div "Dinheiro" at bounding box center [436, 222] width 112 height 93
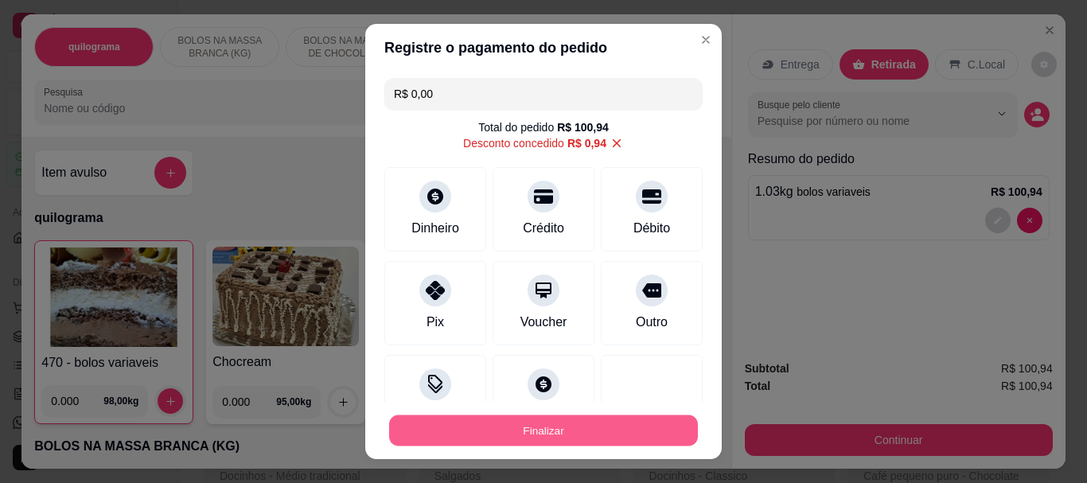
click at [576, 428] on button "Finalizar" at bounding box center [543, 430] width 309 height 31
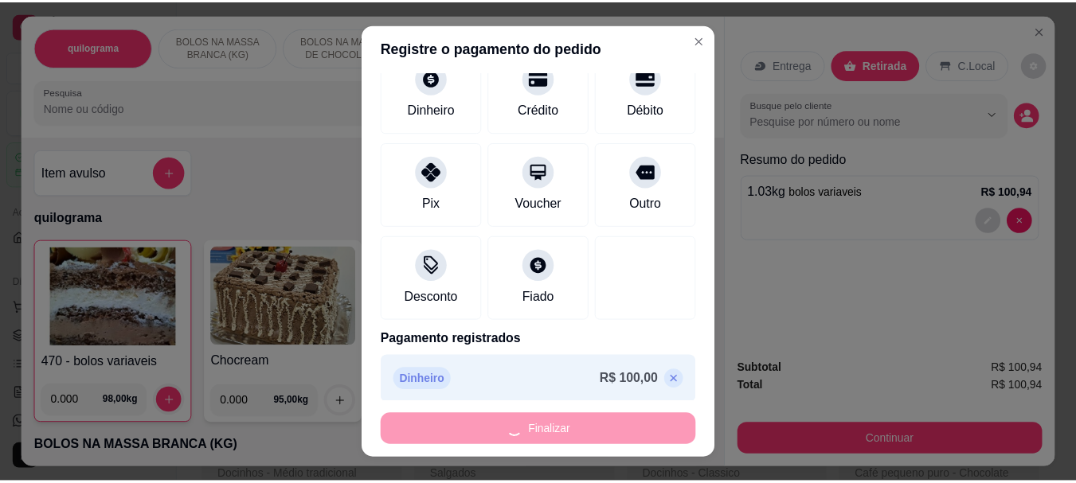
scroll to position [127, 0]
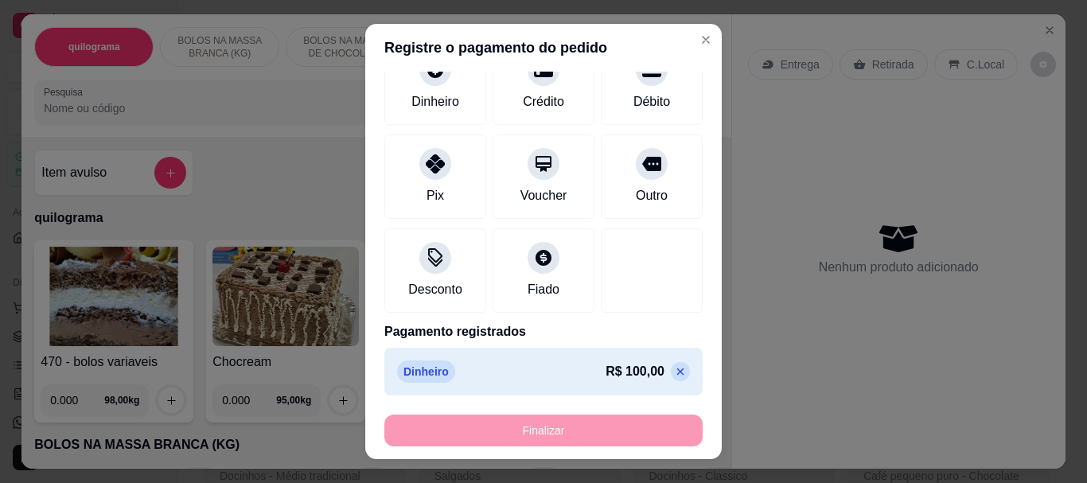
type input "-R$ 100,94"
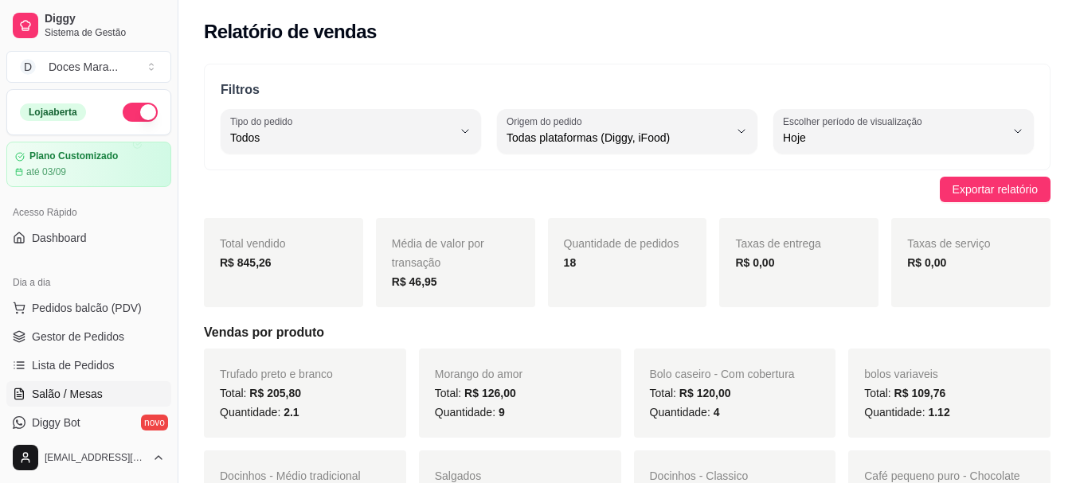
click at [83, 387] on span "Salão / Mesas" at bounding box center [67, 394] width 71 height 16
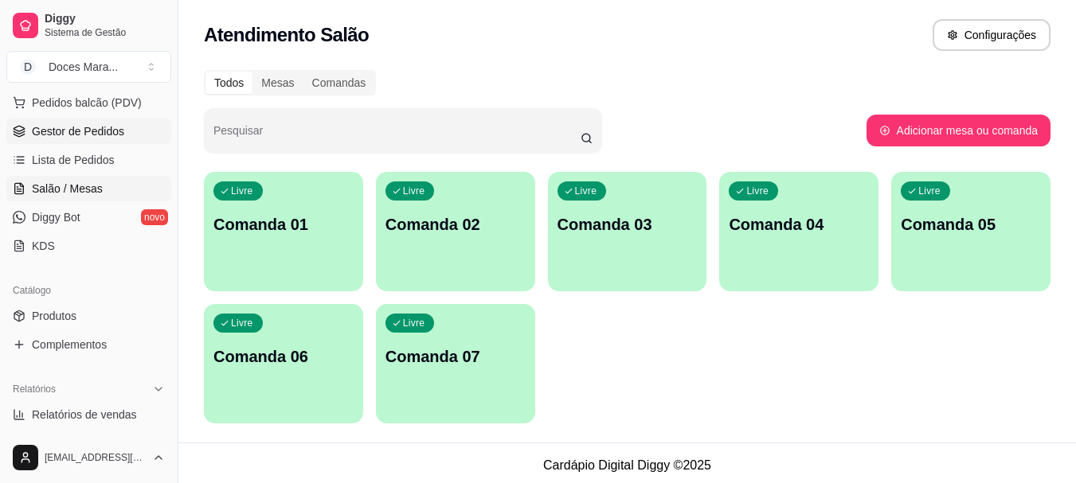
scroll to position [398, 0]
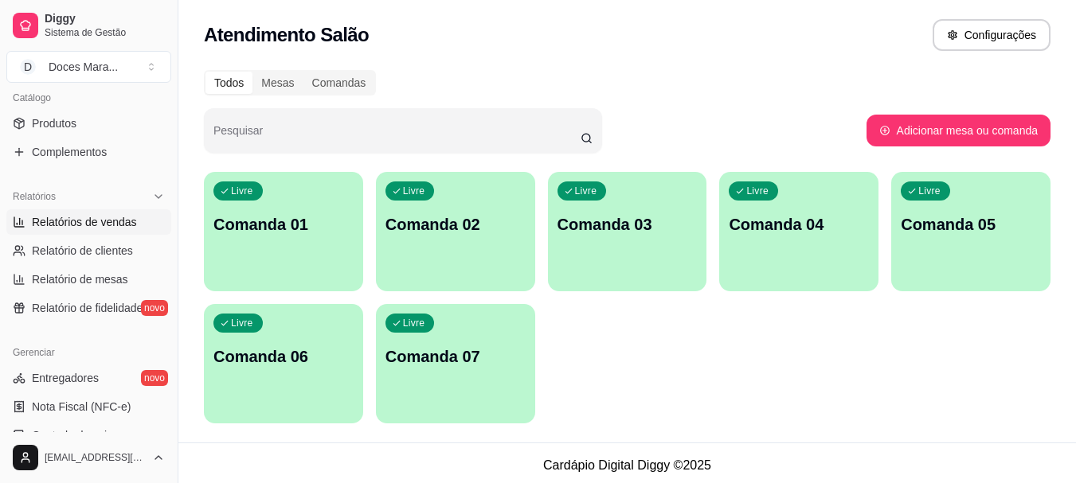
click at [69, 222] on span "Relatórios de vendas" at bounding box center [84, 222] width 105 height 16
select select "ALL"
select select "0"
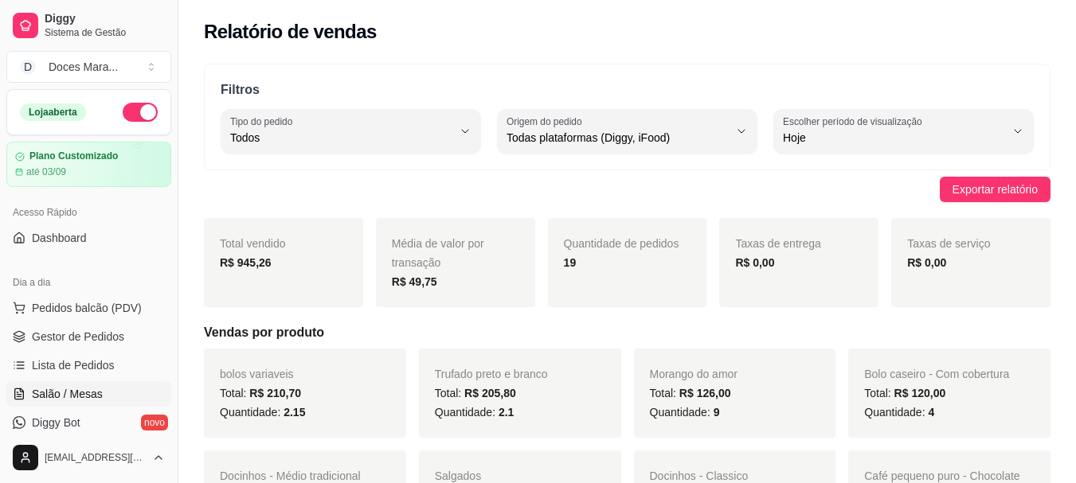
click at [79, 391] on span "Salão / Mesas" at bounding box center [67, 394] width 71 height 16
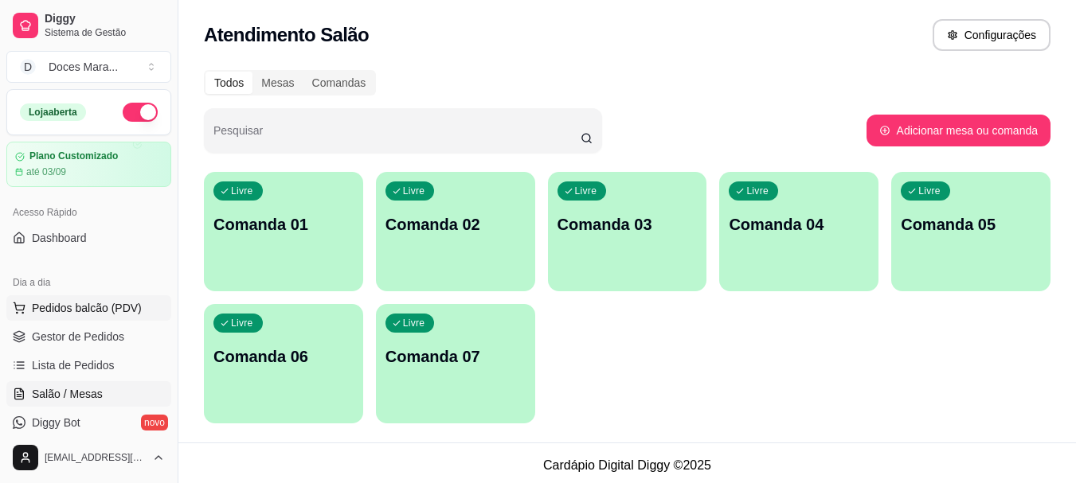
click at [79, 312] on span "Pedidos balcão (PDV)" at bounding box center [87, 308] width 110 height 16
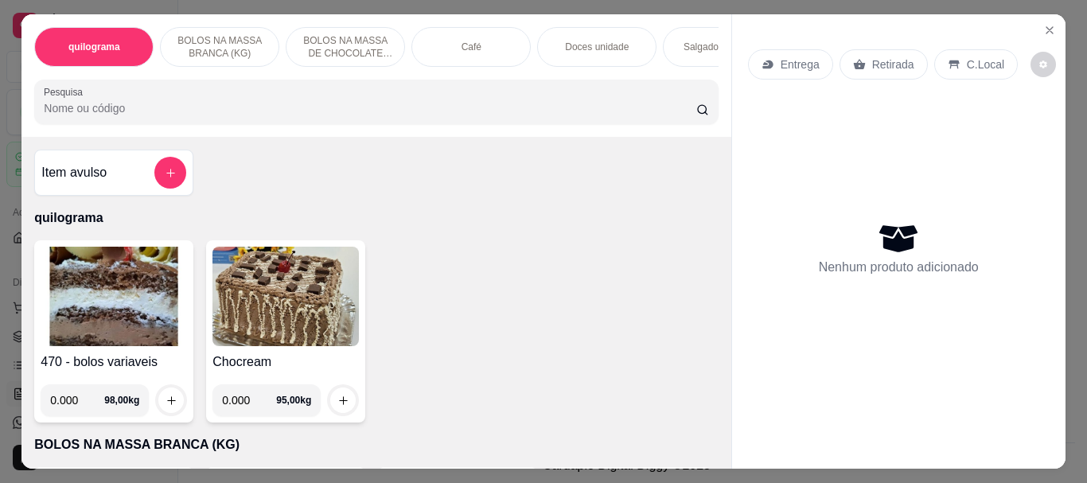
click at [74, 114] on input "Pesquisa" at bounding box center [370, 108] width 653 height 16
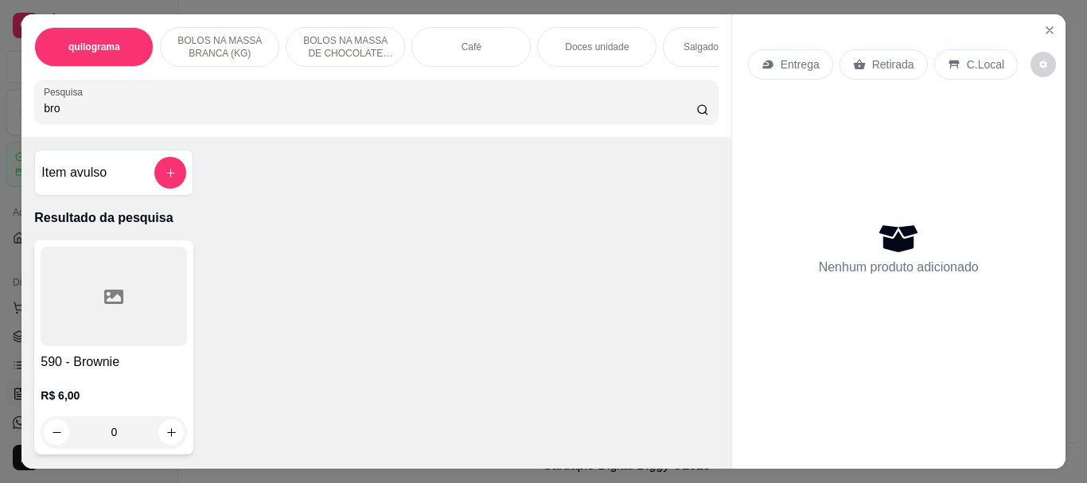
type input "bro"
click at [64, 301] on div at bounding box center [114, 297] width 146 height 100
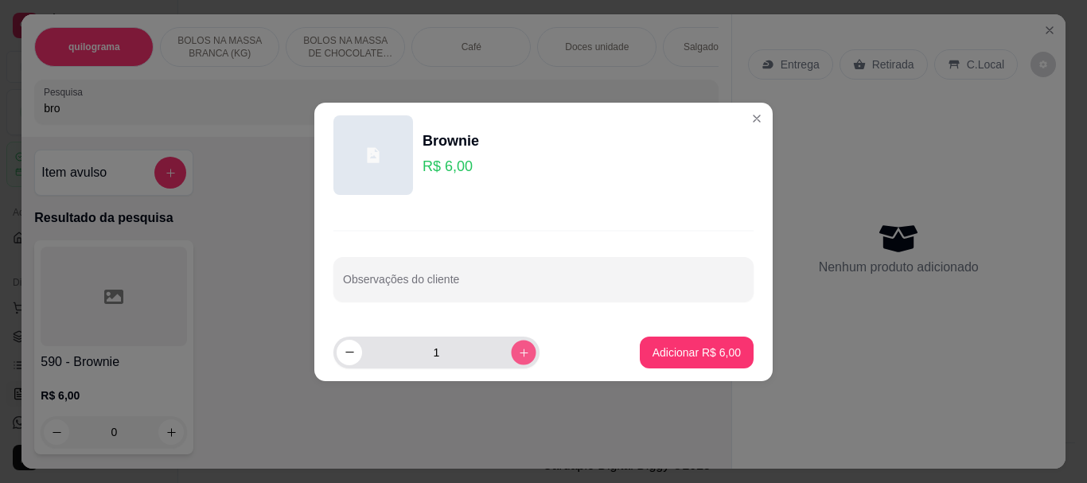
click at [511, 345] on button "increase-product-quantity" at bounding box center [523, 352] width 25 height 25
type input "2"
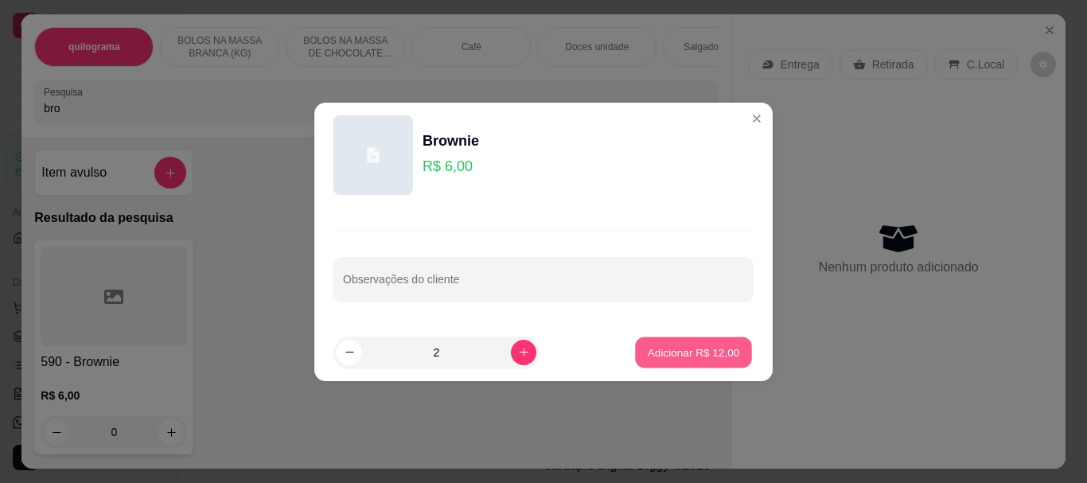
click at [648, 351] on p "Adicionar R$ 12,00" at bounding box center [694, 352] width 92 height 15
type input "2"
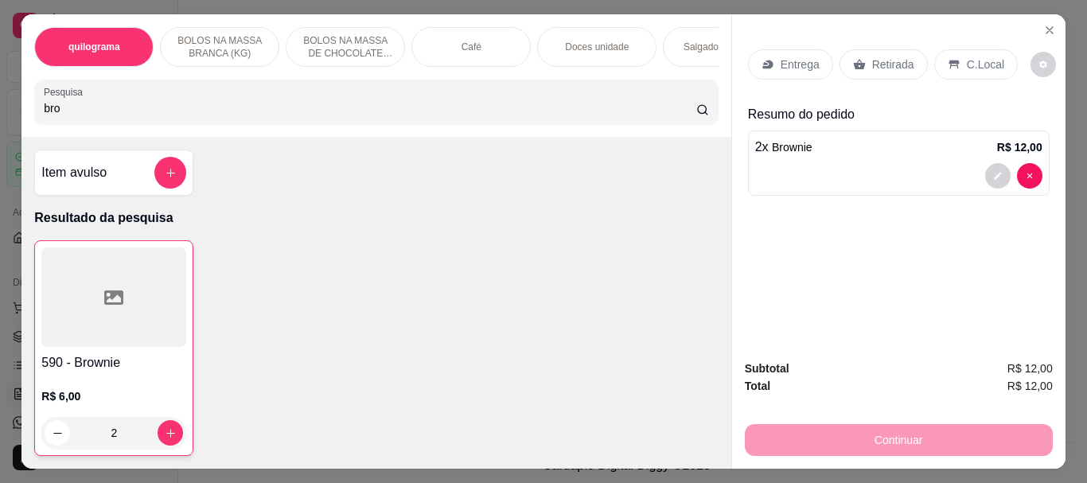
click at [64, 113] on input "bro" at bounding box center [370, 108] width 653 height 16
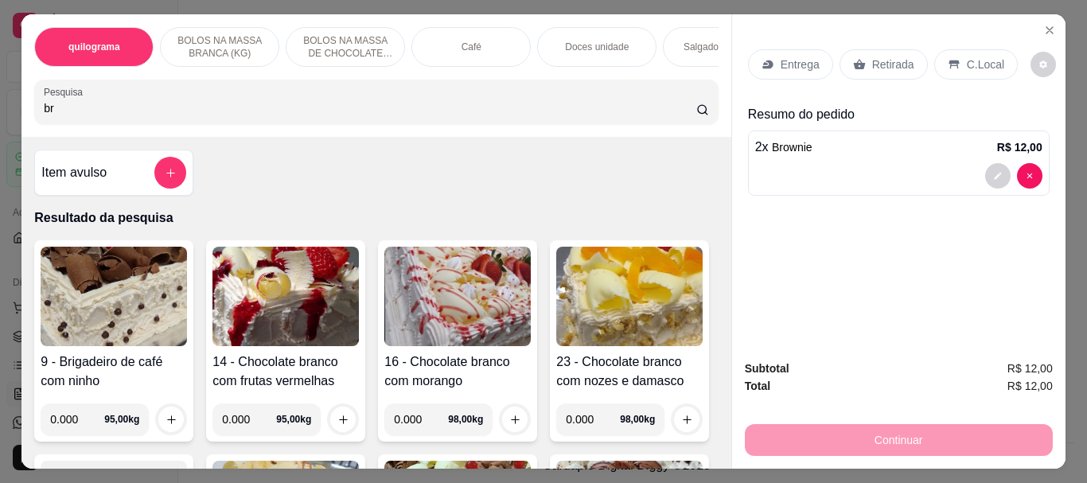
type input "b"
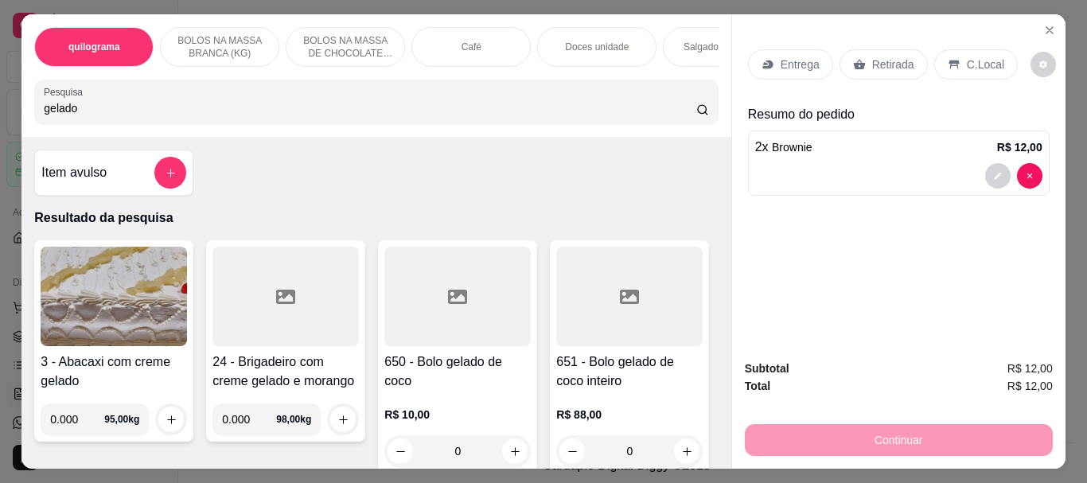
type input "gelado"
click at [386, 287] on div at bounding box center [458, 297] width 146 height 100
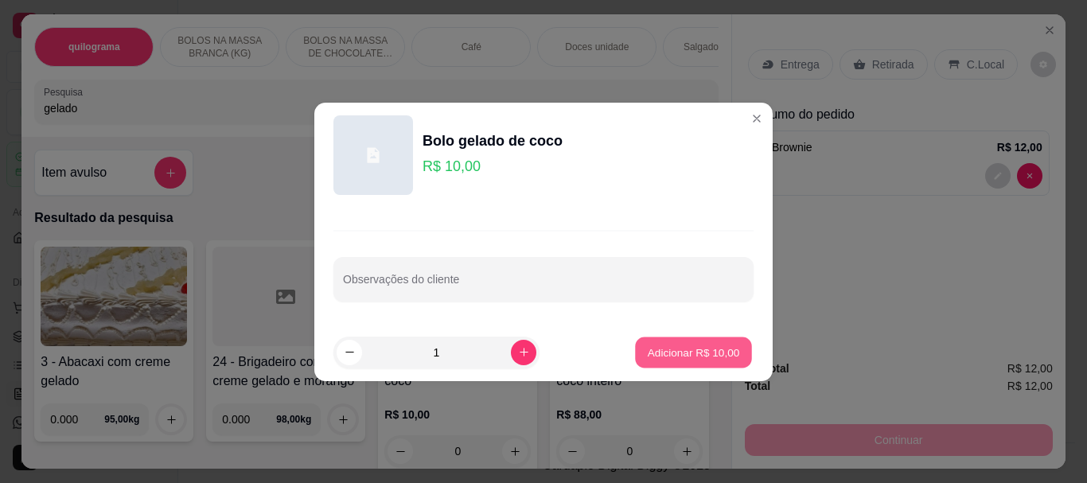
click at [667, 347] on p "Adicionar R$ 10,00" at bounding box center [694, 352] width 92 height 15
type input "1"
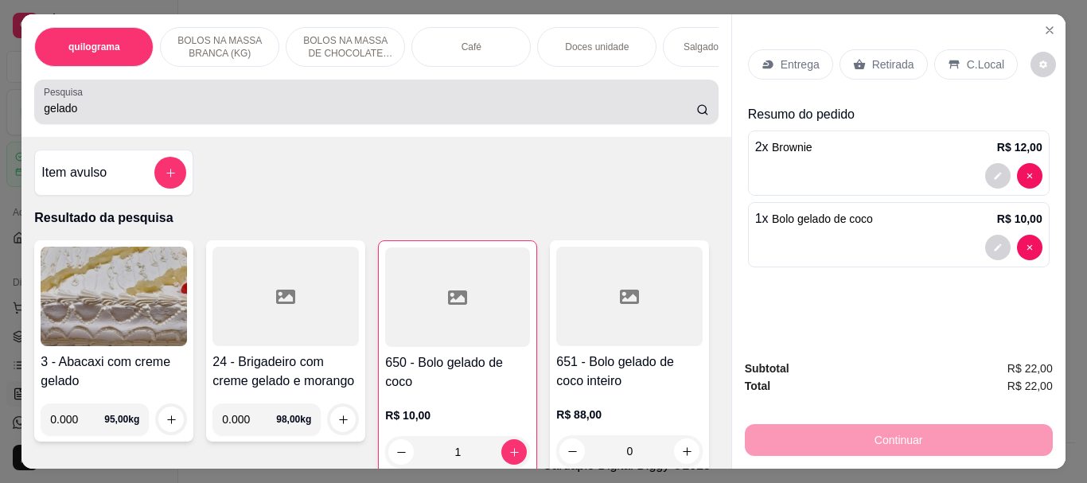
click at [84, 118] on div "gelado" at bounding box center [376, 102] width 665 height 32
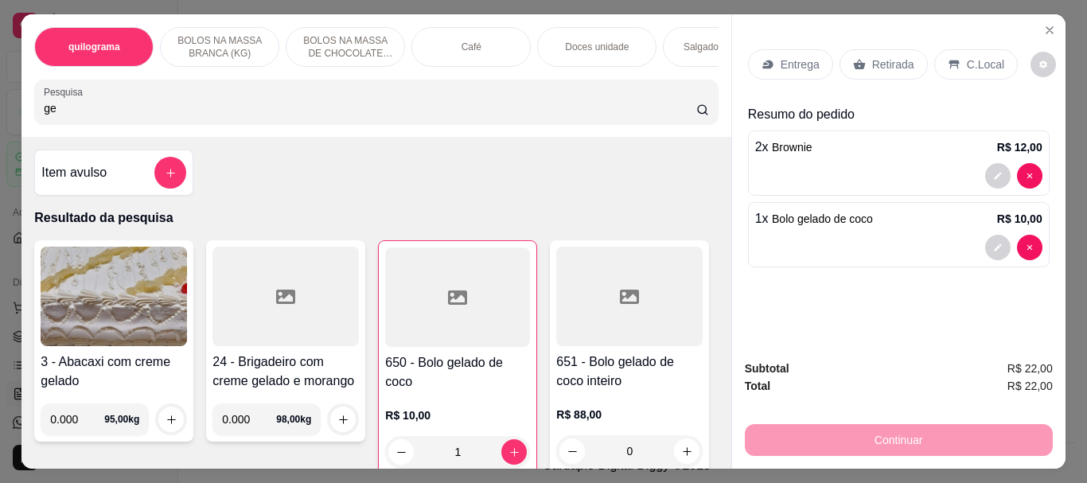
type input "g"
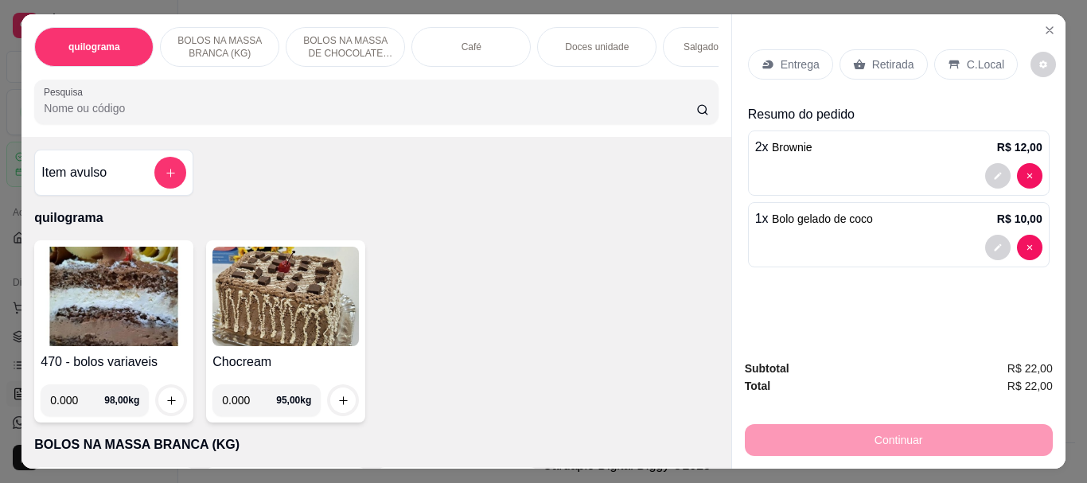
click at [426, 37] on div "Café" at bounding box center [471, 47] width 119 height 40
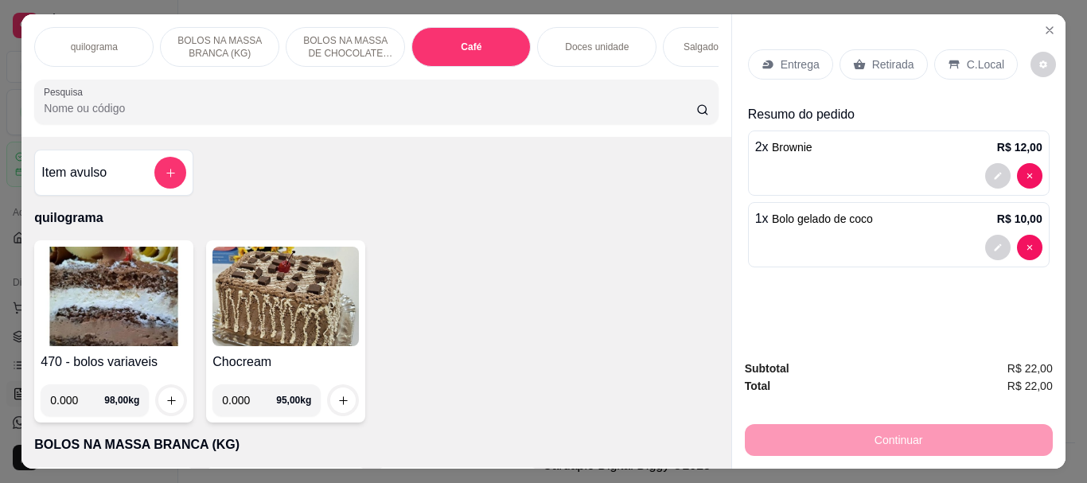
scroll to position [42, 0]
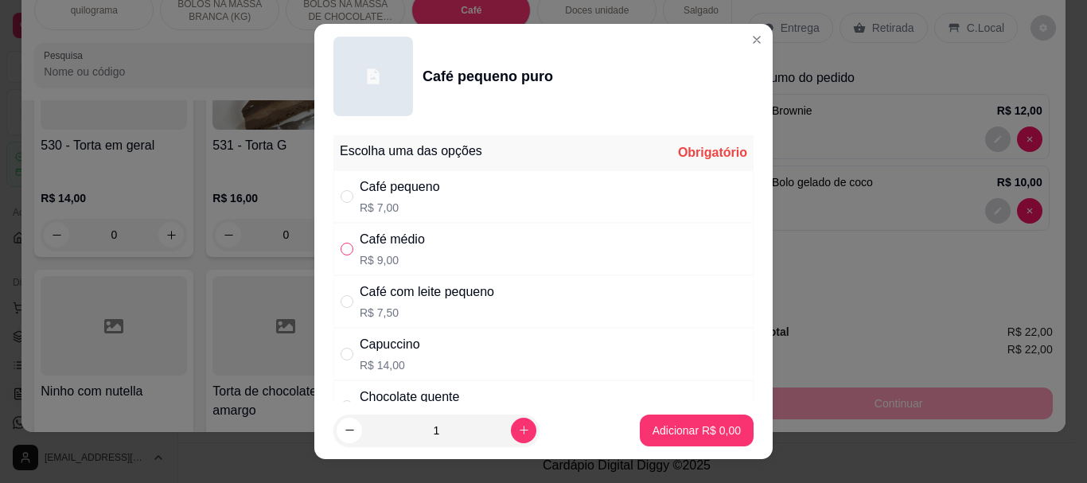
click at [341, 248] on input "" at bounding box center [347, 249] width 13 height 13
radio input "true"
click at [686, 427] on p "Adicionar R$ 9,00" at bounding box center [697, 430] width 86 height 15
type input "1"
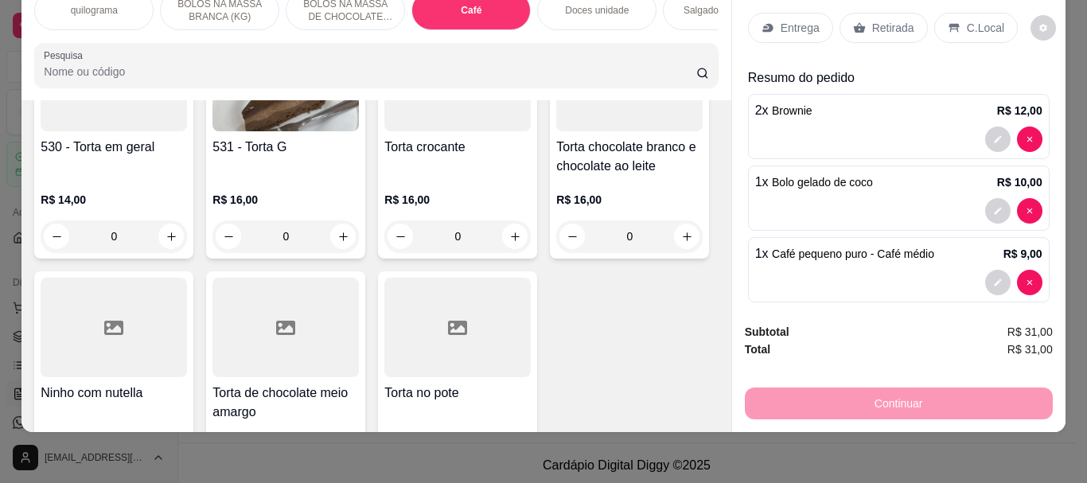
click at [890, 20] on p "Retirada" at bounding box center [894, 28] width 42 height 16
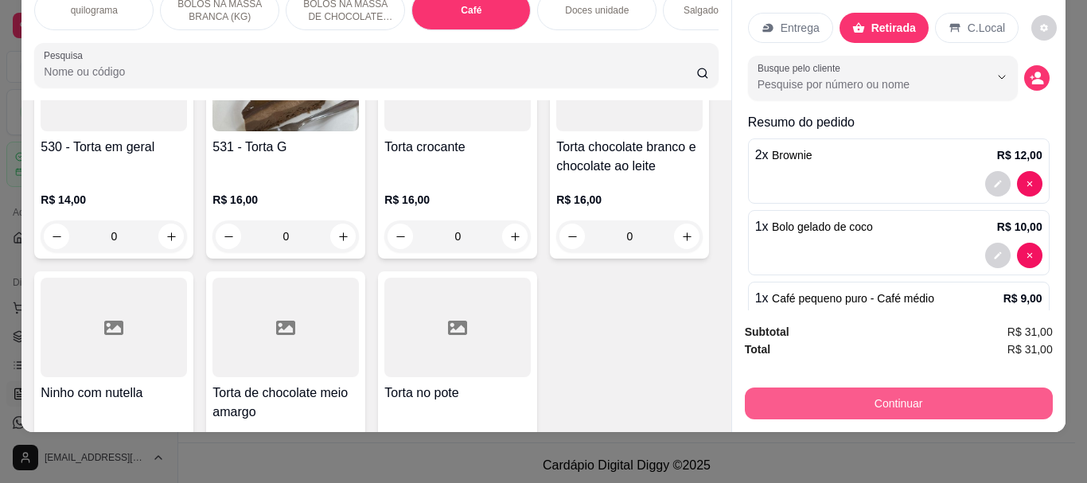
click at [896, 393] on button "Continuar" at bounding box center [899, 404] width 308 height 32
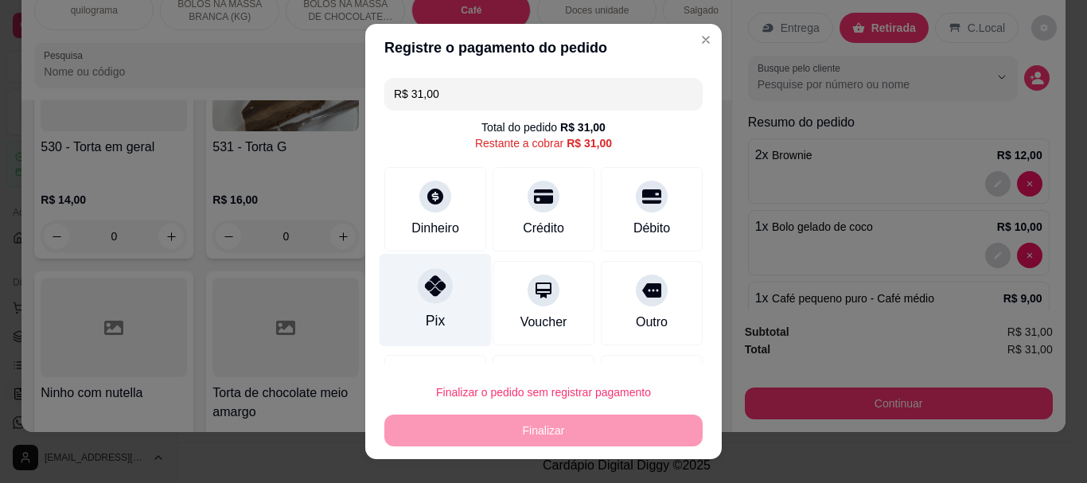
click at [427, 292] on icon at bounding box center [435, 286] width 21 height 21
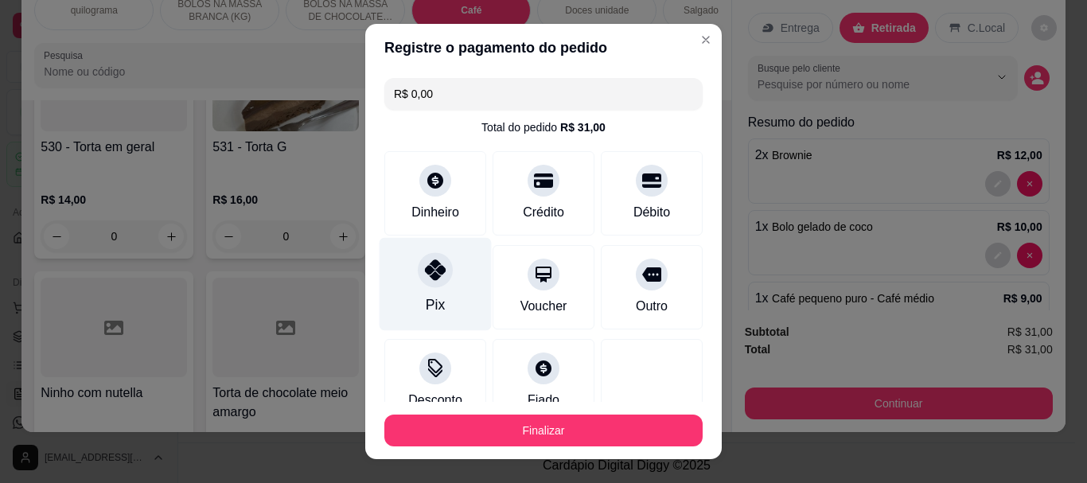
type input "R$ 0,00"
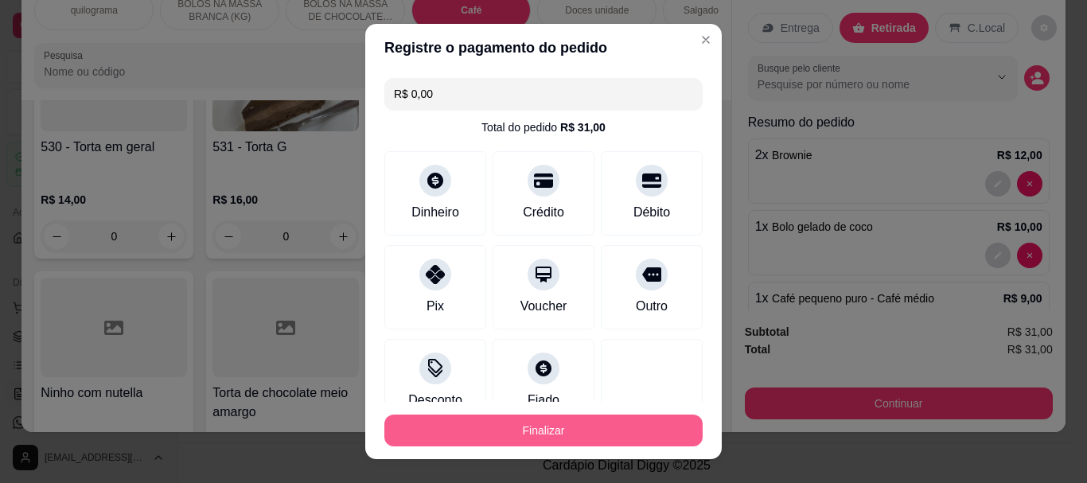
click at [522, 437] on button "Finalizar" at bounding box center [544, 431] width 318 height 32
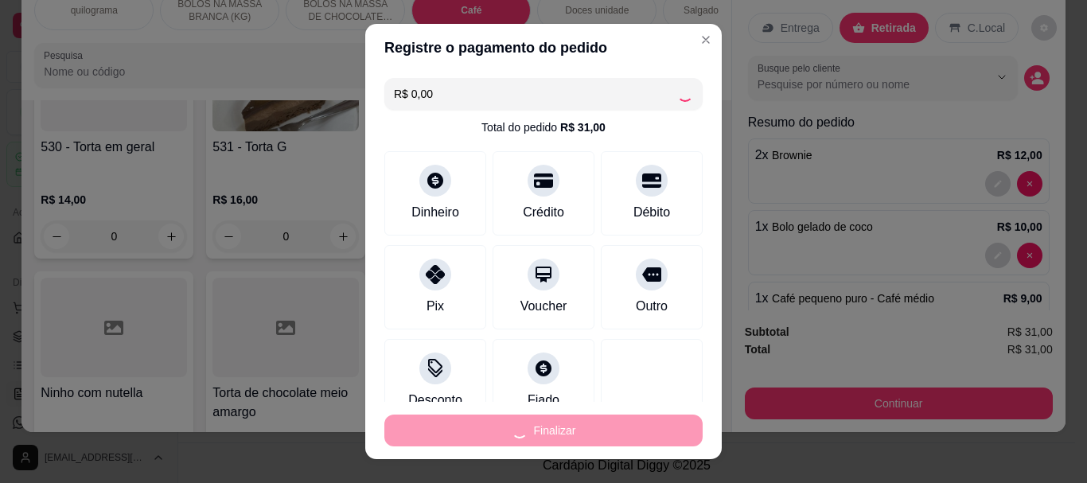
type input "0"
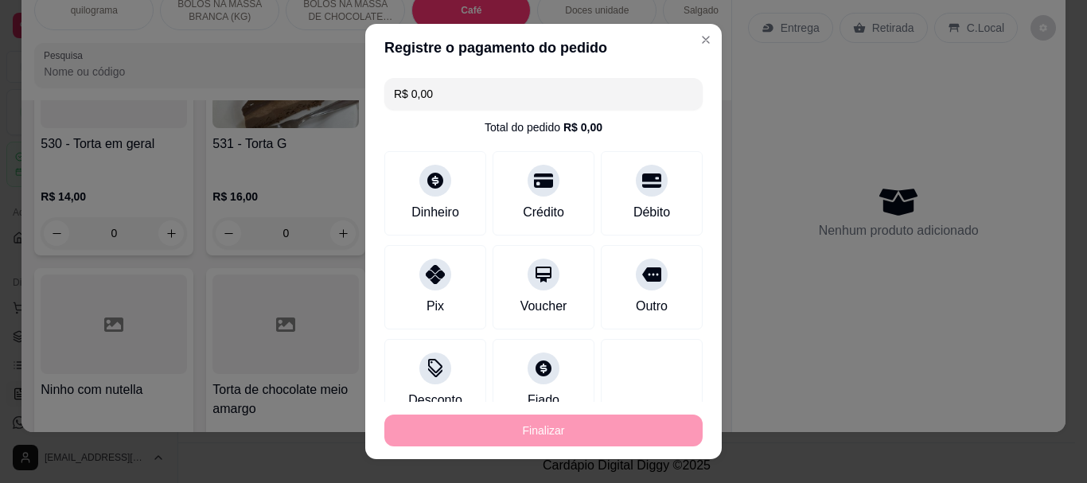
type input "-R$ 31,00"
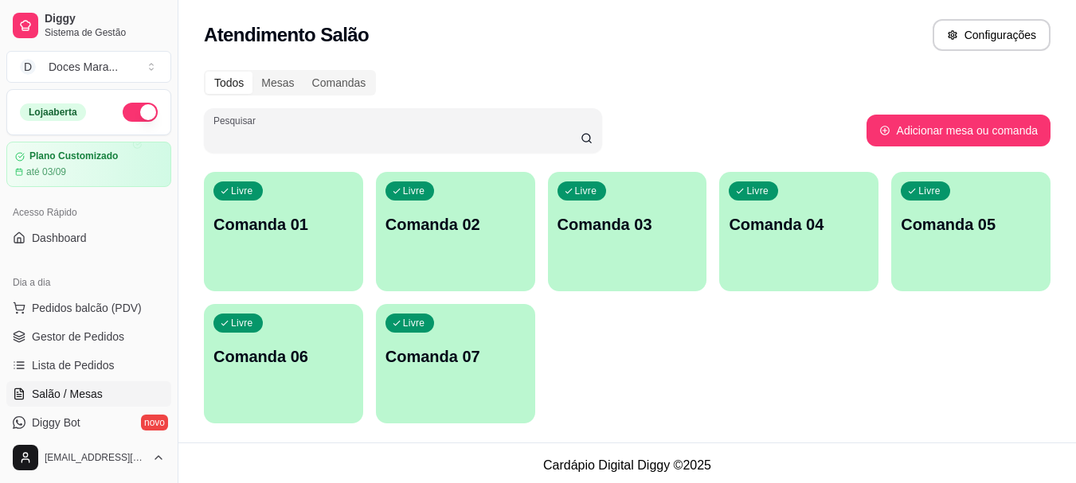
click at [369, 130] on input "Pesquisar" at bounding box center [396, 137] width 367 height 16
type input "t"
click at [103, 306] on span "Pedidos balcão (PDV)" at bounding box center [87, 308] width 110 height 16
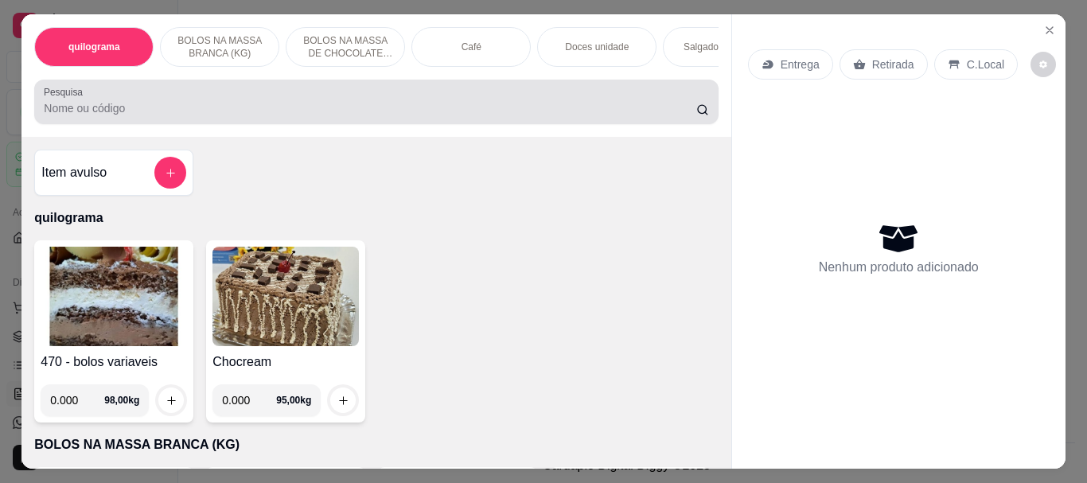
click at [185, 103] on div at bounding box center [376, 102] width 665 height 32
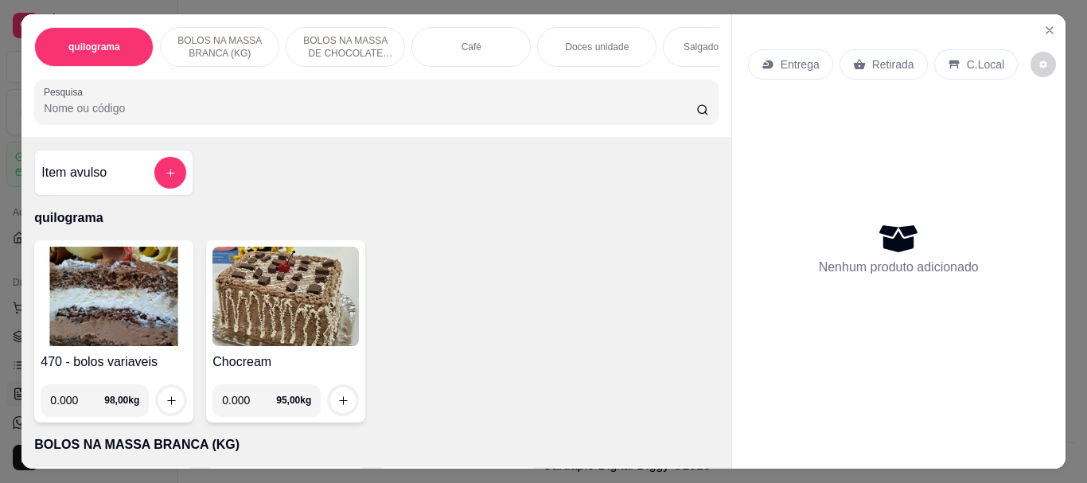
click at [135, 295] on img at bounding box center [114, 297] width 146 height 100
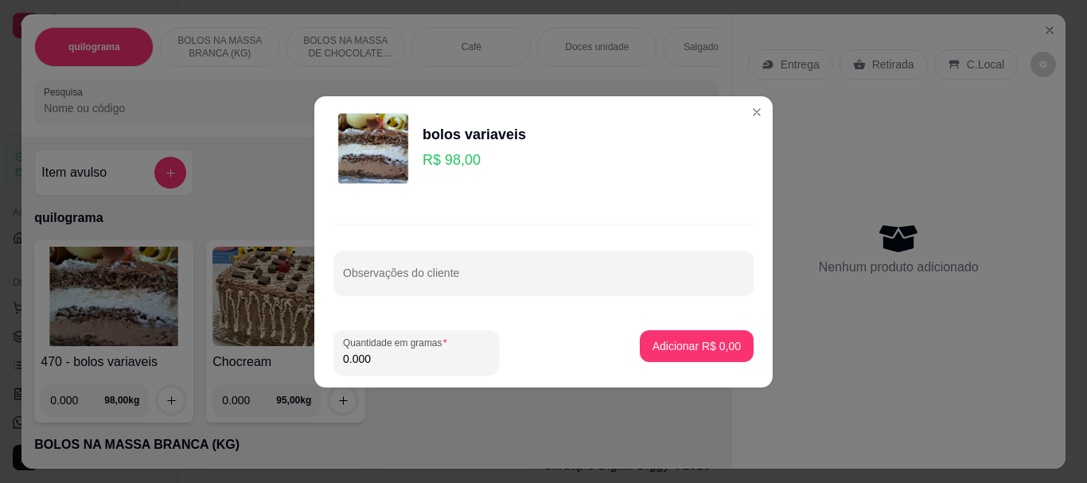
click at [404, 360] on input "0.000" at bounding box center [416, 359] width 146 height 16
type input "0.330"
click at [651, 347] on p "Adicionar R$ 32,34" at bounding box center [693, 346] width 95 height 16
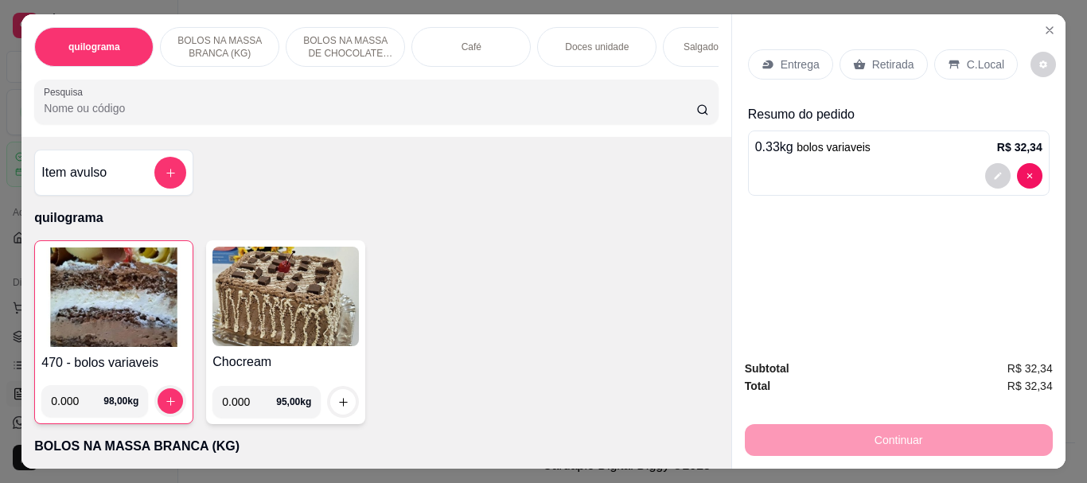
click at [116, 300] on img at bounding box center [113, 298] width 145 height 100
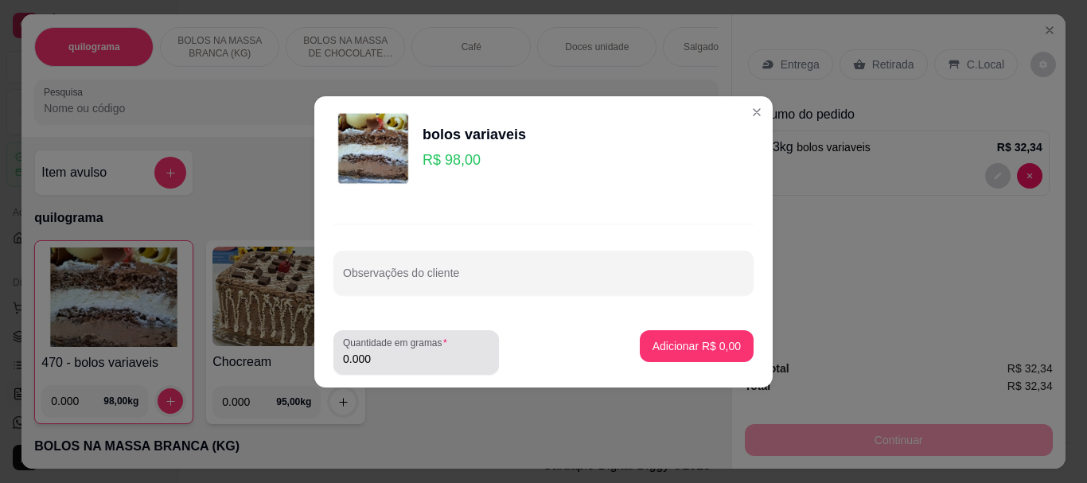
click at [428, 347] on label "Quantidade em gramas" at bounding box center [398, 343] width 110 height 14
click at [428, 351] on input "0.000" at bounding box center [416, 359] width 146 height 16
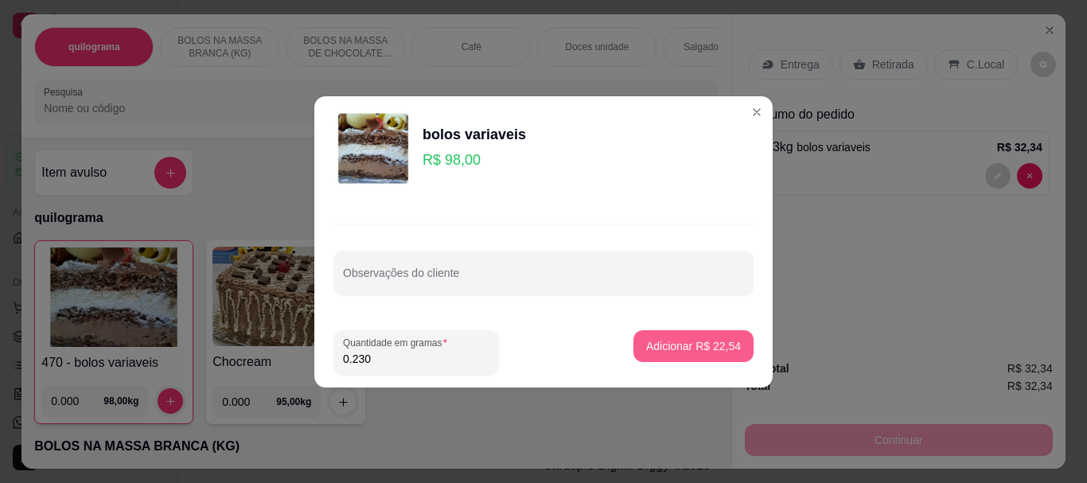
type input "0.230"
click at [706, 347] on p "Adicionar R$ 22,54" at bounding box center [693, 346] width 95 height 16
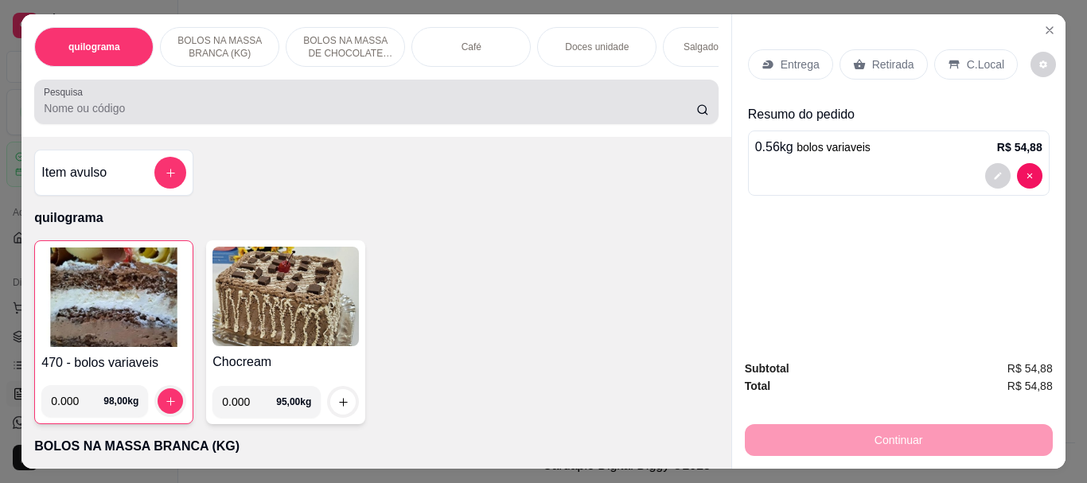
click at [354, 115] on input "Pesquisa" at bounding box center [370, 108] width 653 height 16
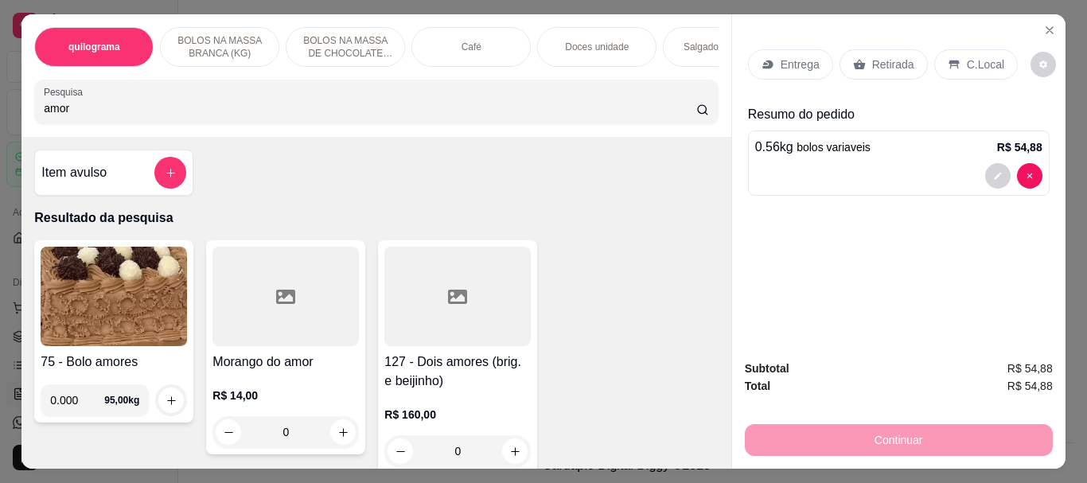
type input "amor"
click at [292, 327] on div at bounding box center [286, 297] width 146 height 100
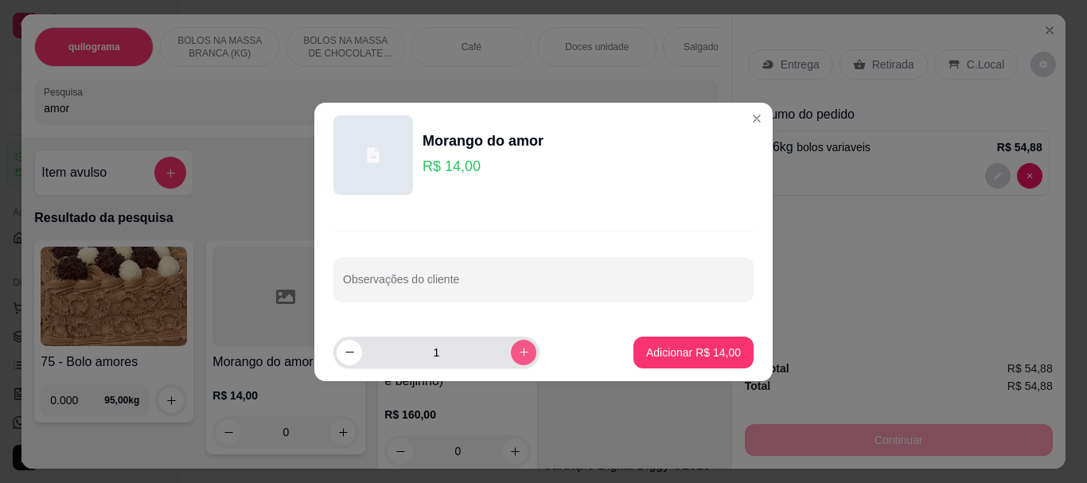
click at [518, 354] on icon "increase-product-quantity" at bounding box center [524, 352] width 12 height 12
type input "2"
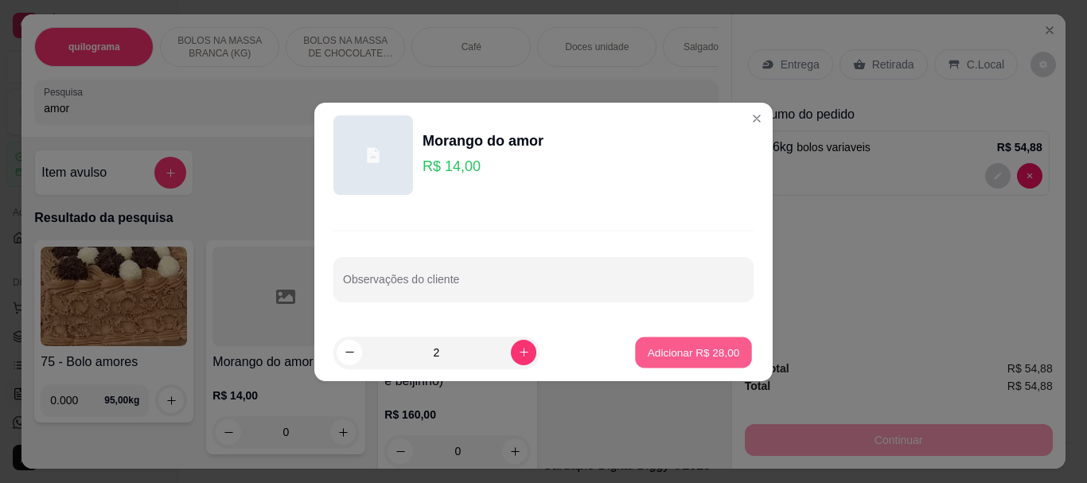
click at [682, 354] on p "Adicionar R$ 28,00" at bounding box center [694, 352] width 92 height 15
type input "2"
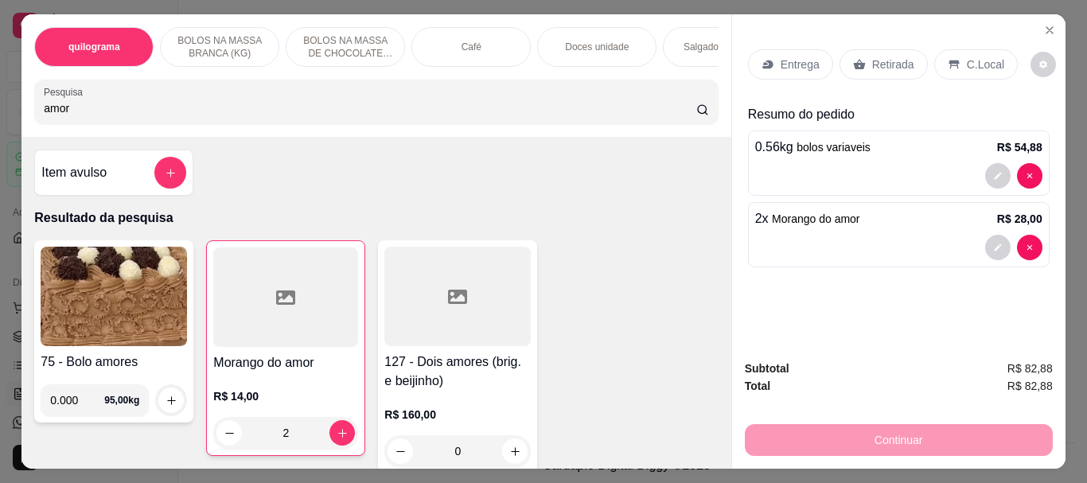
click at [893, 58] on p "Retirada" at bounding box center [894, 65] width 42 height 16
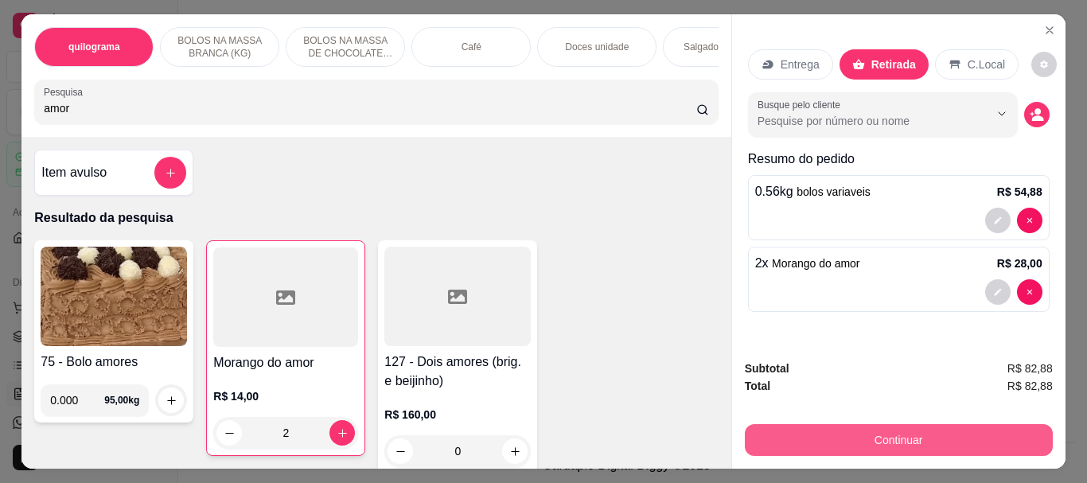
click at [896, 434] on button "Continuar" at bounding box center [899, 440] width 308 height 32
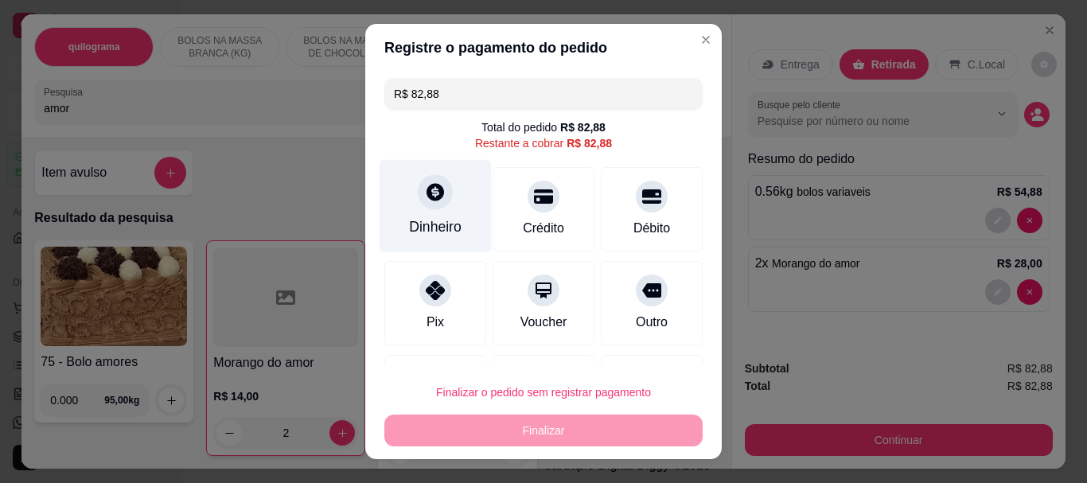
click at [429, 211] on div "Dinheiro" at bounding box center [436, 206] width 112 height 93
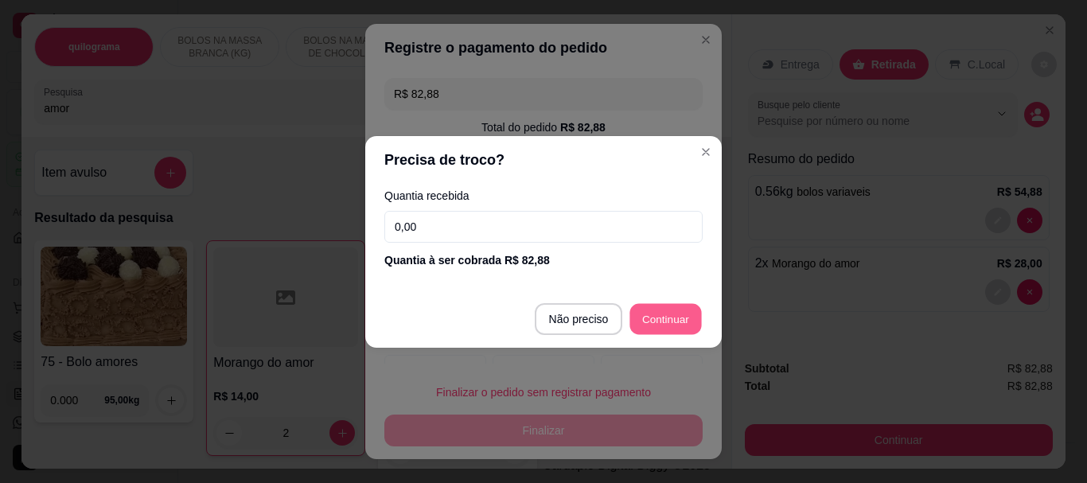
type input "R$ 0,00"
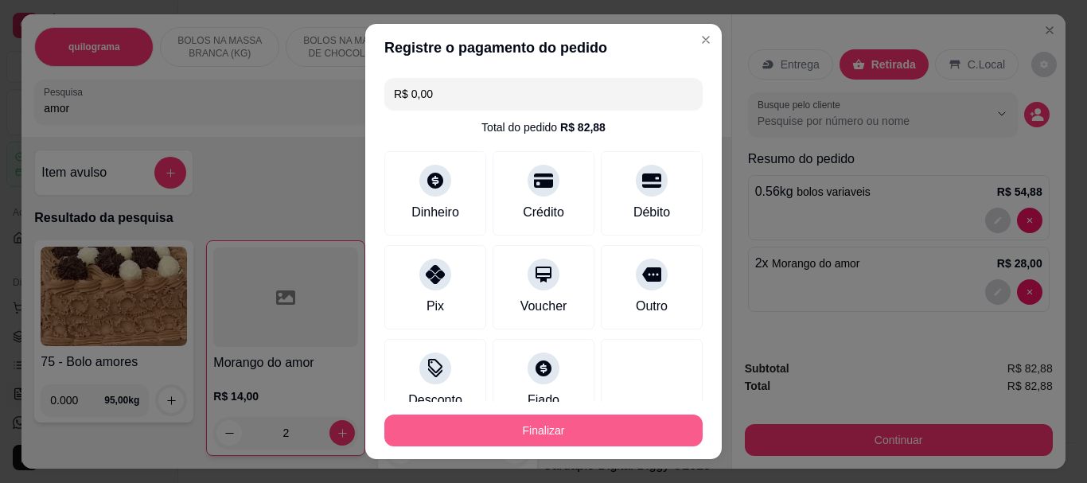
click at [617, 420] on button "Finalizar" at bounding box center [544, 431] width 318 height 32
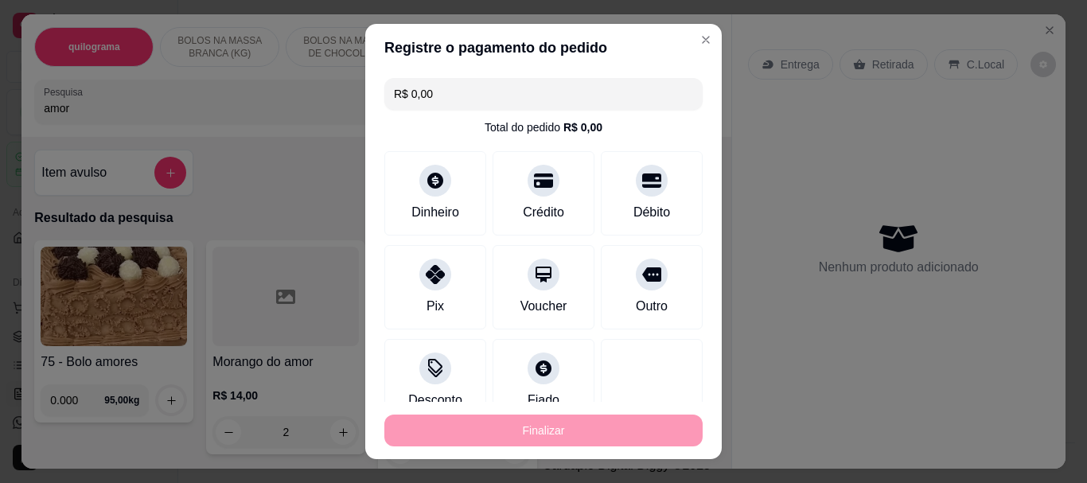
type input "0"
type input "-R$ 82,88"
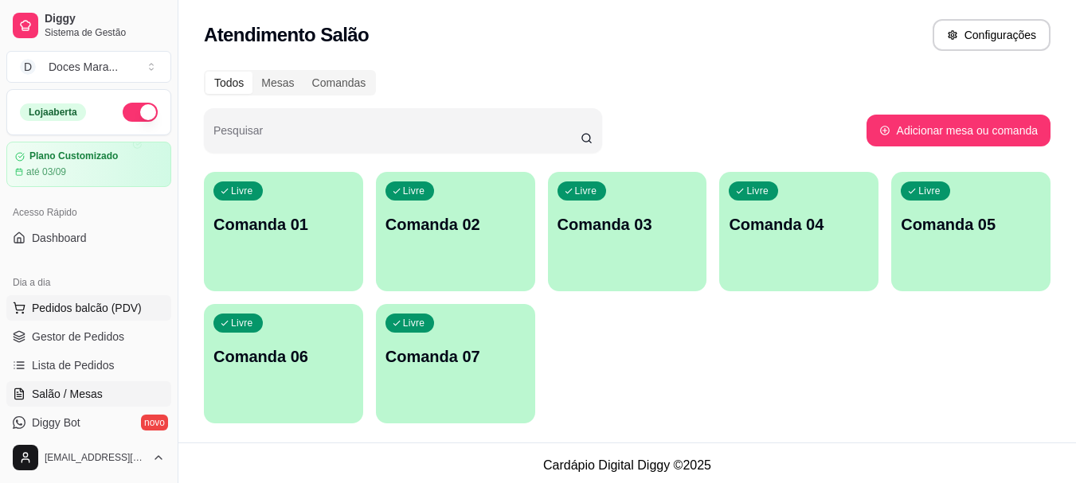
click at [98, 304] on span "Pedidos balcão (PDV)" at bounding box center [87, 308] width 110 height 16
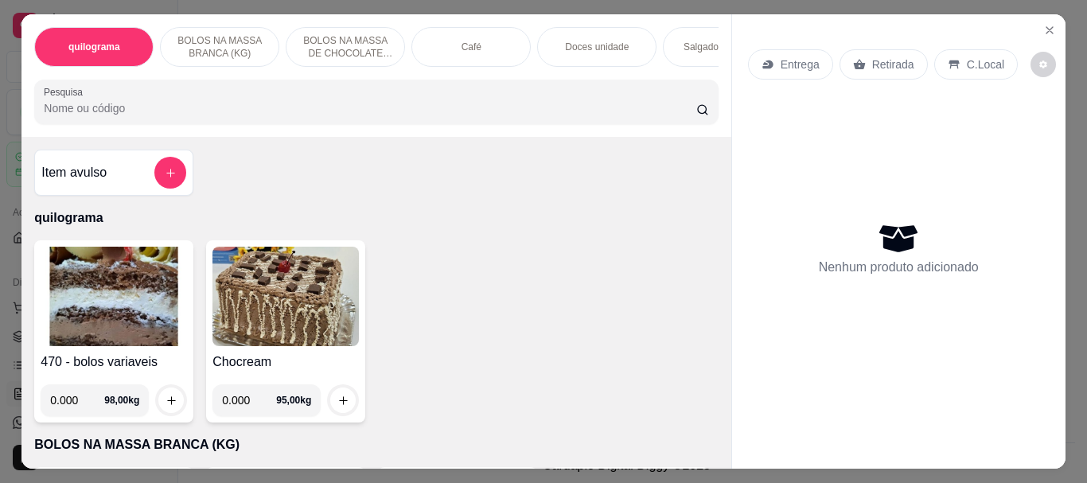
click at [122, 300] on img at bounding box center [114, 297] width 146 height 100
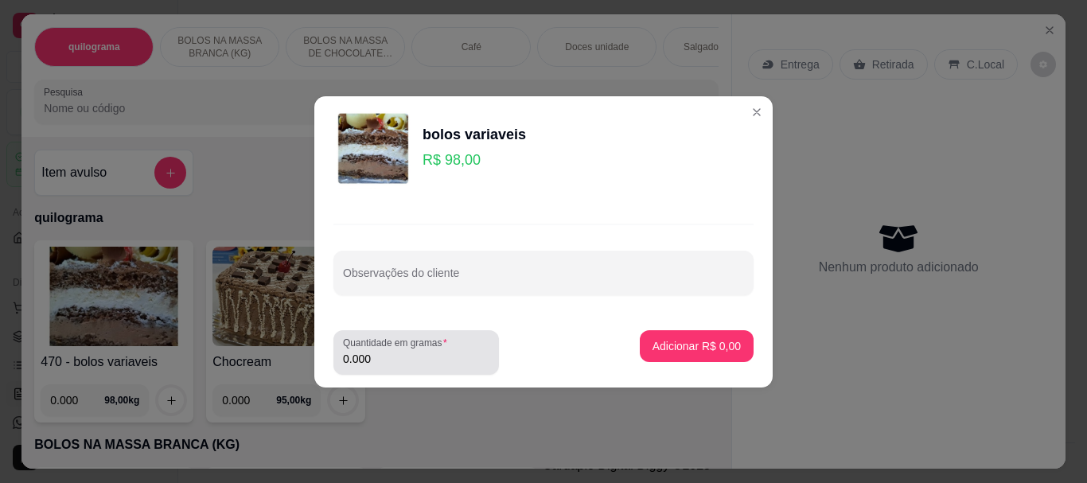
click at [373, 356] on input "0.000" at bounding box center [416, 359] width 146 height 16
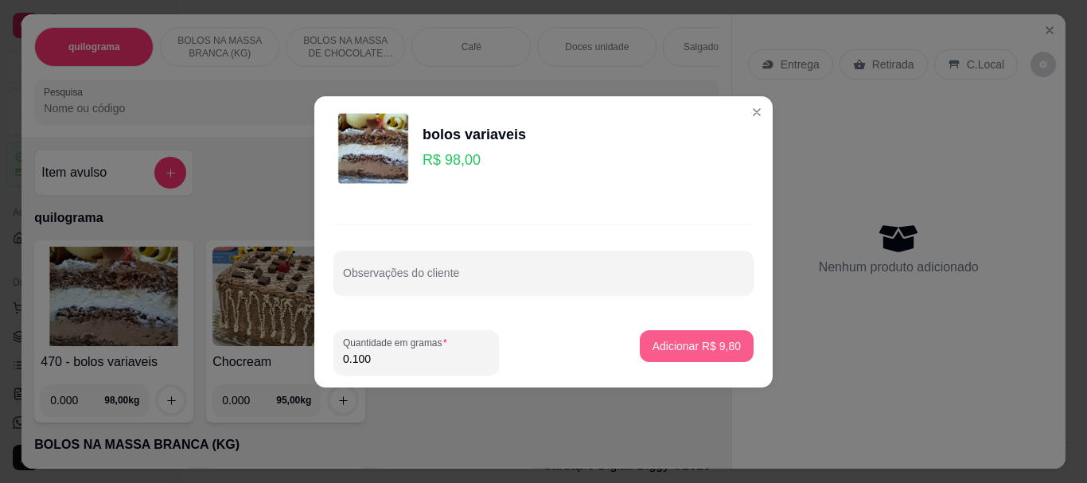
type input "0.100"
click at [672, 343] on p "Adicionar R$ 9,80" at bounding box center [697, 345] width 86 height 15
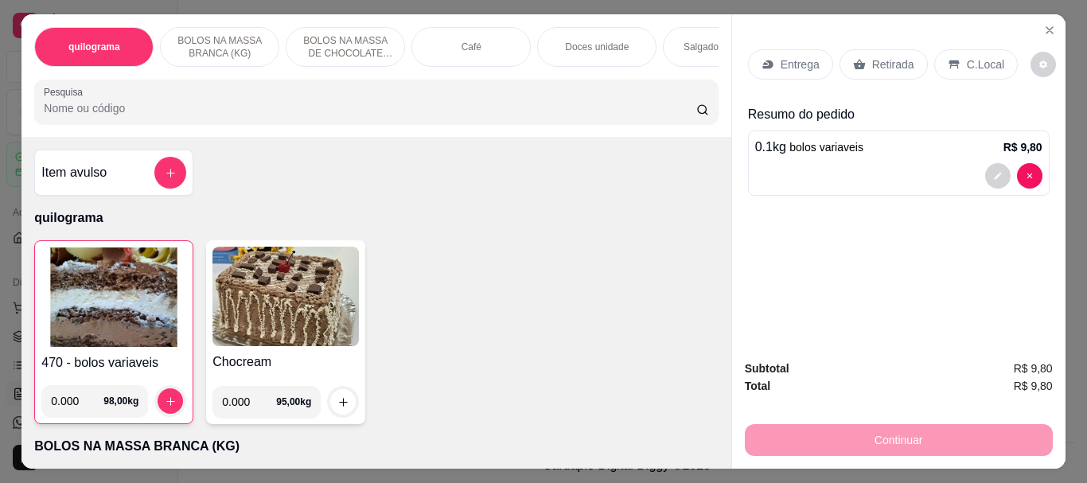
click at [968, 57] on p "C.Local" at bounding box center [985, 65] width 37 height 16
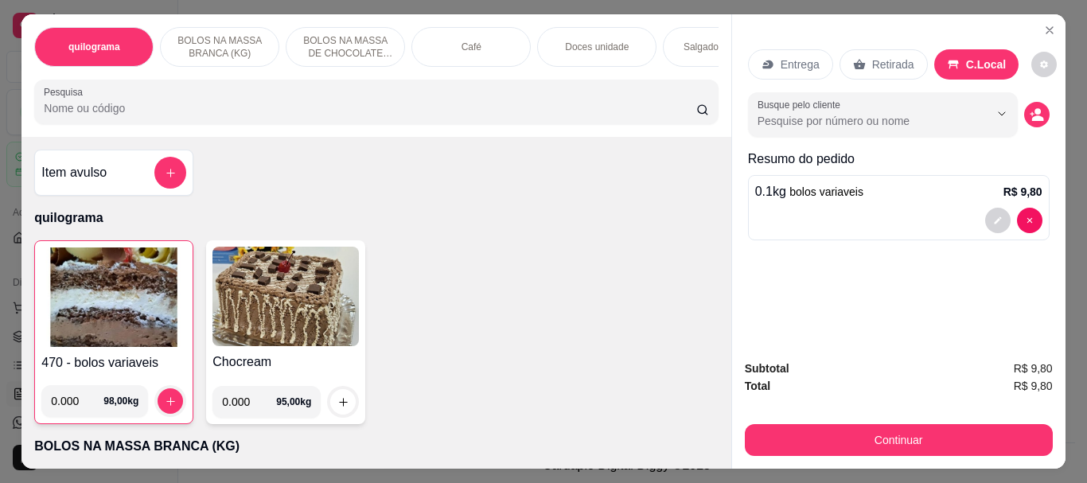
click at [102, 110] on input "Pesquisa" at bounding box center [370, 108] width 653 height 16
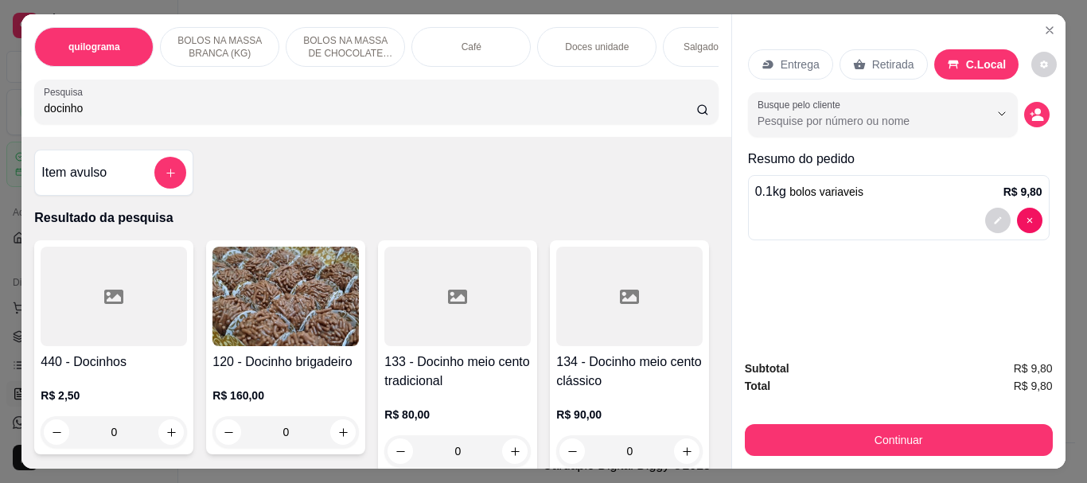
type input "docinho"
click at [140, 294] on div at bounding box center [114, 297] width 146 height 100
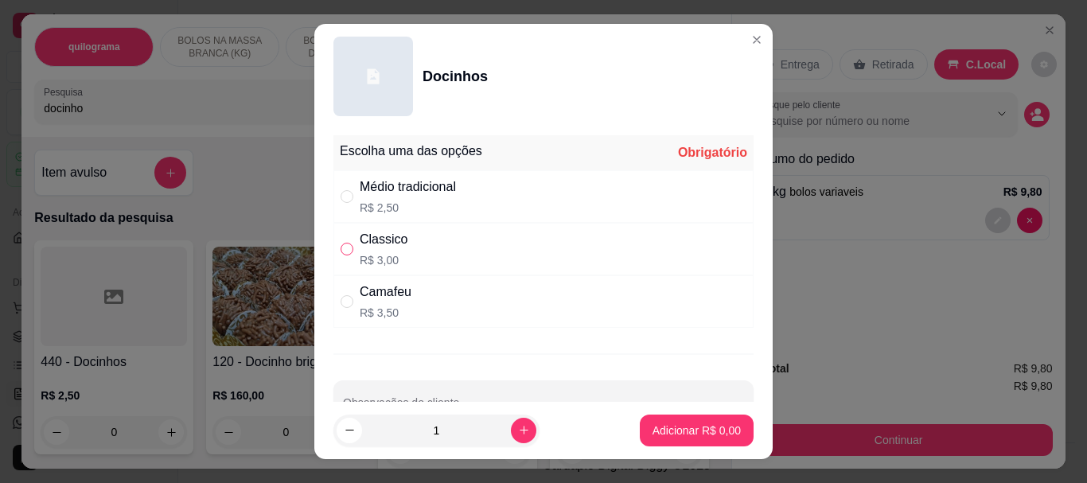
click at [342, 252] on input "" at bounding box center [347, 249] width 13 height 13
radio input "true"
click at [655, 420] on button "Adicionar R$ 3,00" at bounding box center [697, 431] width 114 height 32
type input "1"
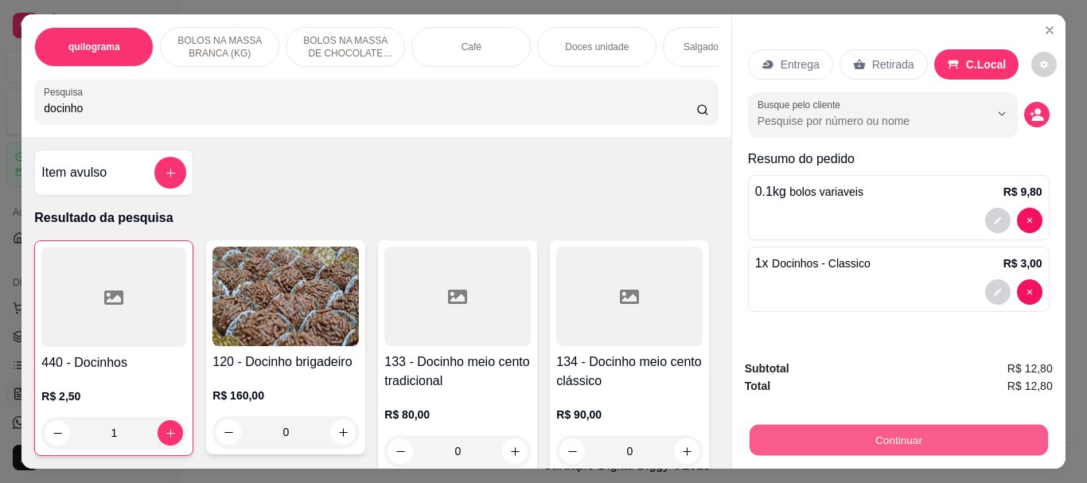
click at [880, 435] on button "Continuar" at bounding box center [898, 439] width 299 height 31
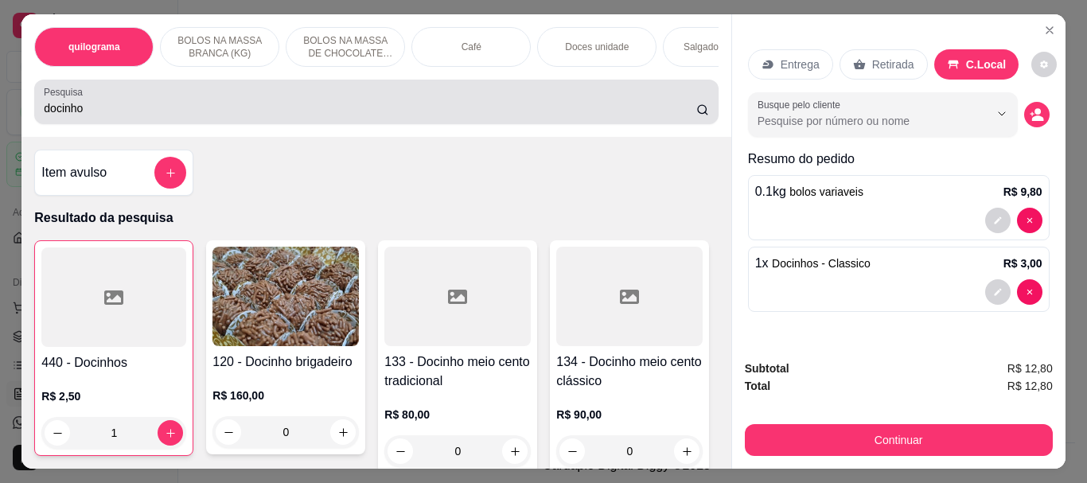
click at [96, 107] on input "docinho" at bounding box center [370, 108] width 653 height 16
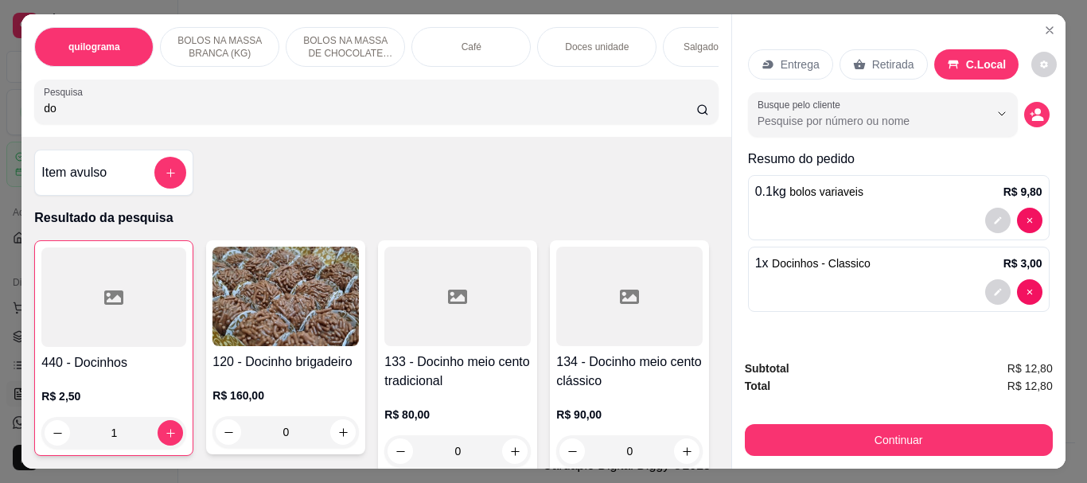
type input "d"
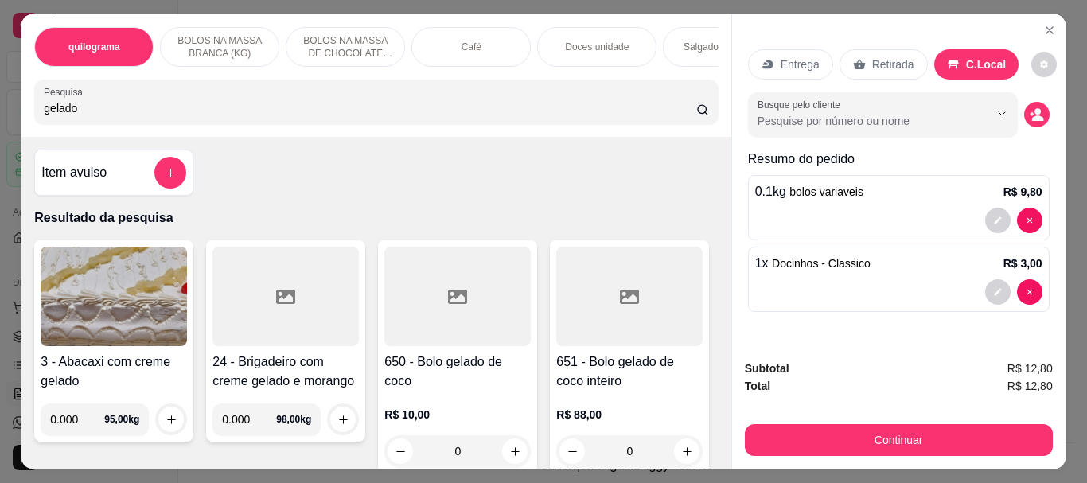
type input "gelado"
click at [404, 335] on div at bounding box center [458, 297] width 146 height 100
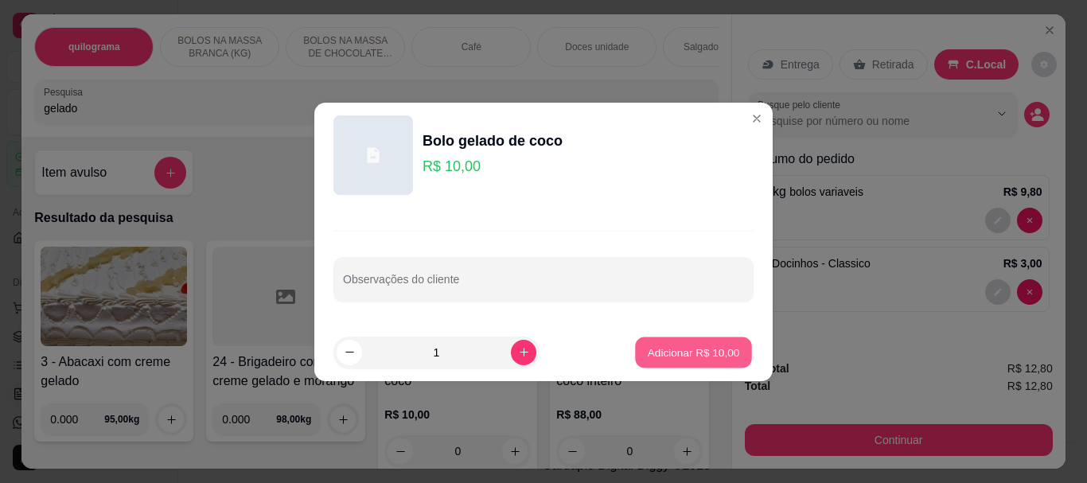
click at [685, 354] on p "Adicionar R$ 10,00" at bounding box center [694, 352] width 92 height 15
type input "1"
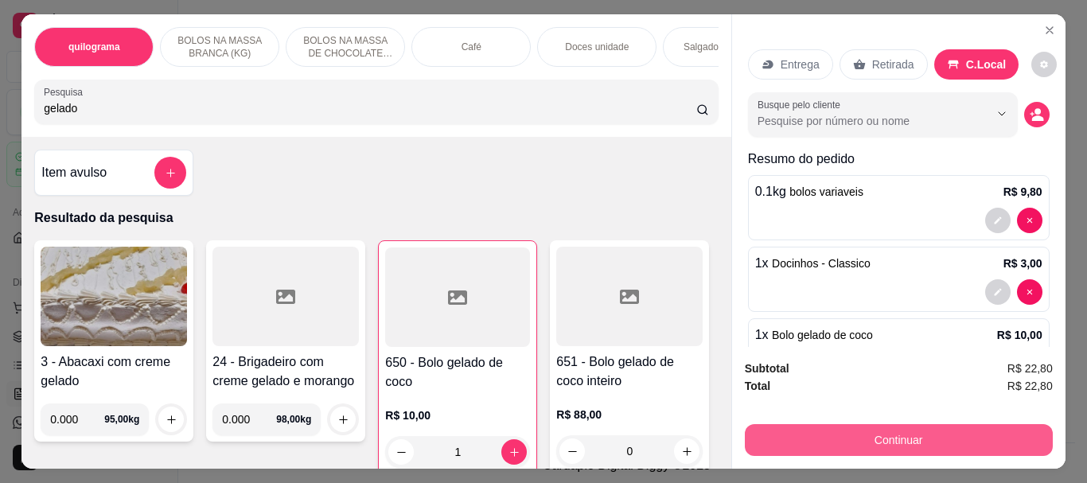
click at [885, 427] on button "Continuar" at bounding box center [899, 440] width 308 height 32
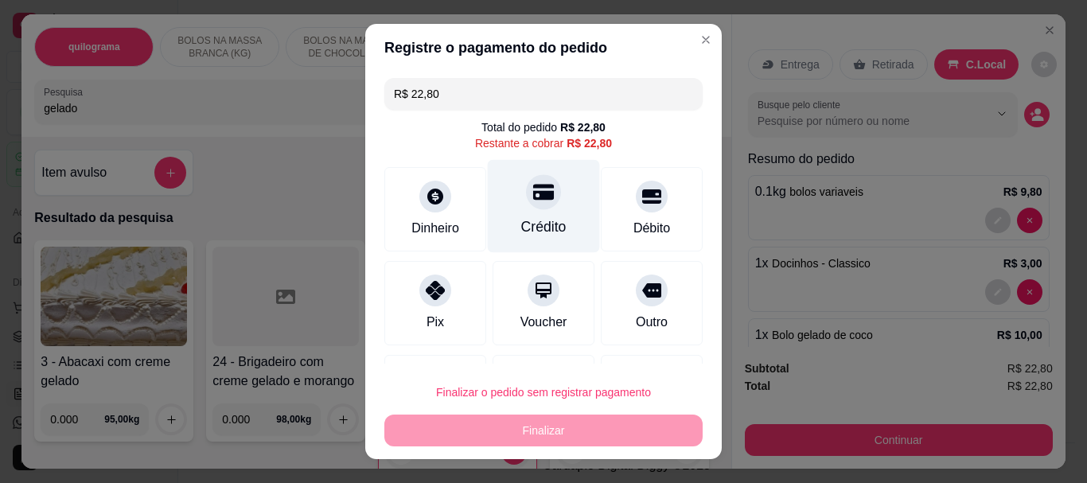
click at [519, 216] on div "Crédito" at bounding box center [544, 206] width 112 height 93
type input "R$ 0,00"
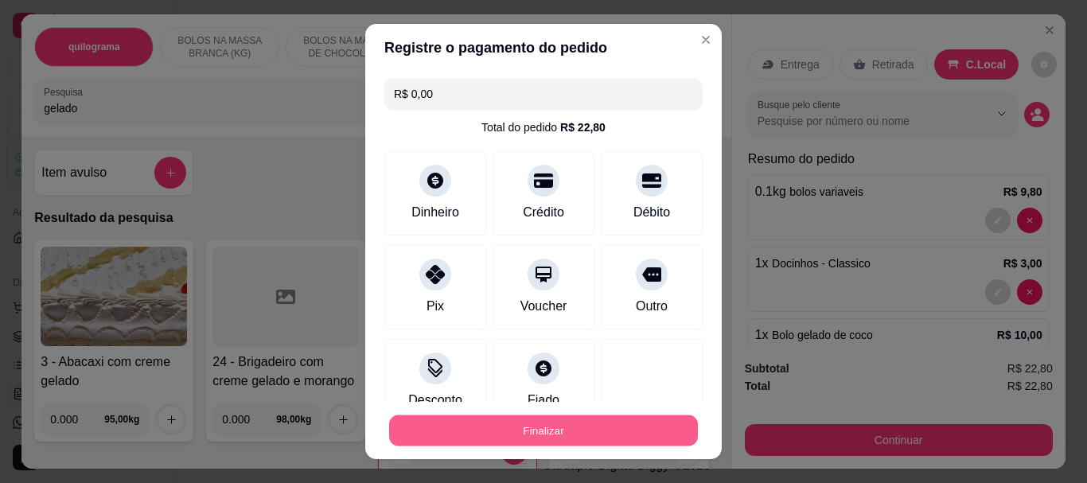
click at [521, 418] on button "Finalizar" at bounding box center [543, 430] width 309 height 31
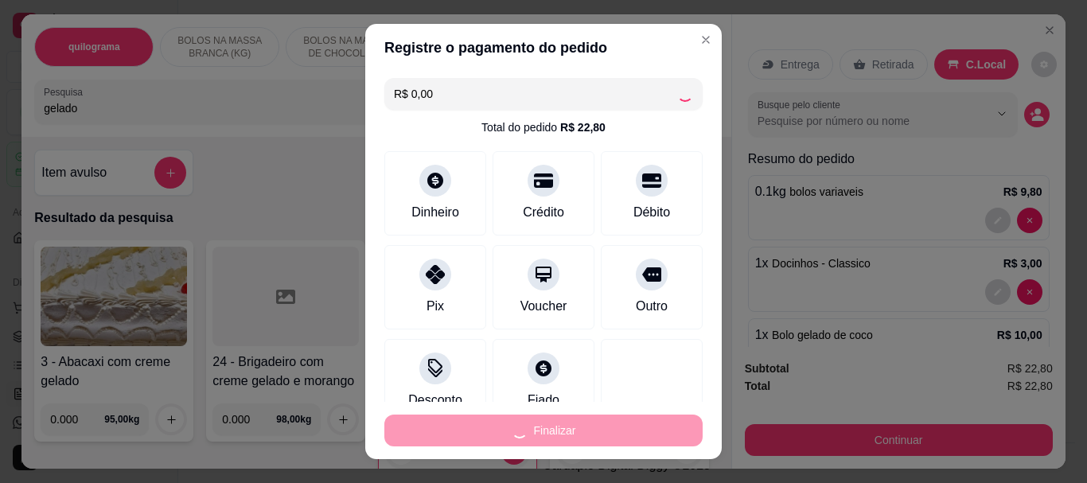
type input "0"
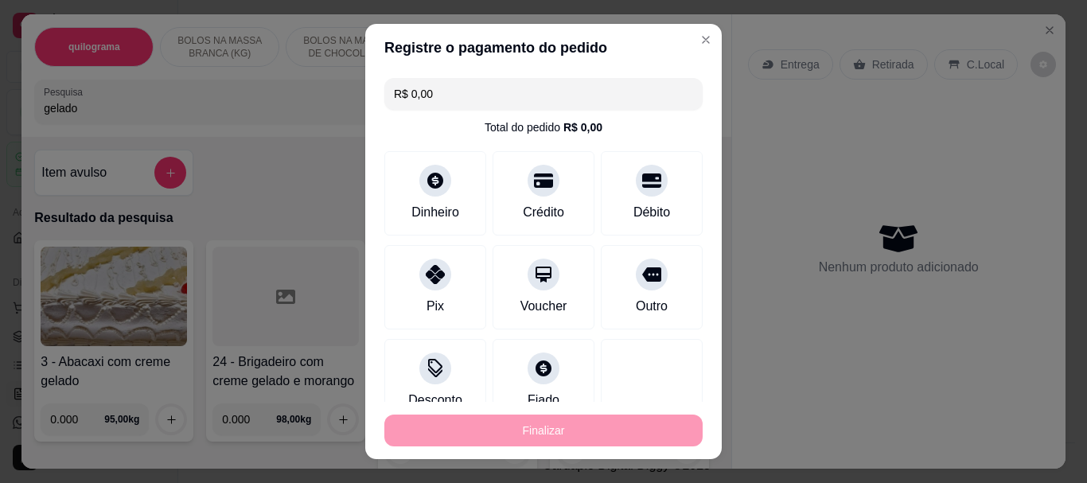
type input "-R$ 22,80"
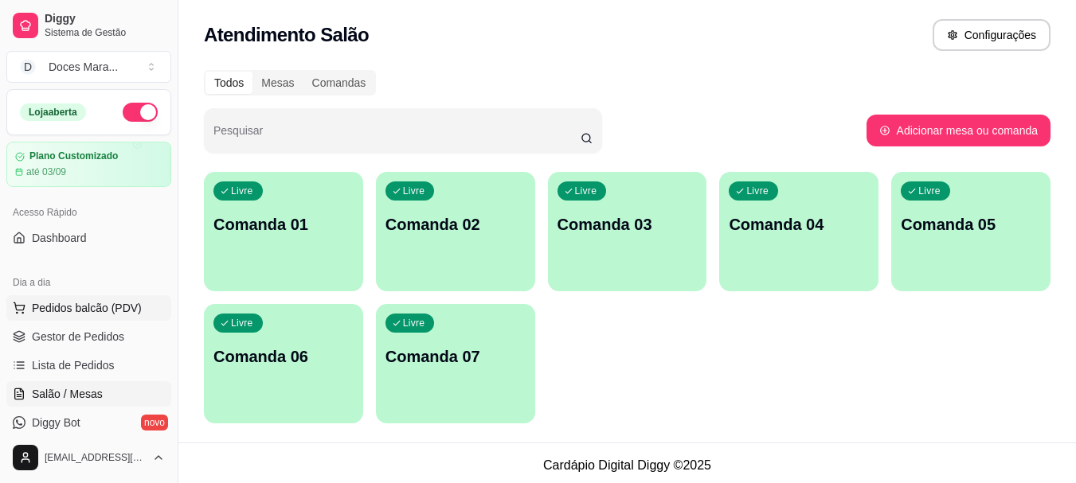
click at [83, 306] on span "Pedidos balcão (PDV)" at bounding box center [87, 308] width 110 height 16
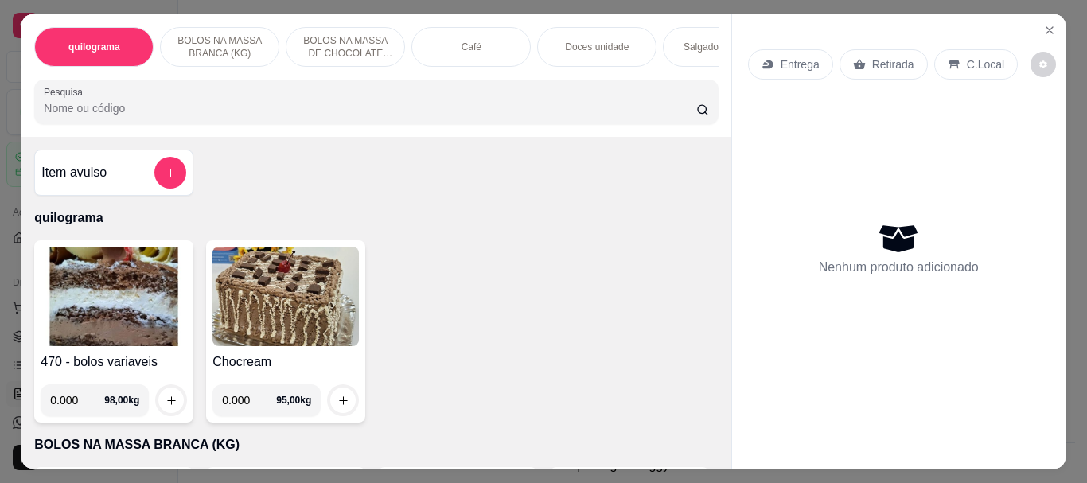
click at [95, 110] on input "Pesquisa" at bounding box center [370, 108] width 653 height 16
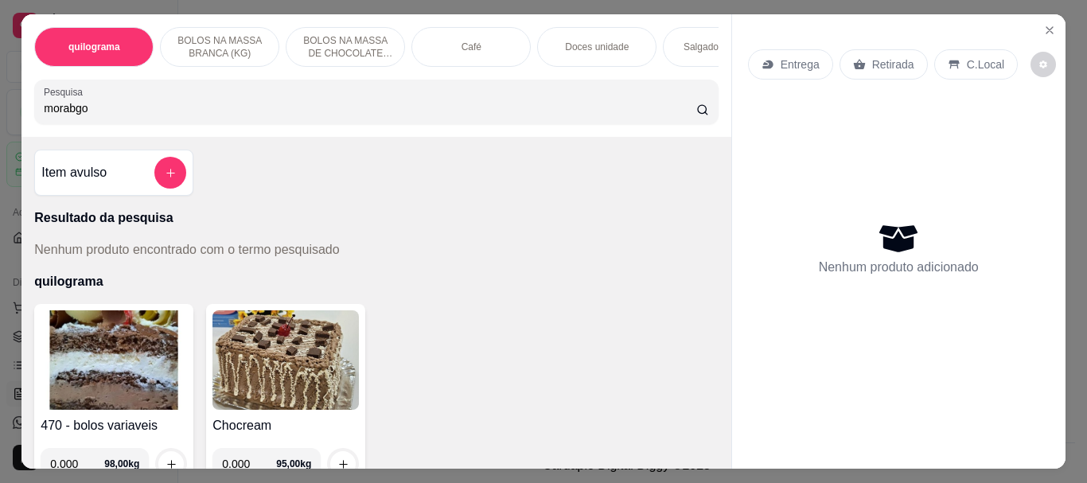
click at [72, 113] on input "morabgo" at bounding box center [370, 108] width 653 height 16
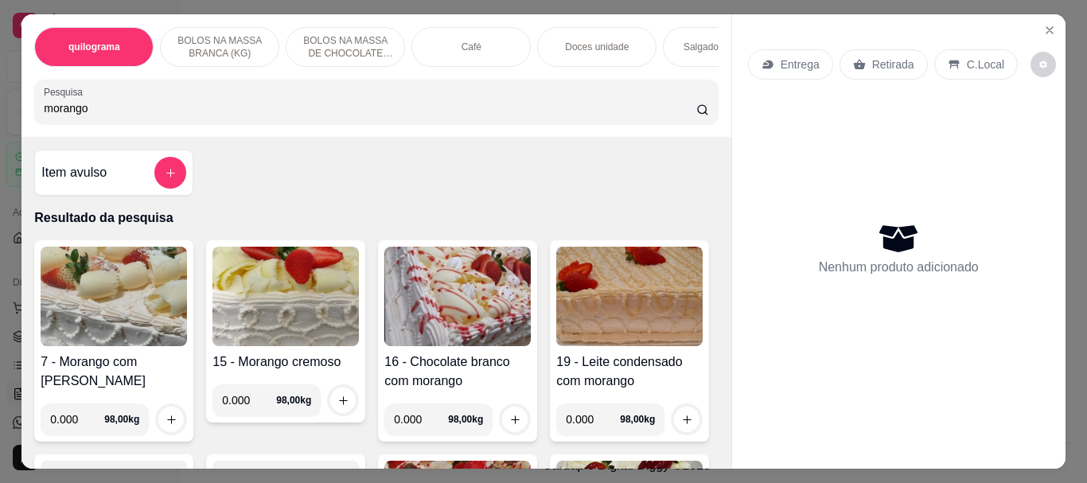
drag, startPoint x: 187, startPoint y: 135, endPoint x: 175, endPoint y: 113, distance: 24.6
click at [184, 128] on div "quilograma BOLOS NA MASSA BRANCA (KG) BOLOS NA MASSA DE CHOCOLATE preço por (KG…" at bounding box center [375, 75] width 709 height 123
click at [175, 113] on input "morango" at bounding box center [370, 108] width 653 height 16
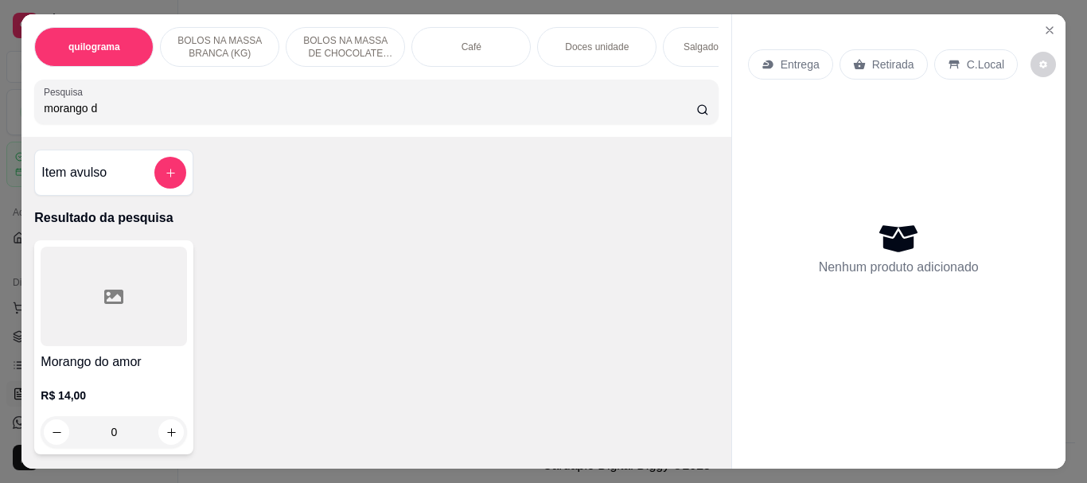
type input "morango d"
click at [99, 254] on div at bounding box center [114, 297] width 146 height 100
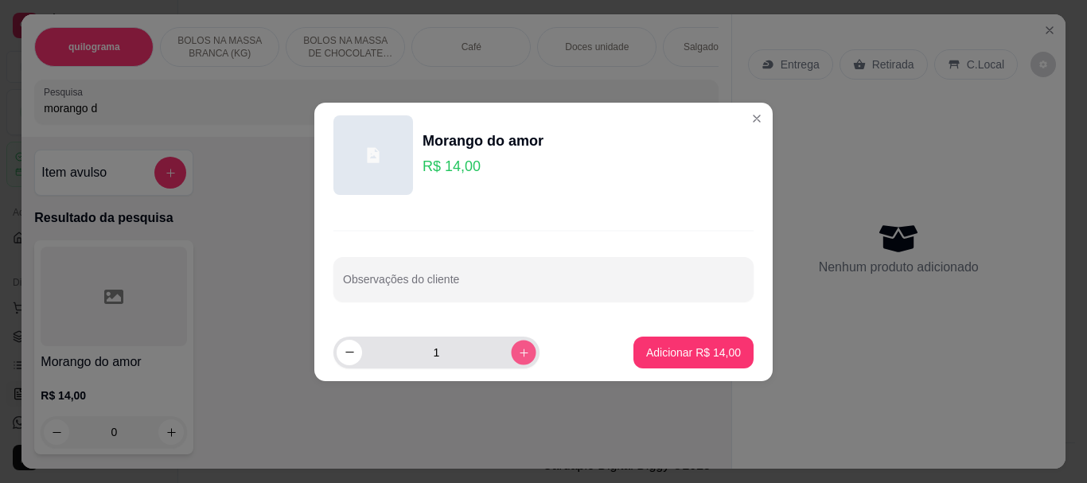
click at [518, 349] on icon "increase-product-quantity" at bounding box center [524, 352] width 12 height 12
type input "4"
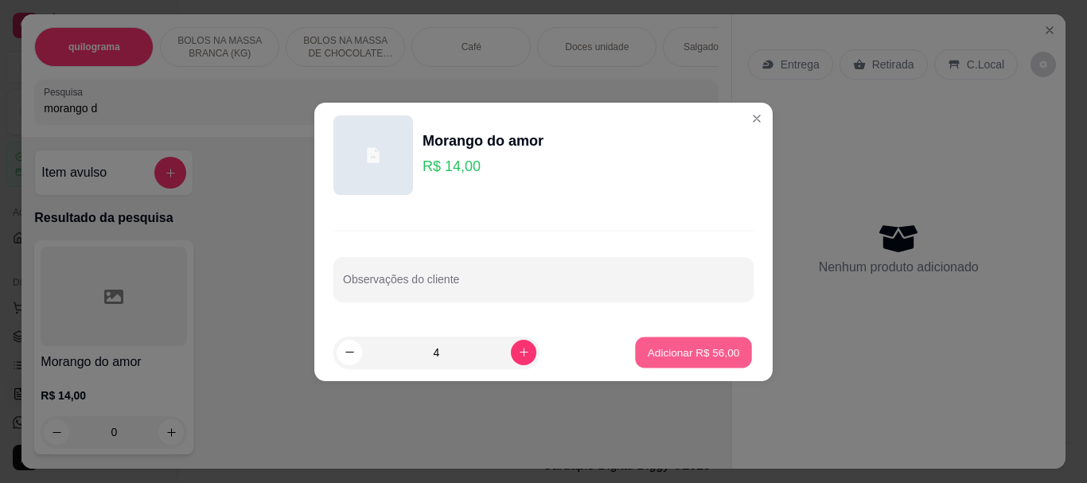
click at [685, 349] on p "Adicionar R$ 56,00" at bounding box center [694, 352] width 92 height 15
type input "4"
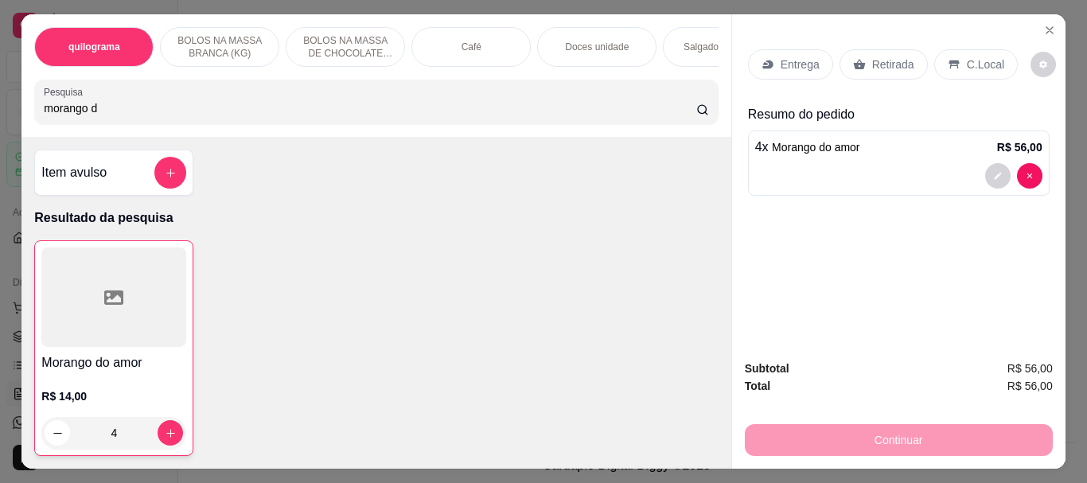
click at [893, 57] on p "Retirada" at bounding box center [894, 65] width 42 height 16
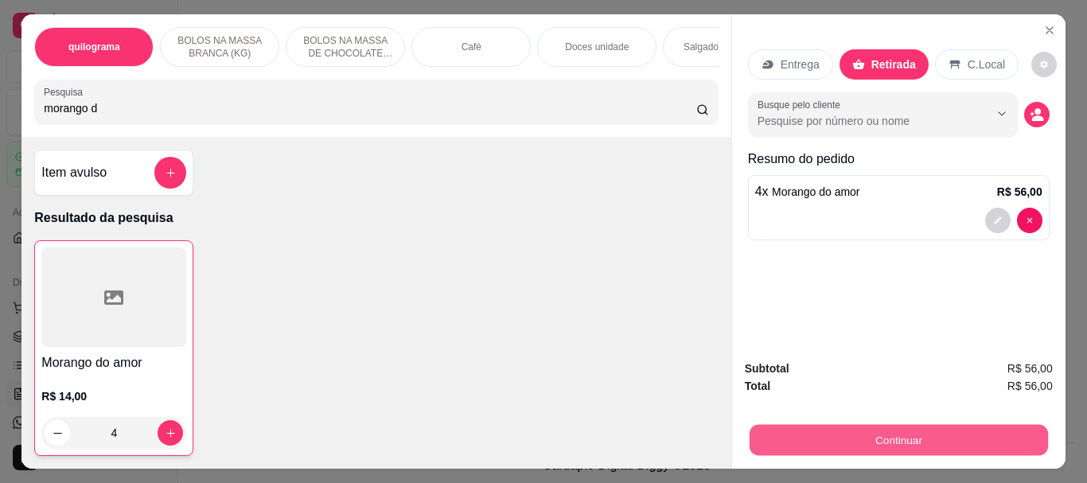
click at [865, 424] on button "Continuar" at bounding box center [898, 439] width 299 height 31
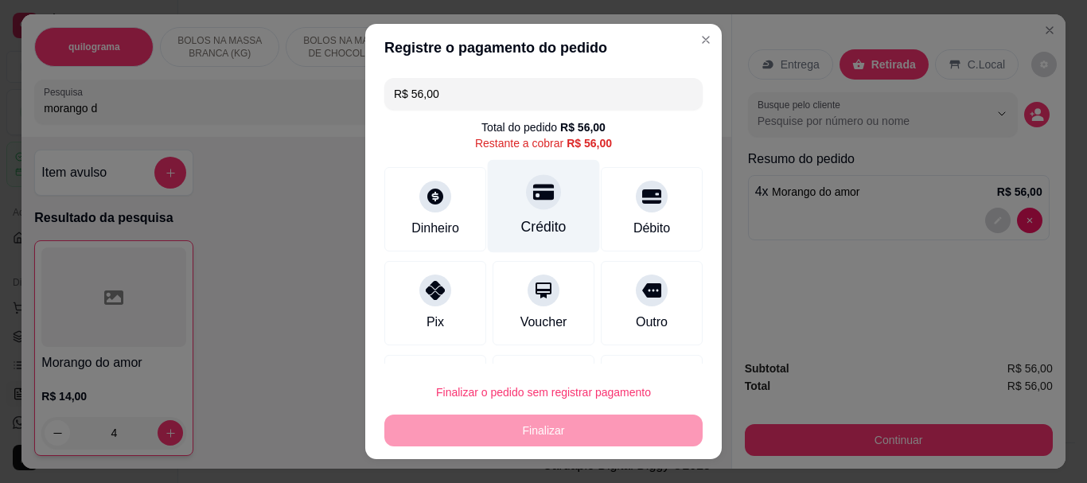
click at [539, 213] on div "Crédito" at bounding box center [544, 206] width 112 height 93
type input "R$ 0,00"
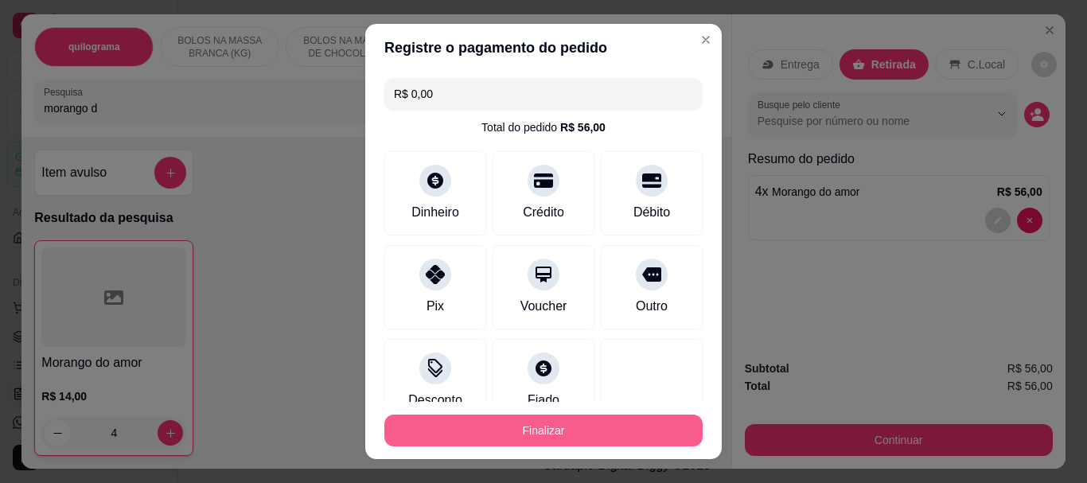
click at [545, 424] on button "Finalizar" at bounding box center [544, 431] width 318 height 32
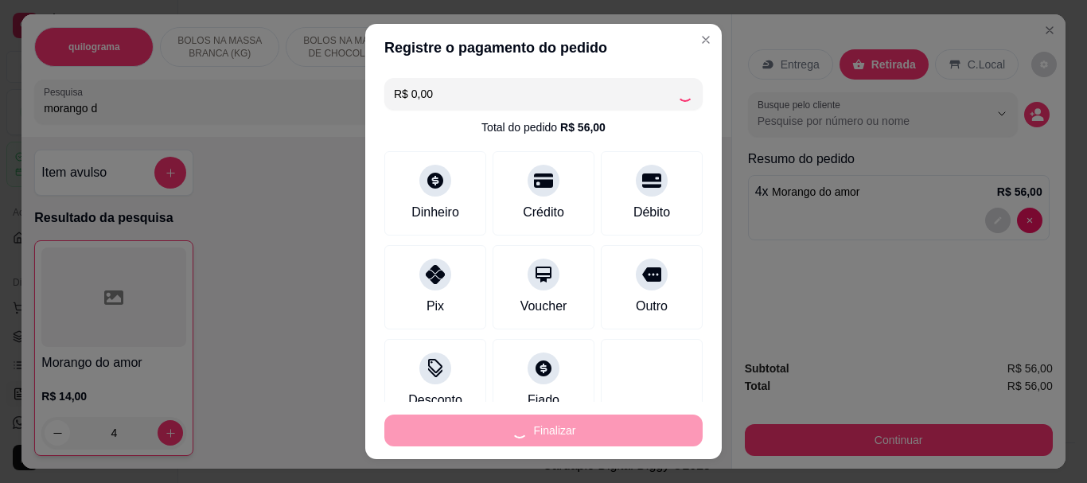
type input "0"
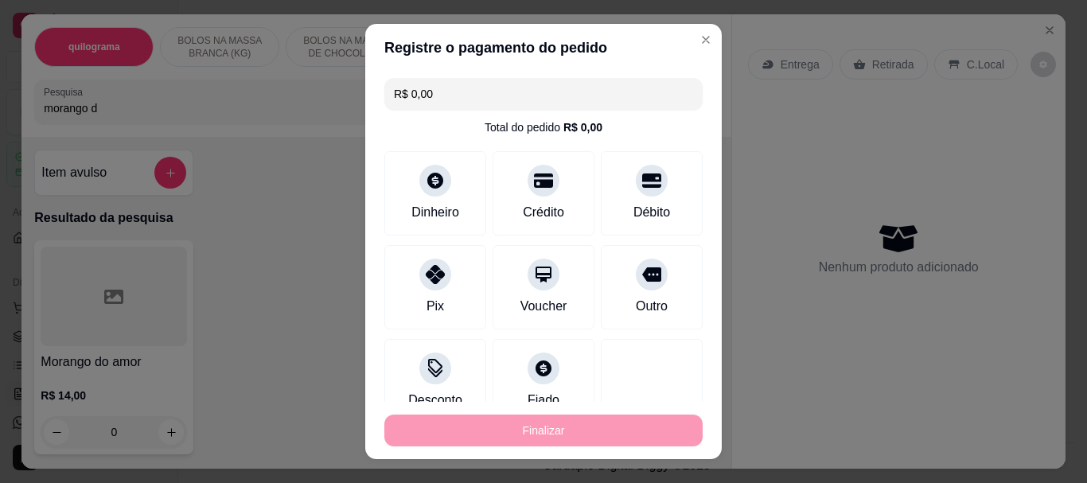
type input "-R$ 56,00"
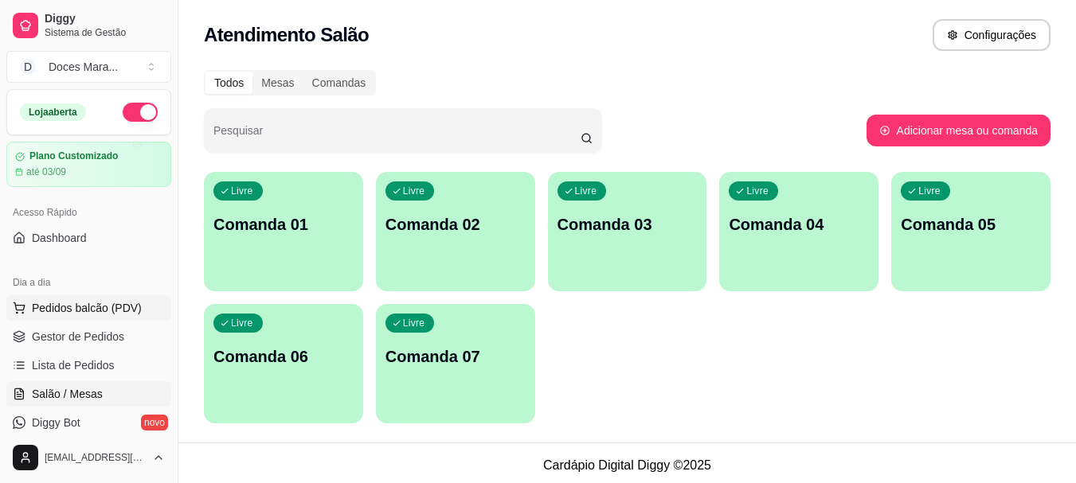
click at [57, 302] on span "Pedidos balcão (PDV)" at bounding box center [87, 308] width 110 height 16
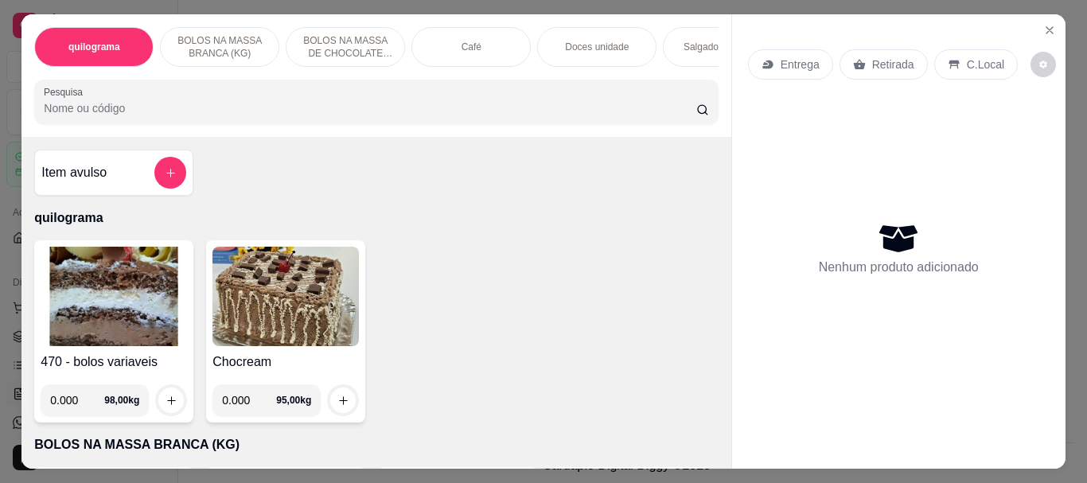
select select "ALL"
select select "0"
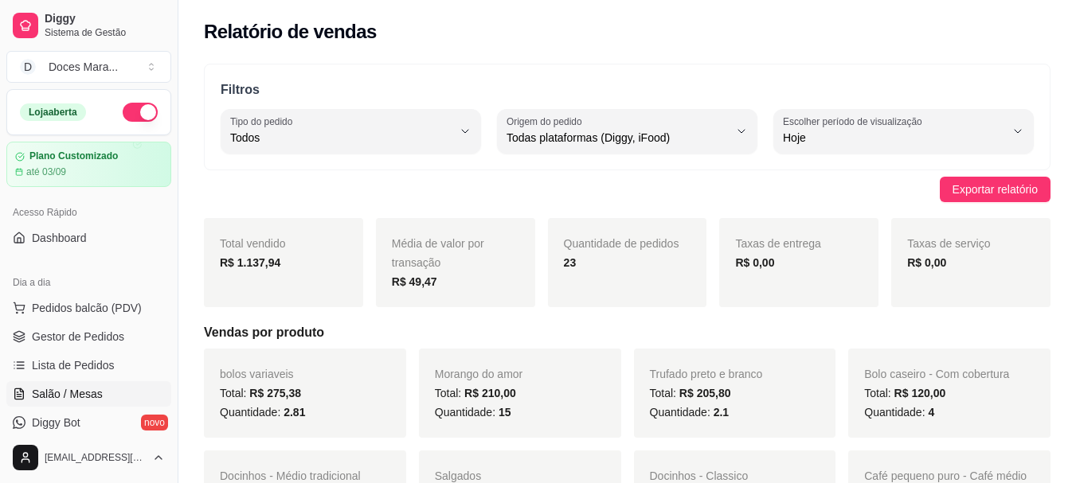
click at [76, 399] on span "Salão / Mesas" at bounding box center [67, 394] width 71 height 16
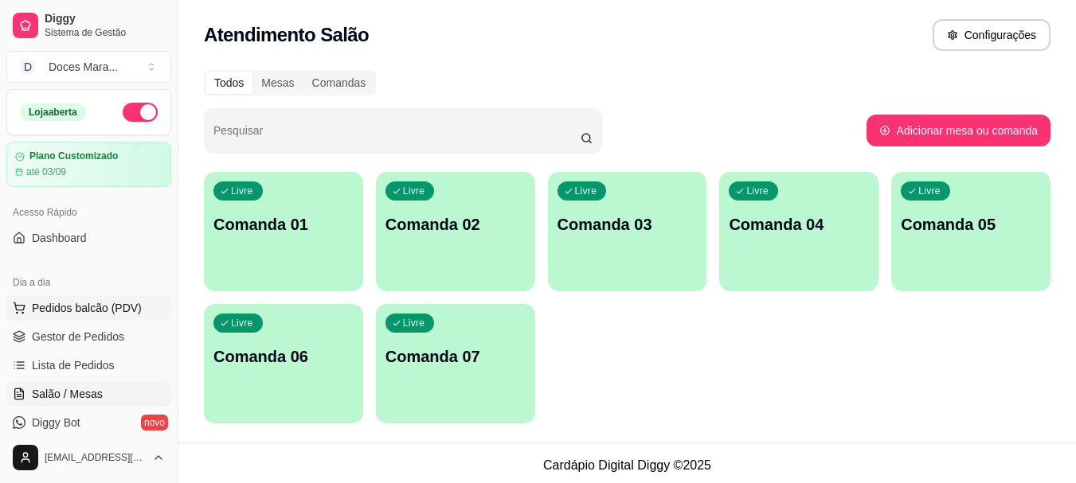
click at [47, 306] on span "Pedidos balcão (PDV)" at bounding box center [87, 308] width 110 height 16
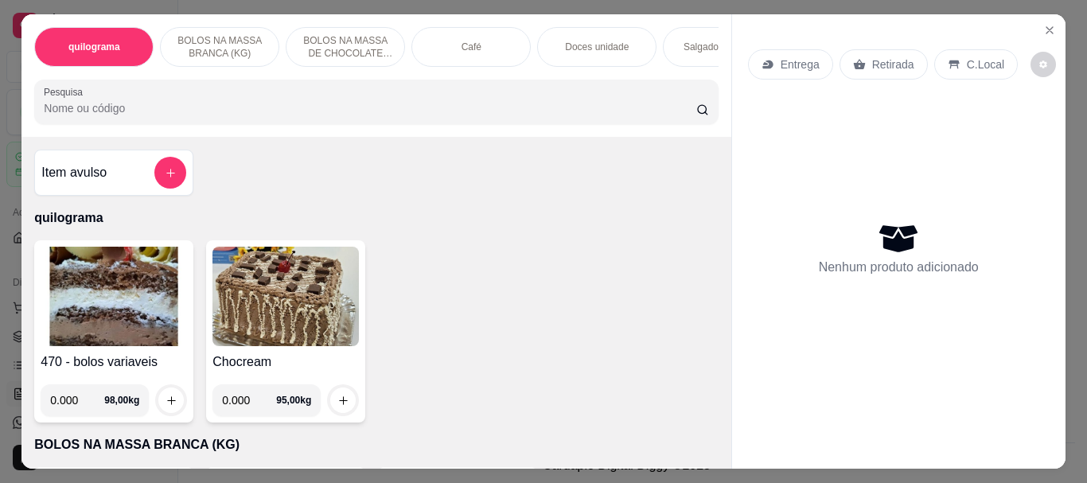
click at [165, 282] on img at bounding box center [114, 297] width 146 height 100
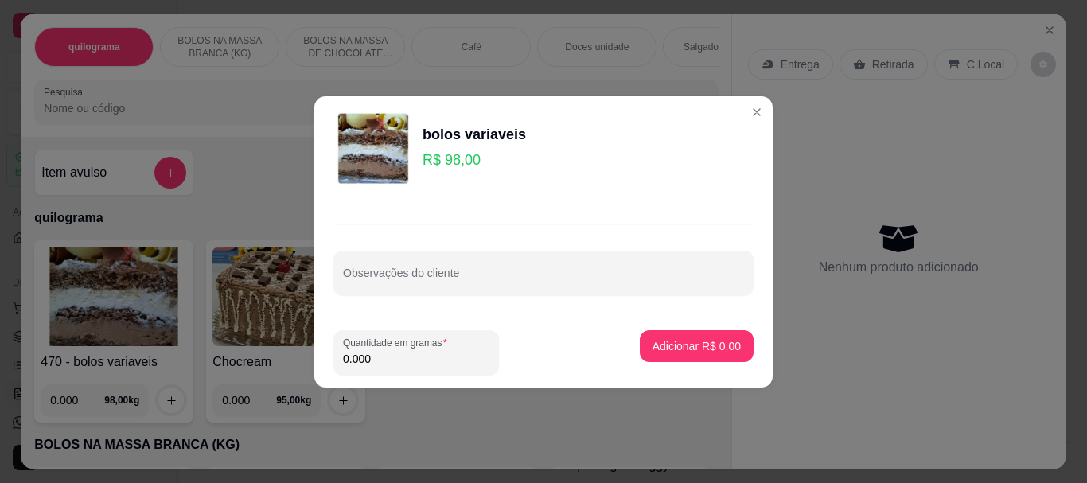
click at [369, 353] on input "0.000" at bounding box center [416, 359] width 146 height 16
type input "0.100"
click at [683, 341] on p "Adicionar R$ 9,80" at bounding box center [697, 345] width 86 height 15
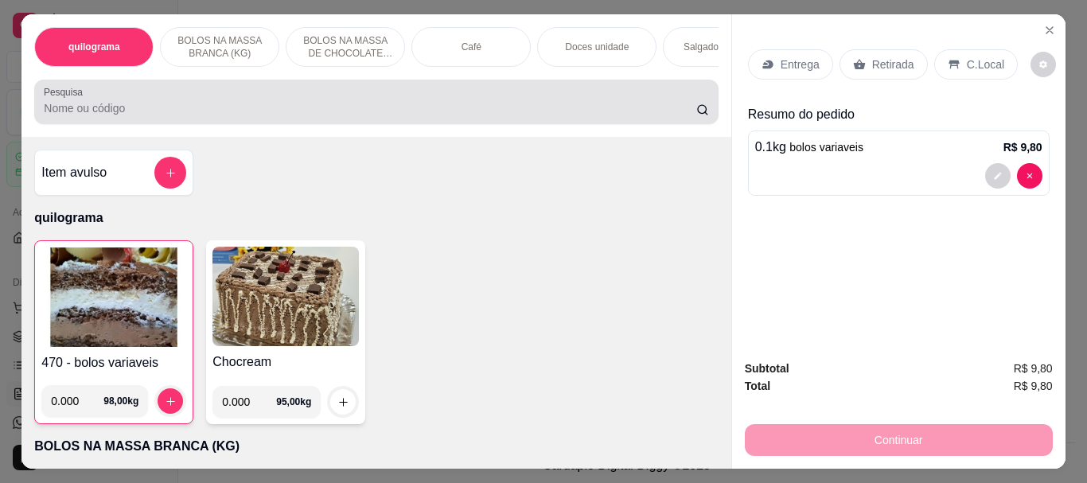
drag, startPoint x: 72, startPoint y: 115, endPoint x: 15, endPoint y: 68, distance: 74.0
click at [66, 109] on input "Pesquisa" at bounding box center [370, 108] width 653 height 16
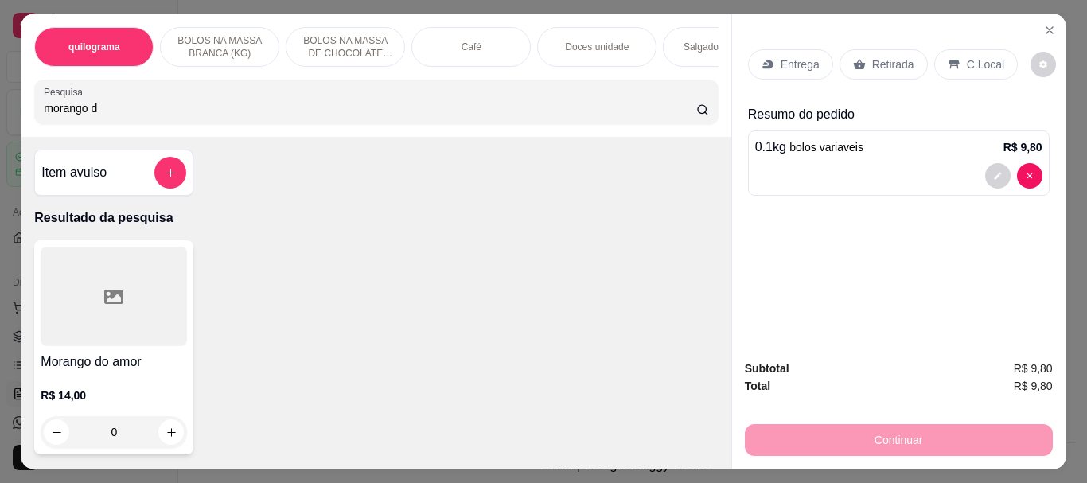
type input "morango d"
click at [67, 288] on div at bounding box center [114, 297] width 146 height 100
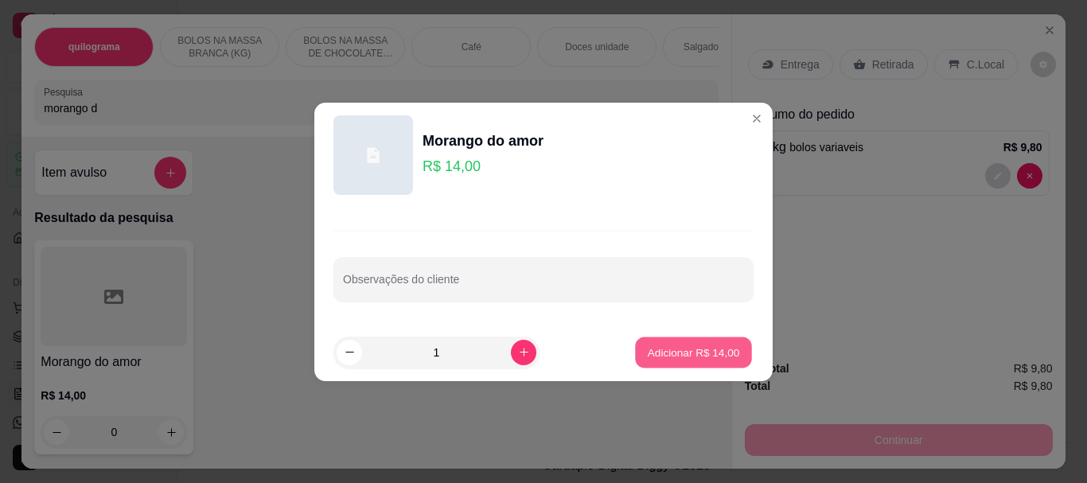
click at [661, 353] on p "Adicionar R$ 14,00" at bounding box center [694, 352] width 92 height 15
type input "1"
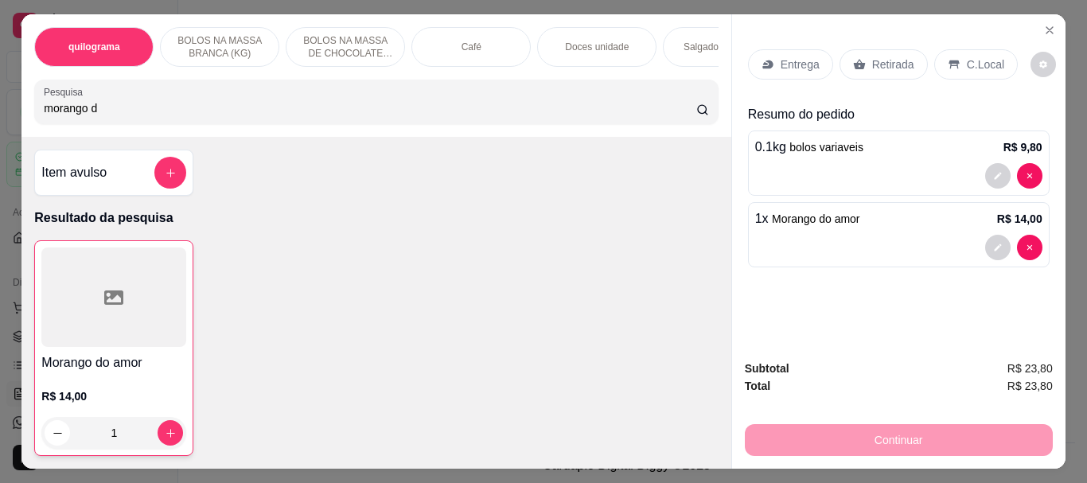
click at [107, 115] on input "morango d" at bounding box center [370, 108] width 653 height 16
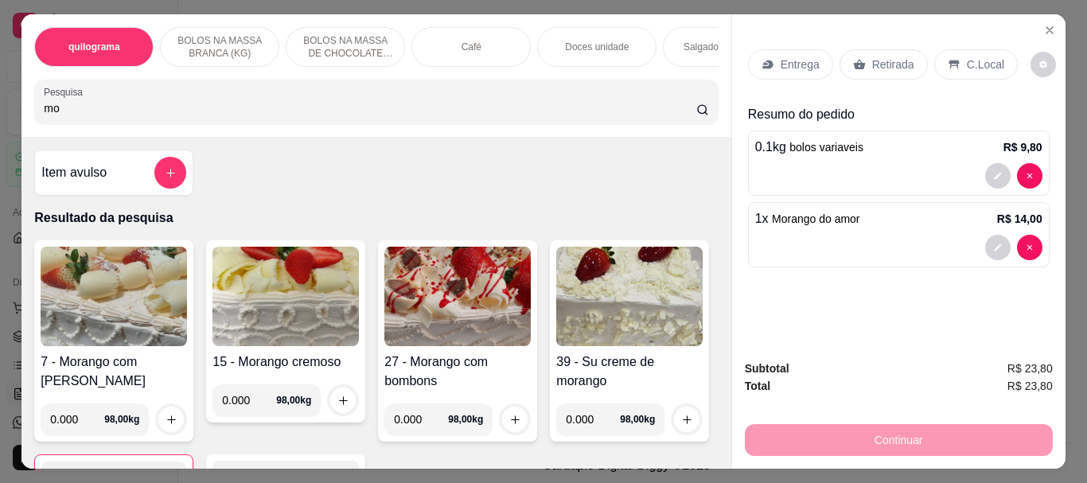
type input "m"
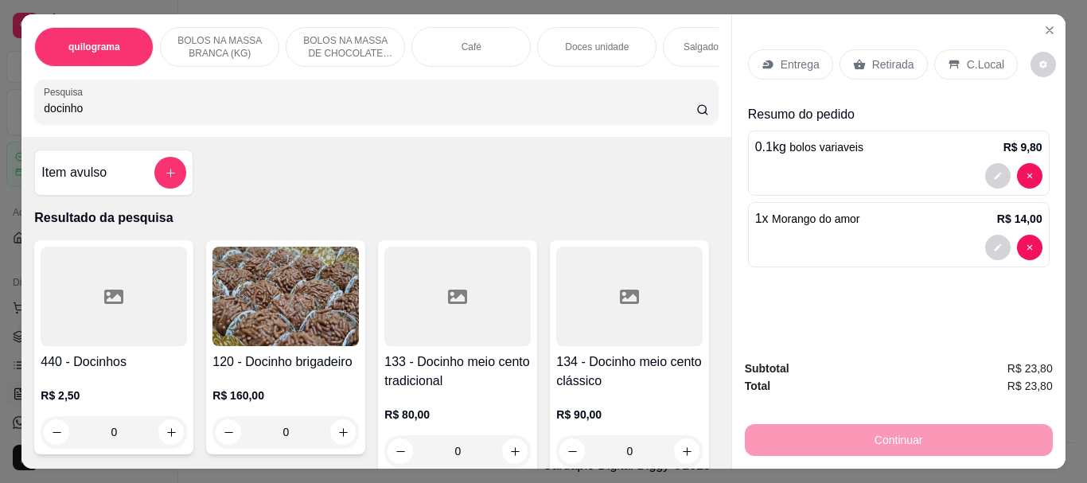
type input "docinho"
click at [115, 302] on icon at bounding box center [113, 297] width 19 height 14
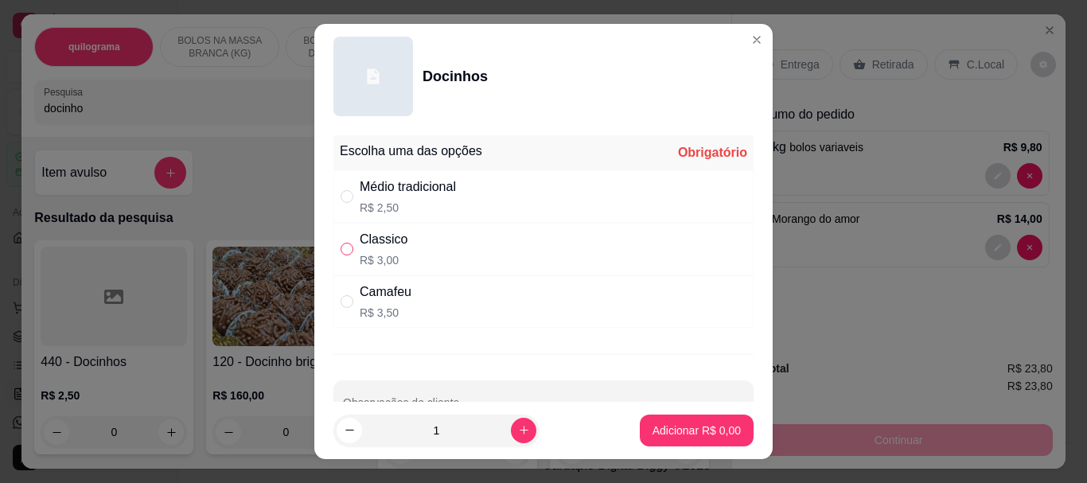
click at [341, 244] on input "" at bounding box center [347, 249] width 13 height 13
radio input "true"
click at [518, 433] on icon "increase-product-quantity" at bounding box center [524, 430] width 12 height 12
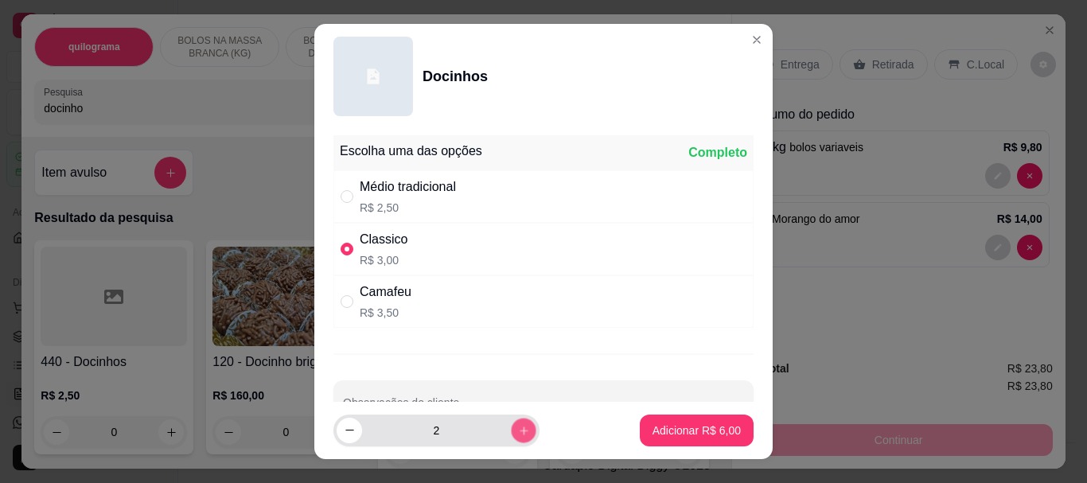
click at [518, 433] on icon "increase-product-quantity" at bounding box center [524, 430] width 12 height 12
type input "5"
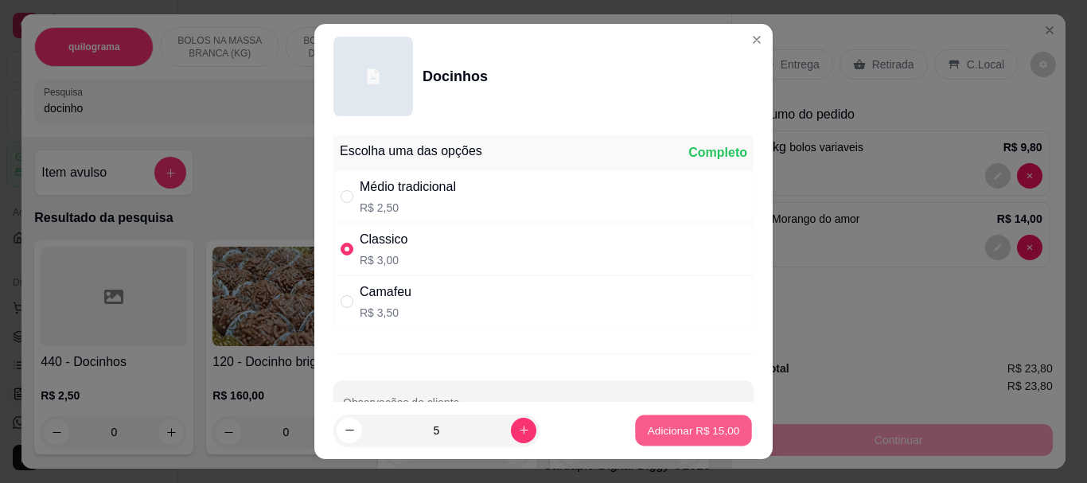
click at [636, 421] on button "Adicionar R$ 15,00" at bounding box center [693, 430] width 117 height 31
type input "5"
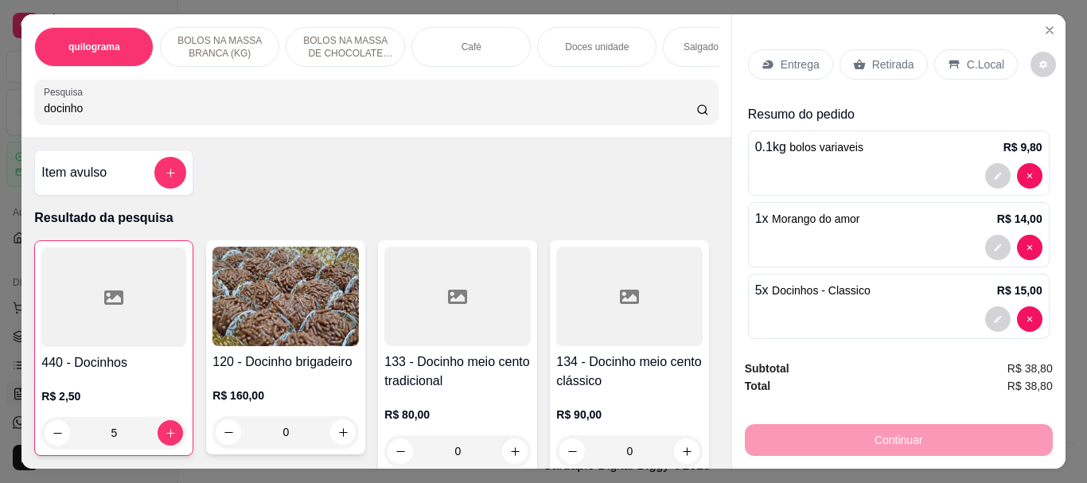
click at [884, 57] on p "Retirada" at bounding box center [894, 65] width 42 height 16
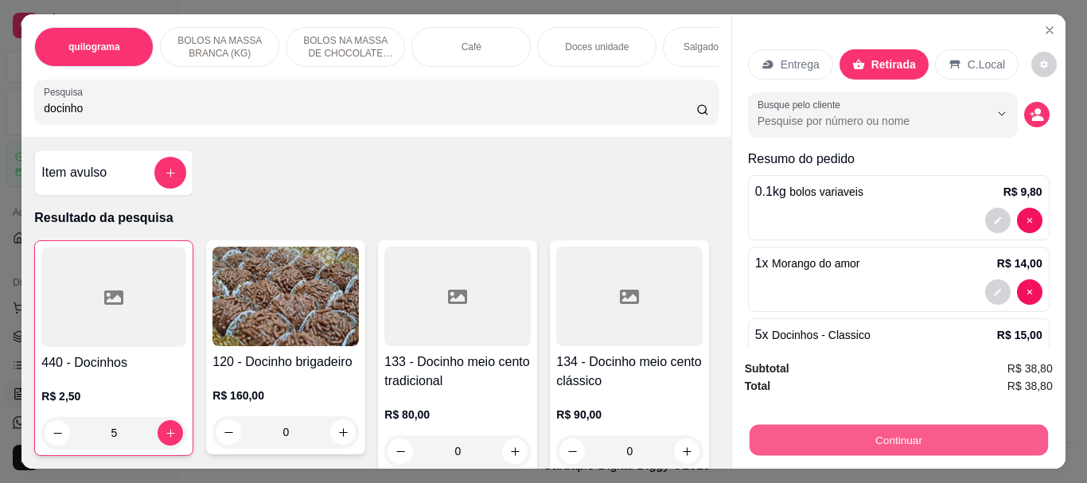
click at [872, 439] on button "Continuar" at bounding box center [898, 439] width 299 height 31
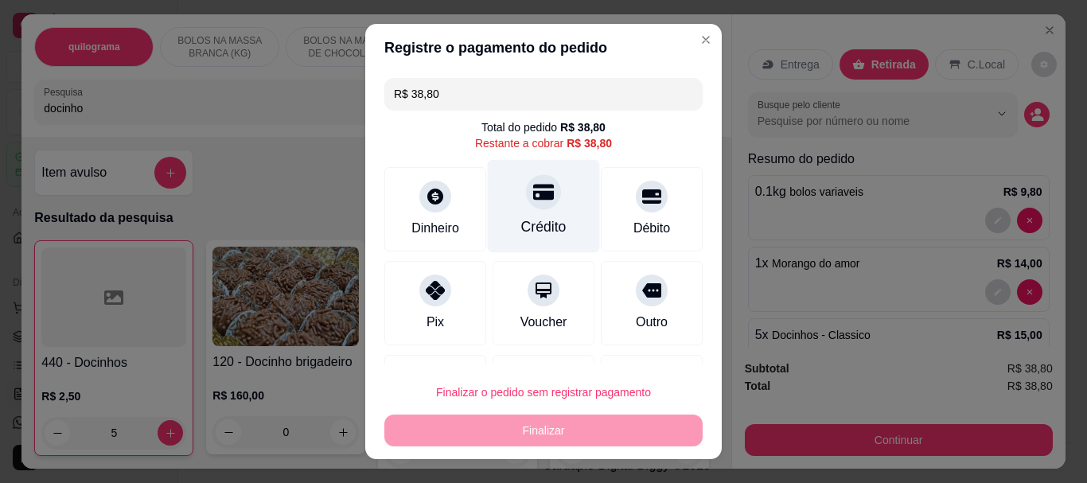
click at [521, 221] on div "Crédito" at bounding box center [543, 227] width 45 height 21
type input "R$ 0,00"
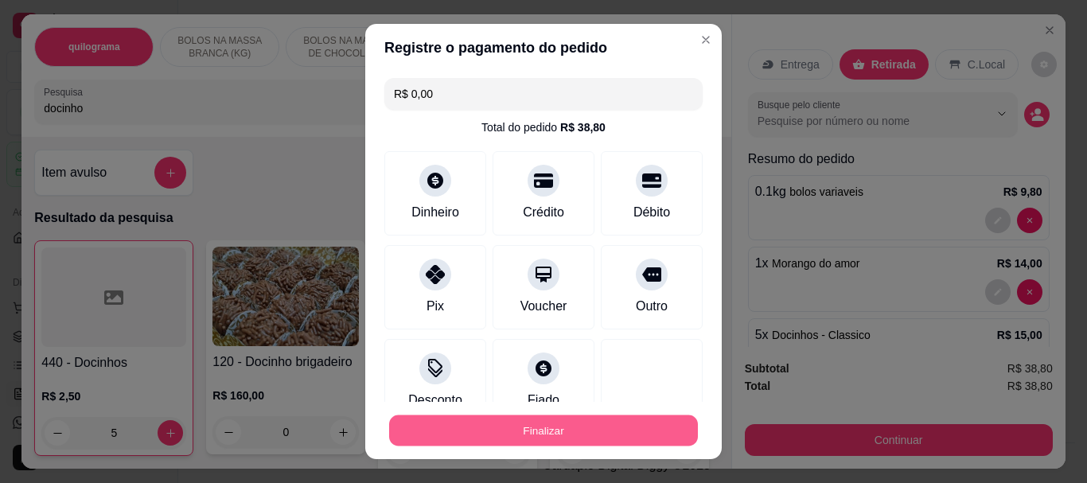
click at [526, 428] on button "Finalizar" at bounding box center [543, 430] width 309 height 31
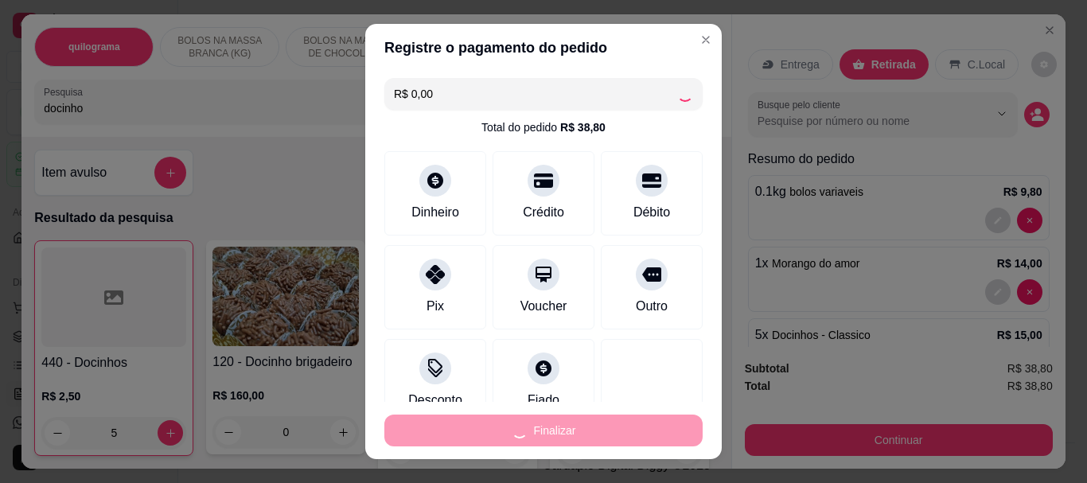
type input "0"
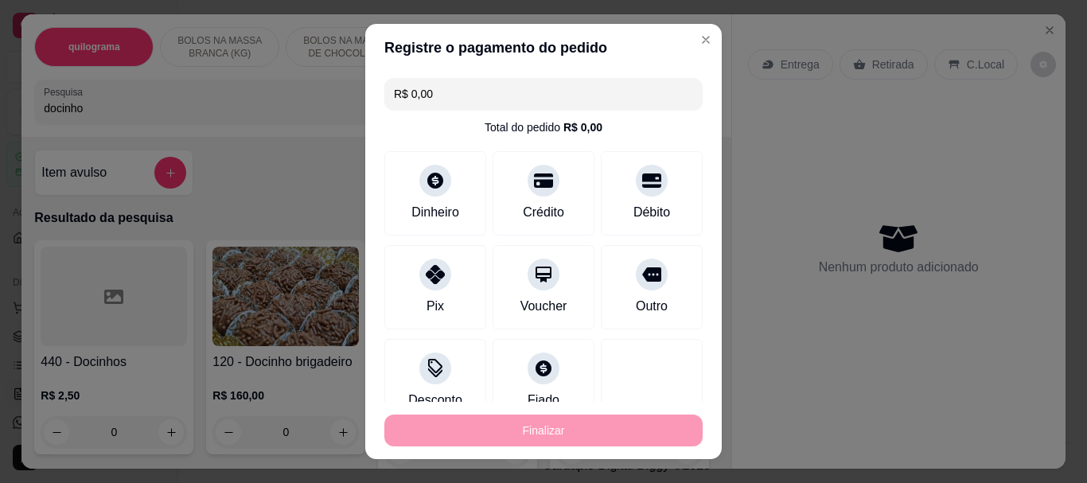
type input "-R$ 38,80"
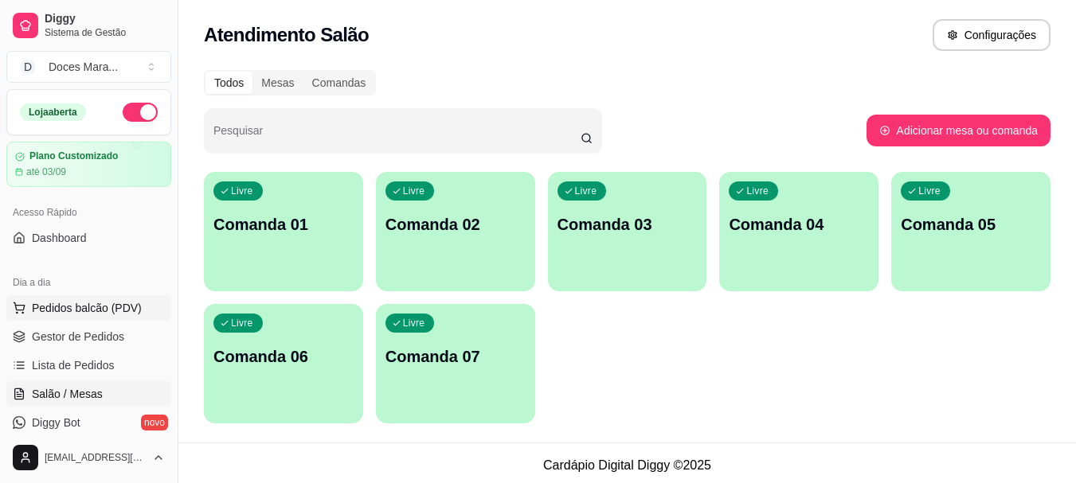
click at [103, 302] on span "Pedidos balcão (PDV)" at bounding box center [87, 308] width 110 height 16
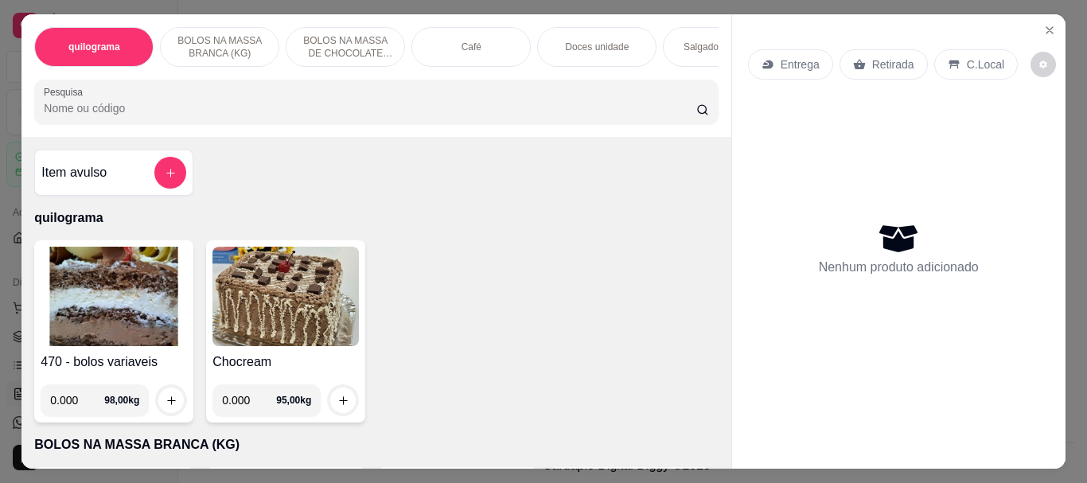
select select "ALL"
select select "0"
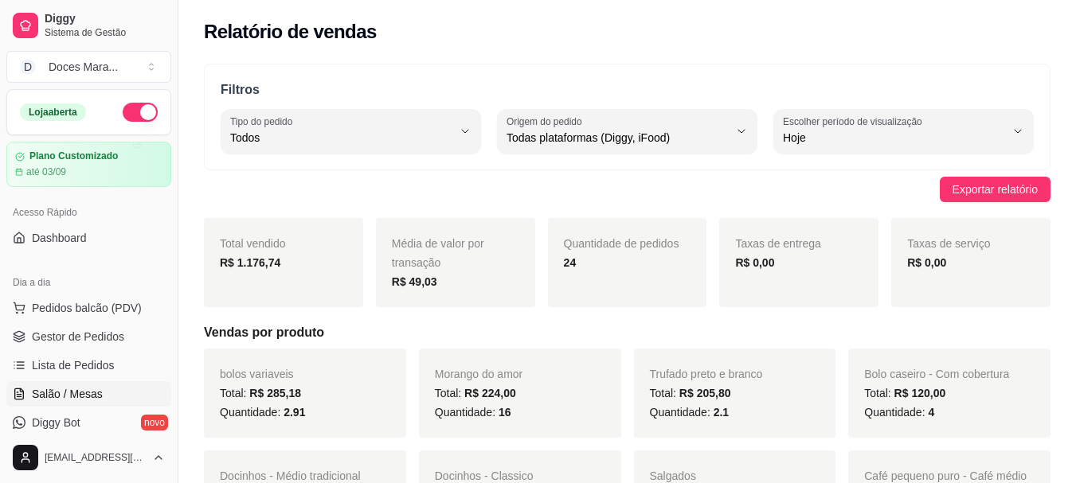
click at [72, 395] on span "Salão / Mesas" at bounding box center [67, 394] width 71 height 16
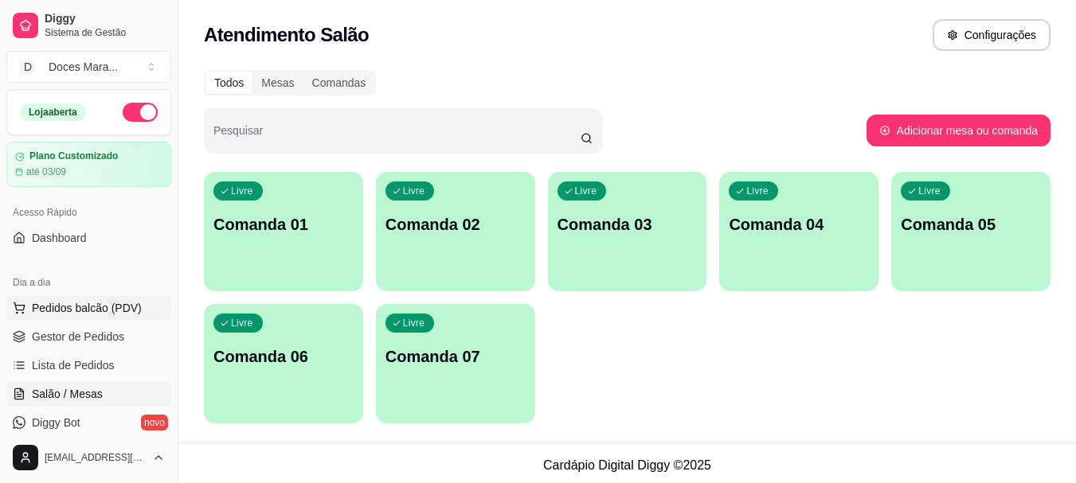
click at [86, 310] on span "Pedidos balcão (PDV)" at bounding box center [87, 308] width 110 height 16
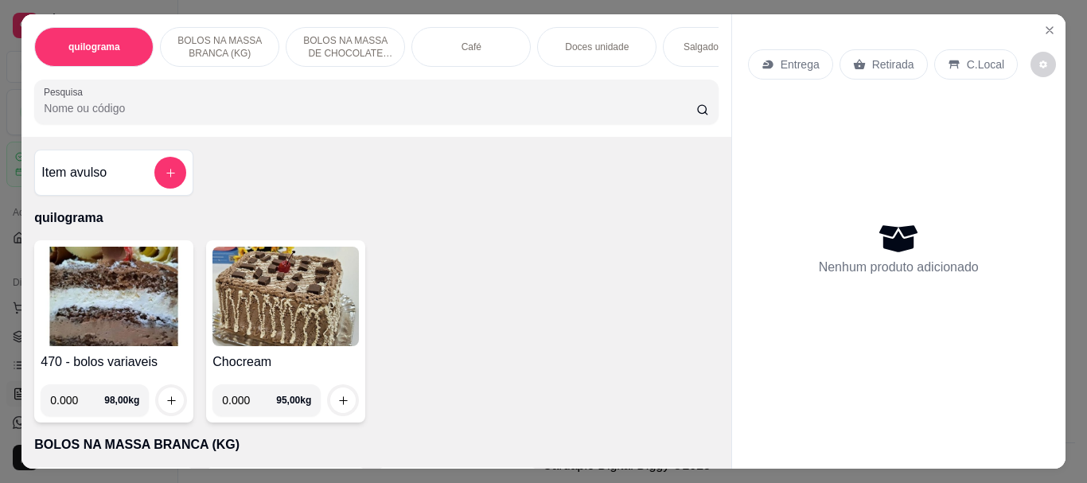
click at [51, 111] on input "Pesquisa" at bounding box center [370, 108] width 653 height 16
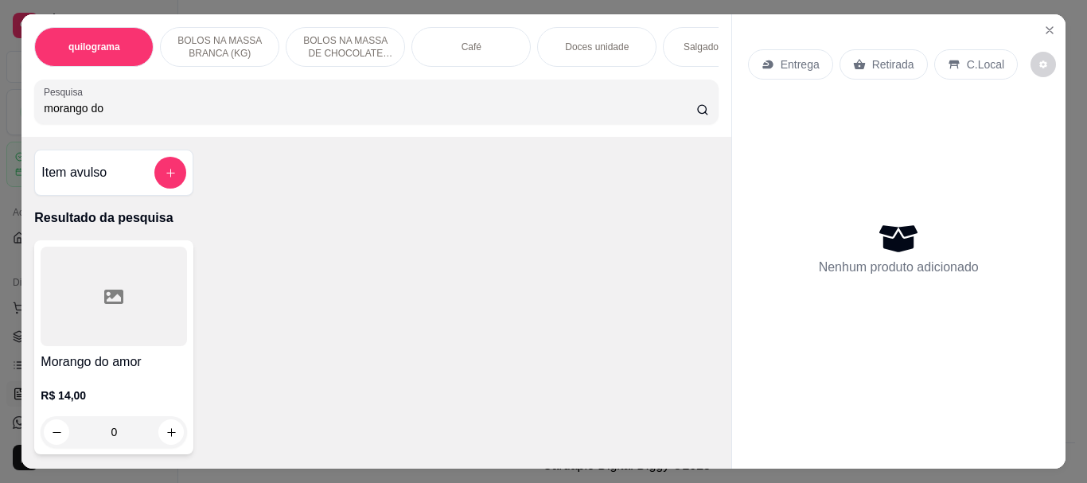
scroll to position [42, 0]
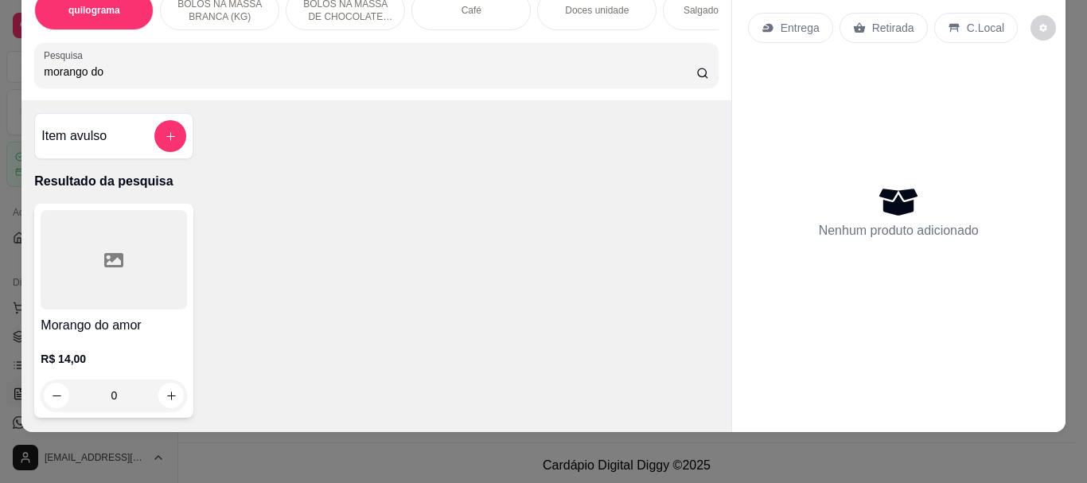
type input "morango do"
click at [57, 268] on div at bounding box center [114, 260] width 146 height 100
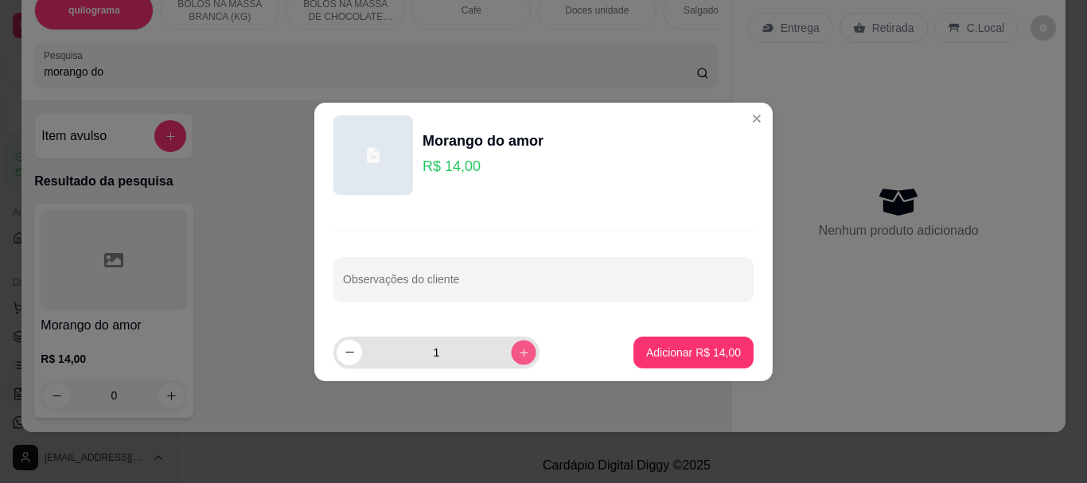
click at [511, 351] on button "increase-product-quantity" at bounding box center [523, 352] width 25 height 25
type input "2"
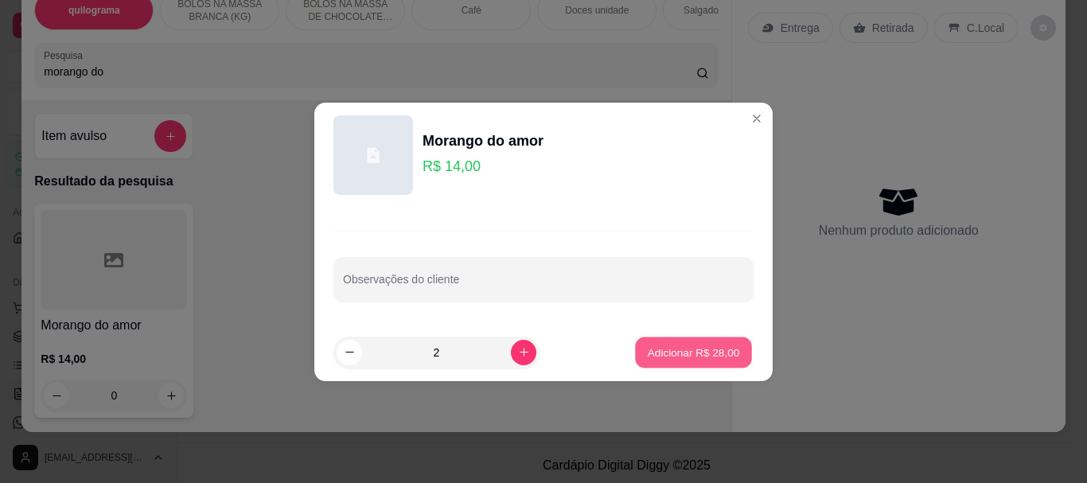
click at [677, 357] on p "Adicionar R$ 28,00" at bounding box center [694, 352] width 92 height 15
type input "2"
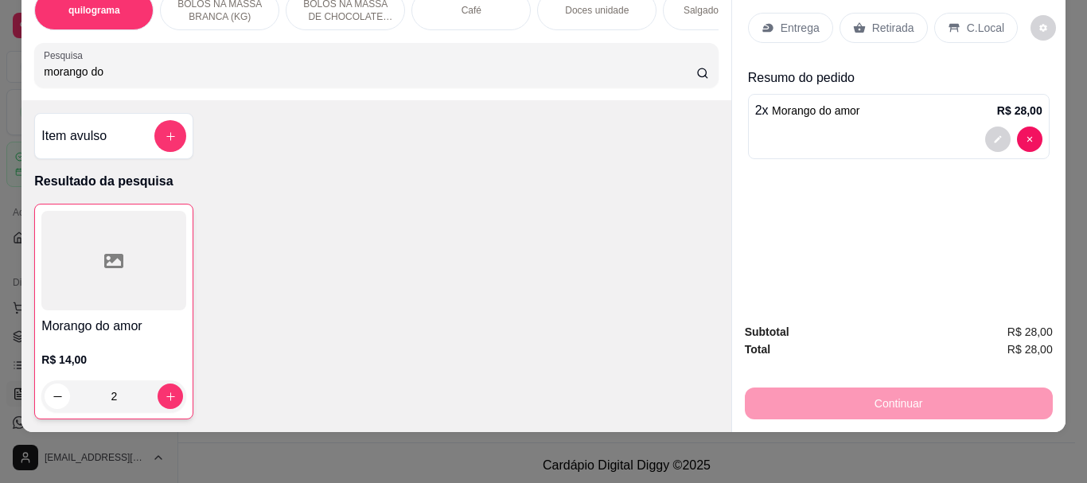
click at [875, 20] on p "Retirada" at bounding box center [894, 28] width 42 height 16
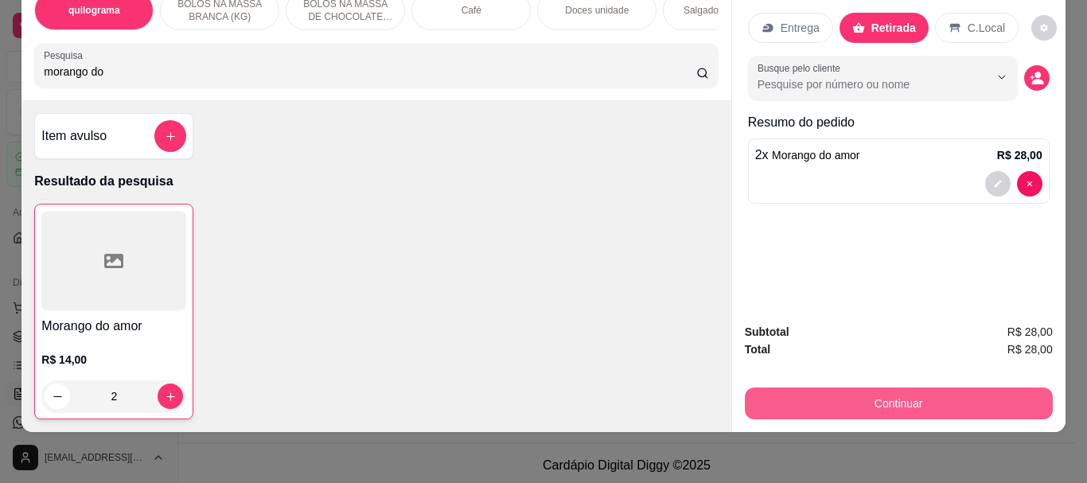
click at [875, 388] on button "Continuar" at bounding box center [899, 404] width 308 height 32
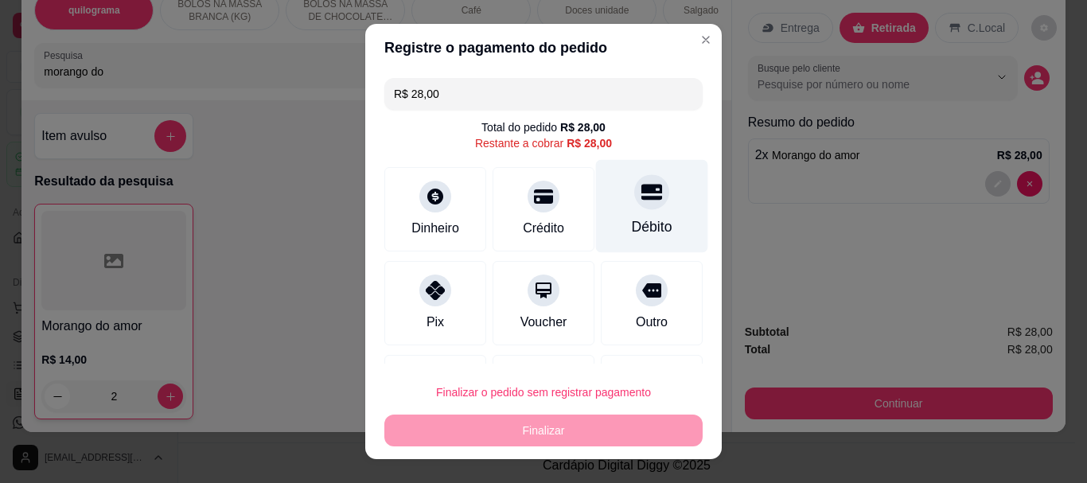
click at [634, 207] on div at bounding box center [651, 192] width 35 height 35
type input "R$ 0,00"
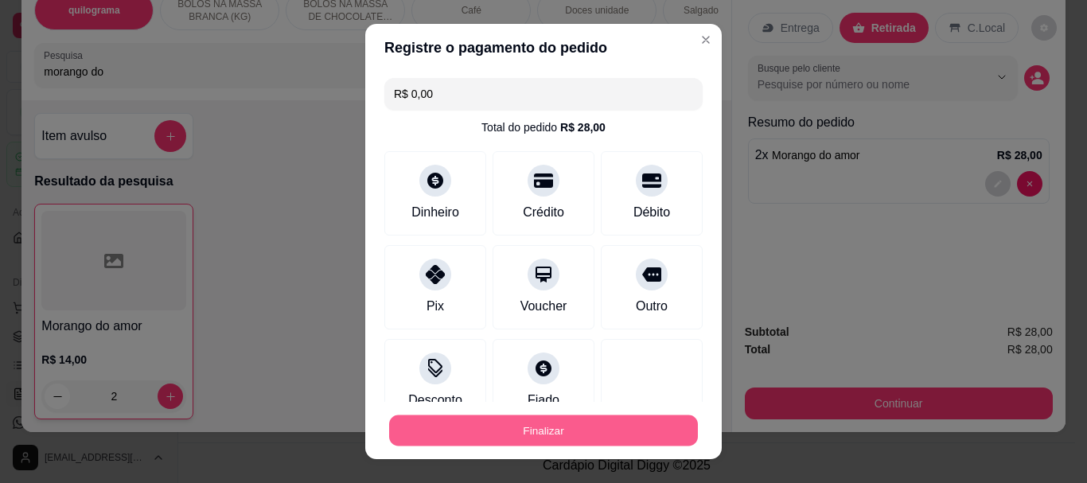
click at [537, 431] on button "Finalizar" at bounding box center [543, 430] width 309 height 31
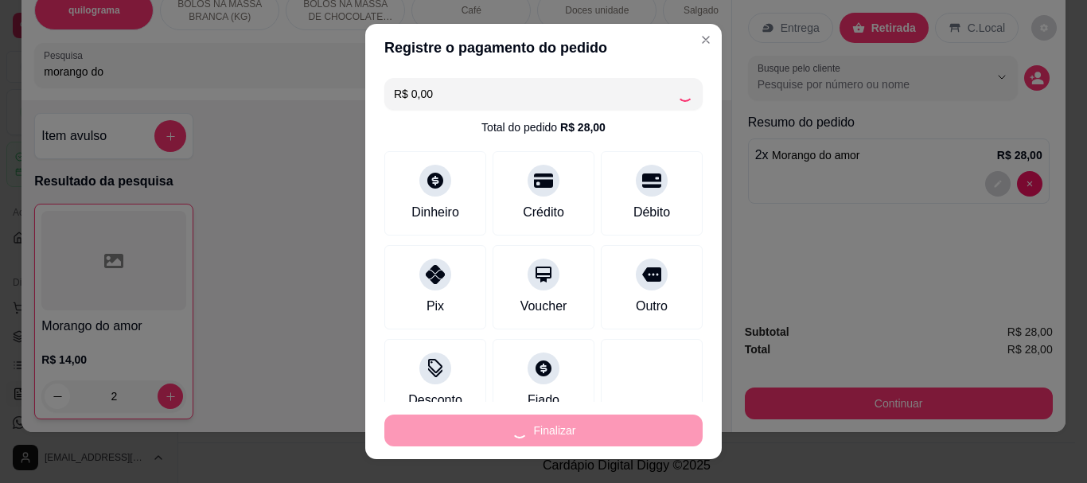
type input "0"
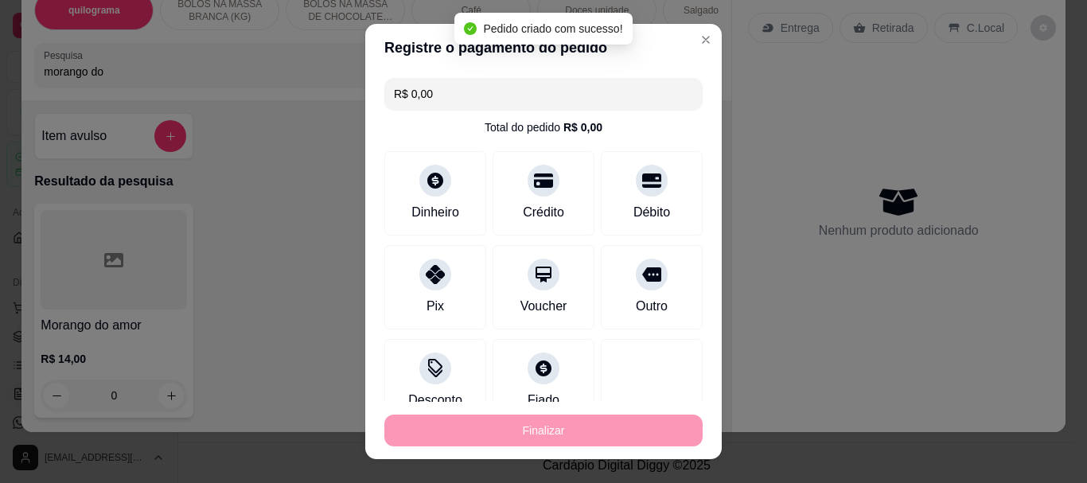
type input "-R$ 28,00"
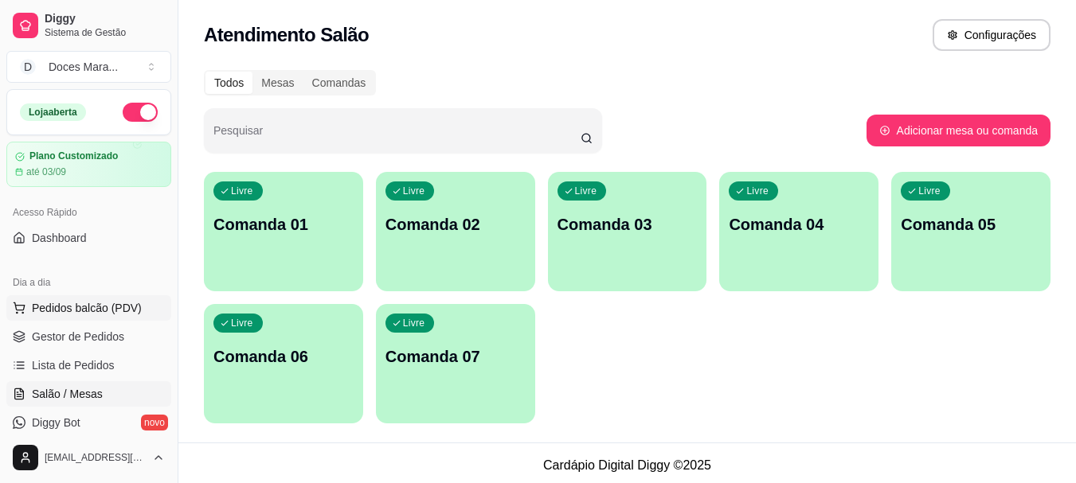
click at [66, 304] on span "Pedidos balcão (PDV)" at bounding box center [87, 308] width 110 height 16
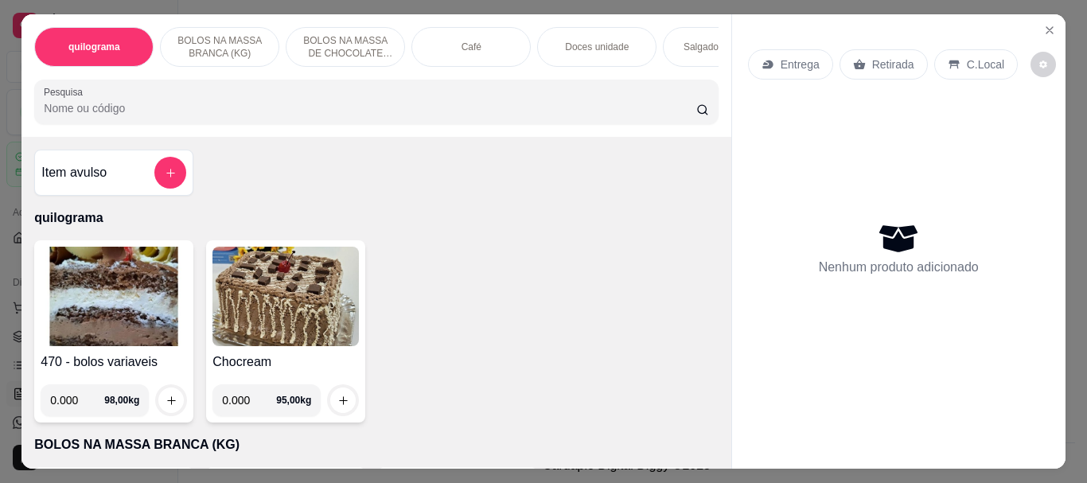
click at [123, 284] on img at bounding box center [114, 297] width 146 height 100
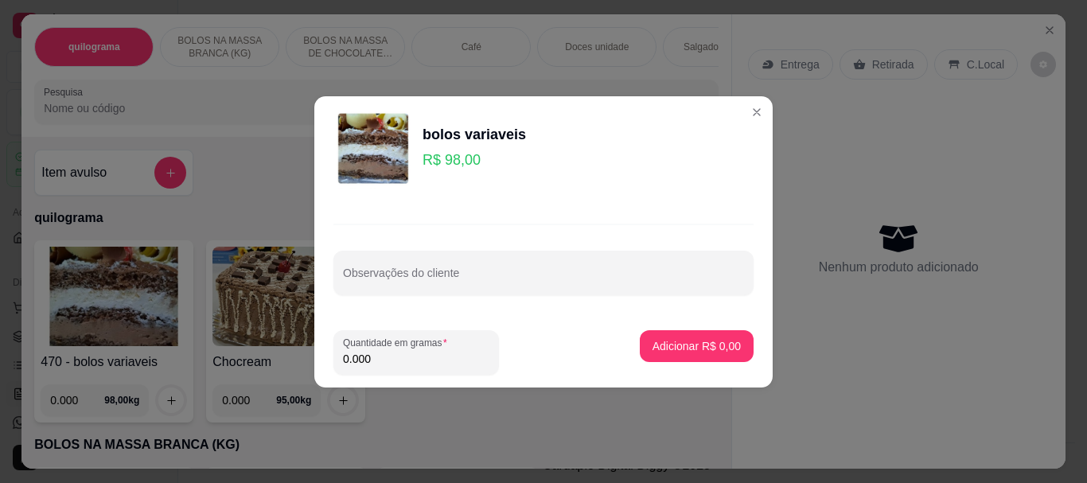
click at [430, 362] on input "0.000" at bounding box center [416, 359] width 146 height 16
type input "0.190"
click at [718, 348] on p "Adicionar R$ 18,62" at bounding box center [693, 346] width 95 height 16
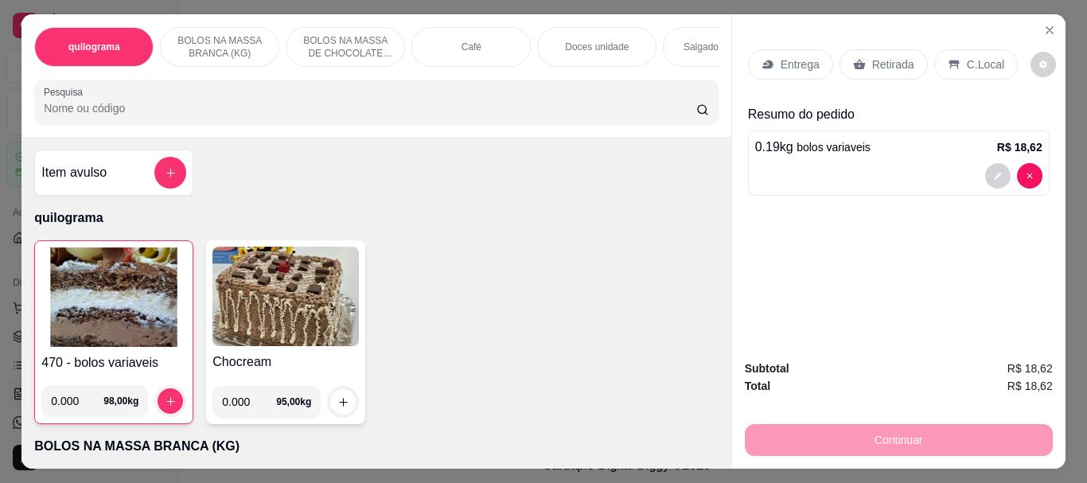
click at [495, 51] on div "Café" at bounding box center [471, 47] width 119 height 40
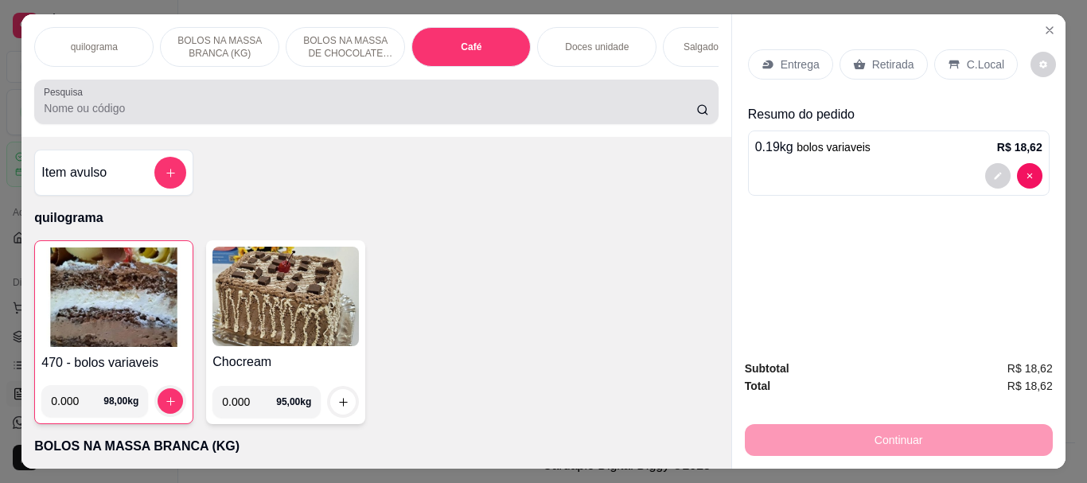
scroll to position [42, 0]
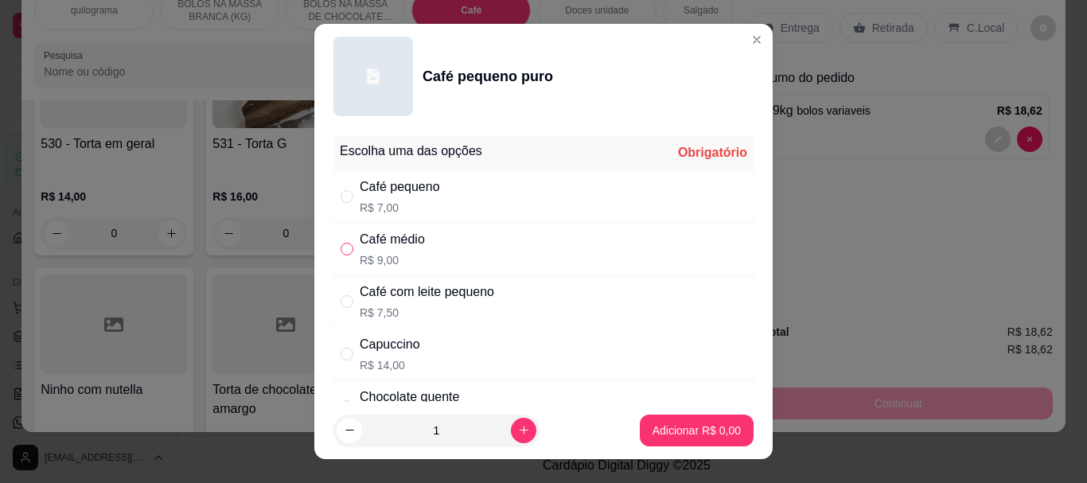
click at [341, 247] on input "" at bounding box center [347, 249] width 13 height 13
radio input "true"
click at [656, 426] on p "Adicionar R$ 9,00" at bounding box center [697, 430] width 86 height 15
type input "1"
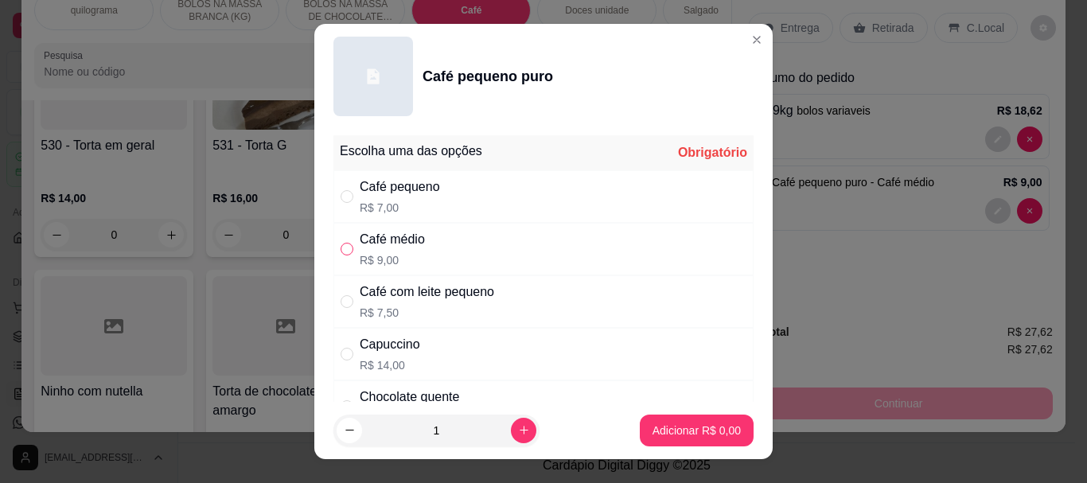
click at [341, 249] on input "" at bounding box center [347, 249] width 13 height 13
radio input "true"
click at [696, 426] on p "Adicionar R$ 9,00" at bounding box center [697, 430] width 86 height 15
type input "2"
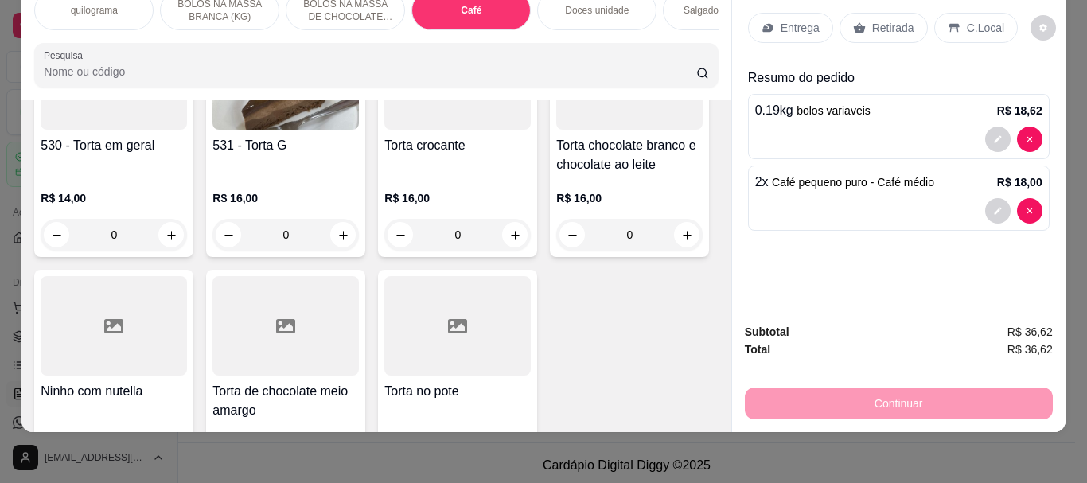
click at [883, 21] on p "Retirada" at bounding box center [894, 28] width 42 height 16
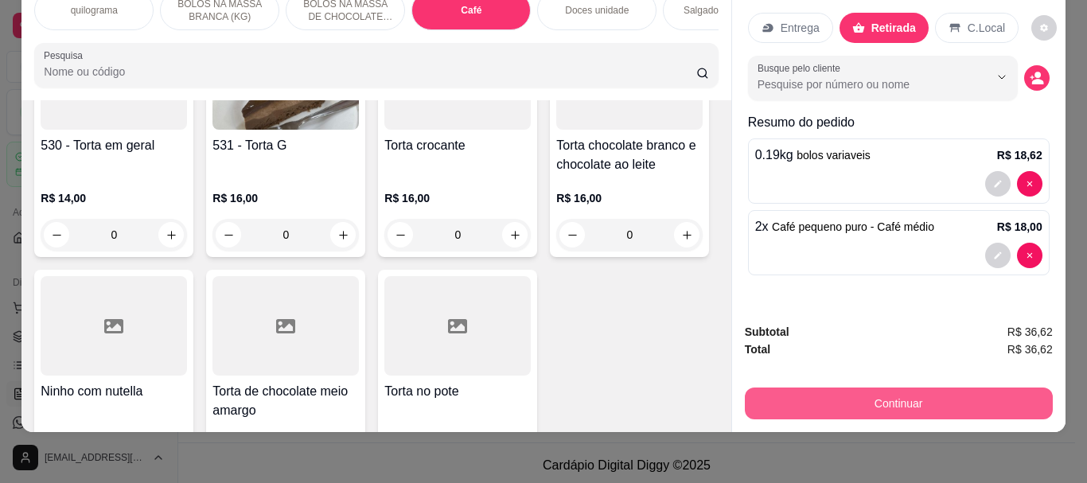
click at [907, 390] on button "Continuar" at bounding box center [899, 404] width 308 height 32
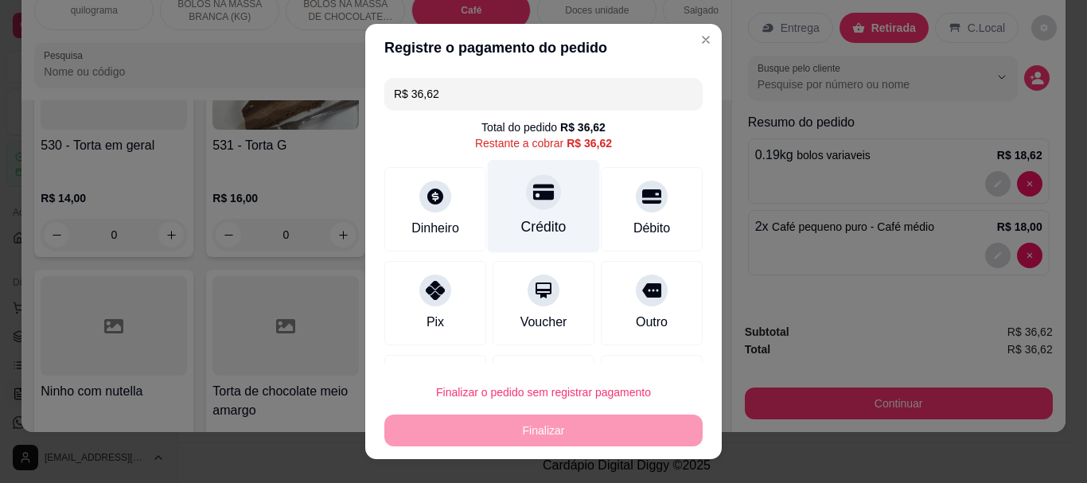
click at [533, 214] on div "Crédito" at bounding box center [544, 206] width 112 height 93
type input "R$ 0,00"
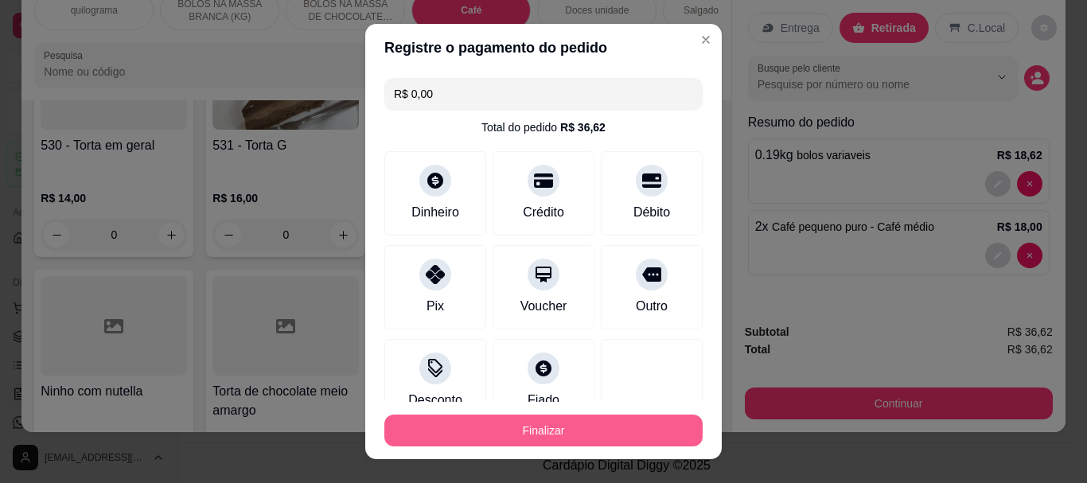
click at [524, 421] on button "Finalizar" at bounding box center [544, 431] width 318 height 32
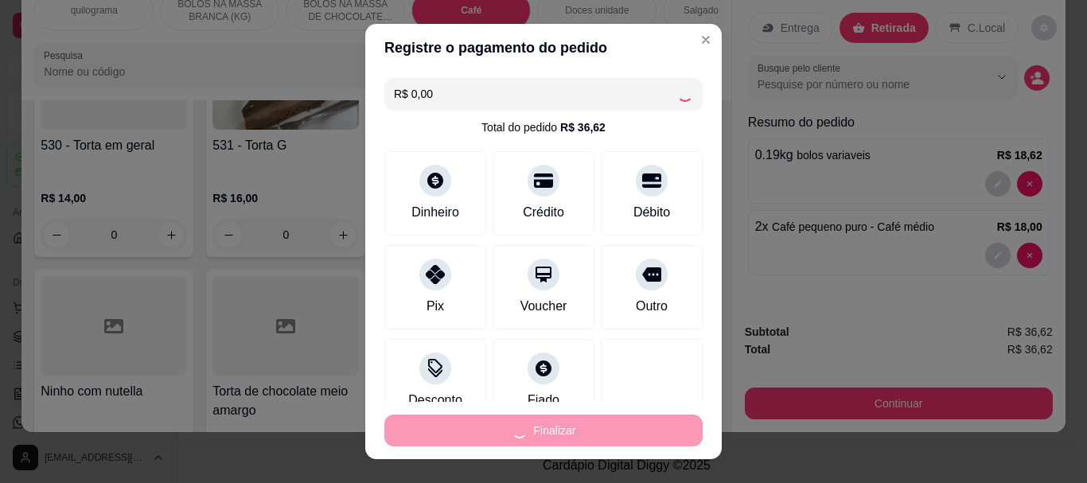
type input "0"
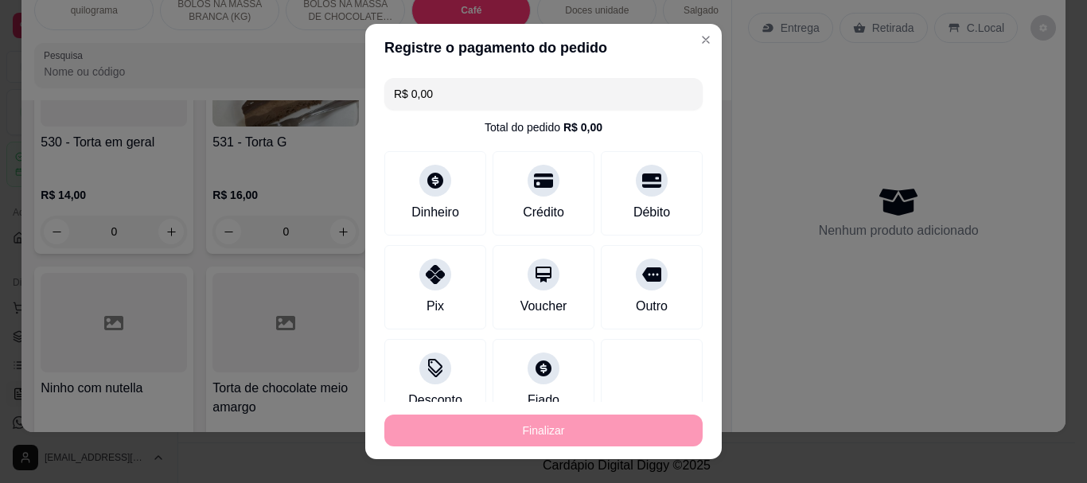
type input "-R$ 36,62"
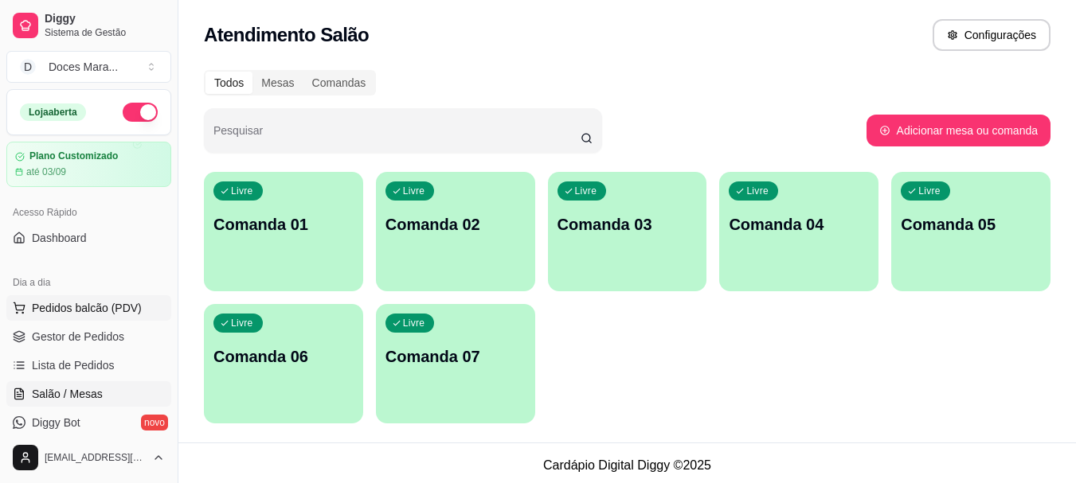
click at [41, 304] on span "Pedidos balcão (PDV)" at bounding box center [87, 308] width 110 height 16
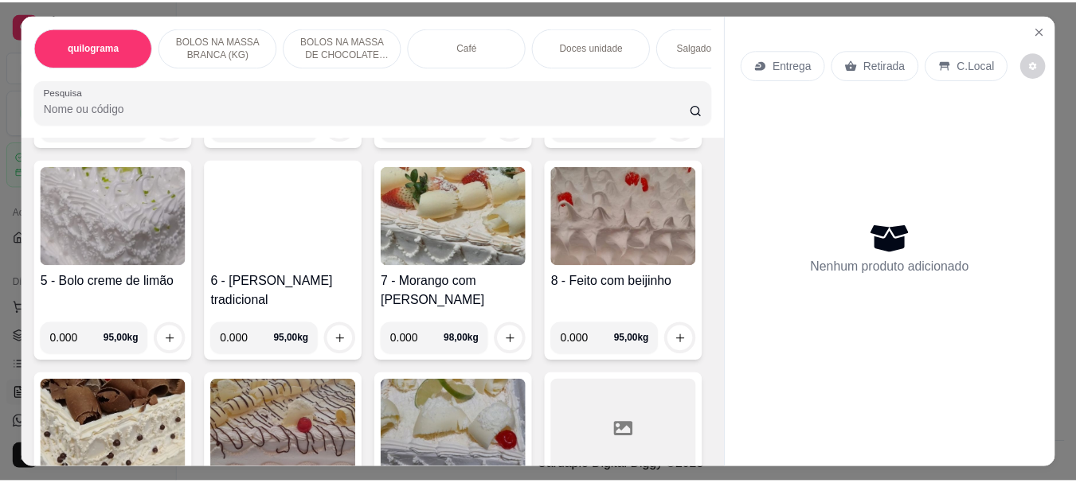
scroll to position [637, 0]
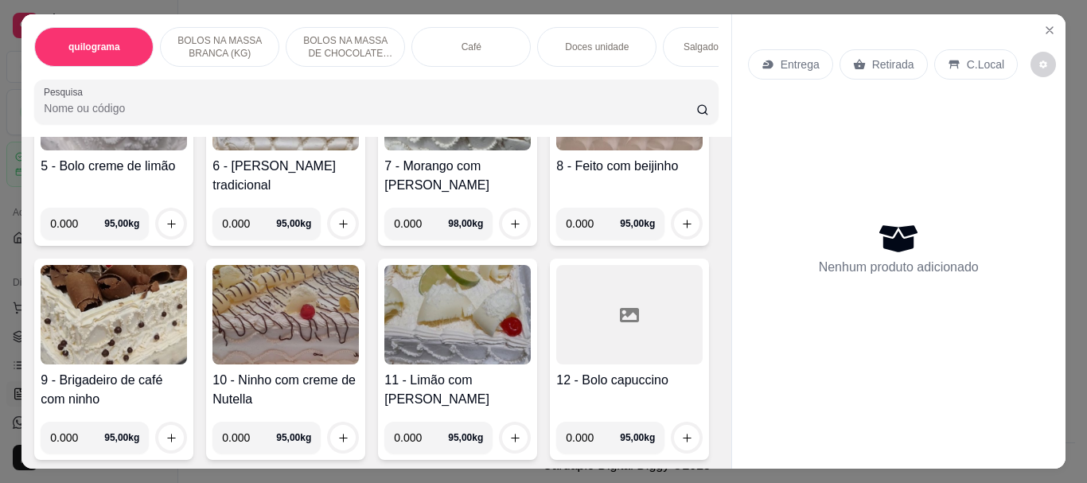
click at [378, 246] on div "7 - Morango com leite ninho 0.000 98,00 kg" at bounding box center [457, 145] width 159 height 201
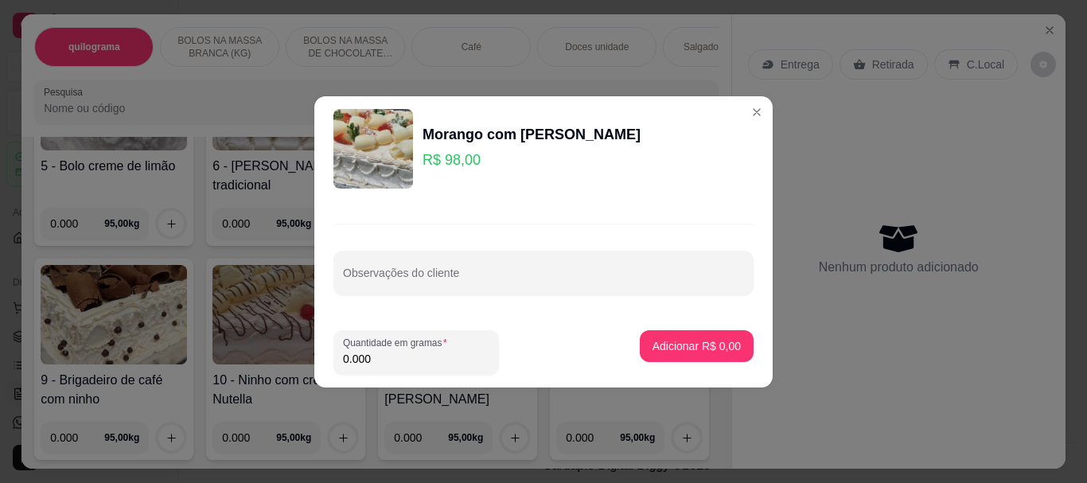
click at [415, 361] on input "0.000" at bounding box center [416, 359] width 146 height 16
type input "1.430"
click at [710, 338] on p "Adicionar R$ 140,14" at bounding box center [691, 345] width 98 height 15
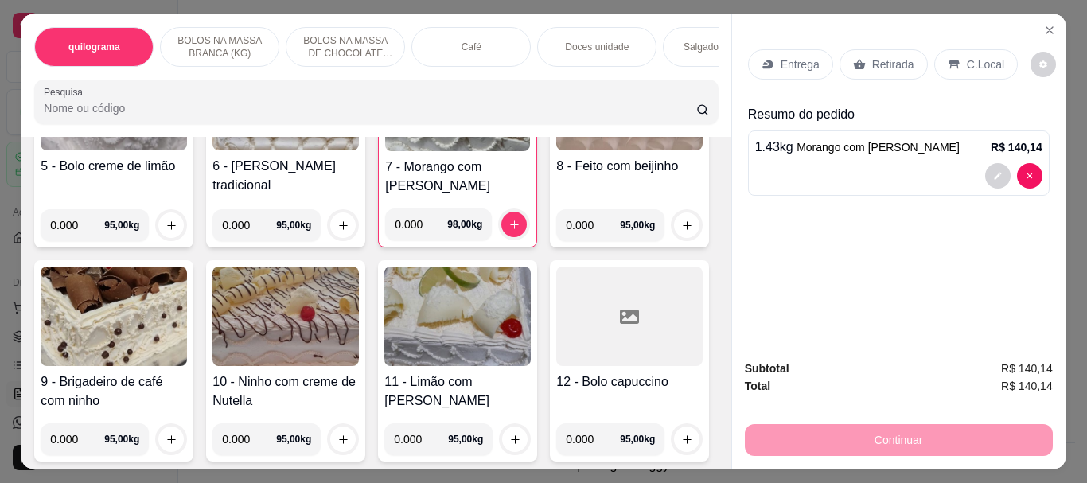
click at [852, 427] on div "Continuar" at bounding box center [899, 438] width 308 height 36
click at [873, 61] on p "Retirada" at bounding box center [894, 65] width 42 height 16
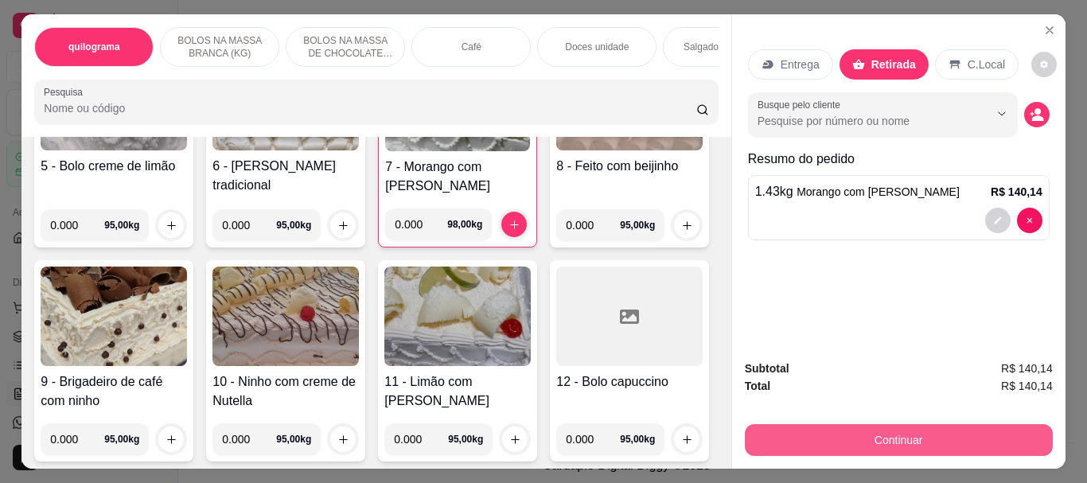
click at [873, 424] on button "Continuar" at bounding box center [899, 440] width 308 height 32
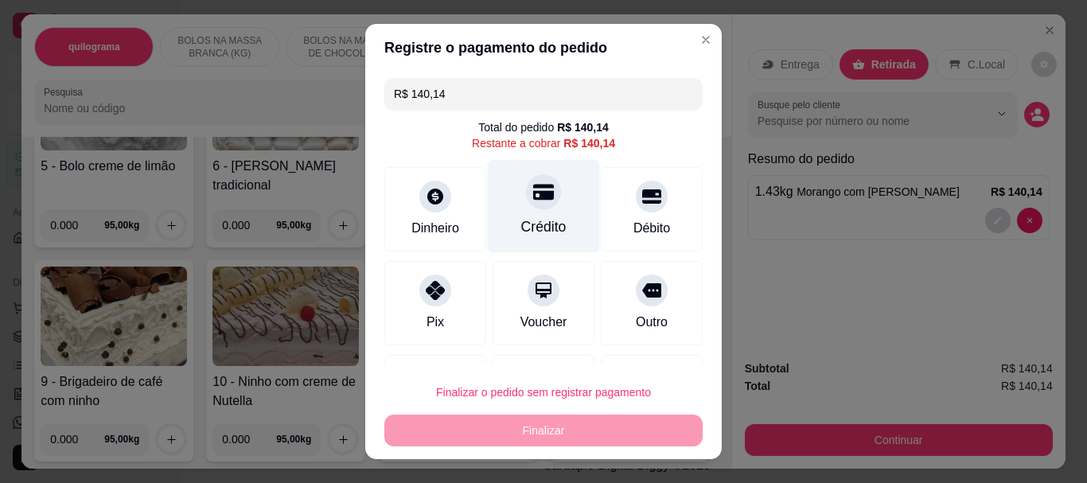
click at [521, 220] on div "Crédito" at bounding box center [543, 227] width 45 height 21
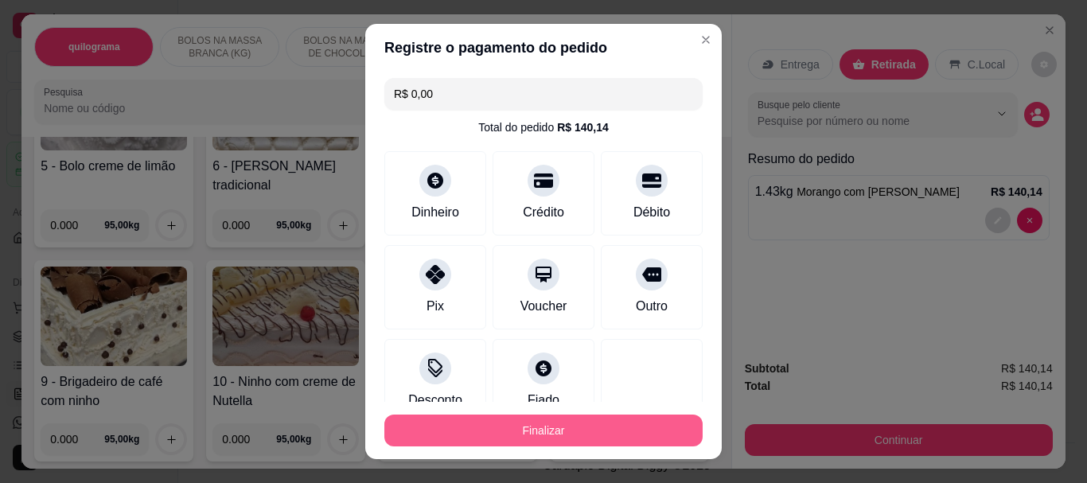
click at [526, 426] on button "Finalizar" at bounding box center [544, 431] width 318 height 32
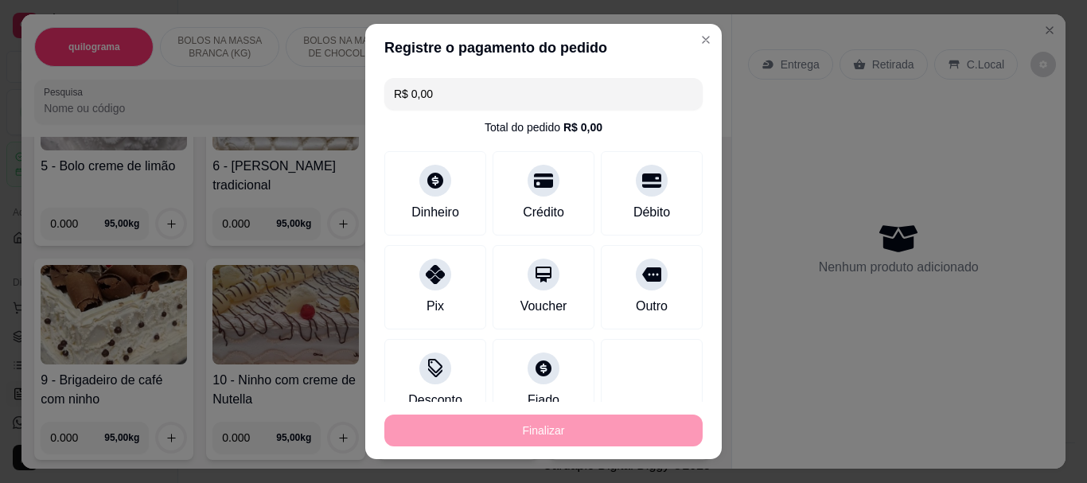
type input "-R$ 140,14"
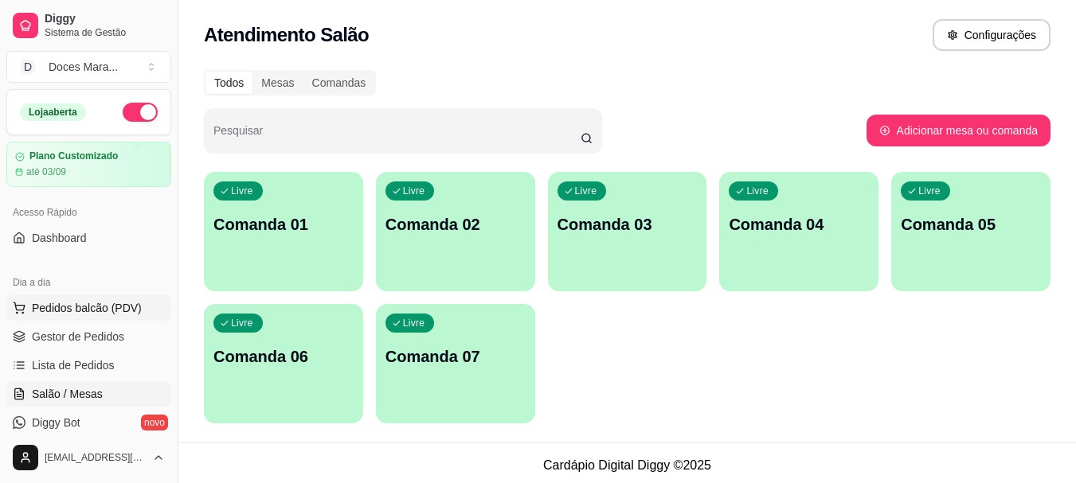
click at [82, 302] on span "Pedidos balcão (PDV)" at bounding box center [87, 308] width 110 height 16
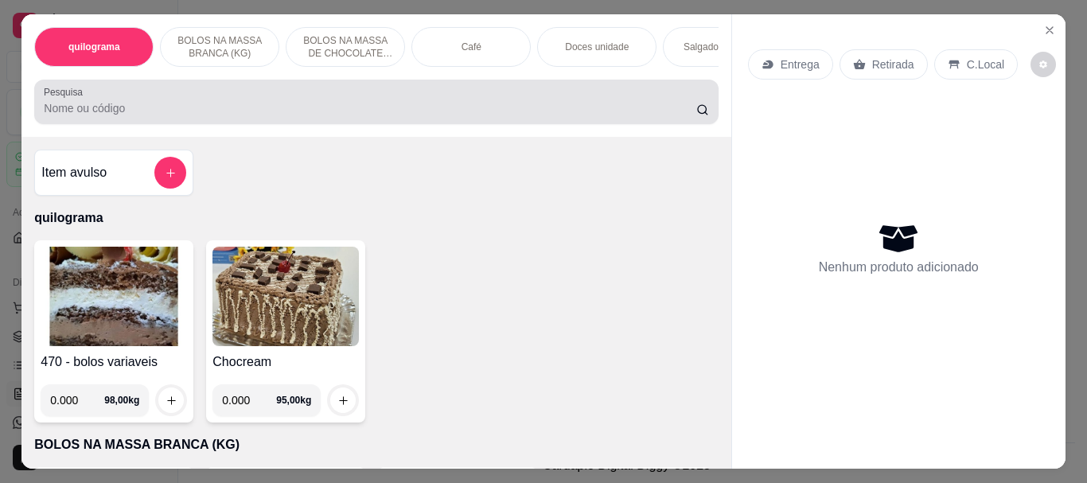
click at [185, 116] on input "Pesquisa" at bounding box center [370, 108] width 653 height 16
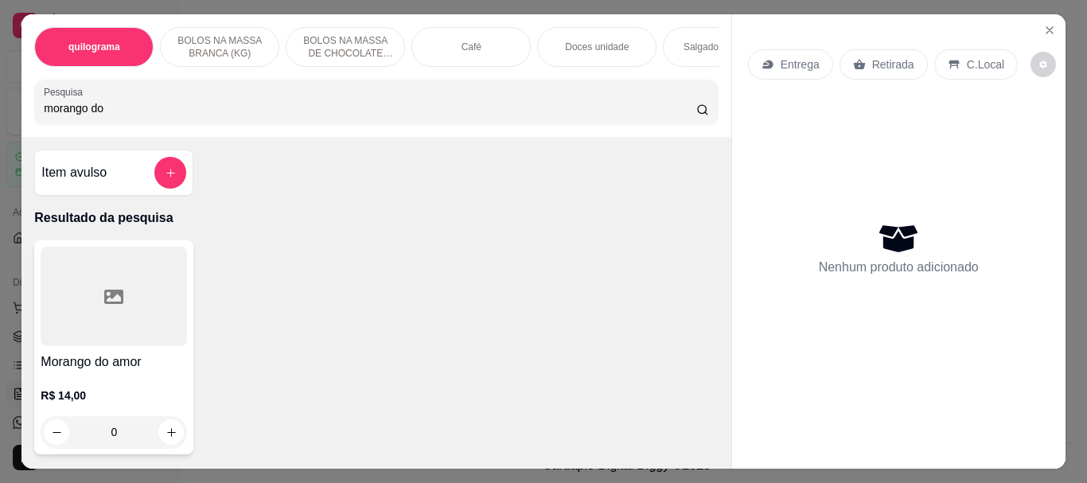
type input "morango do"
click at [126, 266] on div at bounding box center [114, 297] width 146 height 100
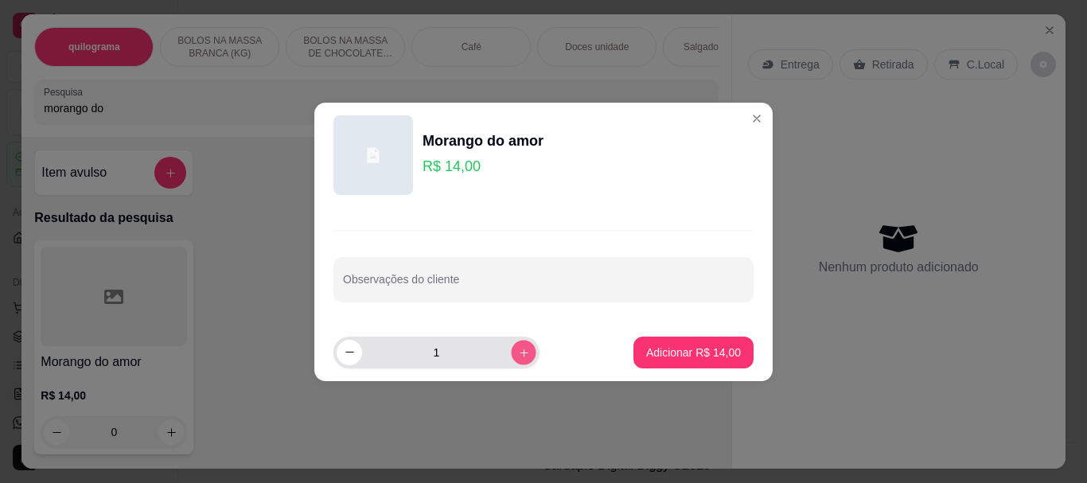
click at [511, 353] on button "increase-product-quantity" at bounding box center [523, 352] width 25 height 25
type input "2"
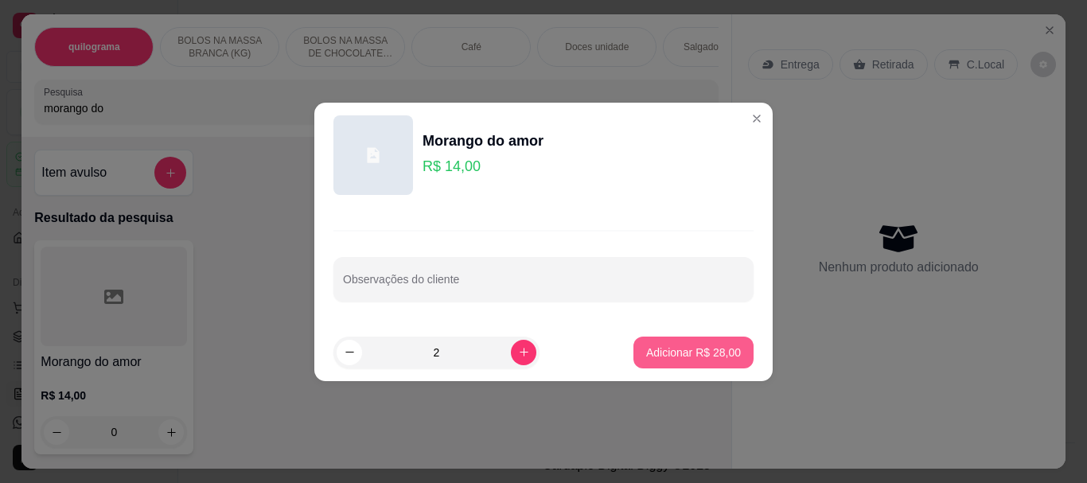
click at [646, 353] on p "Adicionar R$ 28,00" at bounding box center [693, 353] width 95 height 16
type input "2"
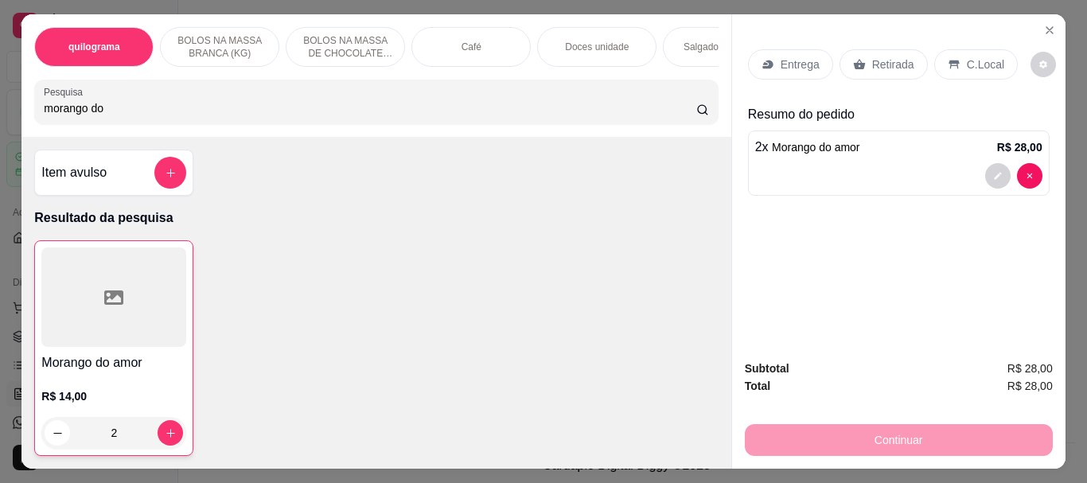
click at [888, 60] on p "Retirada" at bounding box center [894, 65] width 42 height 16
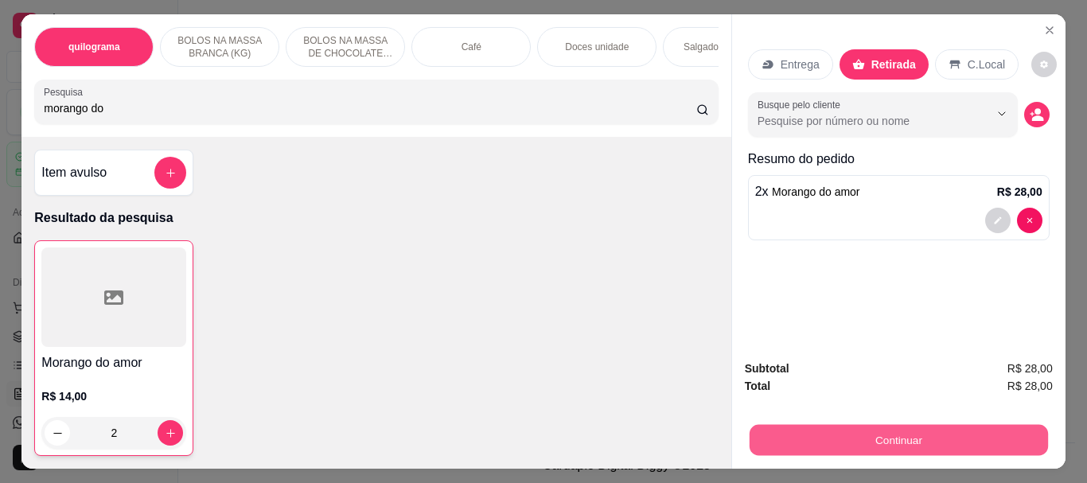
click at [903, 424] on button "Continuar" at bounding box center [898, 439] width 299 height 31
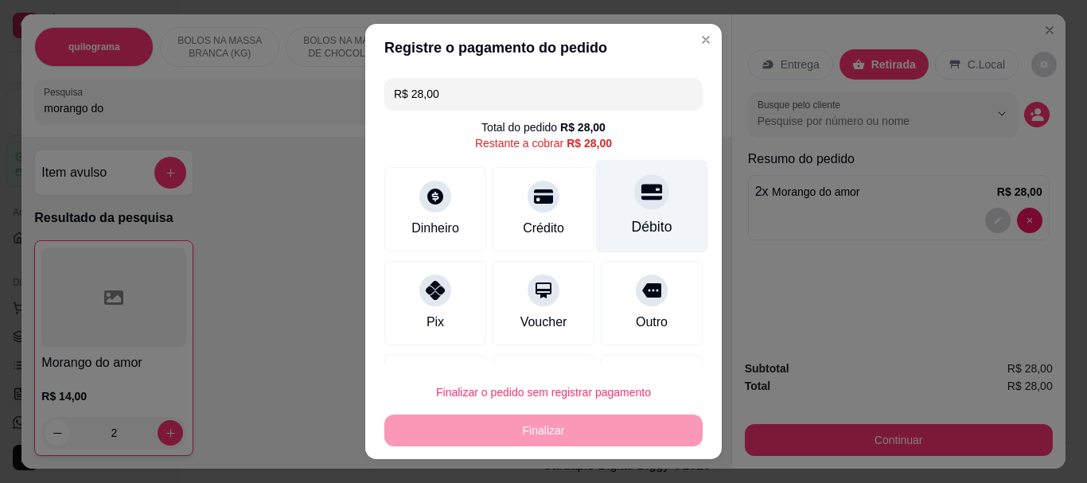
click at [632, 224] on div "Débito" at bounding box center [652, 227] width 41 height 21
type input "R$ 0,00"
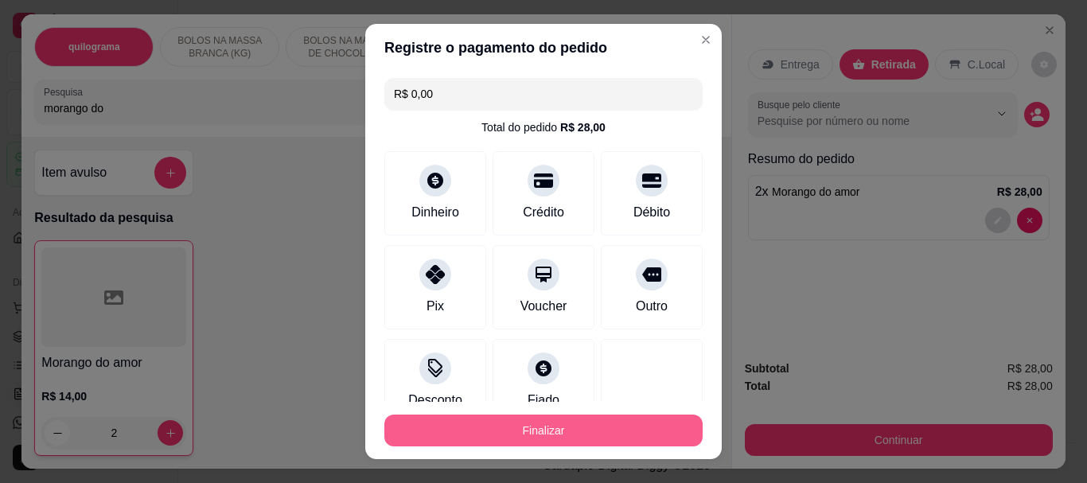
click at [549, 427] on button "Finalizar" at bounding box center [544, 431] width 318 height 32
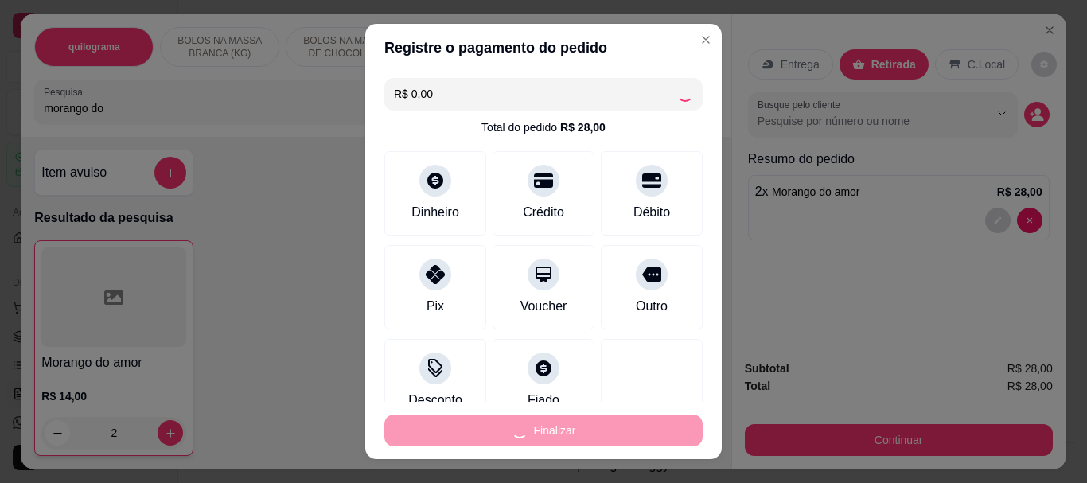
type input "0"
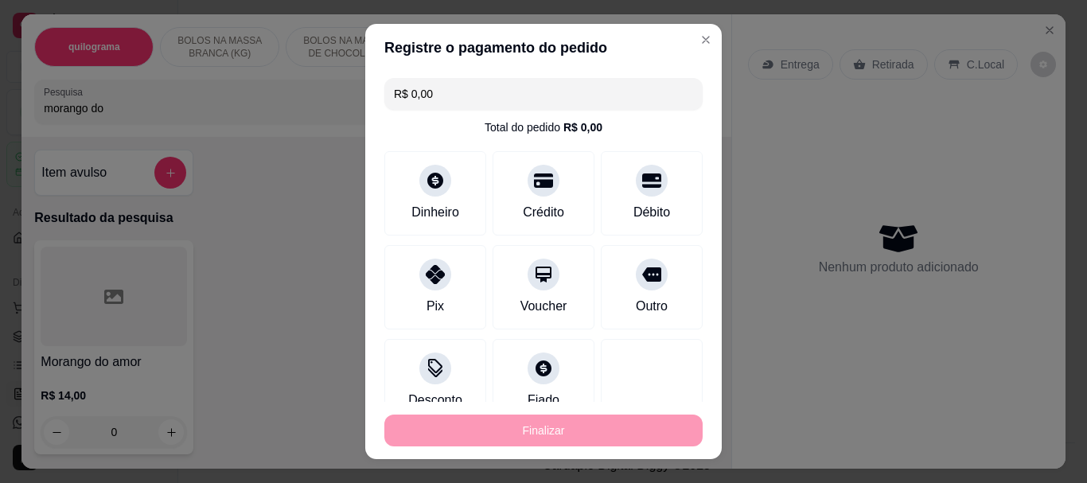
type input "-R$ 28,00"
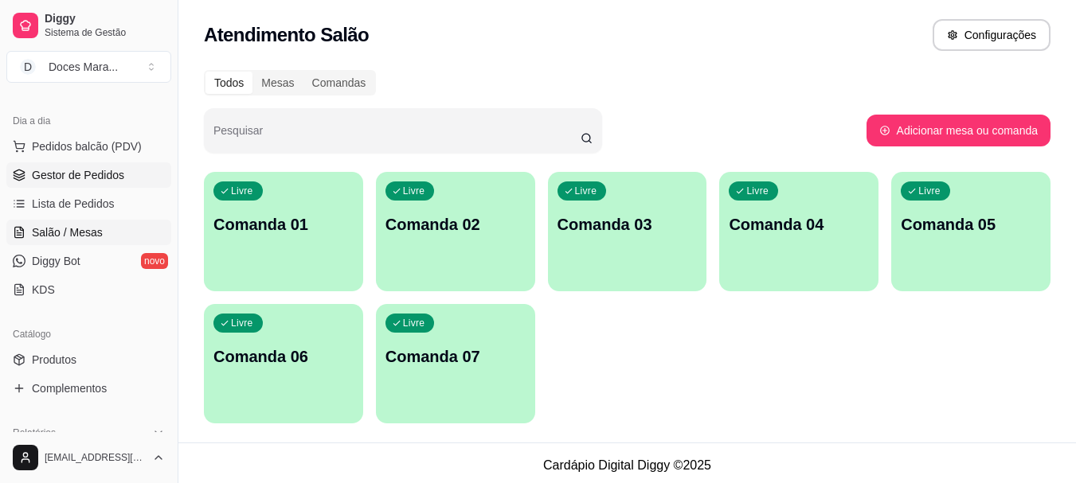
scroll to position [239, 0]
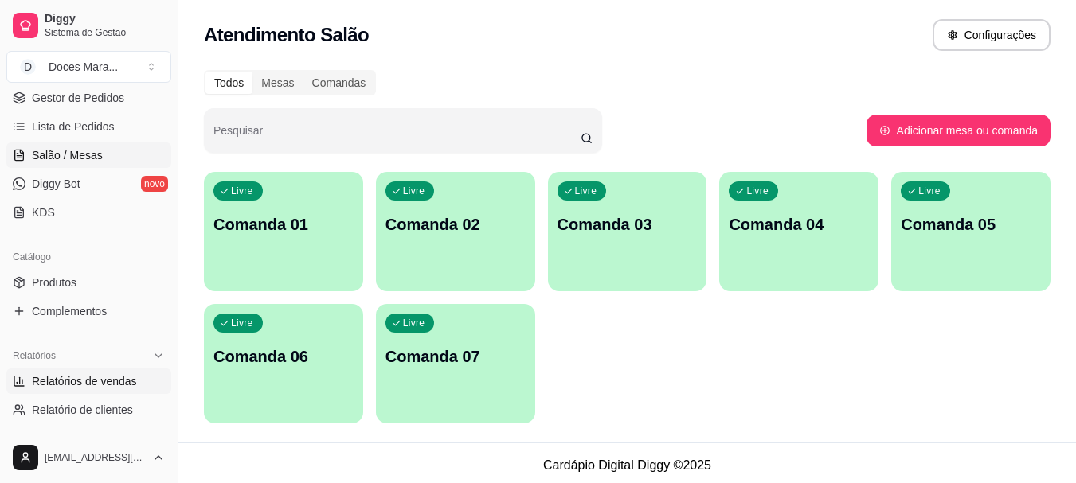
click at [72, 385] on span "Relatórios de vendas" at bounding box center [84, 381] width 105 height 16
select select "ALL"
select select "0"
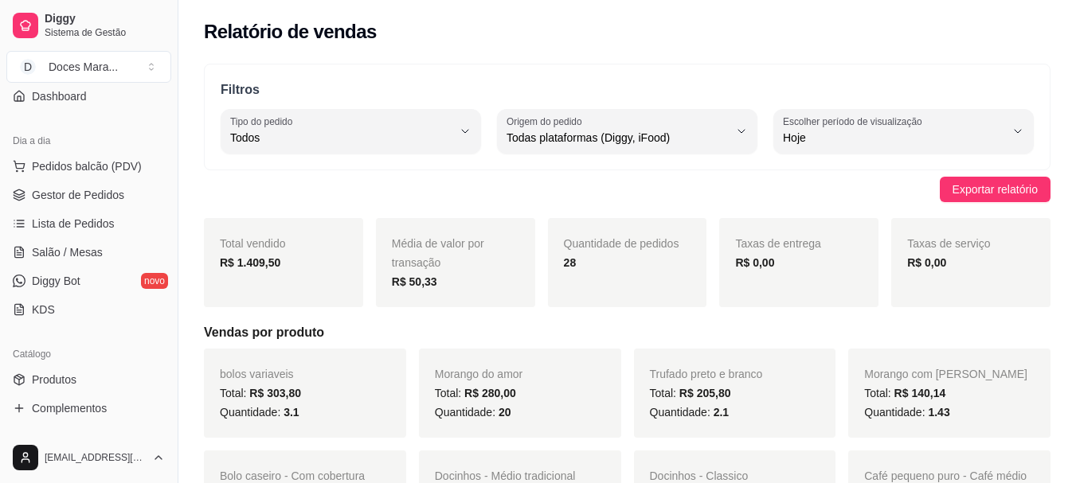
scroll to position [105, 0]
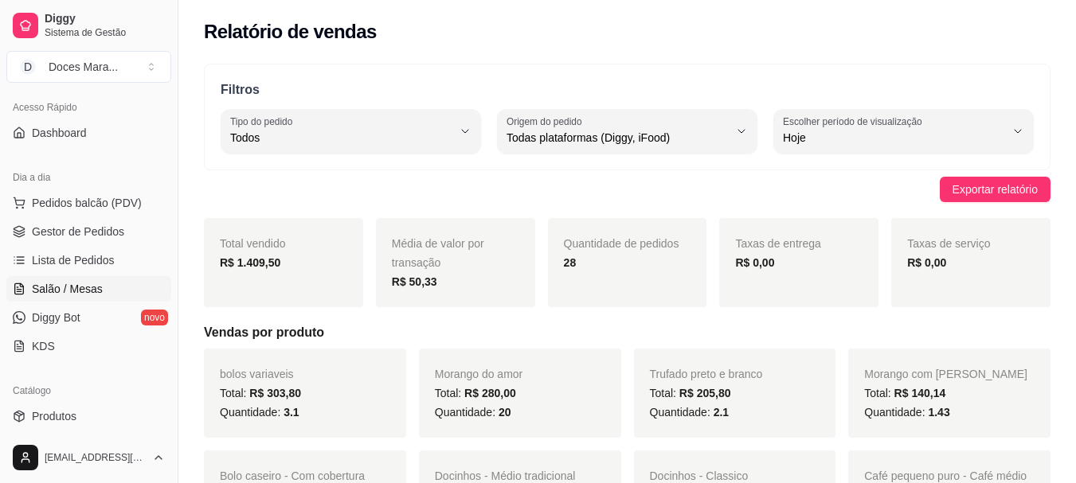
click at [76, 293] on span "Salão / Mesas" at bounding box center [67, 289] width 71 height 16
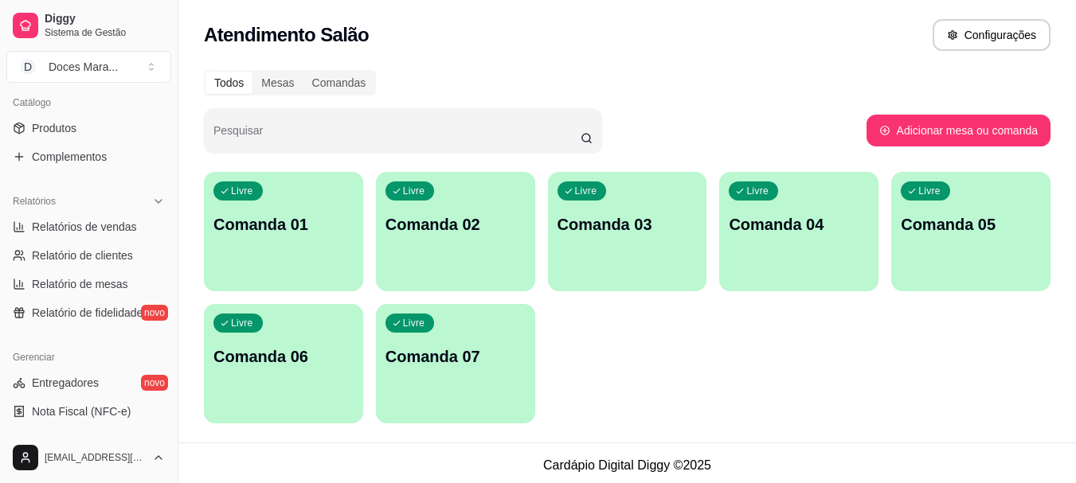
scroll to position [344, 0]
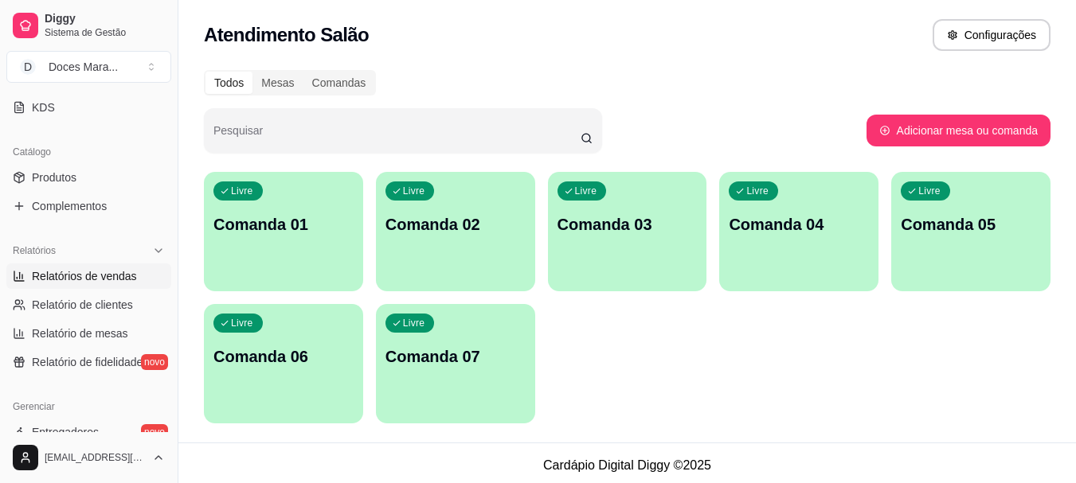
click at [79, 275] on span "Relatórios de vendas" at bounding box center [84, 276] width 105 height 16
select select "ALL"
select select "0"
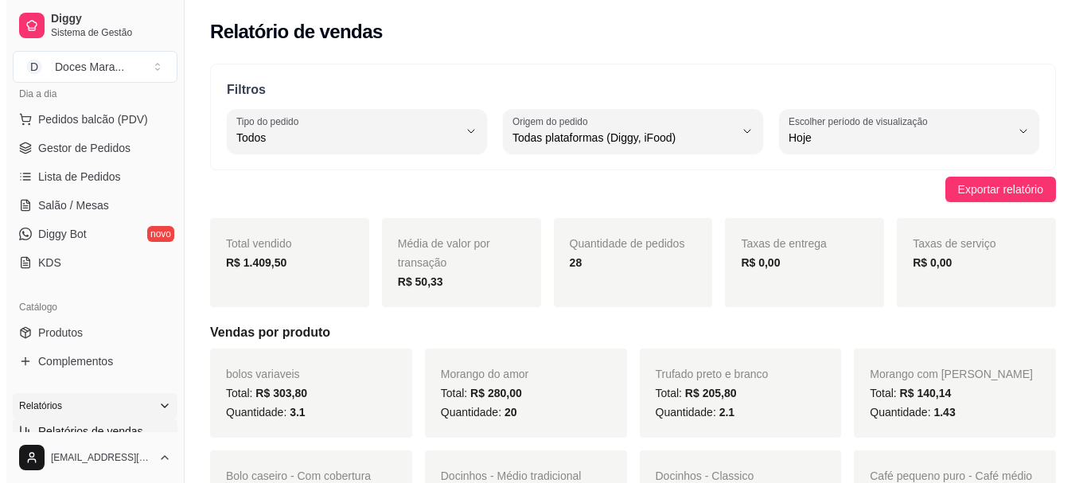
scroll to position [105, 0]
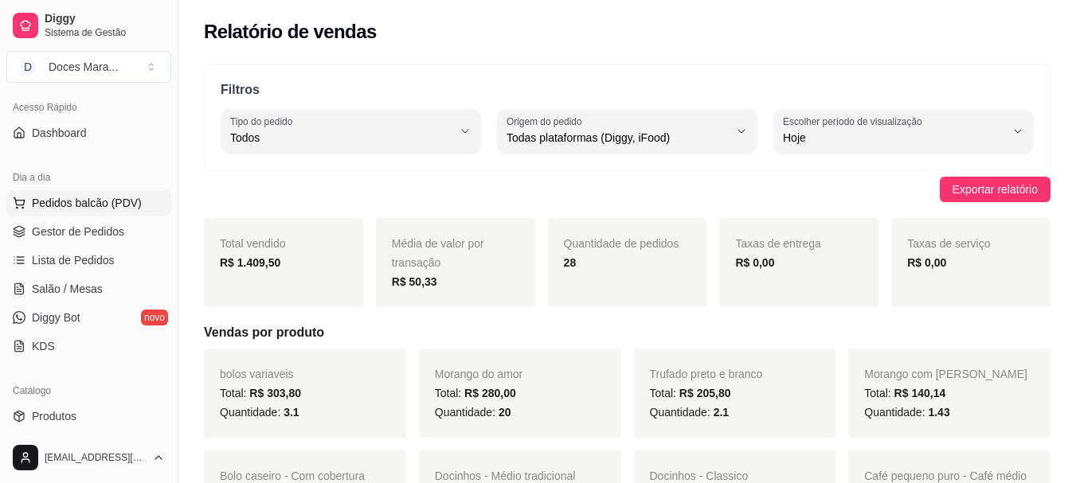
click at [82, 201] on span "Pedidos balcão (PDV)" at bounding box center [87, 203] width 110 height 16
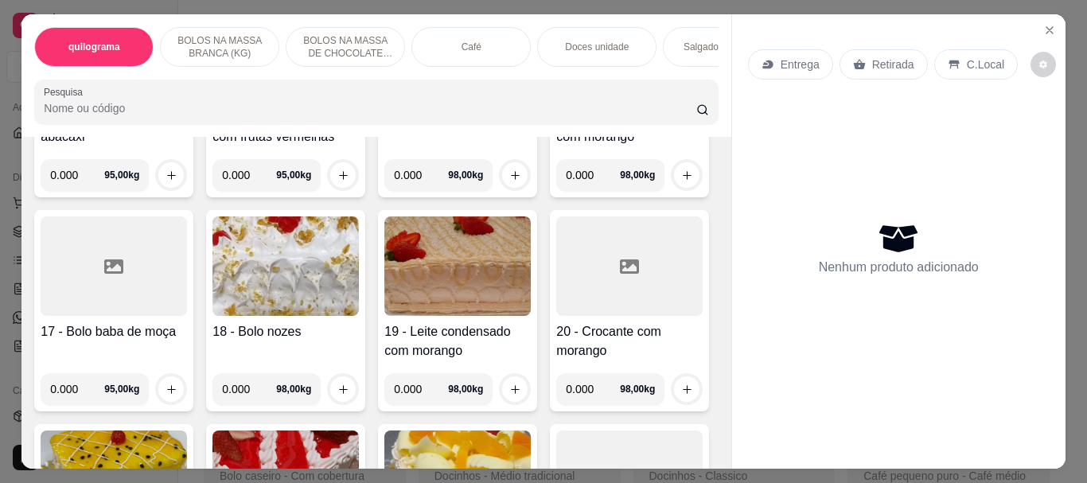
scroll to position [1115, 0]
click at [299, 101] on img at bounding box center [286, 52] width 146 height 100
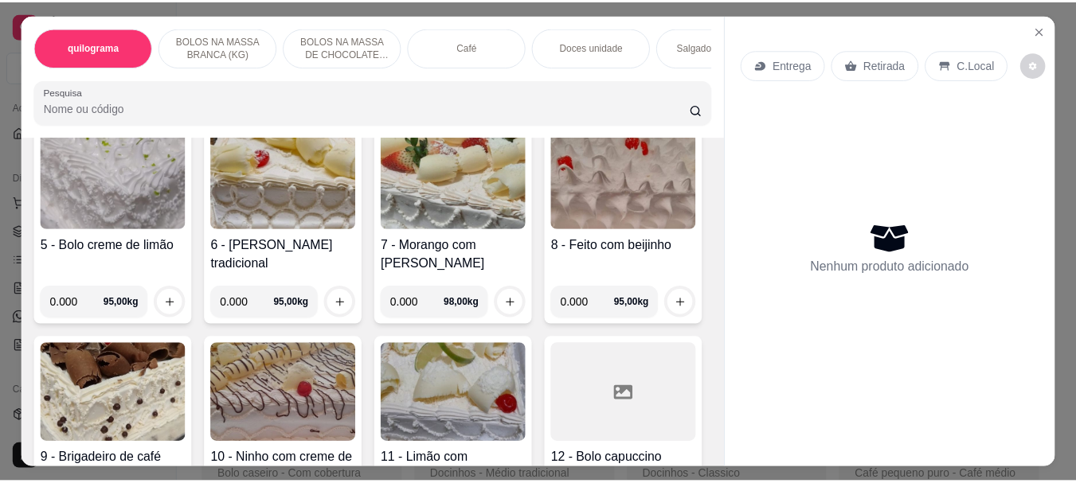
scroll to position [557, 0]
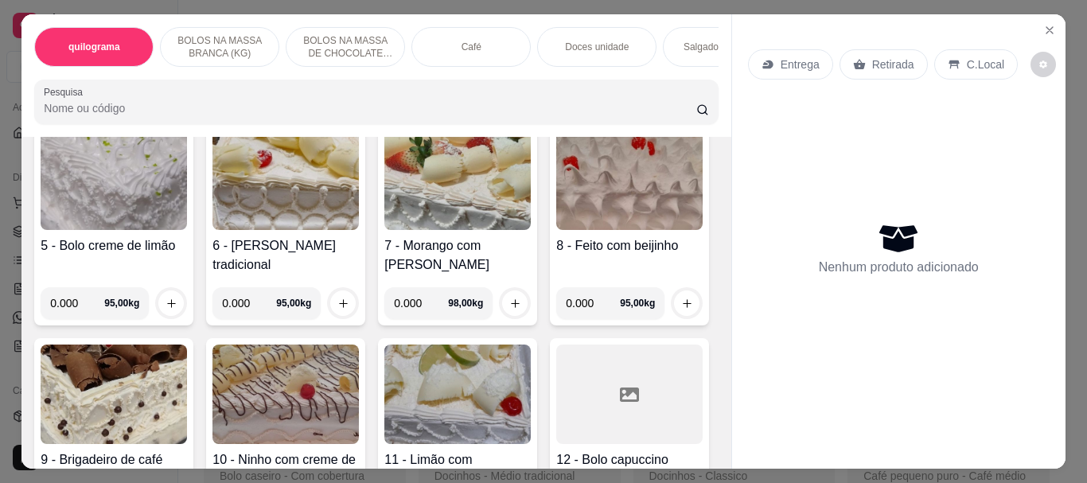
click at [385, 230] on img at bounding box center [458, 181] width 146 height 100
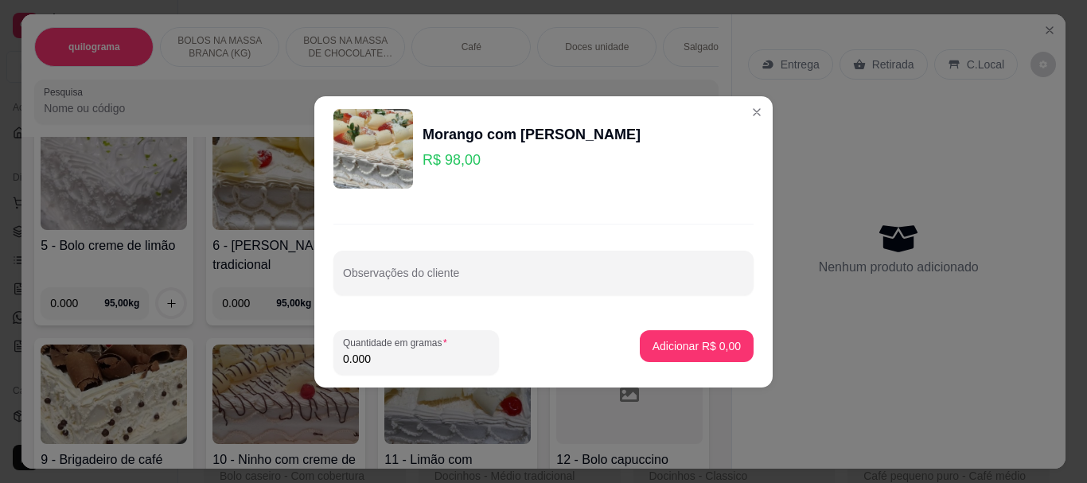
click at [385, 357] on input "0.000" at bounding box center [416, 359] width 146 height 16
type input "3.060"
click at [688, 348] on p "Adicionar R$ 299,88" at bounding box center [690, 346] width 101 height 16
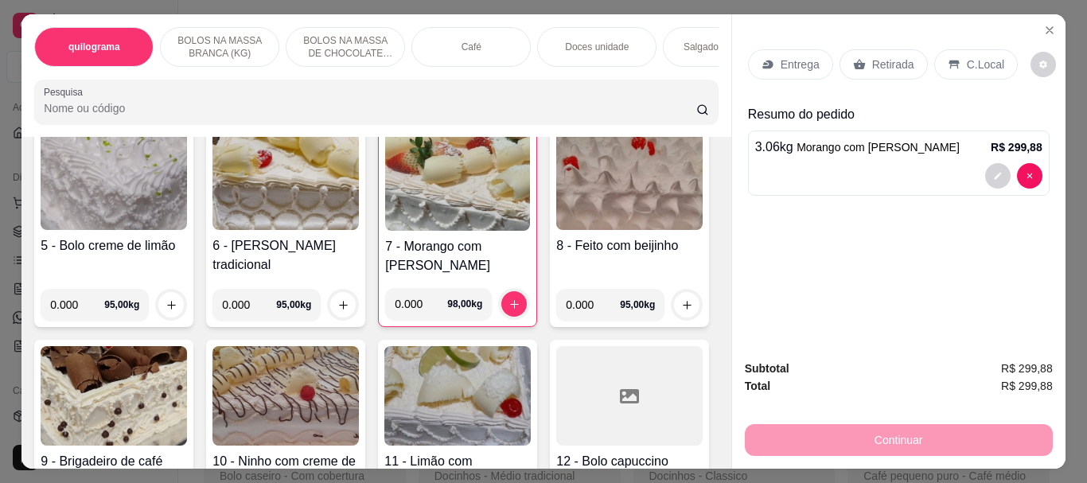
click at [880, 57] on p "Retirada" at bounding box center [894, 65] width 42 height 16
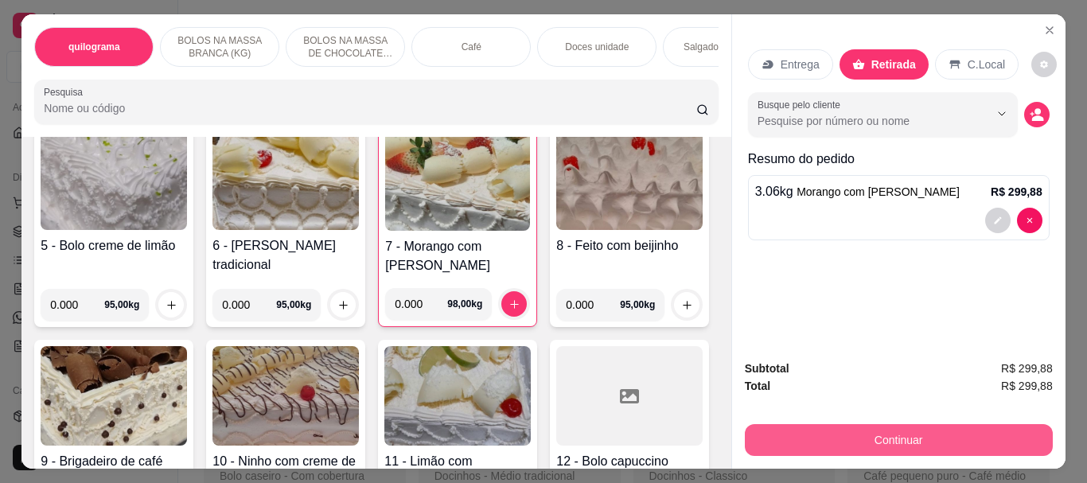
click at [888, 424] on button "Continuar" at bounding box center [899, 440] width 308 height 32
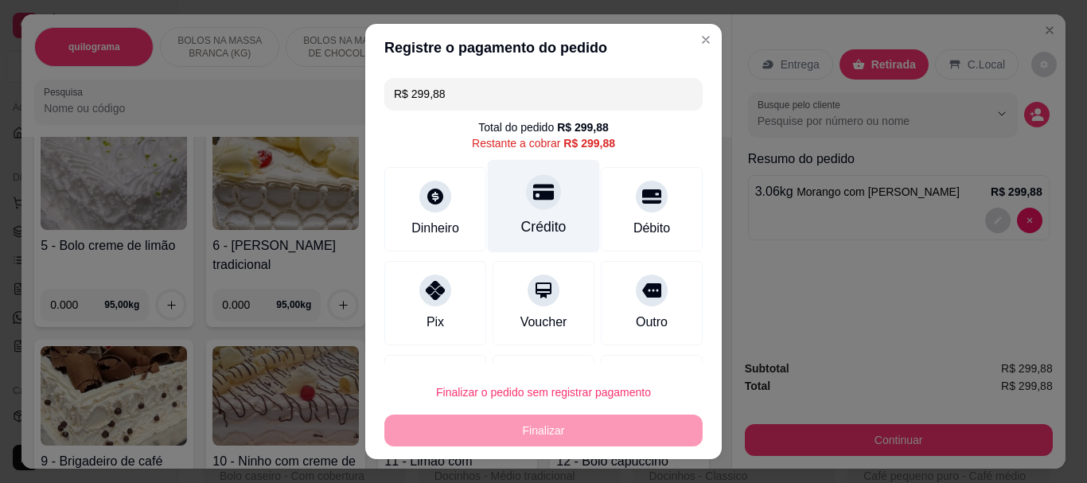
click at [535, 221] on div "Crédito" at bounding box center [543, 227] width 45 height 21
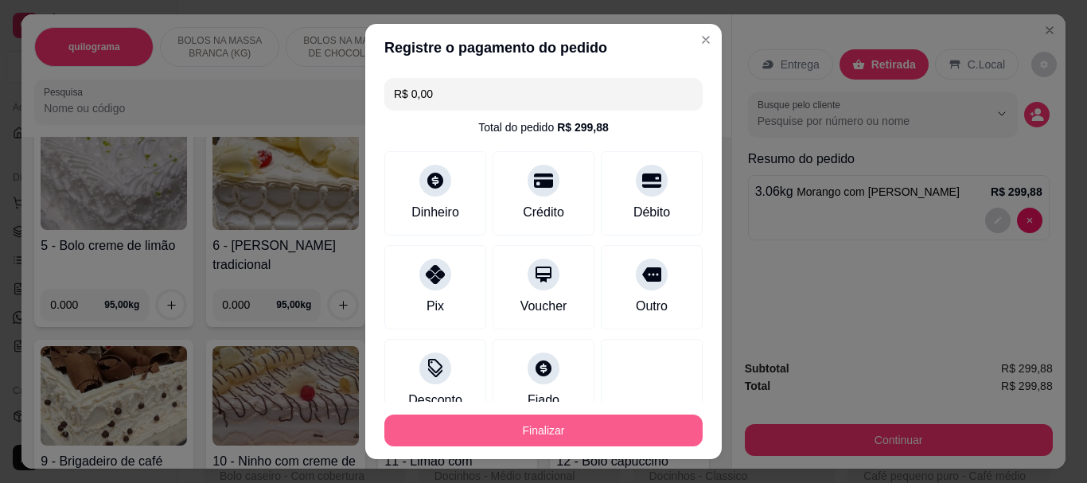
click at [535, 426] on button "Finalizar" at bounding box center [544, 431] width 318 height 32
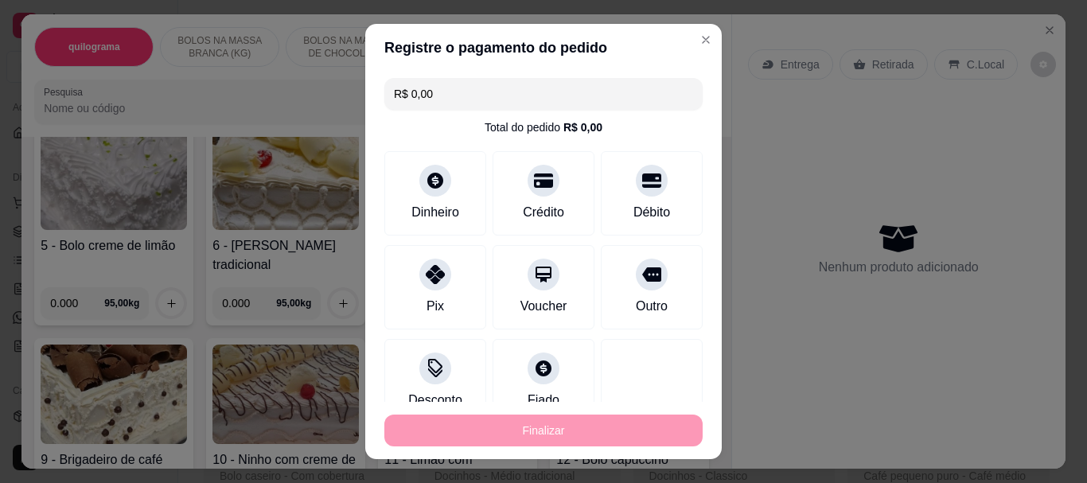
type input "-R$ 299,88"
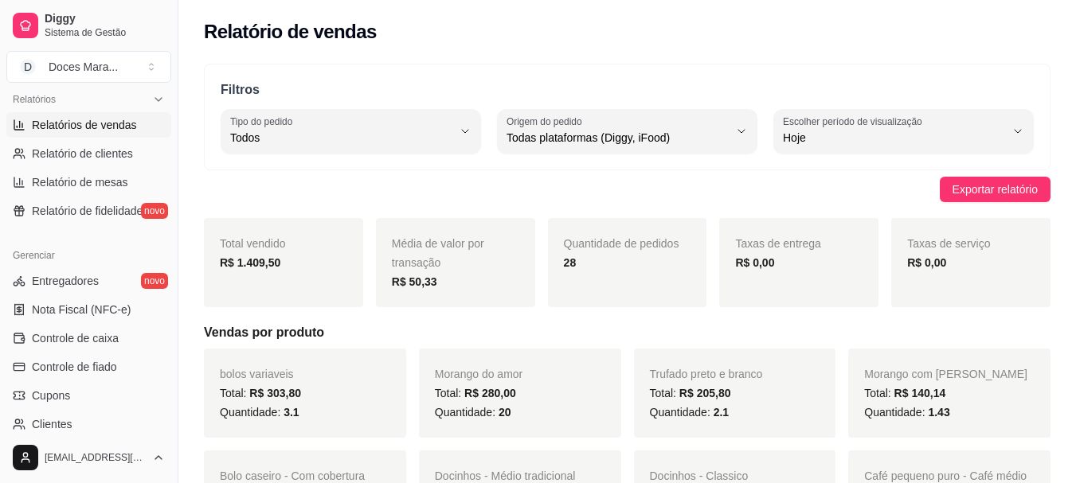
scroll to position [503, 0]
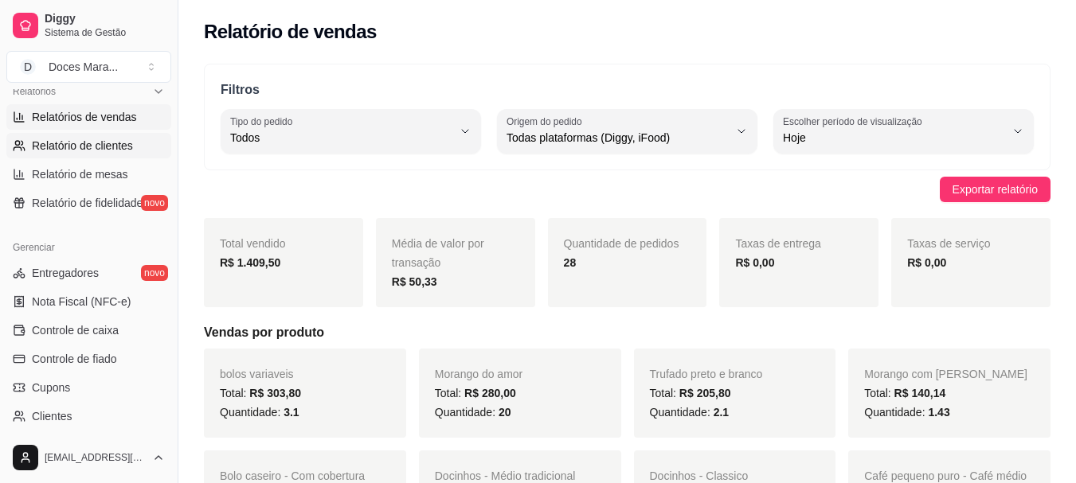
click at [88, 141] on span "Relatório de clientes" at bounding box center [82, 146] width 101 height 16
select select "30"
select select "HIGHEST_TOTAL_SPENT_WITH_ORDERS"
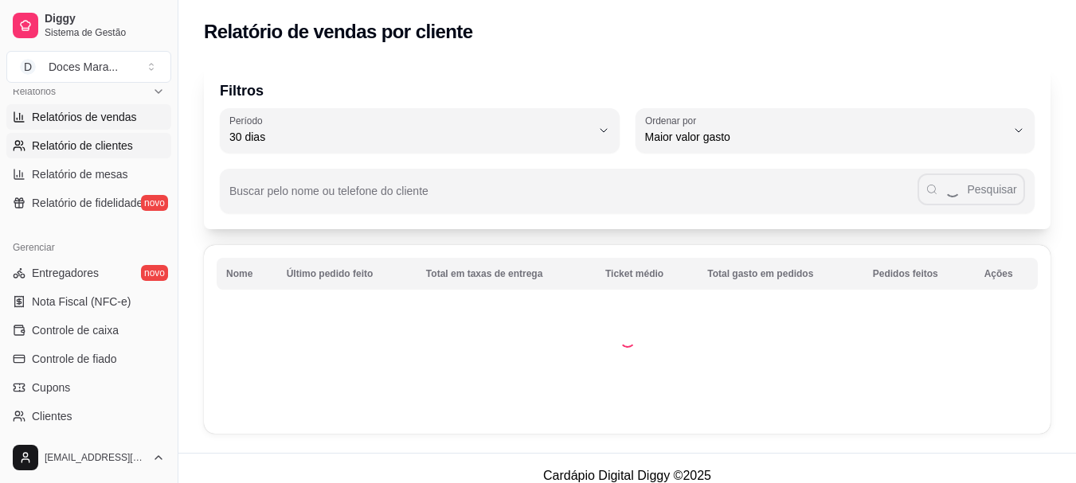
click at [91, 119] on span "Relatórios de vendas" at bounding box center [84, 117] width 105 height 16
select select "ALL"
select select "0"
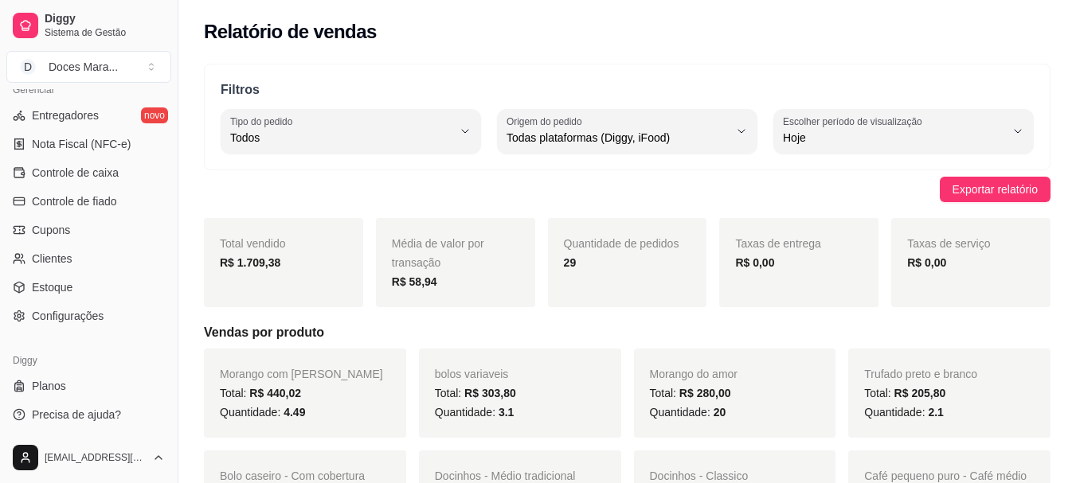
scroll to position [662, 0]
click at [96, 172] on span "Controle de caixa" at bounding box center [75, 171] width 87 height 16
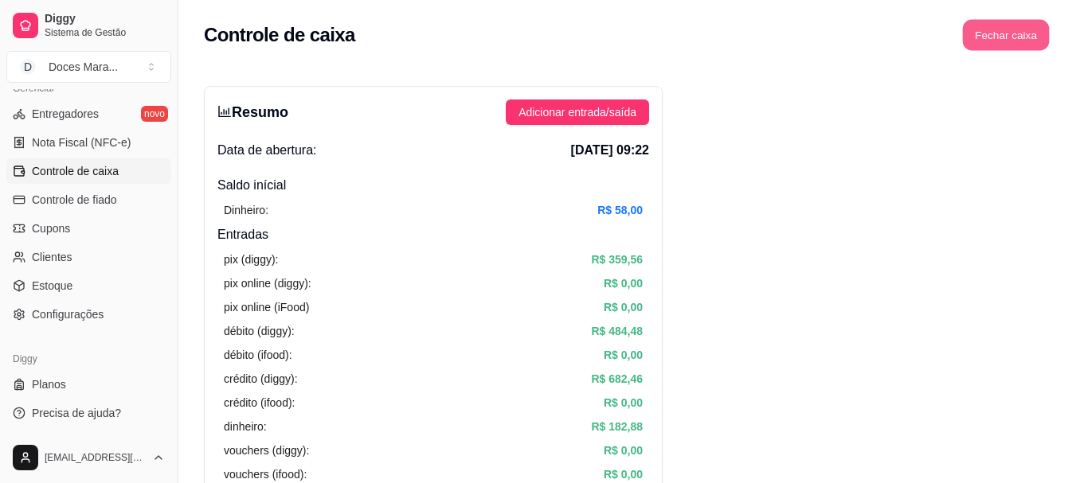
click at [1019, 39] on button "Fechar caixa" at bounding box center [1005, 35] width 87 height 31
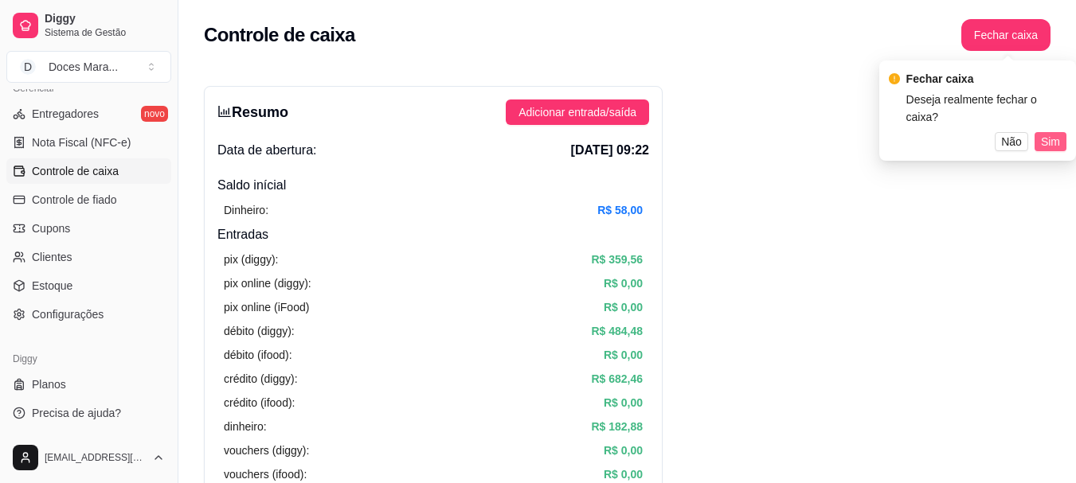
click at [1043, 133] on span "Sim" at bounding box center [1049, 142] width 19 height 18
